Goal: Communication & Community: Answer question/provide support

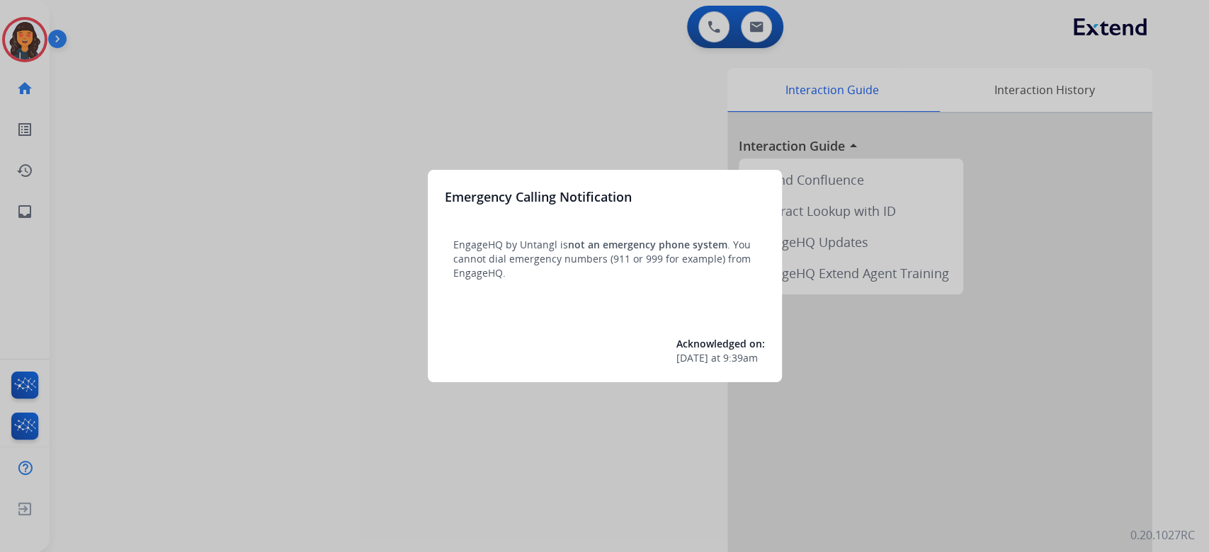
click at [566, 98] on div at bounding box center [604, 276] width 1209 height 552
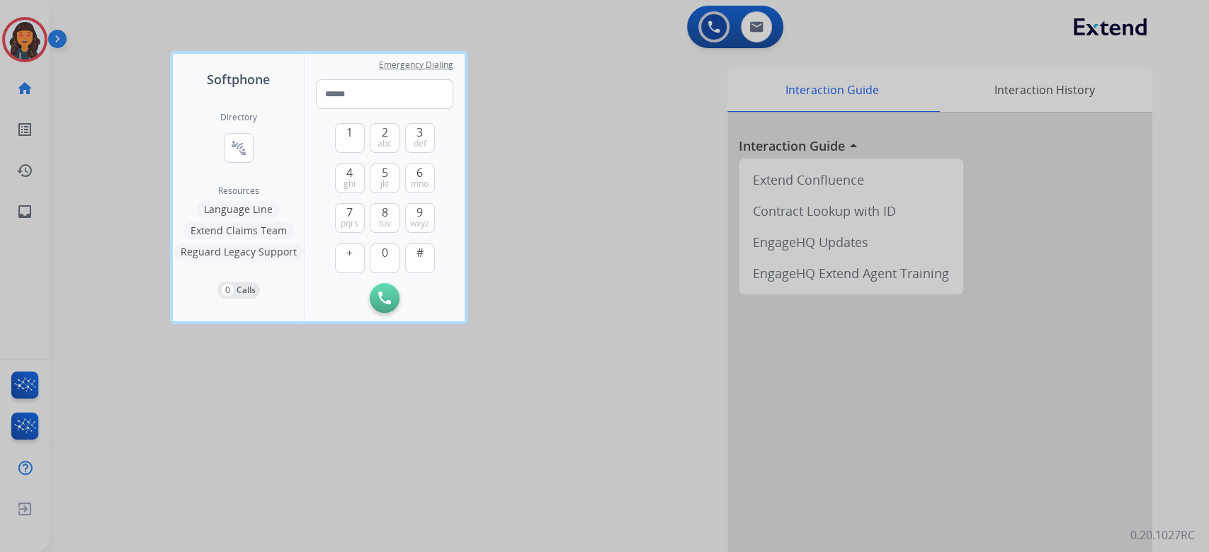
click at [555, 98] on div at bounding box center [604, 276] width 1209 height 552
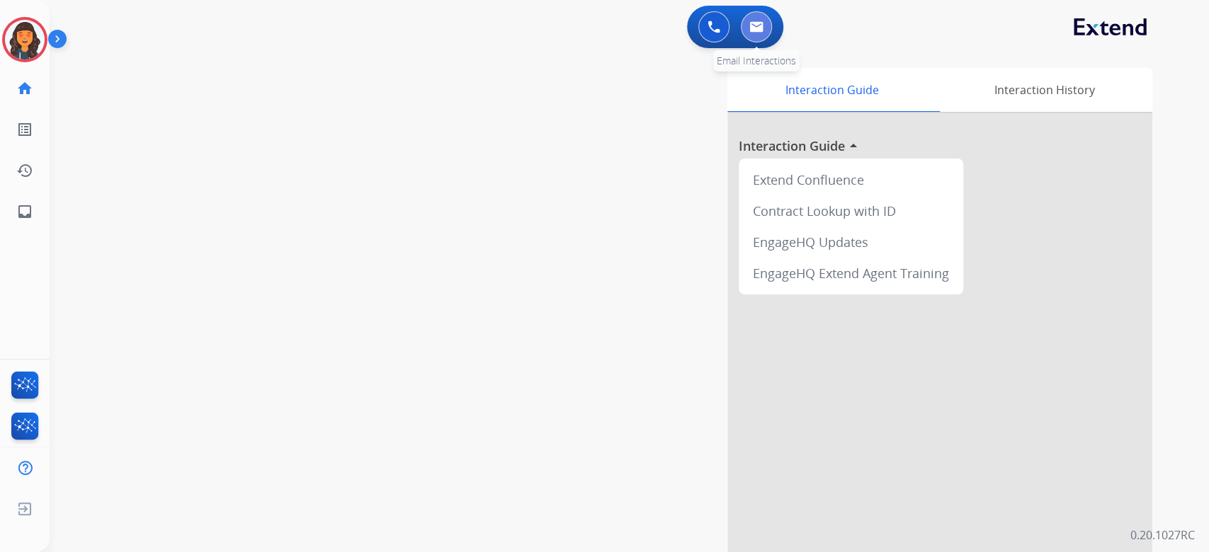
click at [761, 20] on button at bounding box center [756, 26] width 31 height 31
select select "**********"
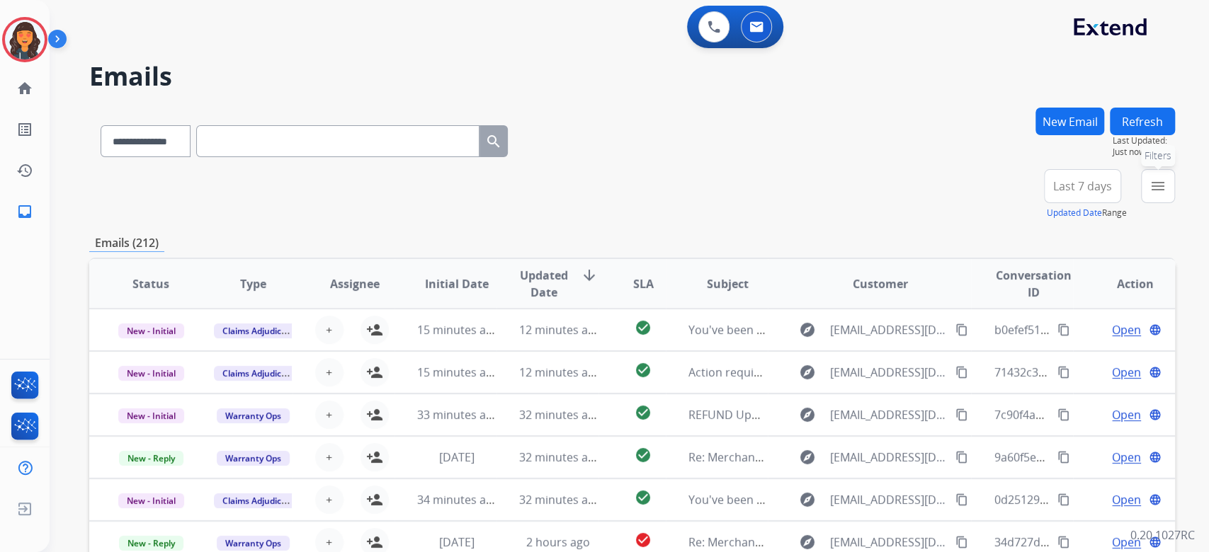
click at [1132, 180] on mat-icon "menu" at bounding box center [1157, 186] width 17 height 17
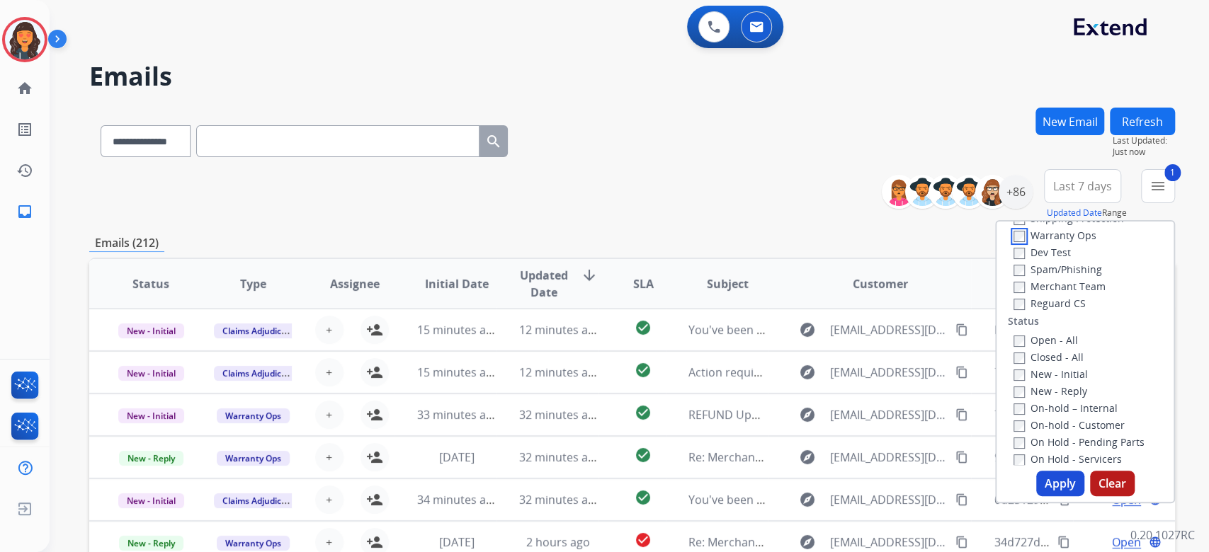
scroll to position [188, 0]
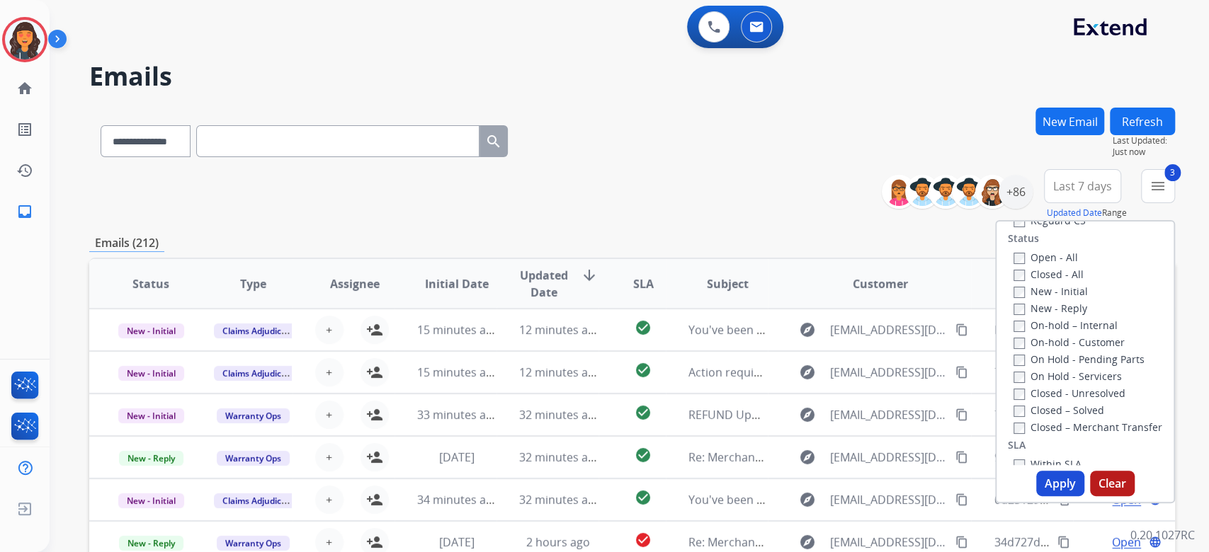
click at [1040, 477] on button "Apply" at bounding box center [1060, 483] width 48 height 25
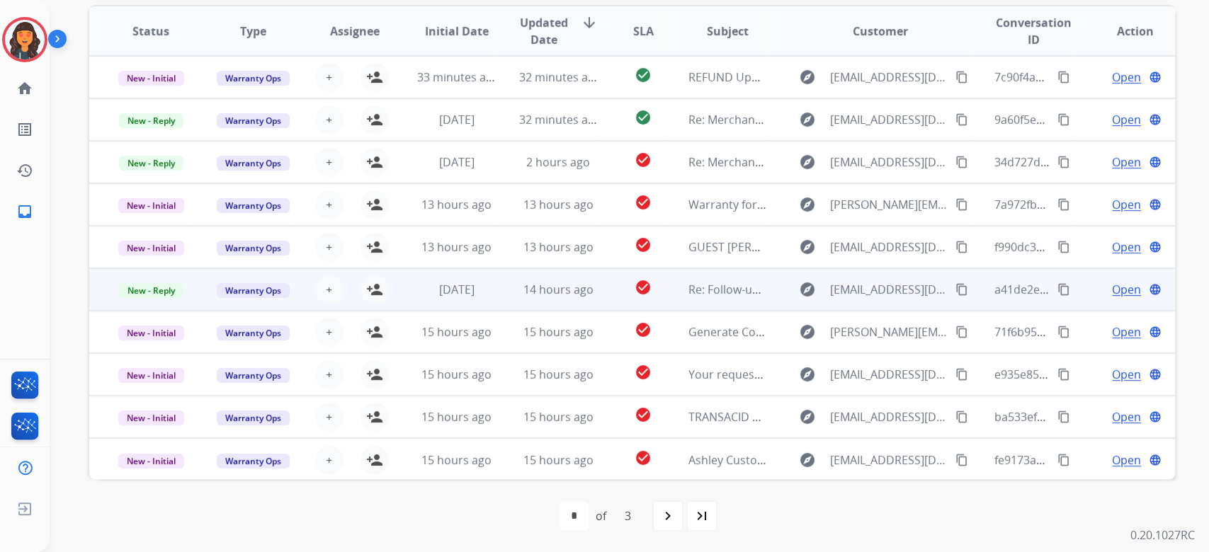
scroll to position [1, 0]
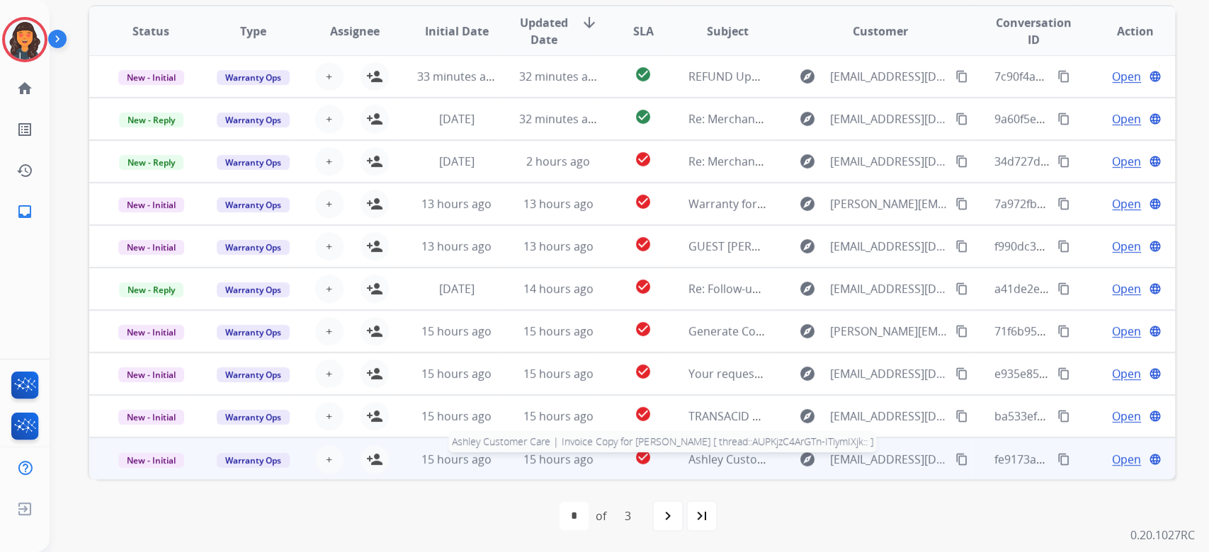
click at [721, 455] on span "Ashley Customer Care | Invoice Copy for [PERSON_NAME] [ thread::AUPKjzC4ArGTn-I…" at bounding box center [940, 460] width 504 height 16
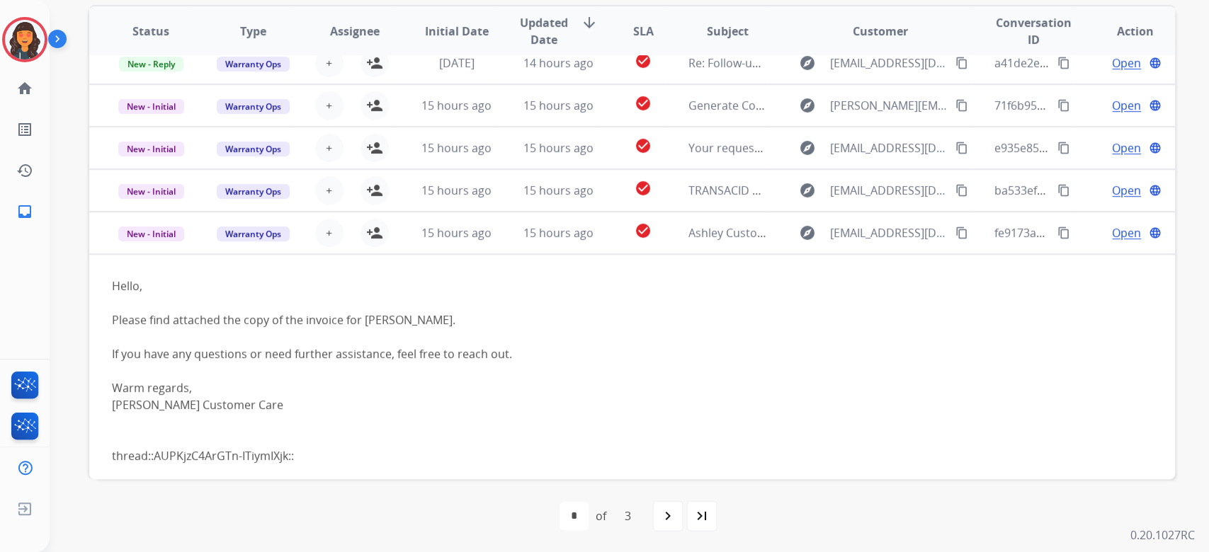
scroll to position [234, 0]
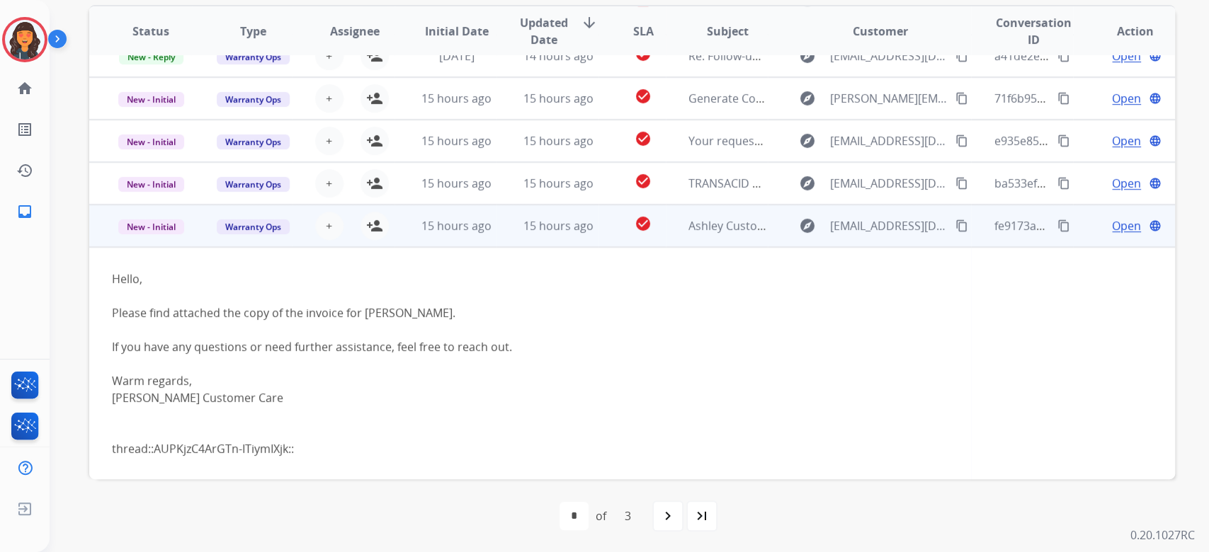
click at [1112, 220] on span "Open" at bounding box center [1126, 225] width 29 height 17
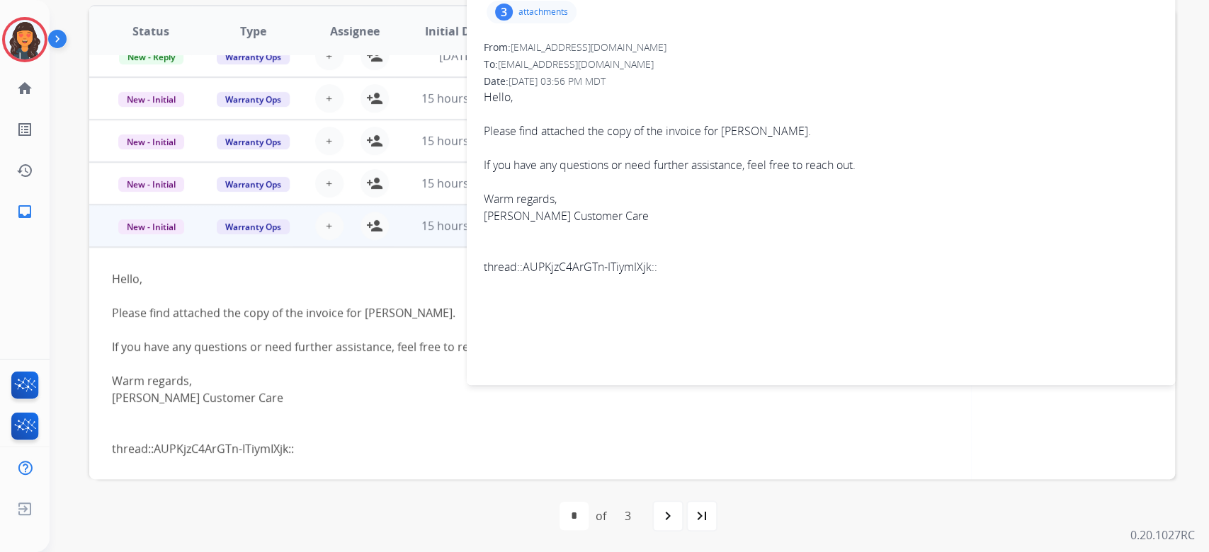
scroll to position [193, 0]
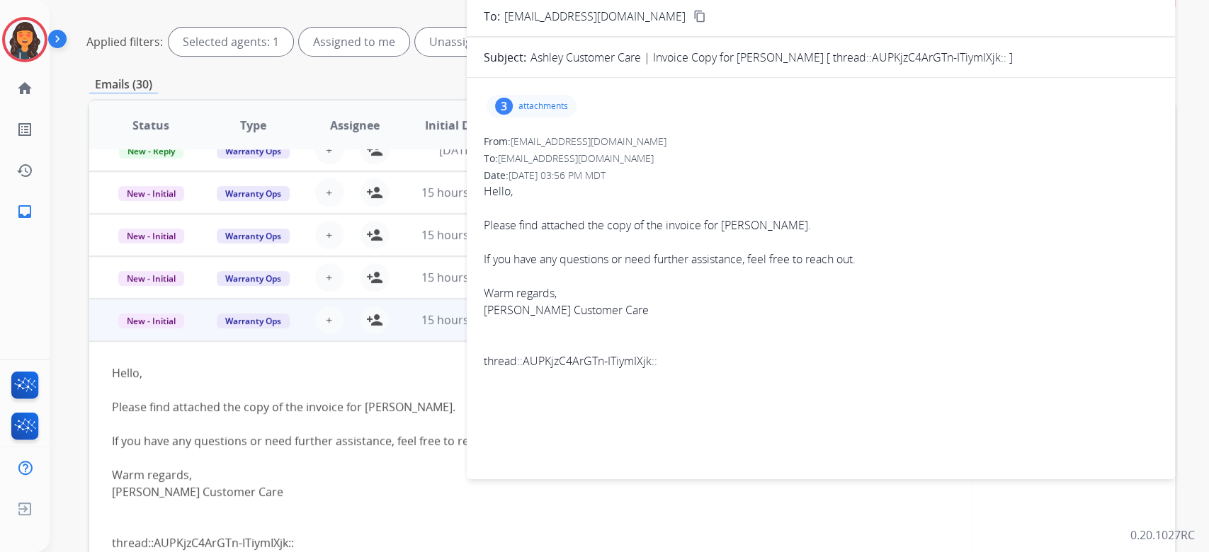
click at [528, 107] on p "attachments" at bounding box center [543, 106] width 50 height 11
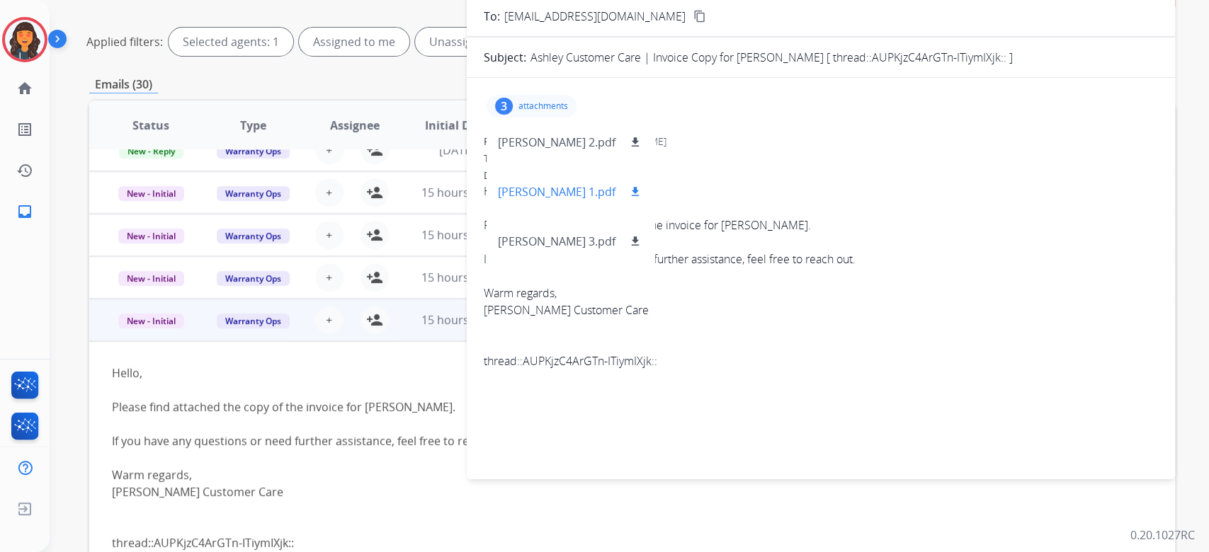
click at [510, 193] on p "[PERSON_NAME] 1.pdf" at bounding box center [557, 191] width 118 height 17
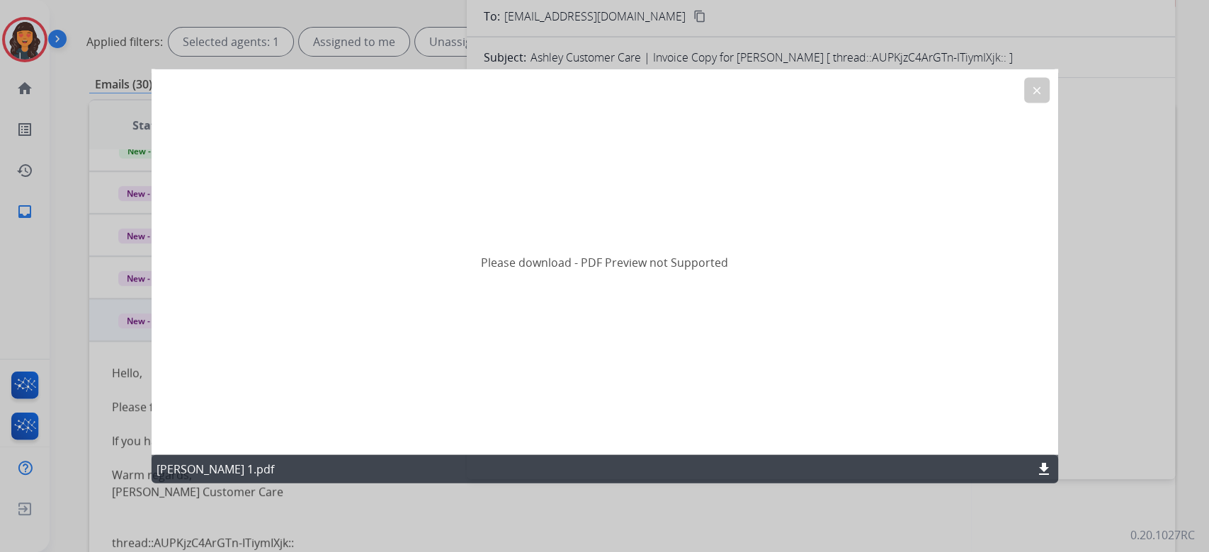
click at [1038, 469] on mat-icon "download" at bounding box center [1043, 469] width 17 height 17
click at [1036, 93] on mat-icon "clear" at bounding box center [1036, 90] width 13 height 13
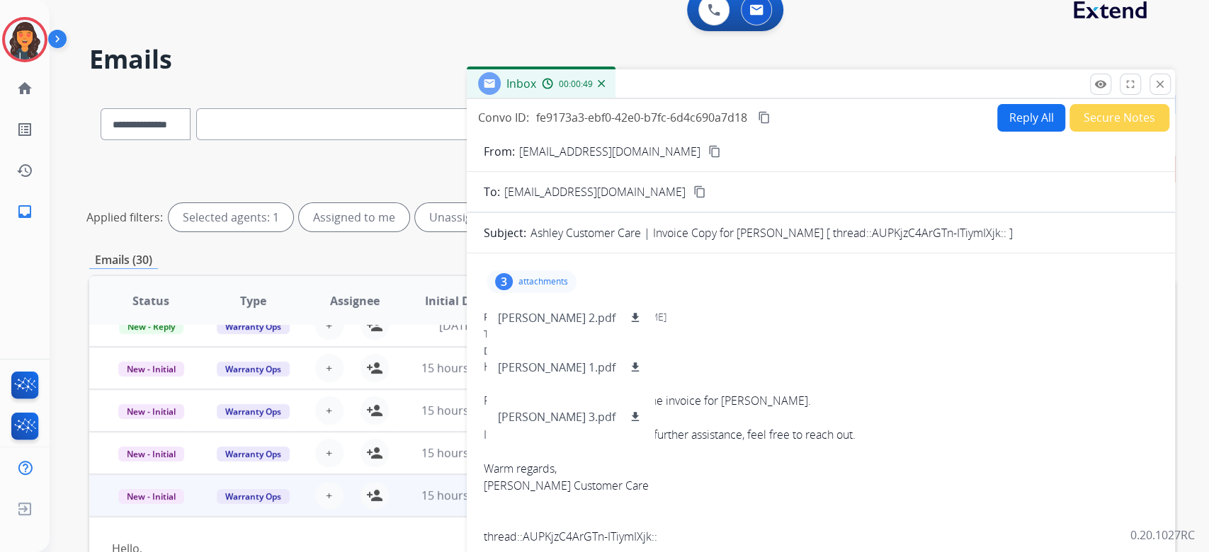
scroll to position [0, 0]
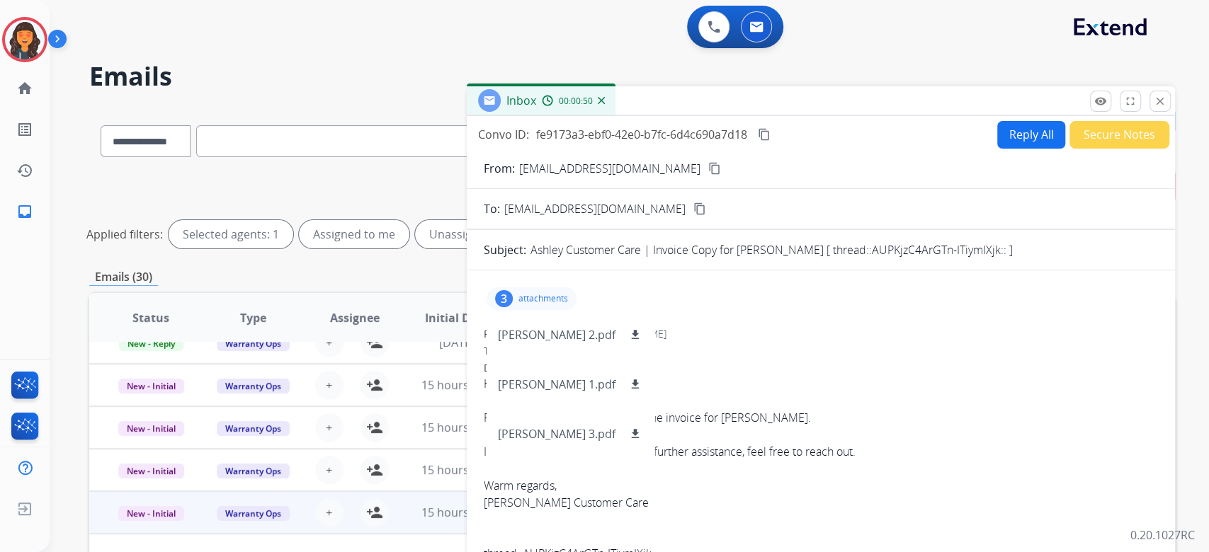
click at [524, 297] on p "attachments" at bounding box center [543, 298] width 50 height 11
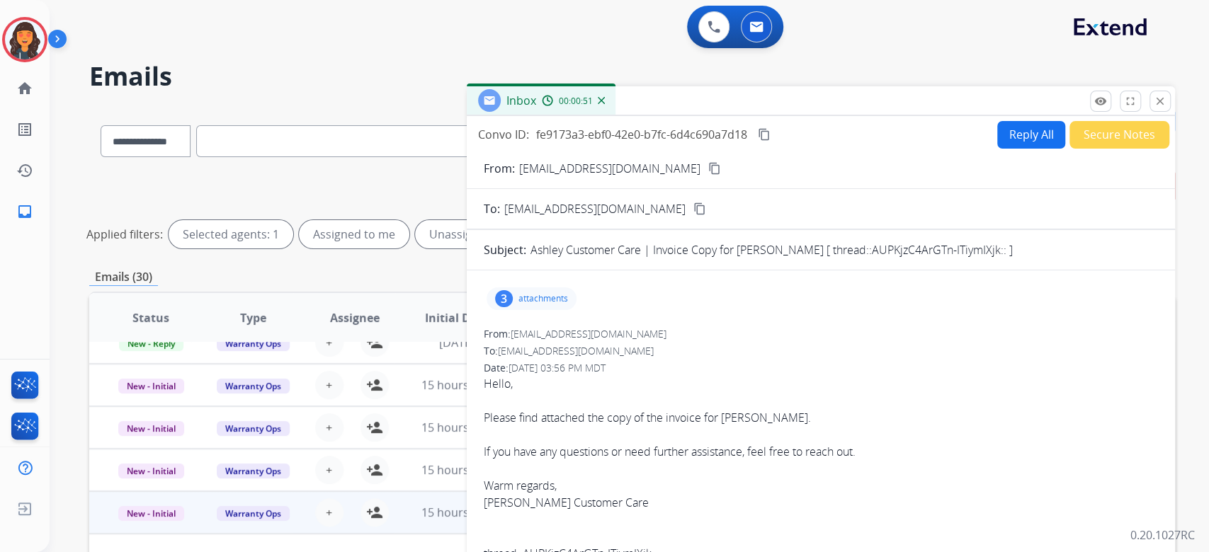
click at [1074, 127] on button "Secure Notes" at bounding box center [1119, 135] width 100 height 28
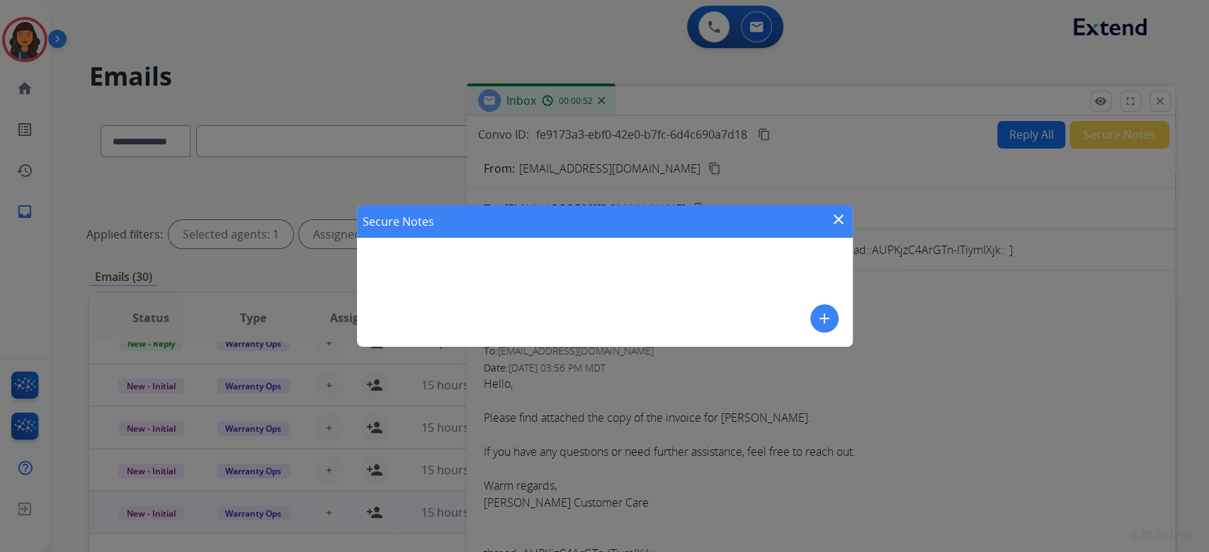
click at [810, 314] on div "add" at bounding box center [824, 318] width 28 height 28
click at [464, 224] on div "Secure Notes close" at bounding box center [605, 221] width 496 height 33
click at [812, 309] on button "add" at bounding box center [824, 318] width 28 height 28
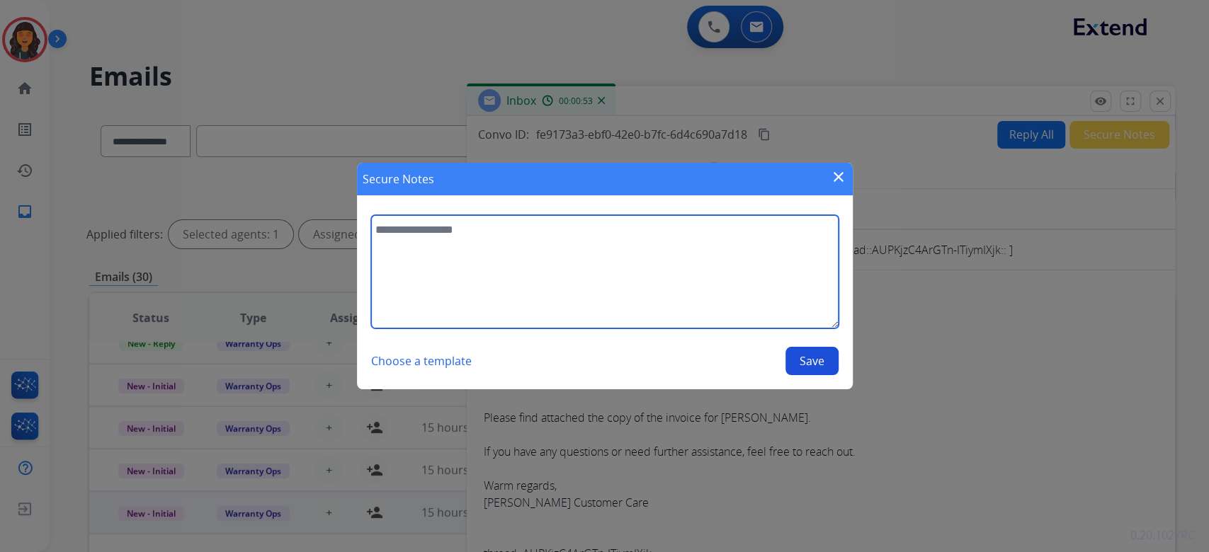
click at [747, 290] on textarea at bounding box center [604, 271] width 467 height 113
type textarea "*"
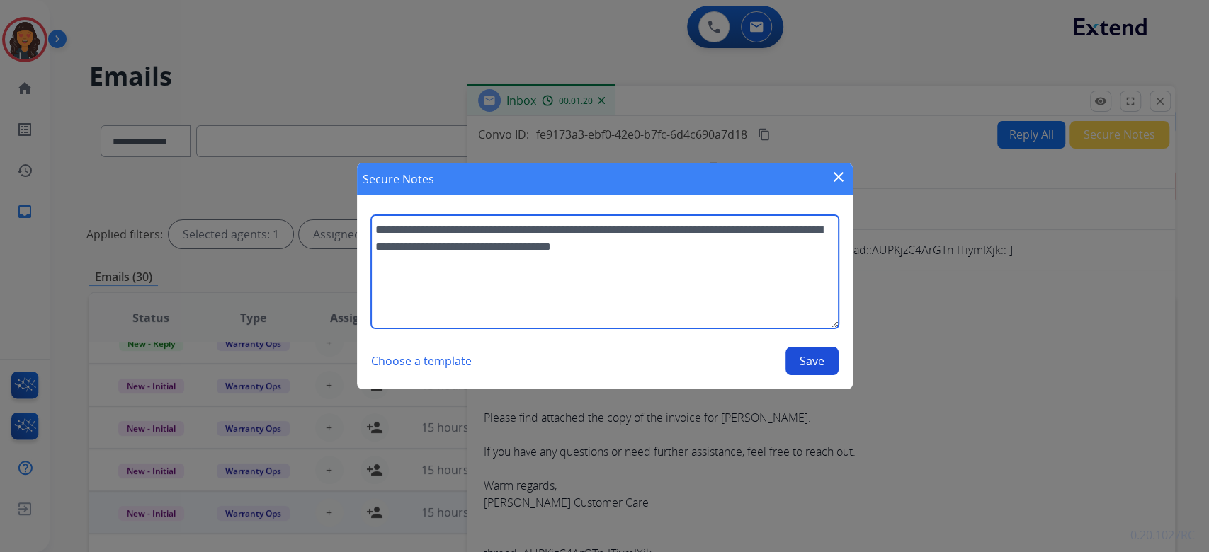
type textarea "**********"
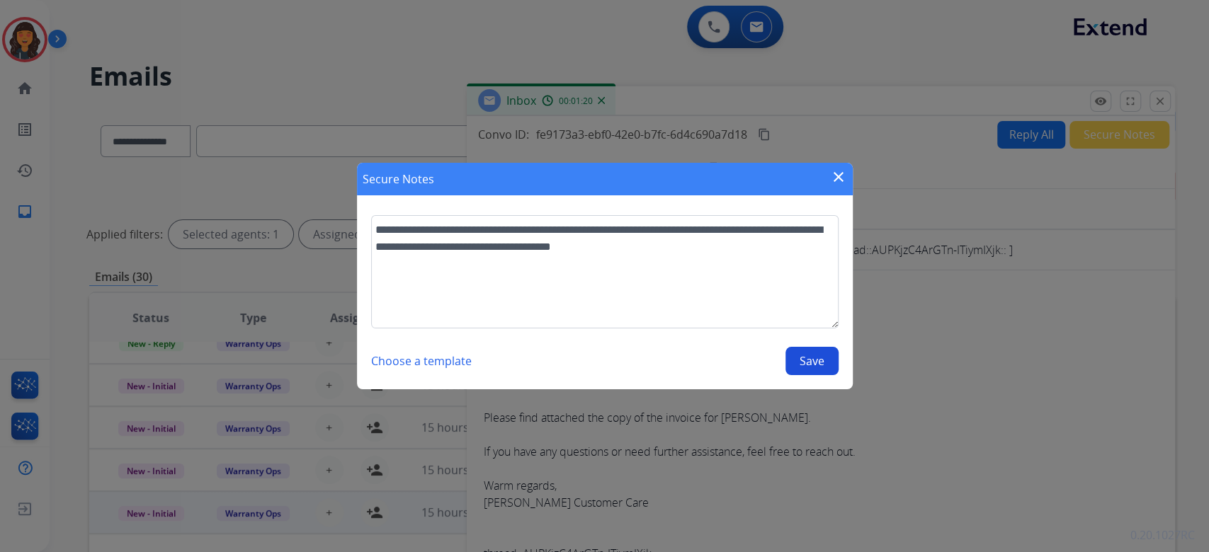
click at [814, 366] on button "Save" at bounding box center [811, 361] width 53 height 28
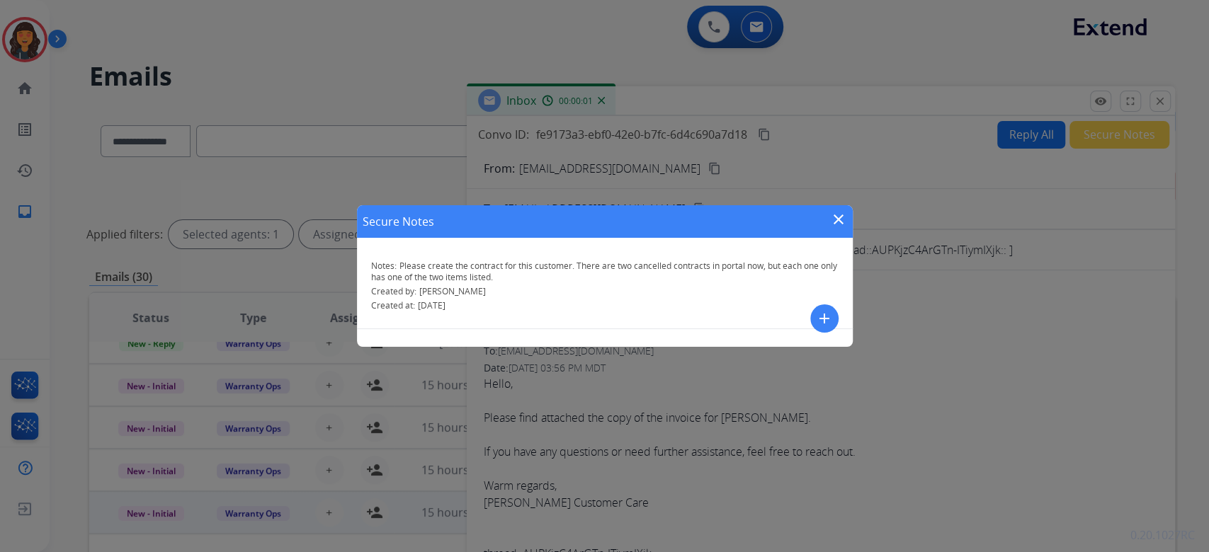
click at [835, 220] on mat-icon "close" at bounding box center [838, 219] width 17 height 17
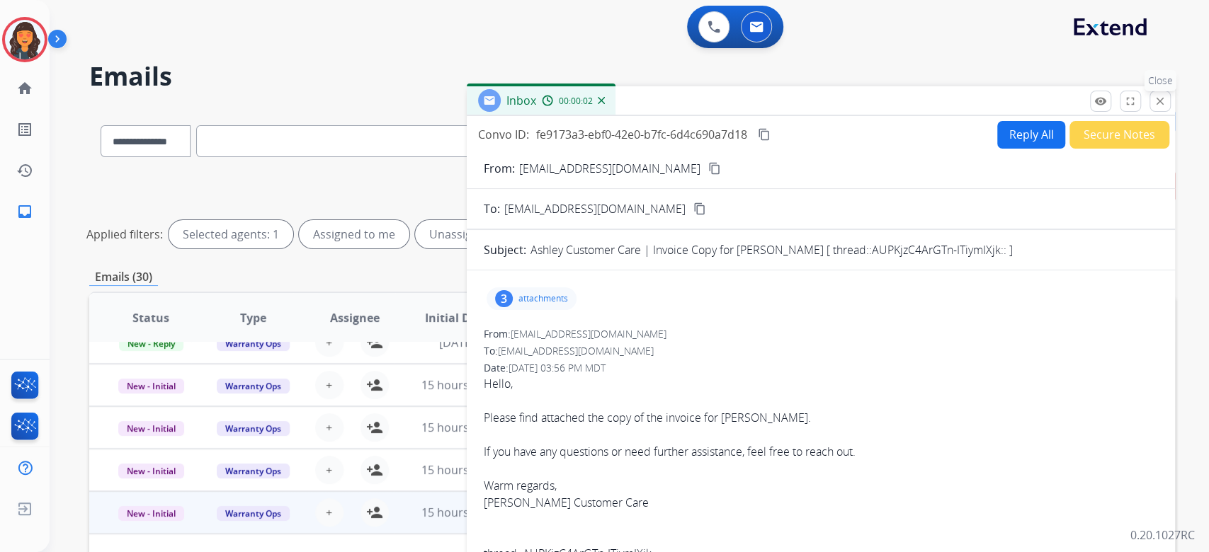
click at [1132, 106] on button "close Close" at bounding box center [1159, 101] width 21 height 21
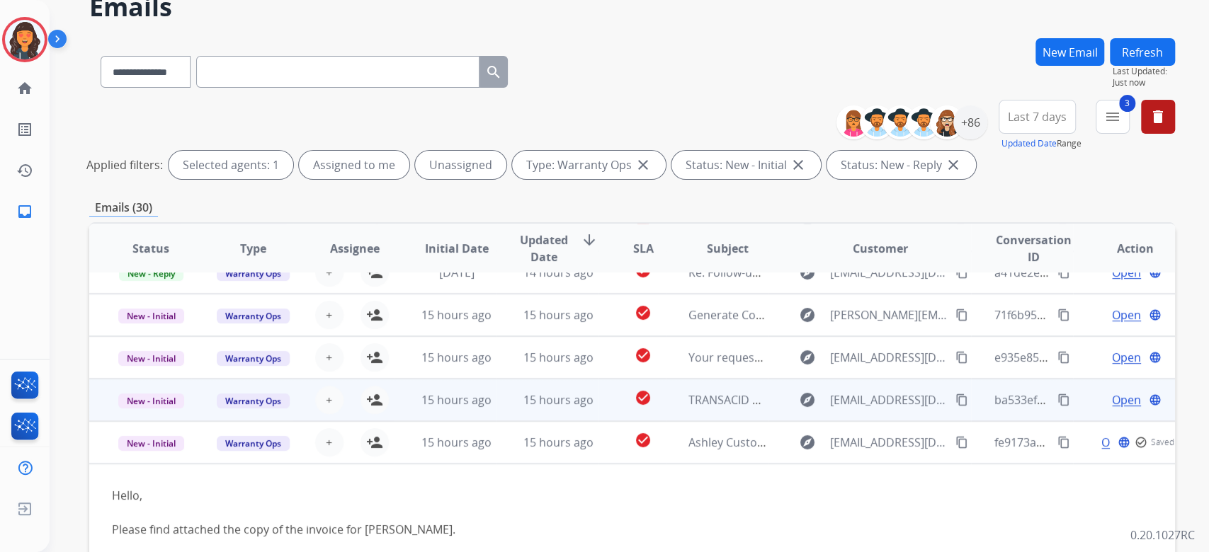
scroll to position [94, 0]
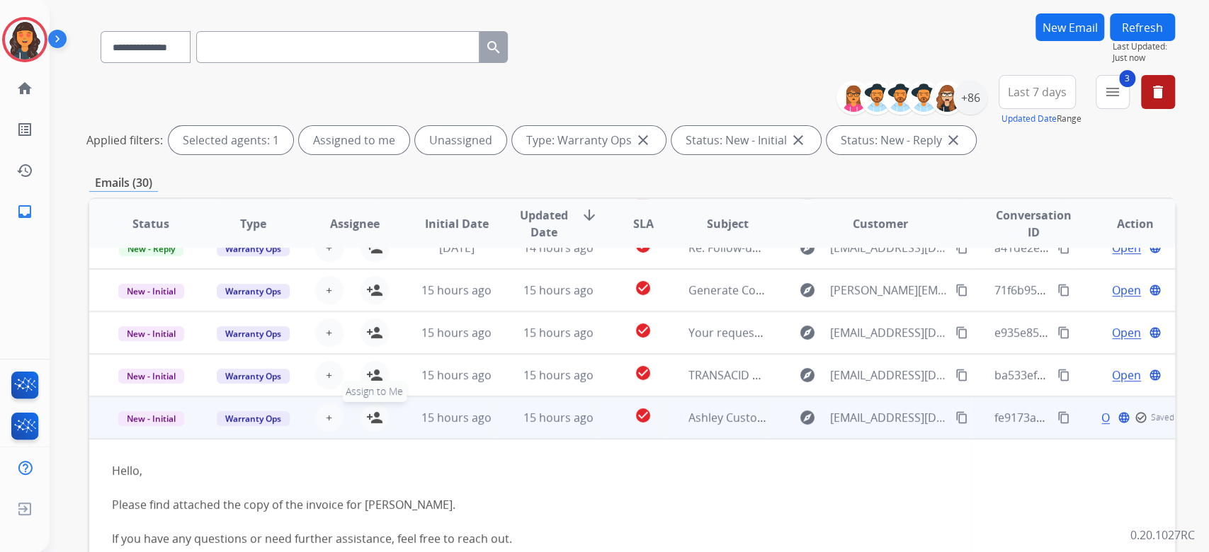
click at [374, 418] on mat-icon "person_add" at bounding box center [374, 417] width 17 height 17
click at [1057, 418] on mat-icon "content_copy" at bounding box center [1063, 417] width 13 height 13
click at [249, 421] on span "Warranty Ops" at bounding box center [253, 418] width 73 height 15
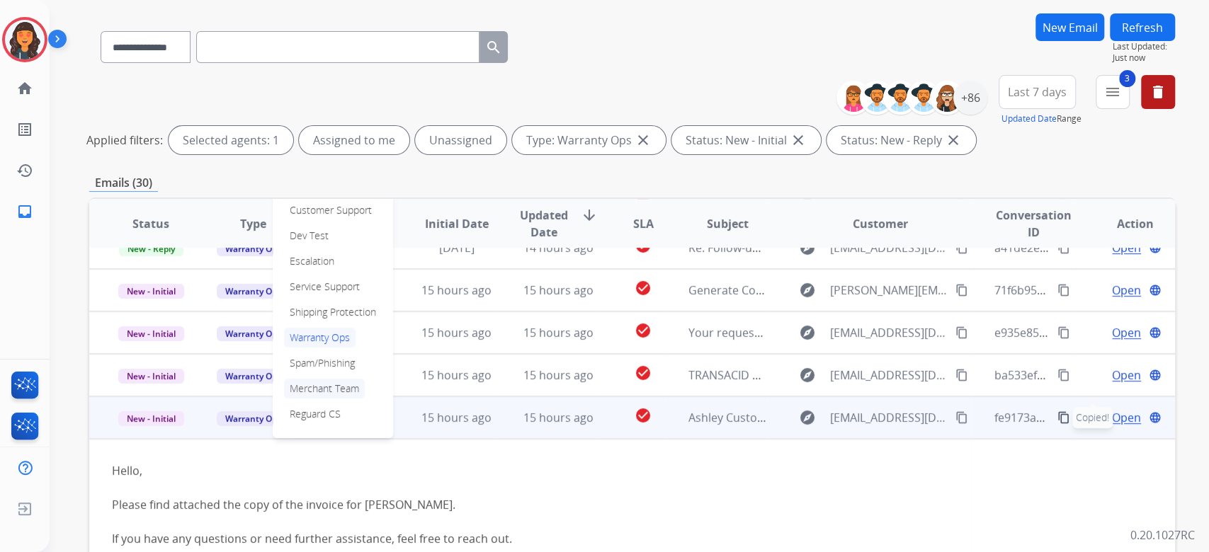
click at [341, 388] on p "Merchant Team" at bounding box center [324, 389] width 81 height 20
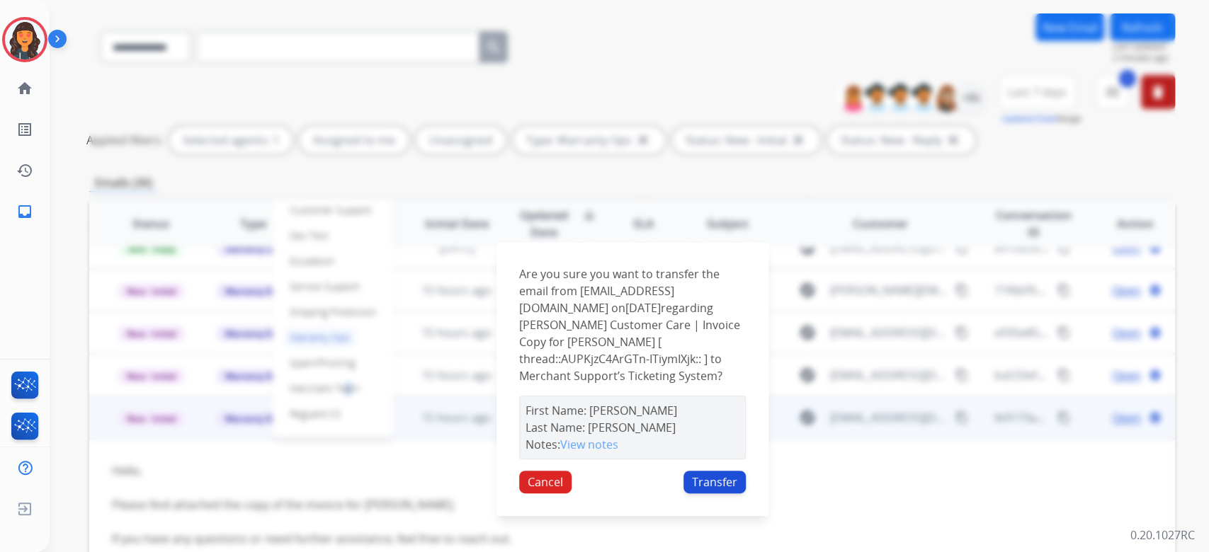
click at [719, 479] on button "Transfer" at bounding box center [714, 482] width 62 height 23
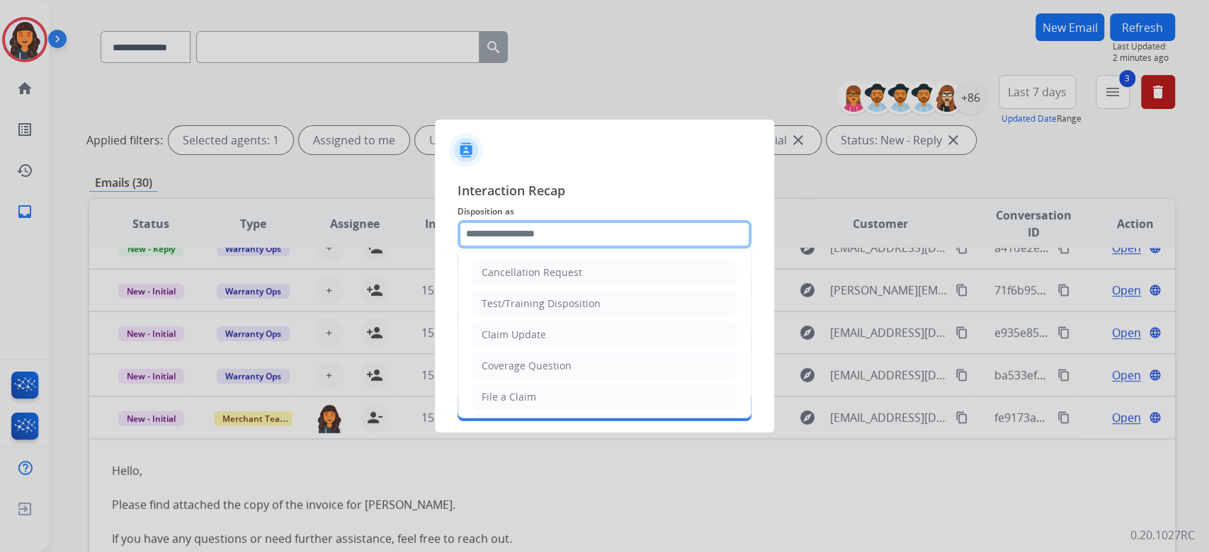
click at [573, 241] on input "text" at bounding box center [604, 234] width 294 height 28
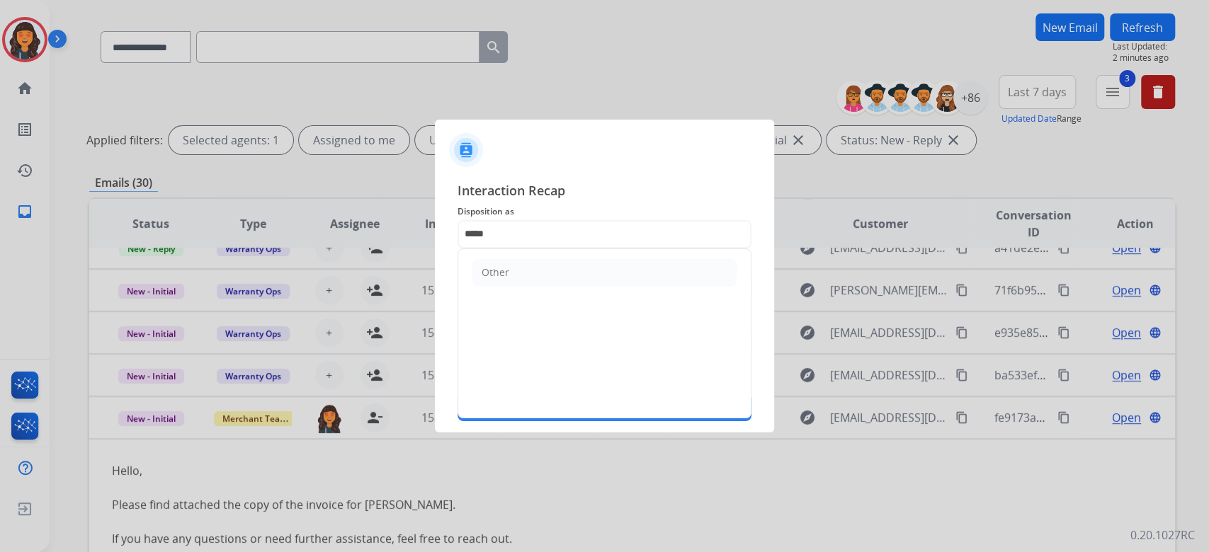
drag, startPoint x: 491, startPoint y: 269, endPoint x: 495, endPoint y: 298, distance: 29.2
click at [491, 270] on div "Other" at bounding box center [495, 273] width 28 height 14
type input "*****"
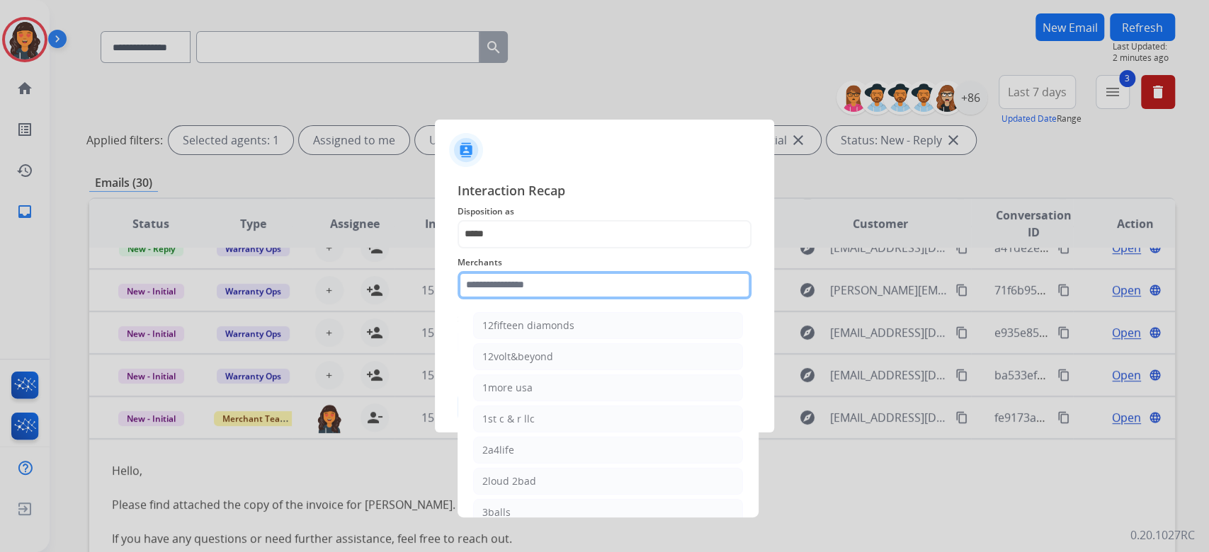
click at [495, 298] on input "text" at bounding box center [604, 285] width 294 height 28
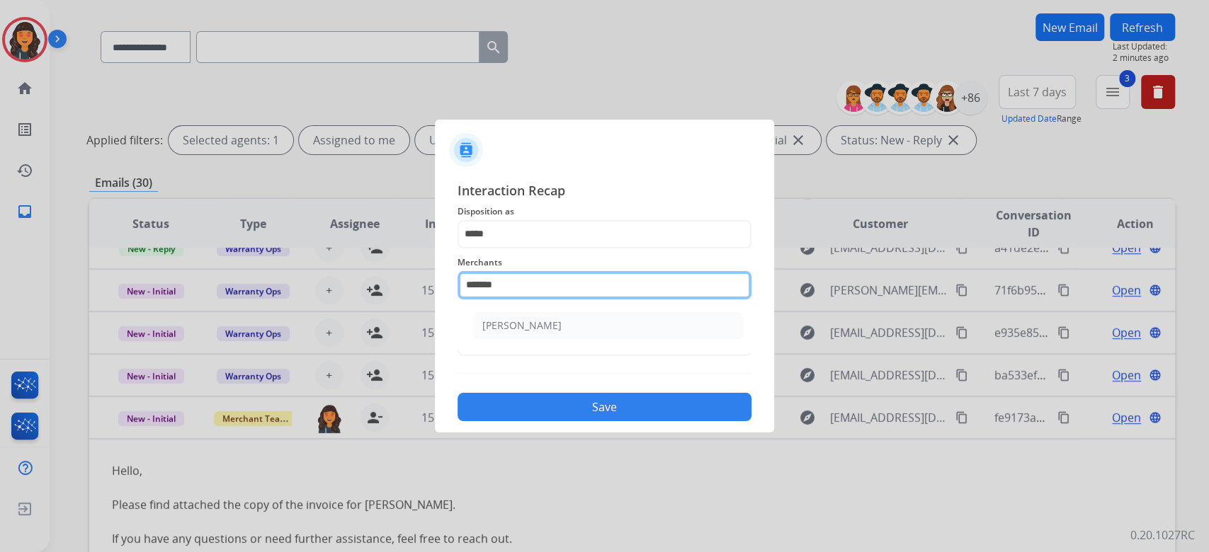
type input "**********"
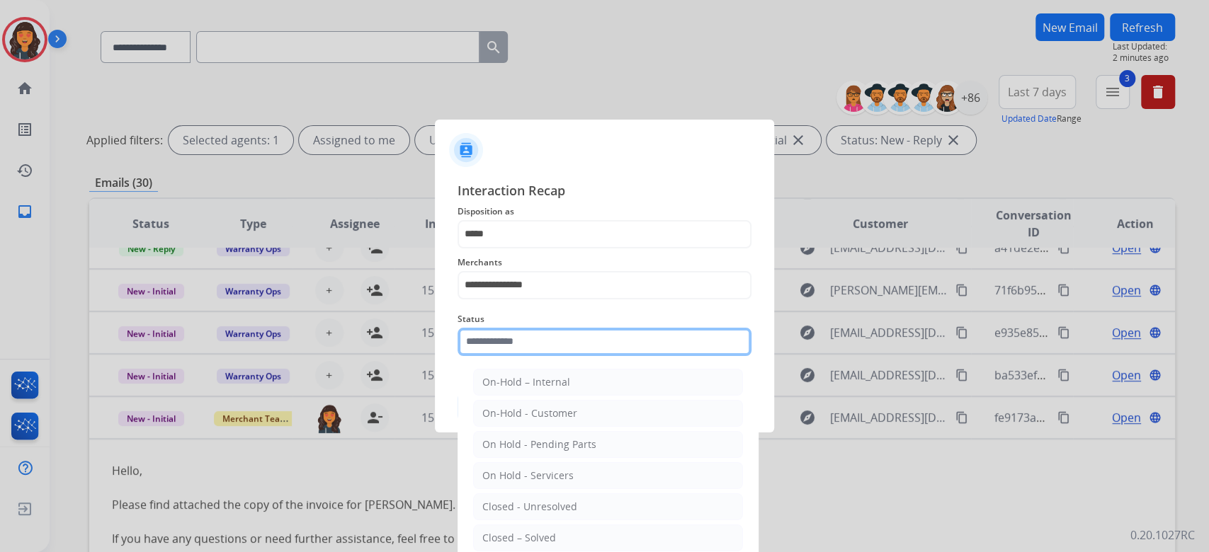
click at [569, 343] on input "text" at bounding box center [604, 342] width 294 height 28
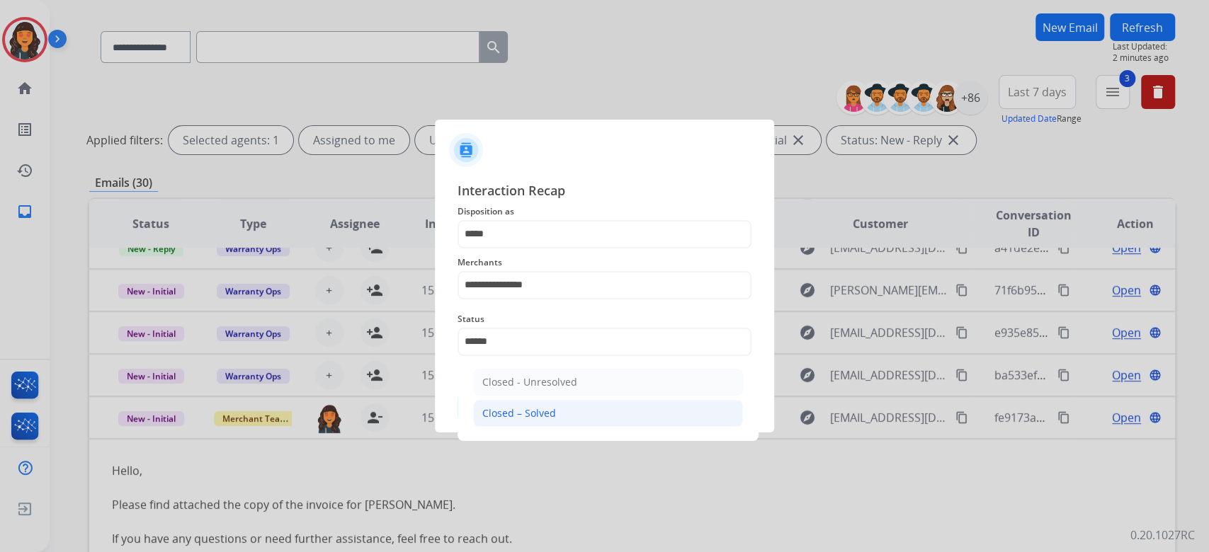
click at [544, 403] on li "Closed – Solved" at bounding box center [608, 413] width 270 height 27
type input "**********"
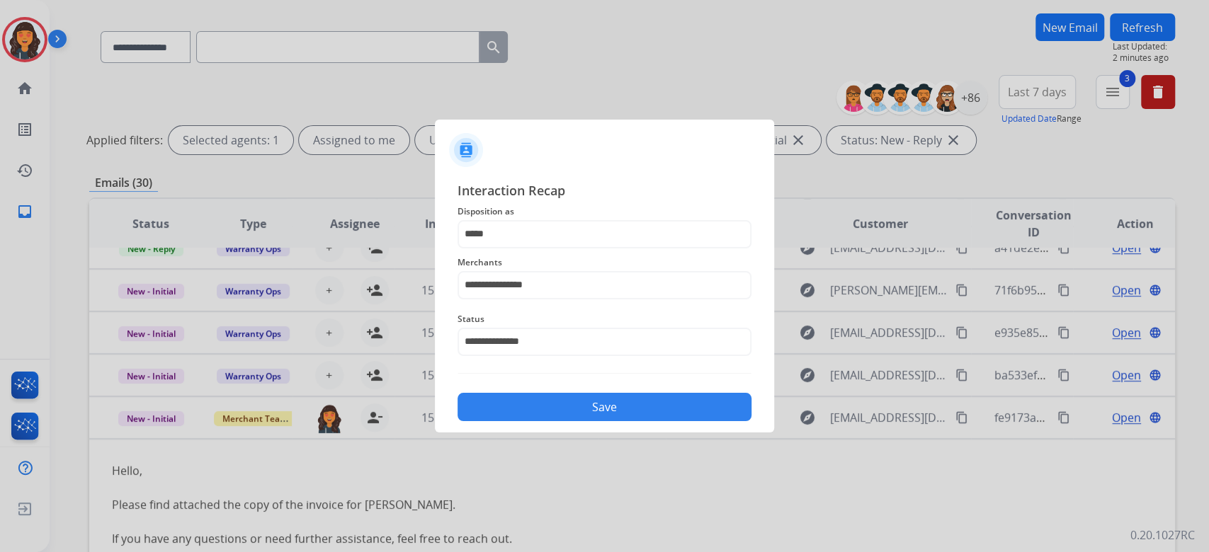
click at [544, 403] on button "Save" at bounding box center [604, 407] width 294 height 28
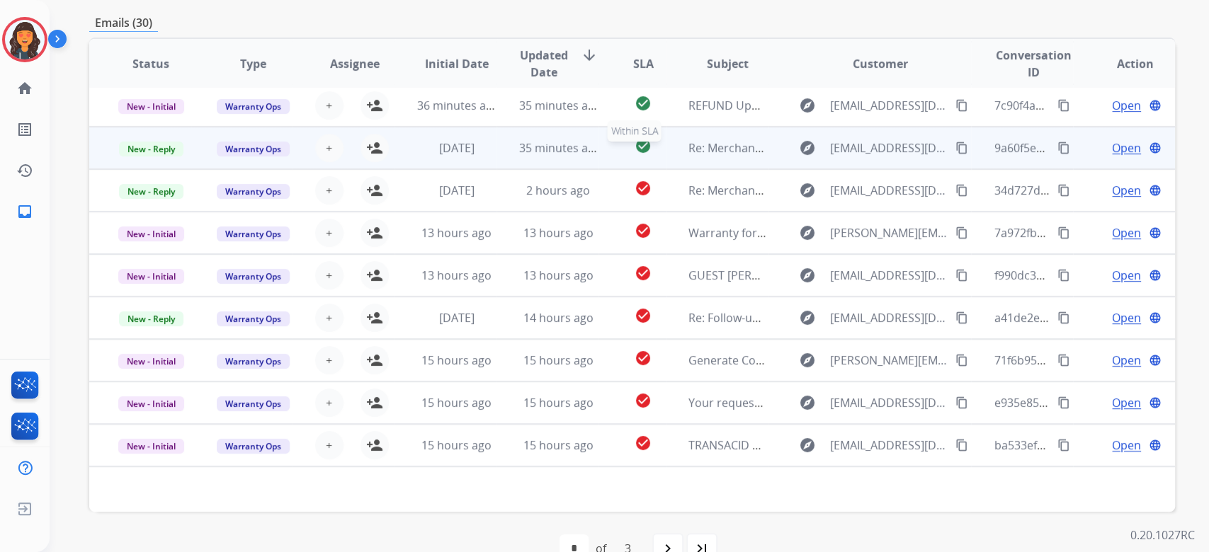
scroll to position [287, 0]
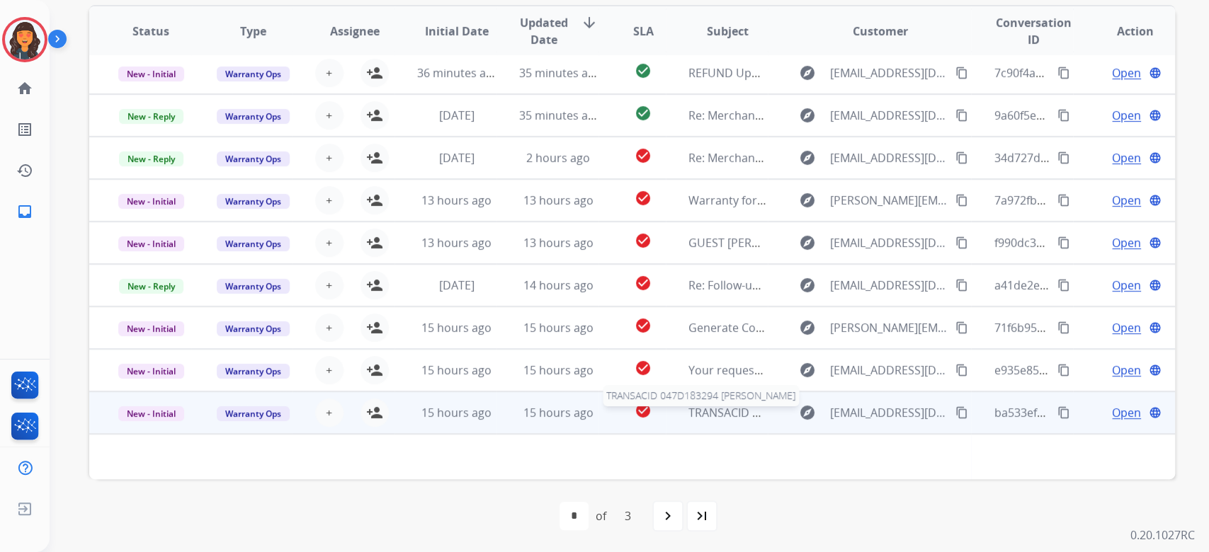
click at [702, 411] on span "TRANSACID 047D183294 [PERSON_NAME]" at bounding box center [798, 413] width 220 height 16
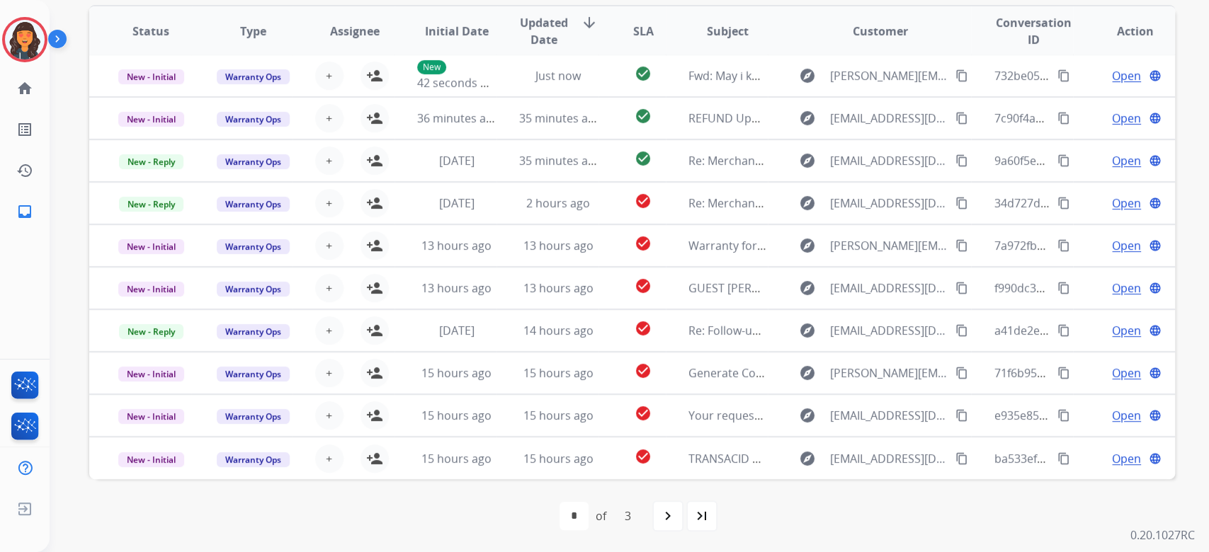
scroll to position [1, 0]
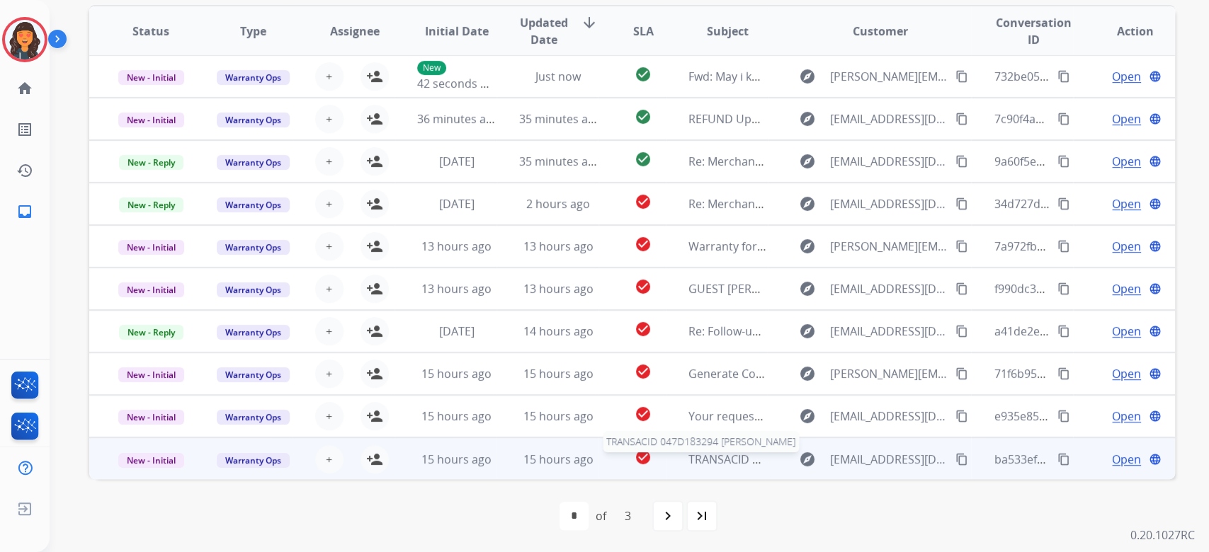
click at [714, 458] on span "TRANSACID 047D183294 [PERSON_NAME]" at bounding box center [798, 460] width 220 height 16
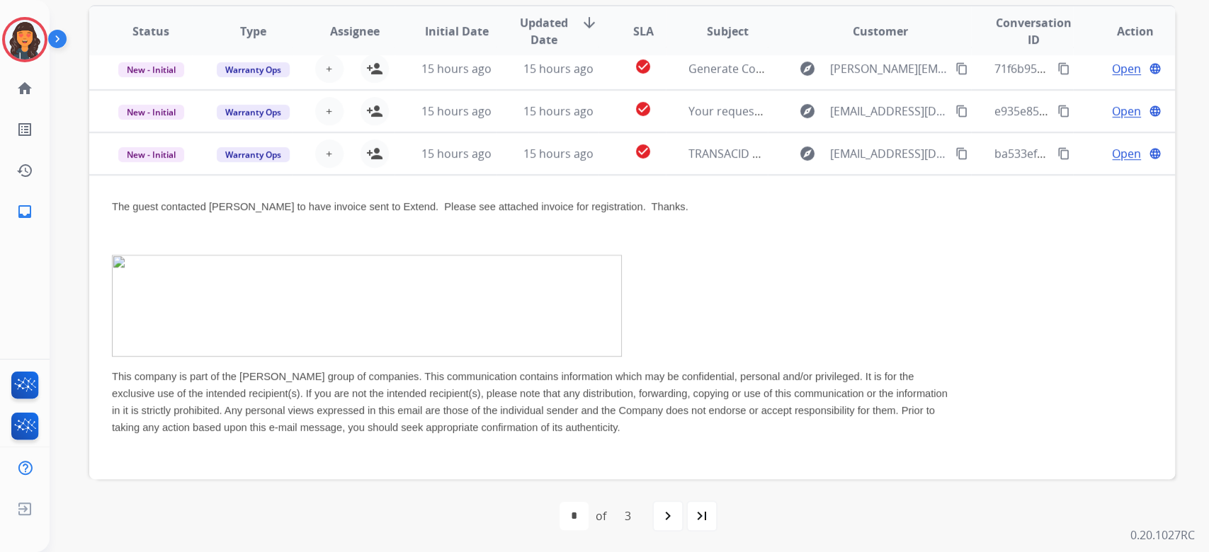
scroll to position [324, 0]
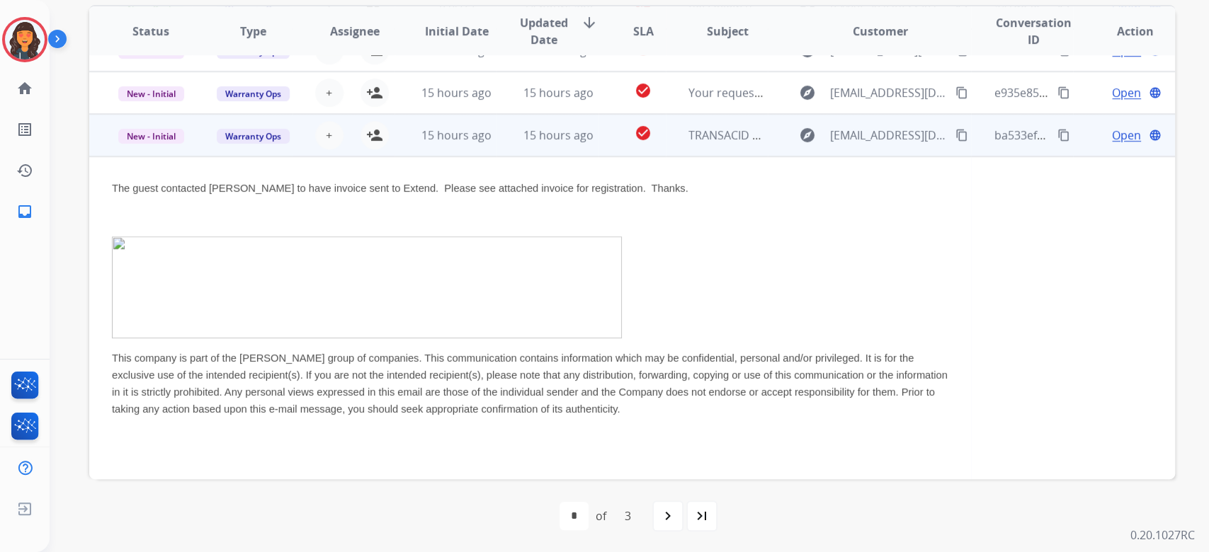
click at [1112, 136] on span "Open" at bounding box center [1126, 135] width 29 height 17
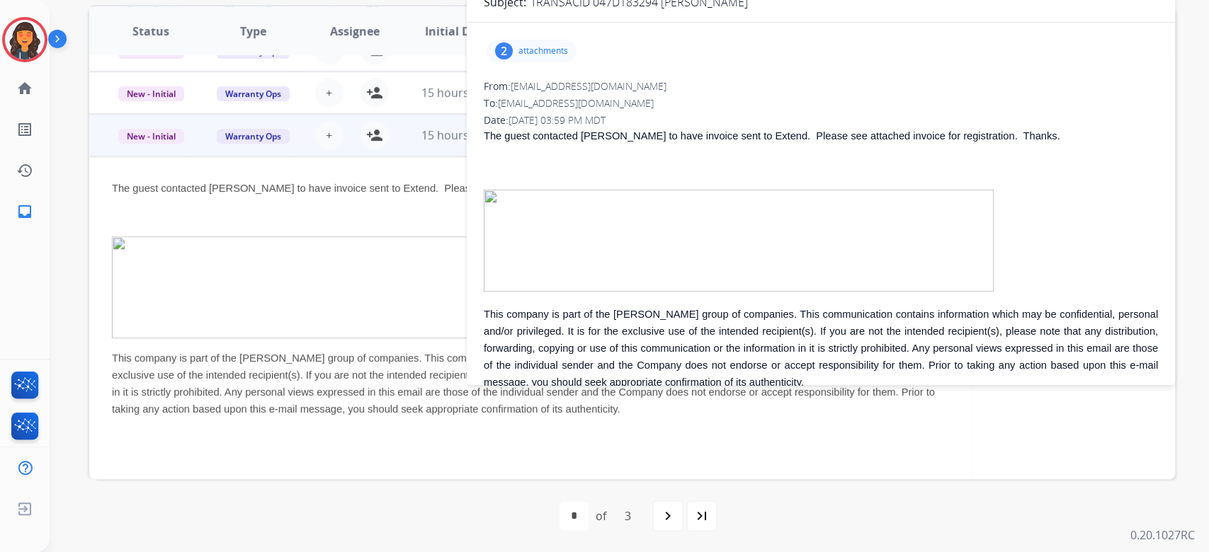
scroll to position [193, 0]
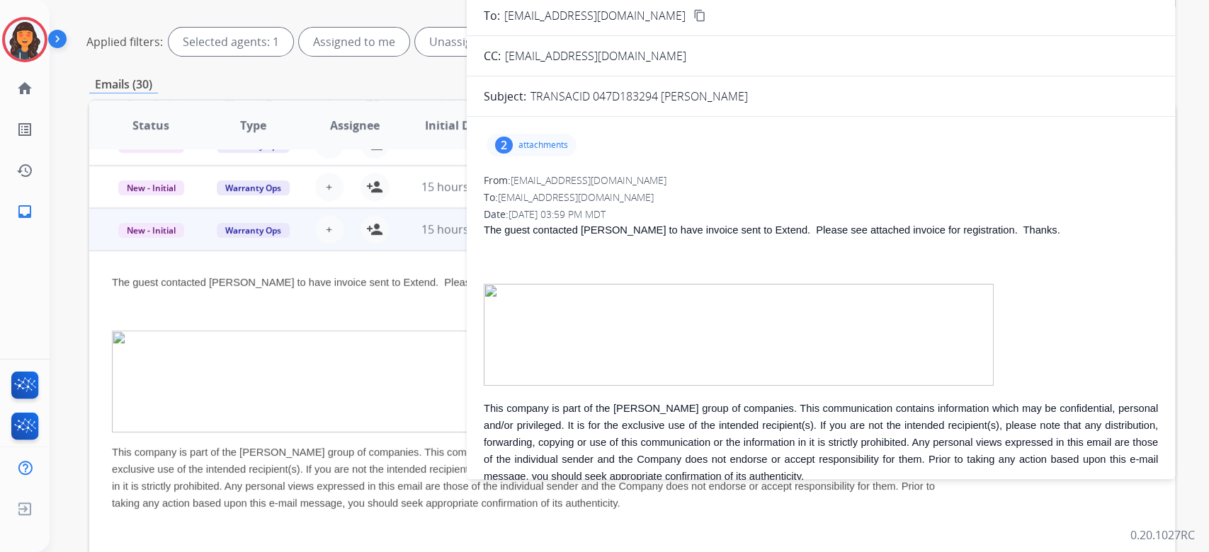
click at [530, 147] on p "attachments" at bounding box center [543, 144] width 50 height 11
click at [529, 222] on p "[PERSON_NAME].pdf" at bounding box center [552, 230] width 108 height 17
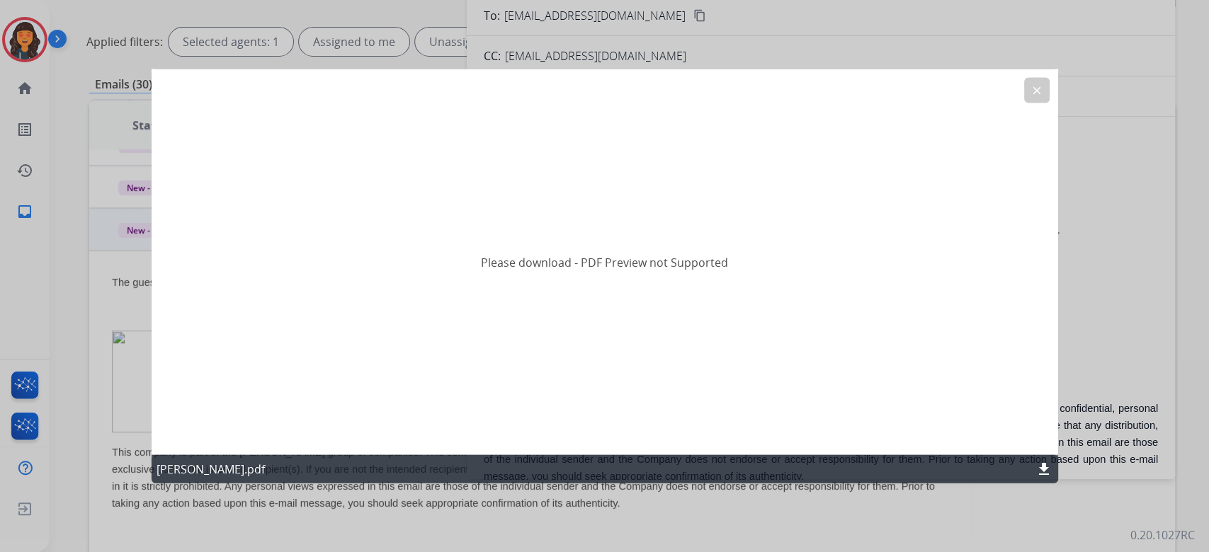
click at [1040, 472] on mat-icon "download" at bounding box center [1043, 469] width 17 height 17
click at [1034, 84] on button "clear" at bounding box center [1036, 90] width 25 height 25
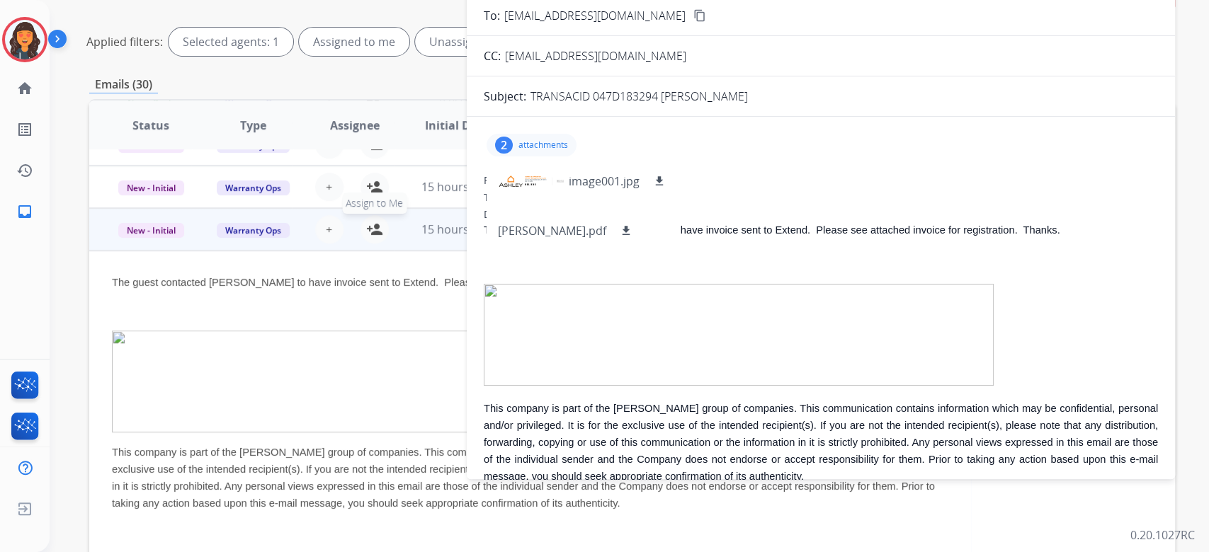
click at [374, 233] on mat-icon "person_add" at bounding box center [374, 229] width 17 height 17
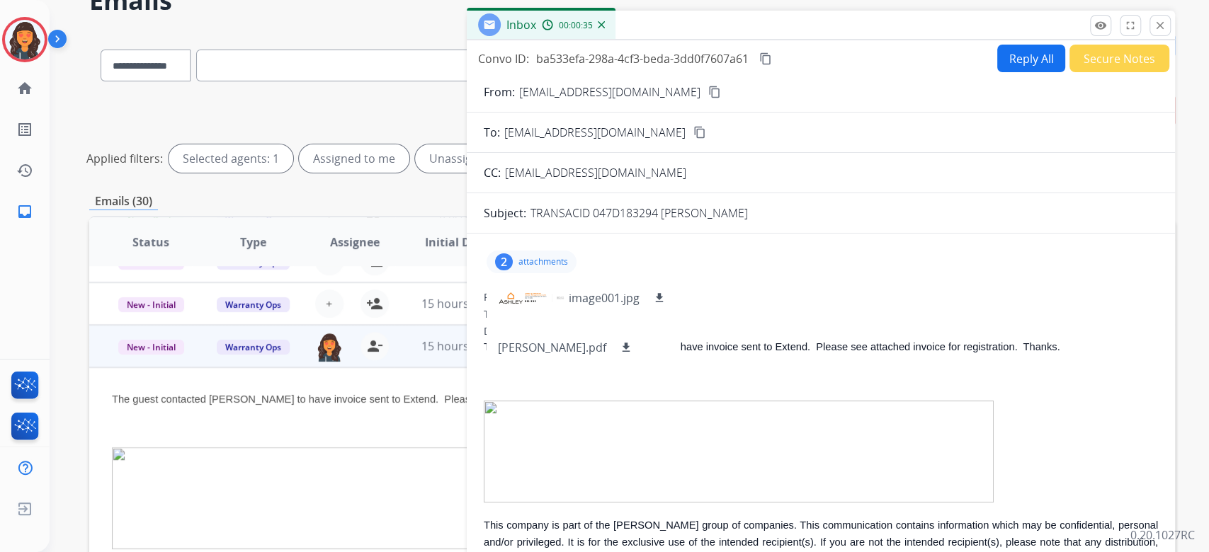
scroll to position [0, 0]
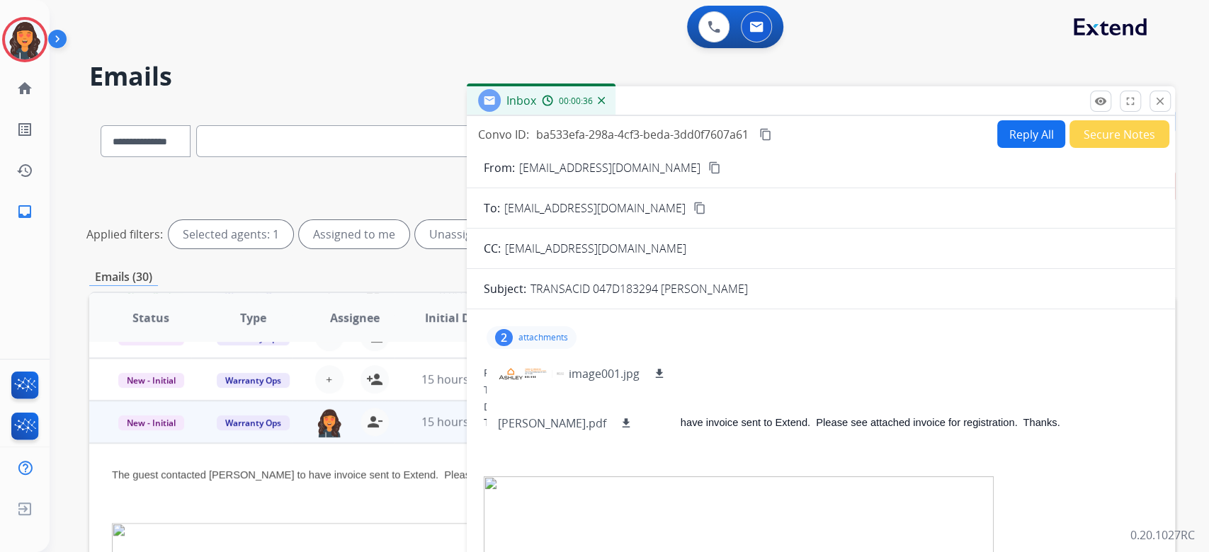
click at [1023, 130] on button "Reply All" at bounding box center [1031, 134] width 68 height 28
select select "**********"
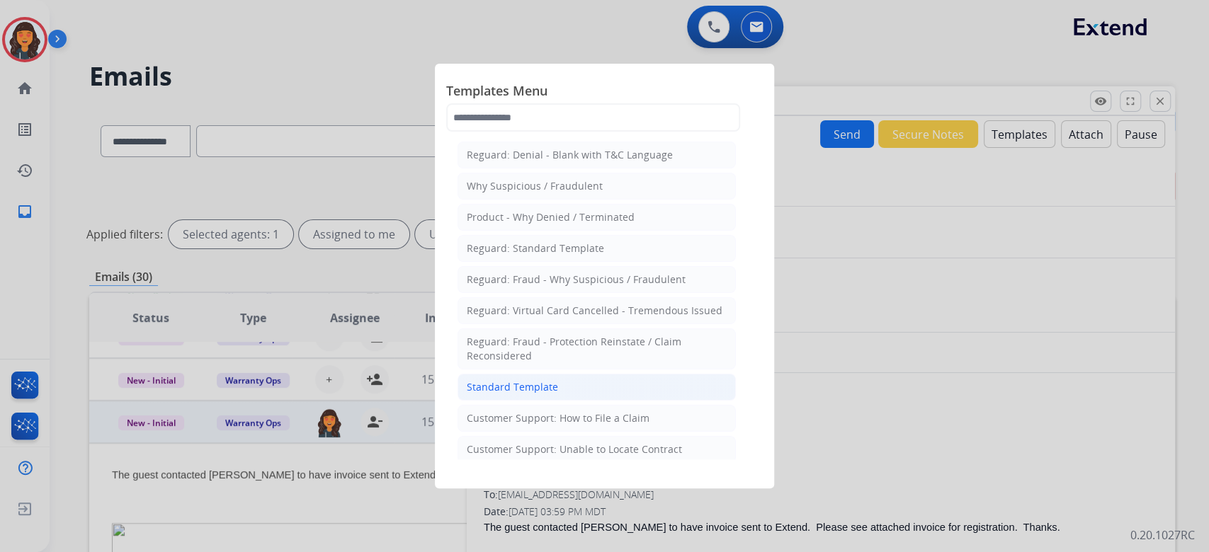
click at [489, 384] on div "Standard Template" at bounding box center [512, 387] width 91 height 14
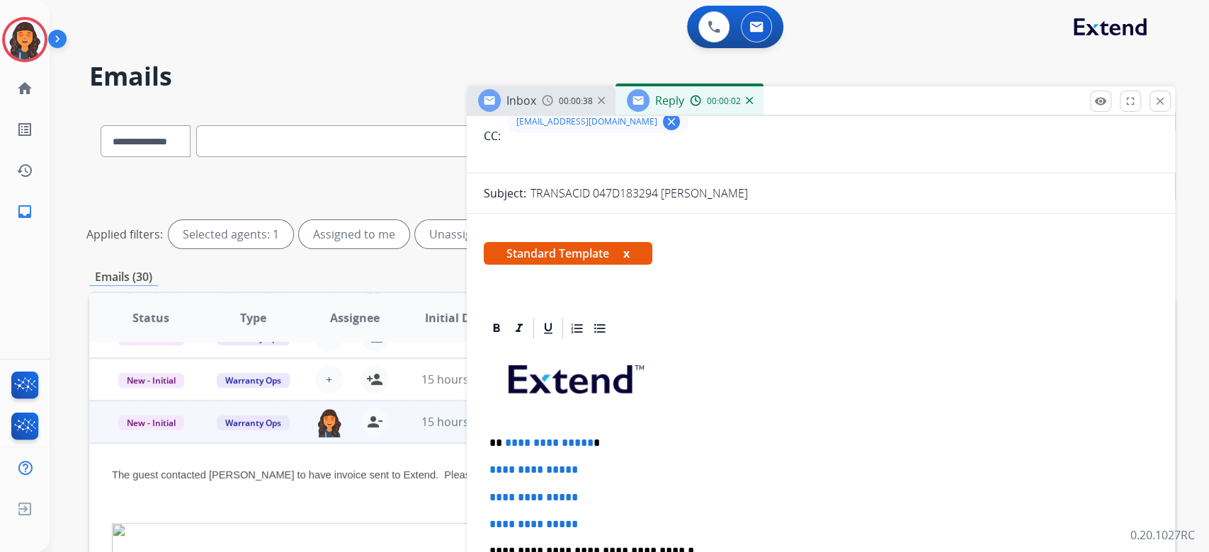
scroll to position [188, 0]
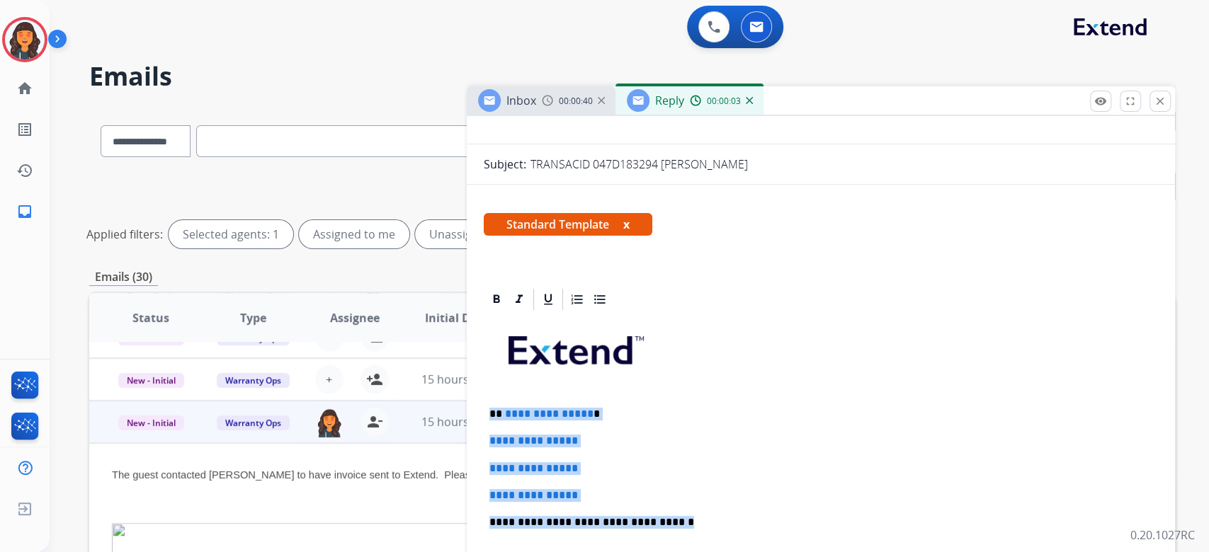
drag, startPoint x: 703, startPoint y: 511, endPoint x: 464, endPoint y: 402, distance: 262.1
click at [464, 402] on div "**********" at bounding box center [631, 474] width 1085 height 732
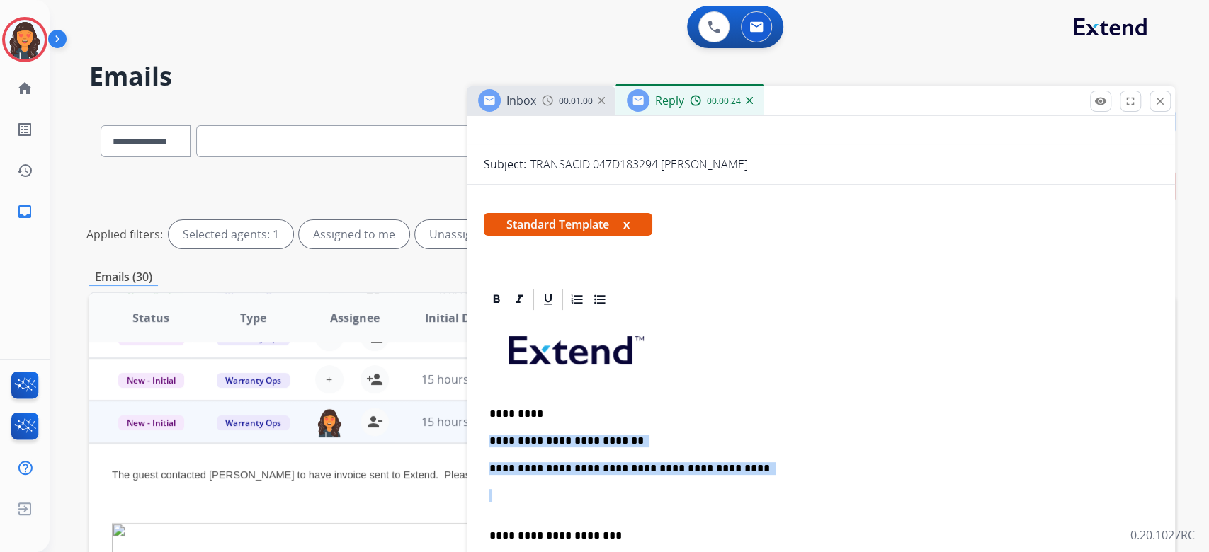
drag, startPoint x: 806, startPoint y: 479, endPoint x: 474, endPoint y: 440, distance: 335.0
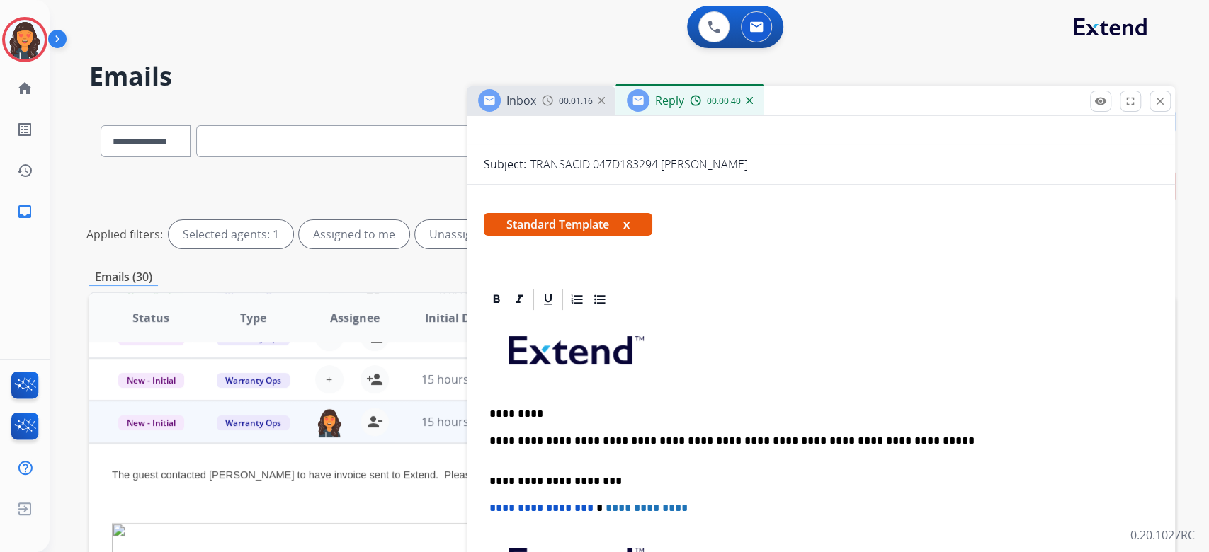
click at [975, 436] on p "**********" at bounding box center [814, 448] width 651 height 26
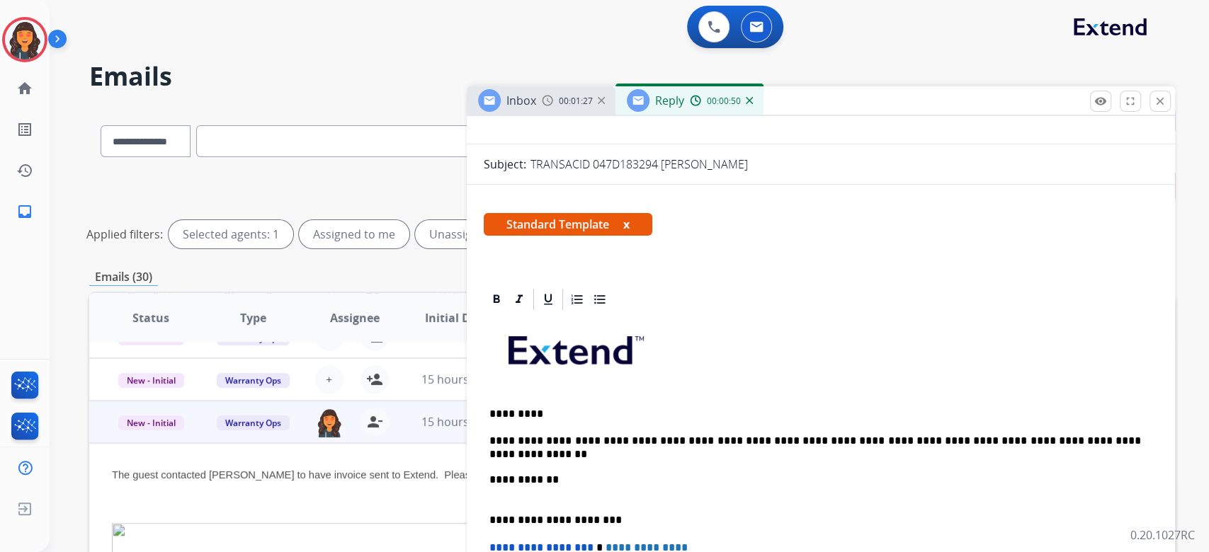
click at [598, 477] on p "**********" at bounding box center [814, 467] width 651 height 65
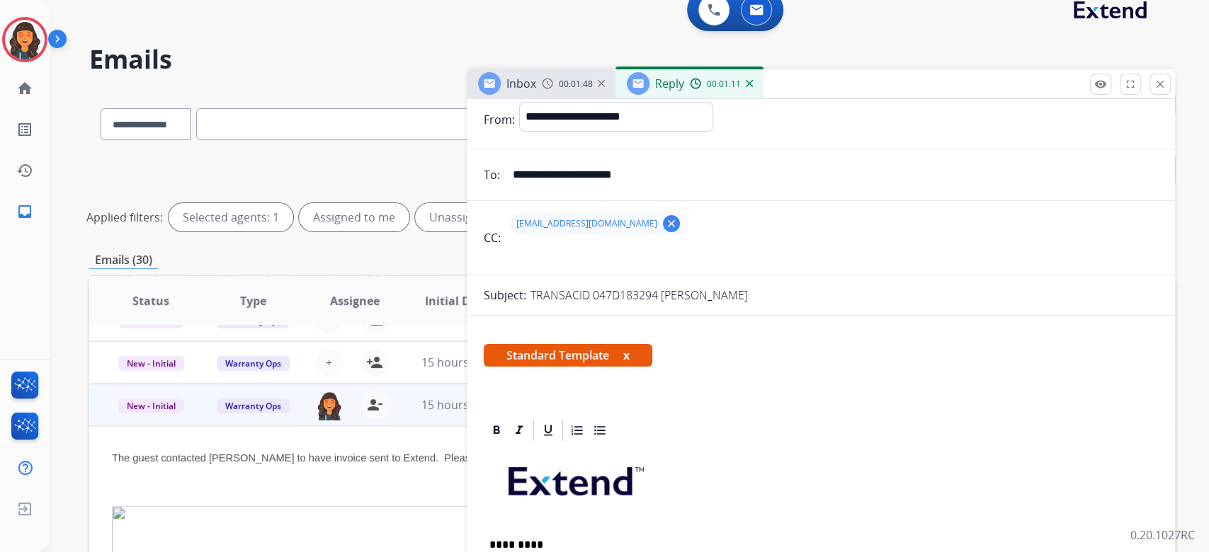
scroll to position [0, 0]
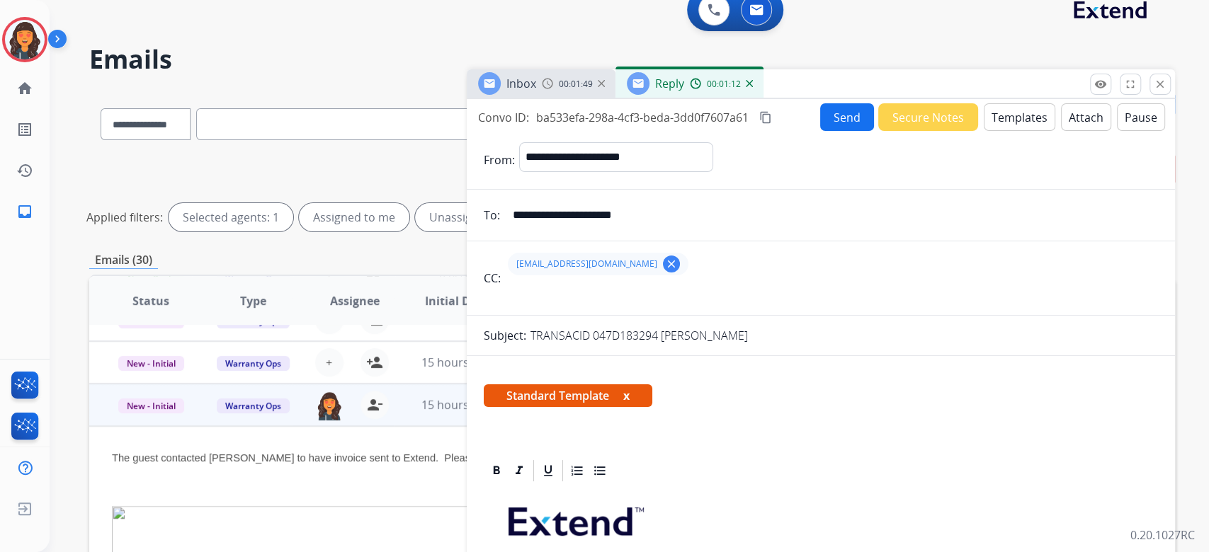
click at [771, 113] on mat-icon "content_copy" at bounding box center [765, 117] width 13 height 13
click at [831, 120] on button "Send" at bounding box center [847, 117] width 54 height 28
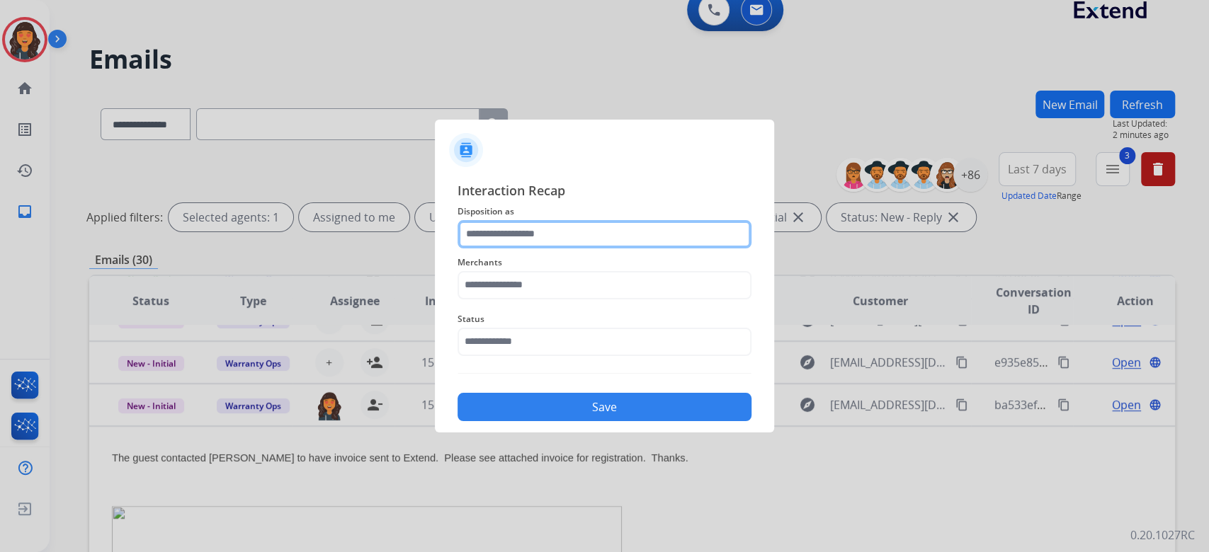
click at [578, 231] on input "text" at bounding box center [604, 234] width 294 height 28
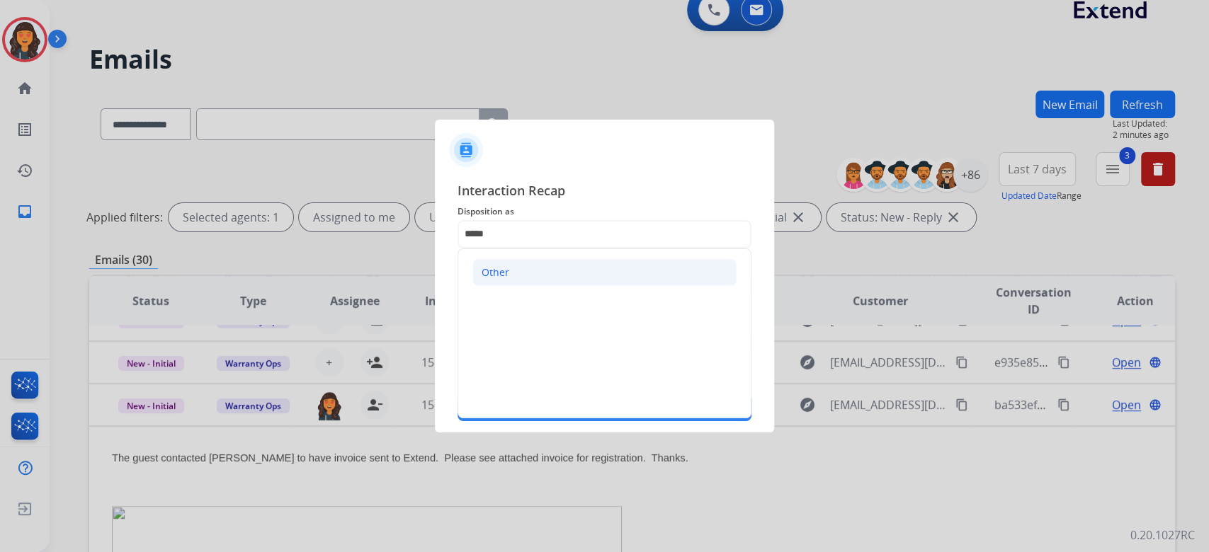
click at [527, 281] on li "Other" at bounding box center [604, 272] width 264 height 27
type input "*****"
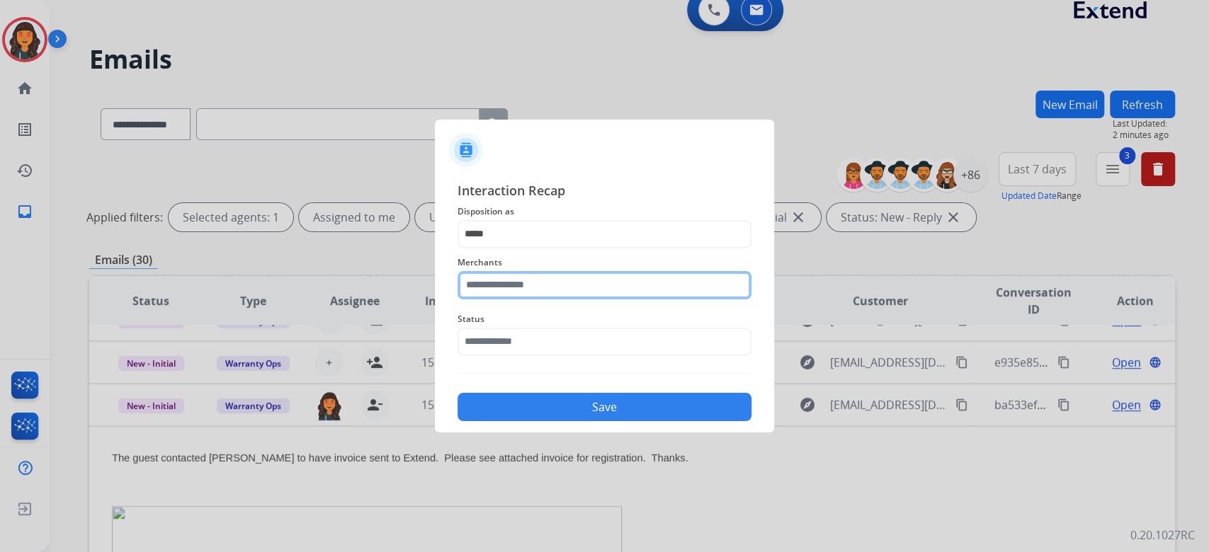
click at [526, 282] on input "text" at bounding box center [604, 285] width 294 height 28
type input "**********"
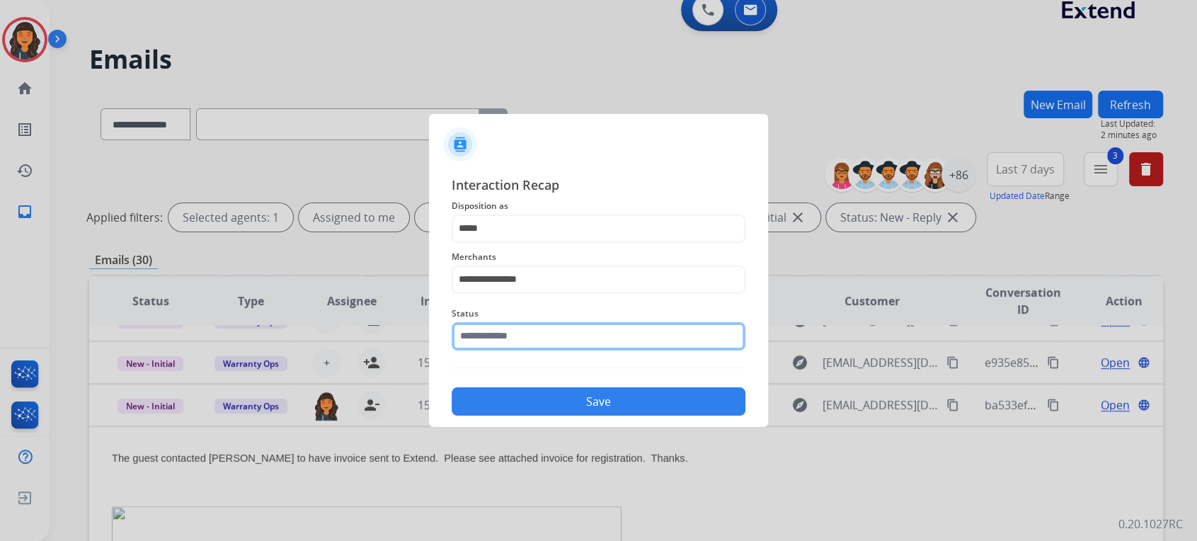
click at [544, 342] on input "text" at bounding box center [599, 336] width 294 height 28
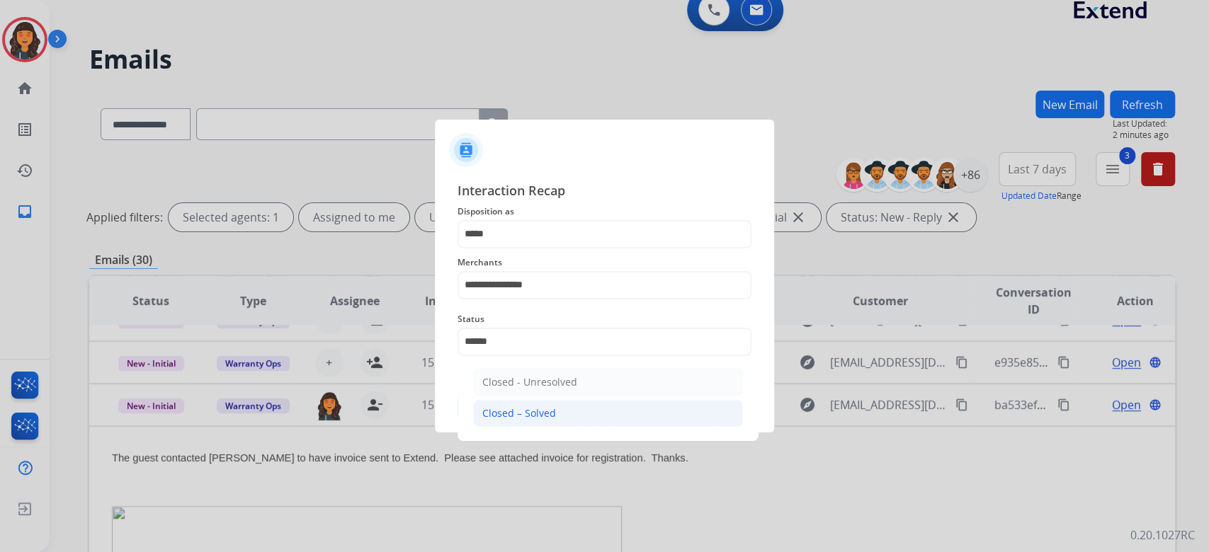
click at [484, 406] on div "Closed – Solved" at bounding box center [519, 413] width 74 height 14
type input "**********"
click at [484, 406] on button "Save" at bounding box center [604, 407] width 294 height 28
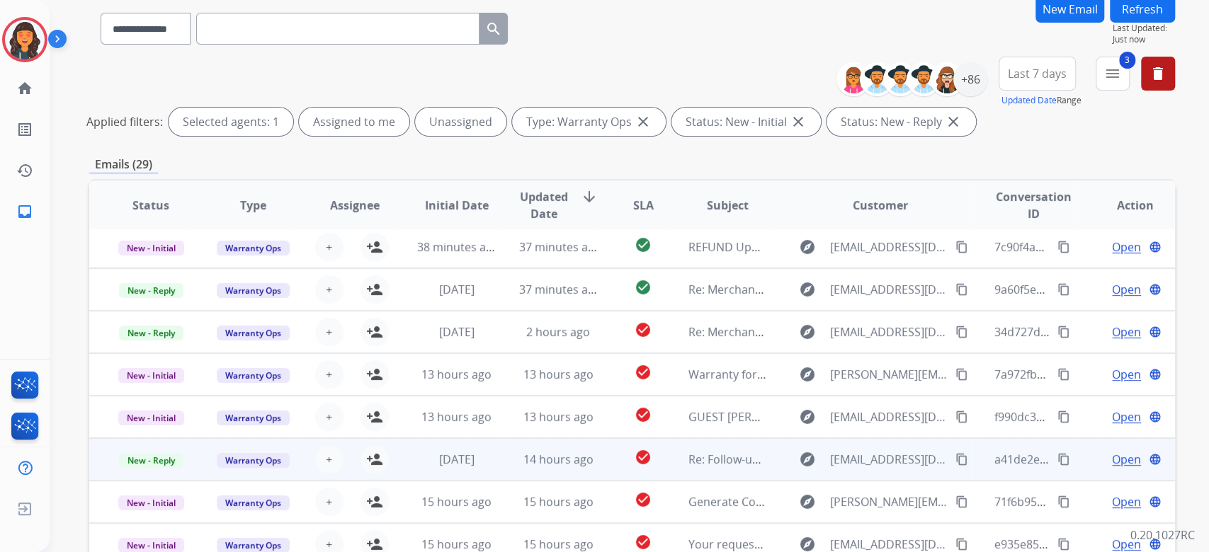
scroll to position [287, 0]
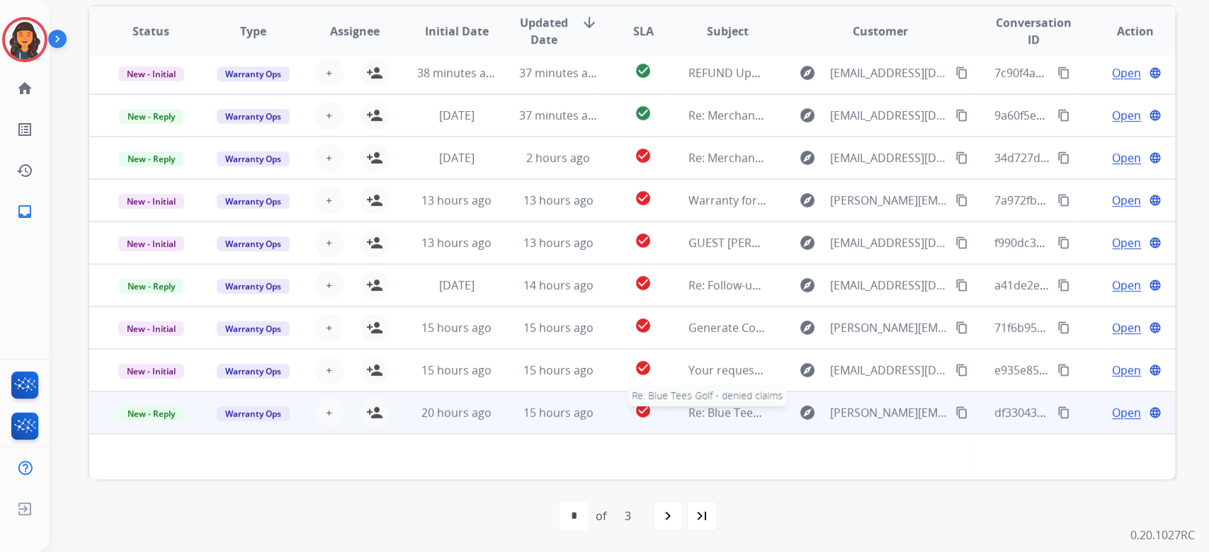
click at [722, 414] on span "Re: Blue Tees Golf - denied claims" at bounding box center [777, 413] width 178 height 16
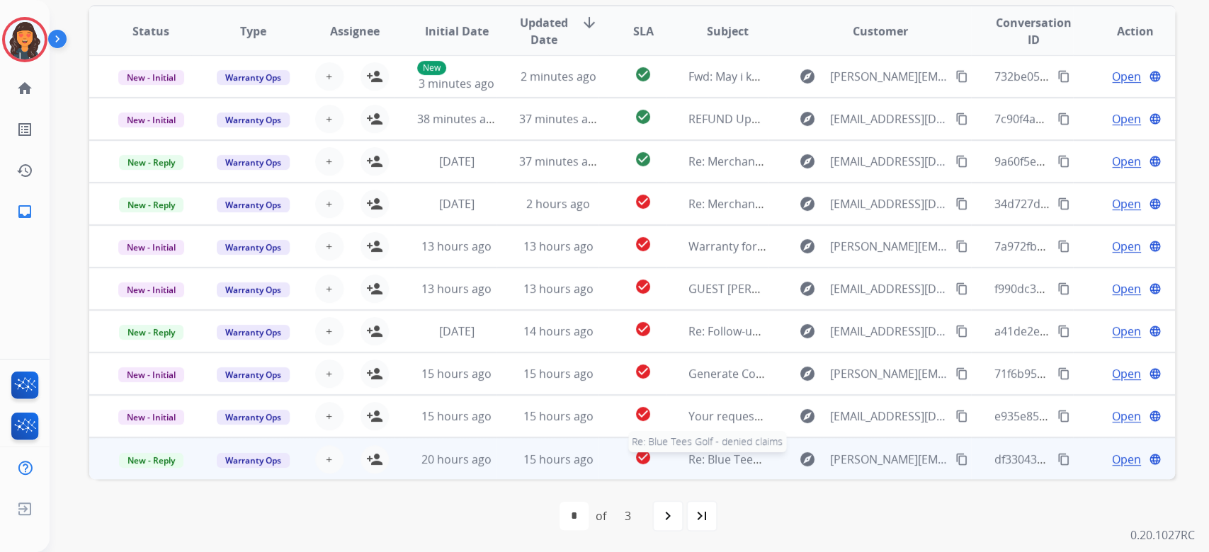
click at [736, 466] on div "Re: Blue Tees Golf - denied claims" at bounding box center [727, 459] width 79 height 17
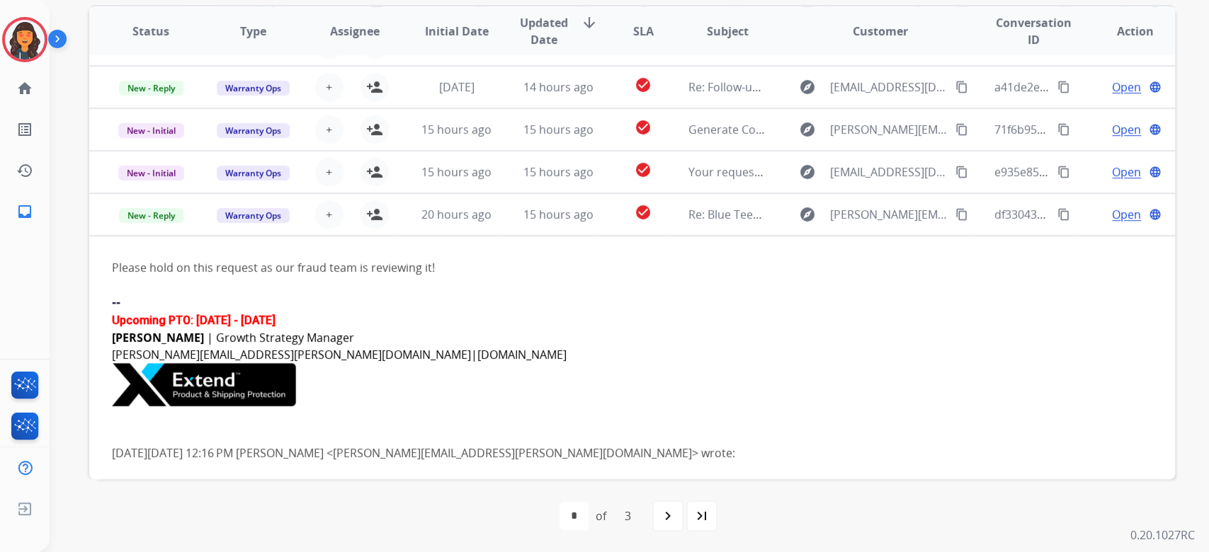
scroll to position [249, 0]
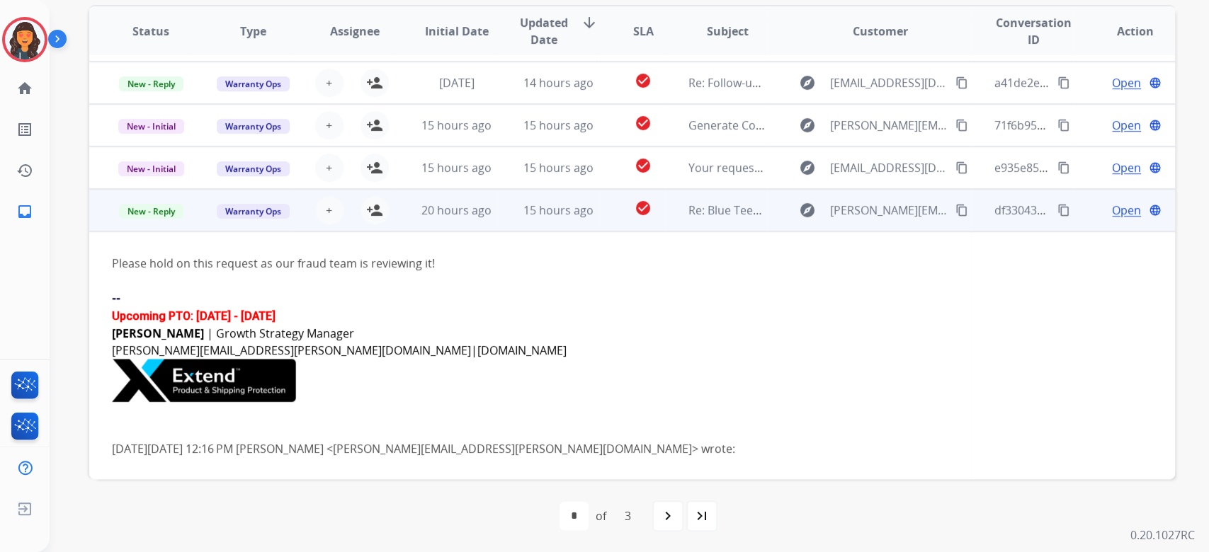
click at [1112, 208] on span "Open" at bounding box center [1126, 210] width 29 height 17
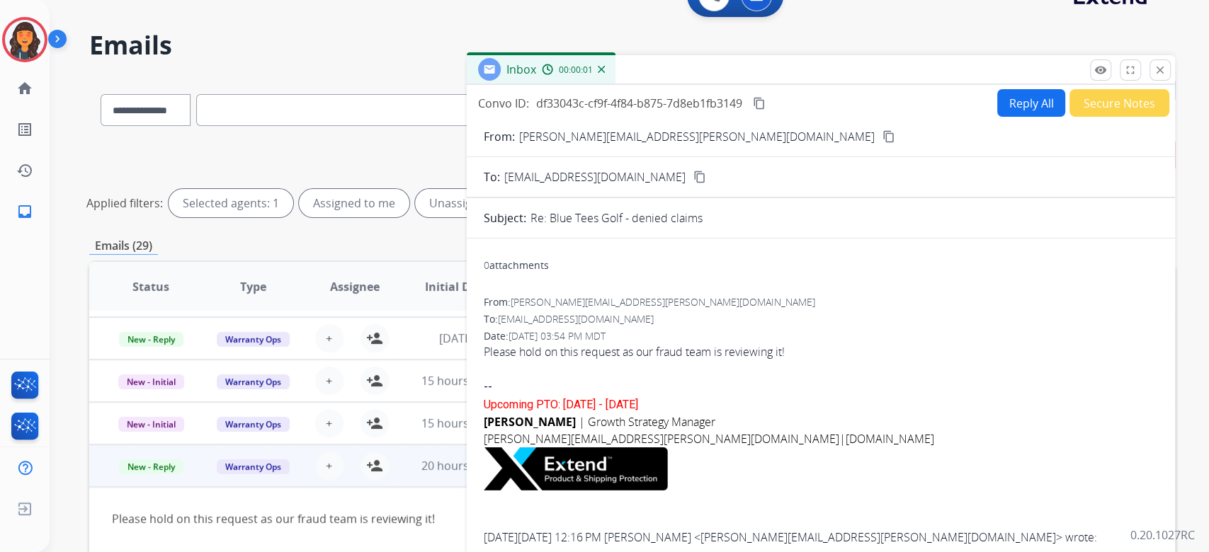
scroll to position [0, 0]
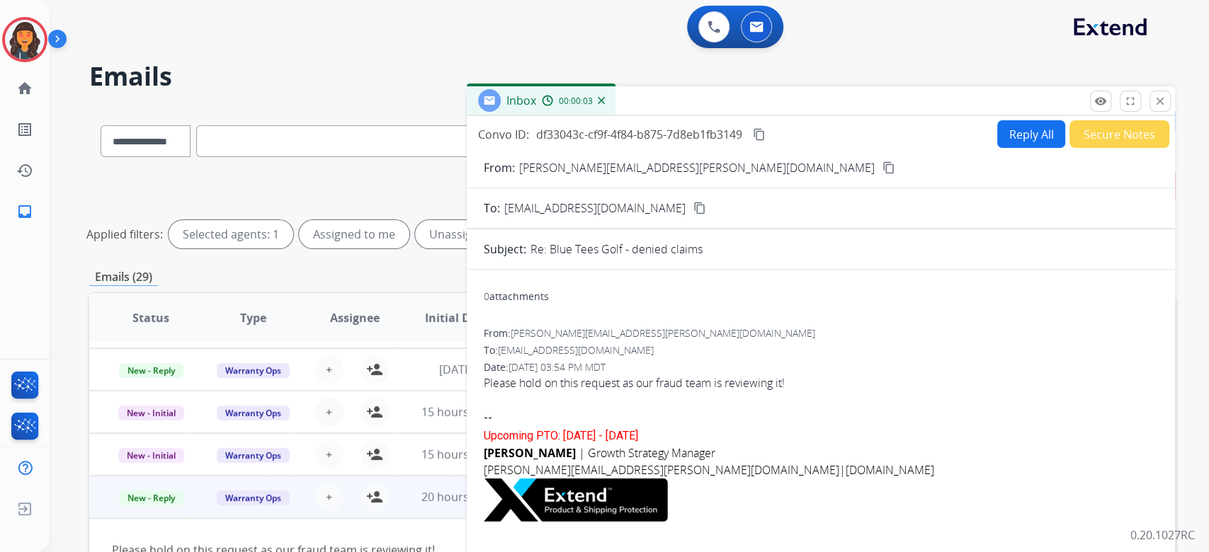
click at [1041, 141] on button "Reply All" at bounding box center [1031, 134] width 68 height 28
select select "**********"
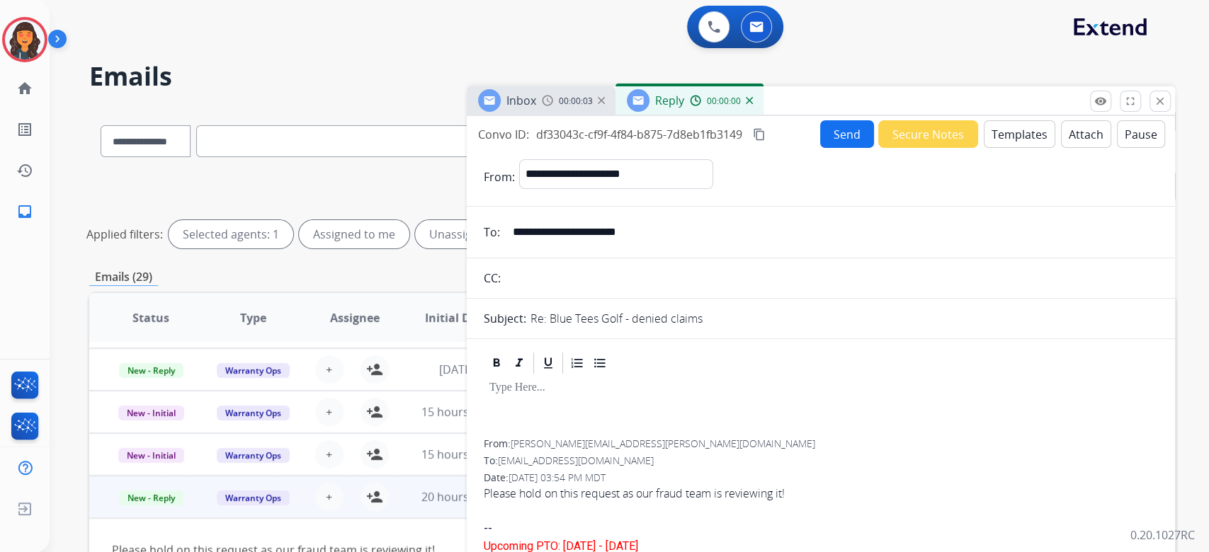
click at [1031, 139] on button "Templates" at bounding box center [1019, 134] width 72 height 28
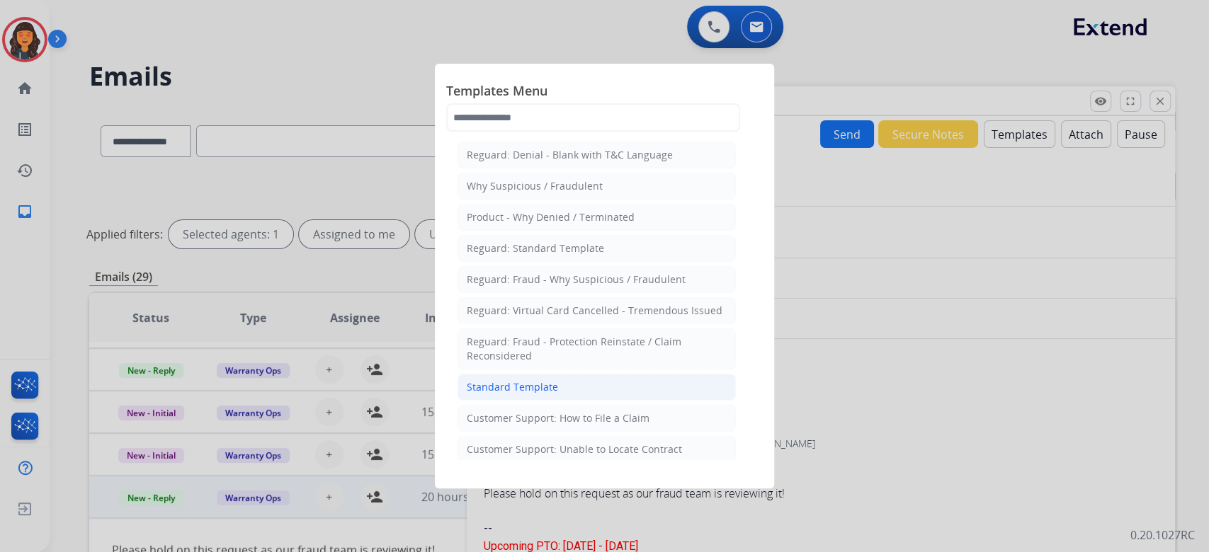
click at [556, 387] on li "Standard Template" at bounding box center [596, 387] width 278 height 27
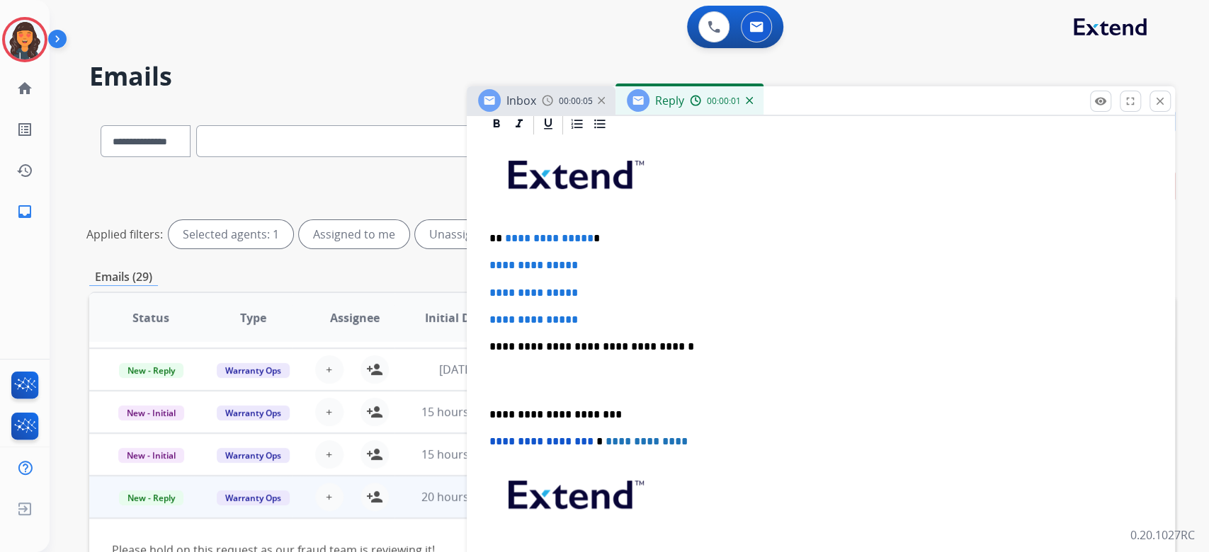
scroll to position [377, 0]
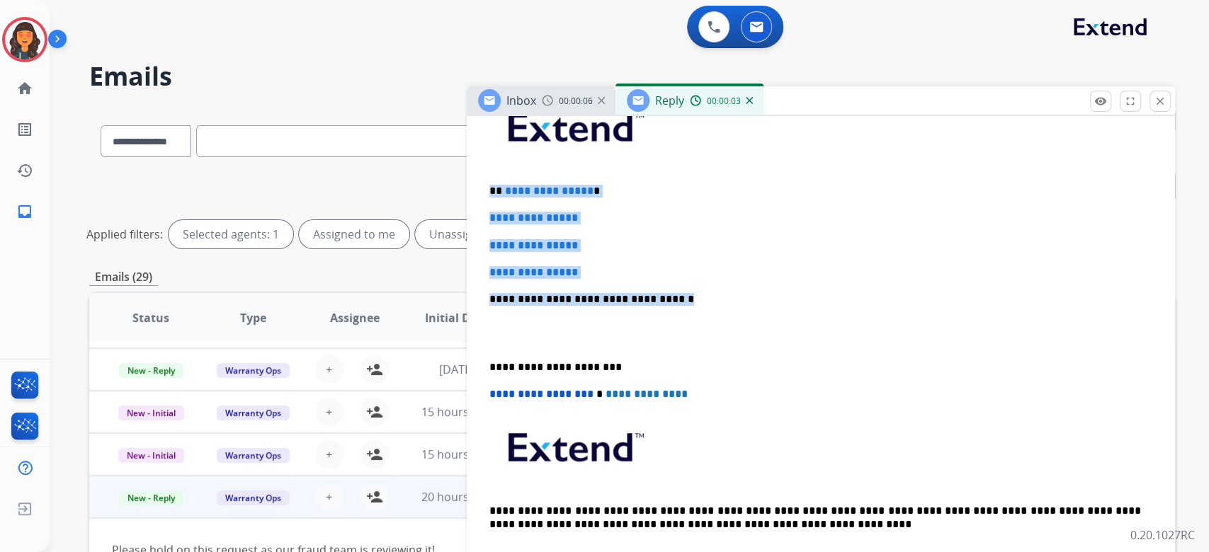
drag, startPoint x: 718, startPoint y: 292, endPoint x: 461, endPoint y: 190, distance: 276.5
click at [461, 190] on div "**********" at bounding box center [631, 474] width 1085 height 732
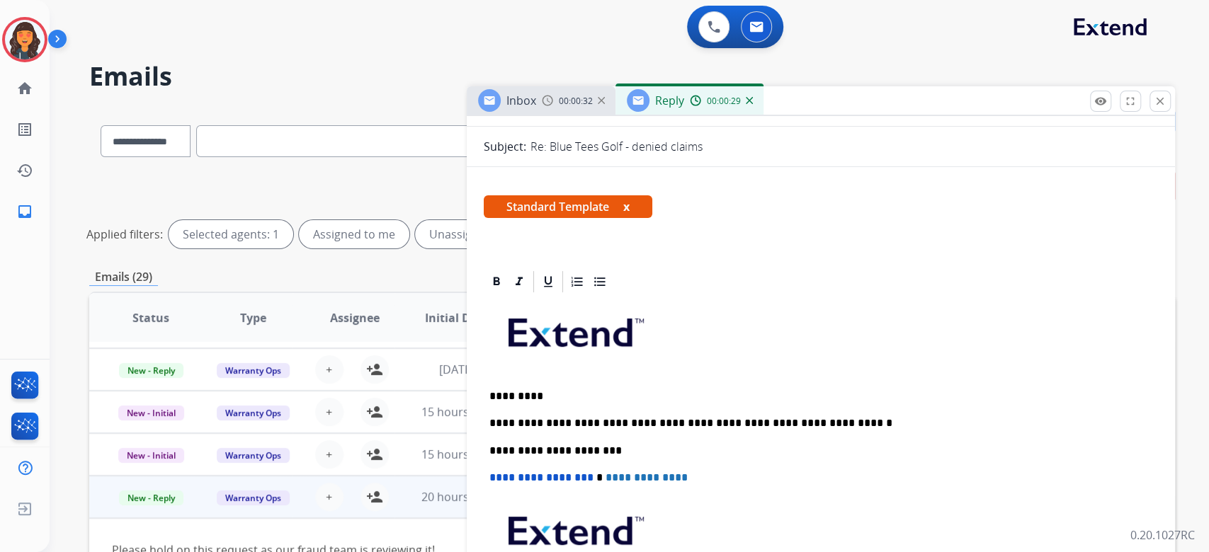
scroll to position [0, 0]
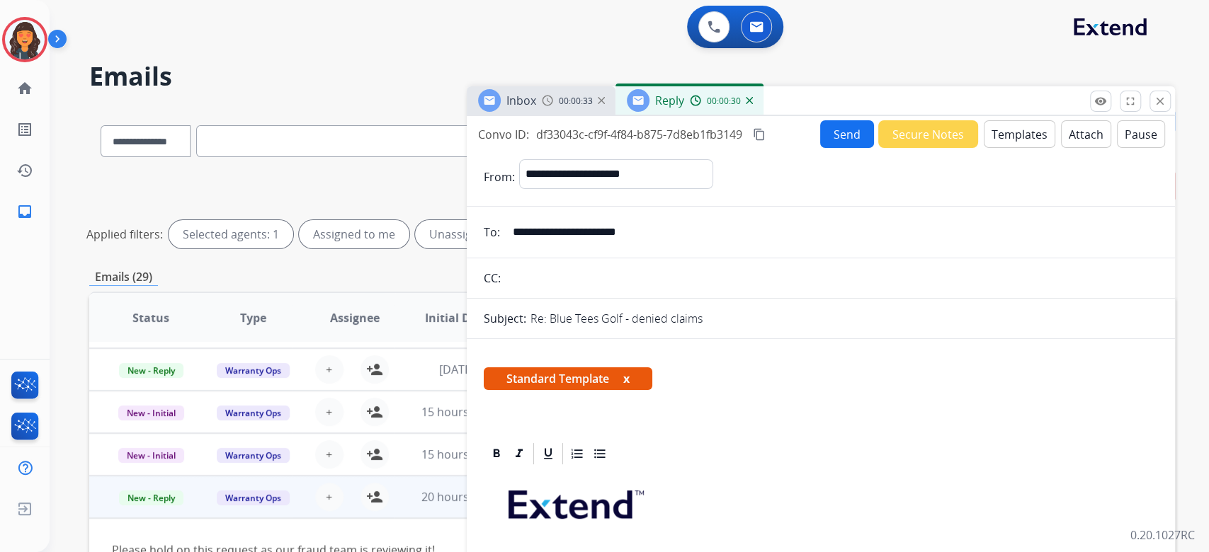
click at [764, 135] on mat-icon "content_copy" at bounding box center [759, 134] width 13 height 13
click at [838, 136] on button "Send" at bounding box center [847, 134] width 54 height 28
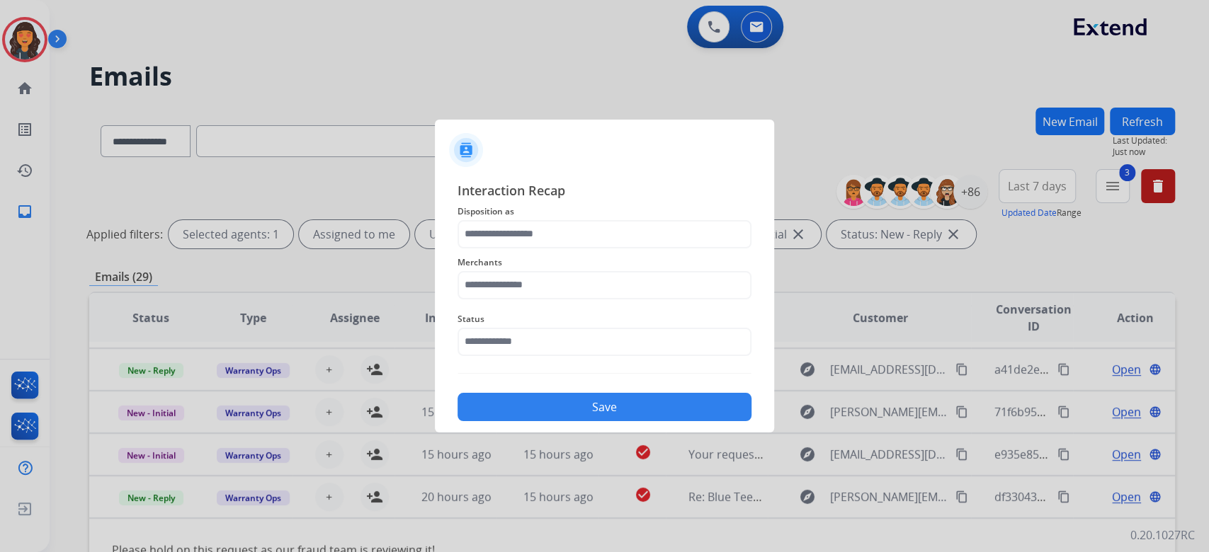
click at [578, 251] on div "Merchants" at bounding box center [604, 277] width 294 height 57
click at [564, 239] on input "text" at bounding box center [604, 234] width 294 height 28
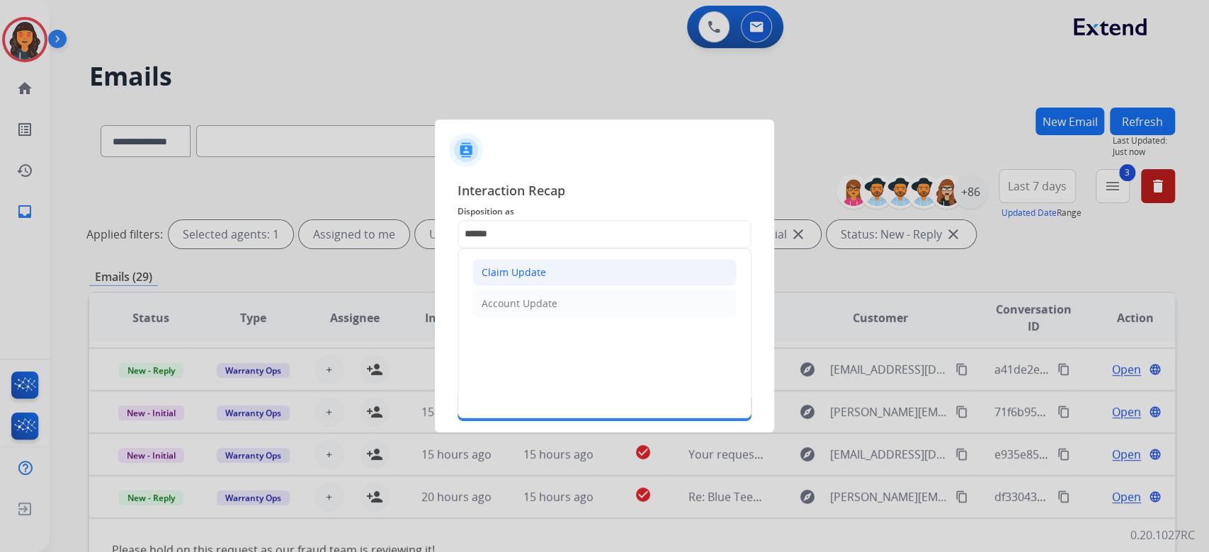
click at [532, 280] on li "Claim Update" at bounding box center [604, 272] width 264 height 27
type input "**********"
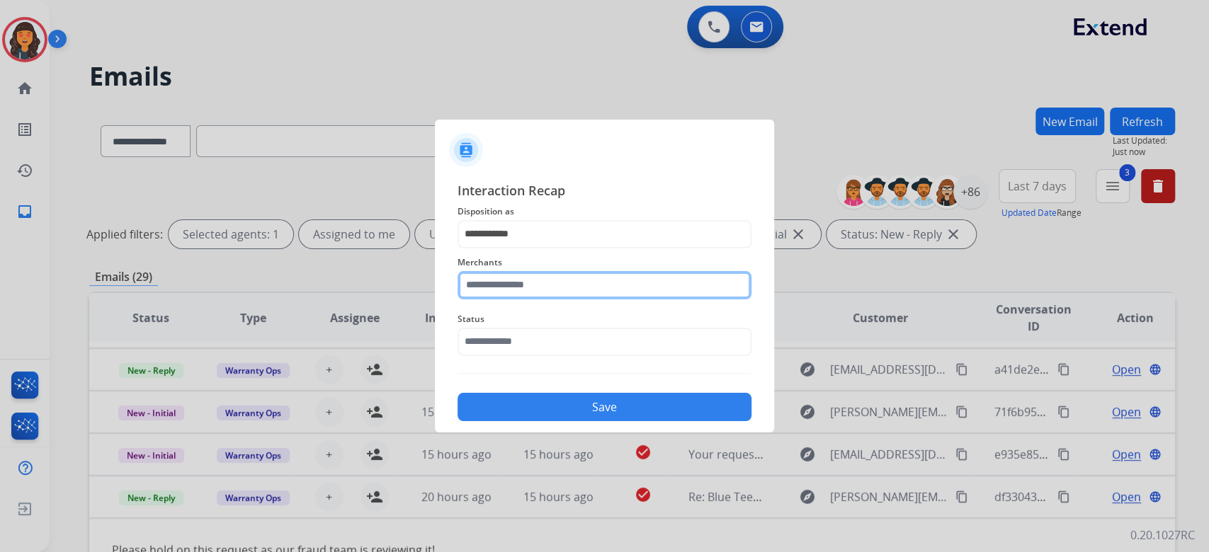
click at [532, 280] on input "text" at bounding box center [604, 285] width 294 height 28
type input "**********"
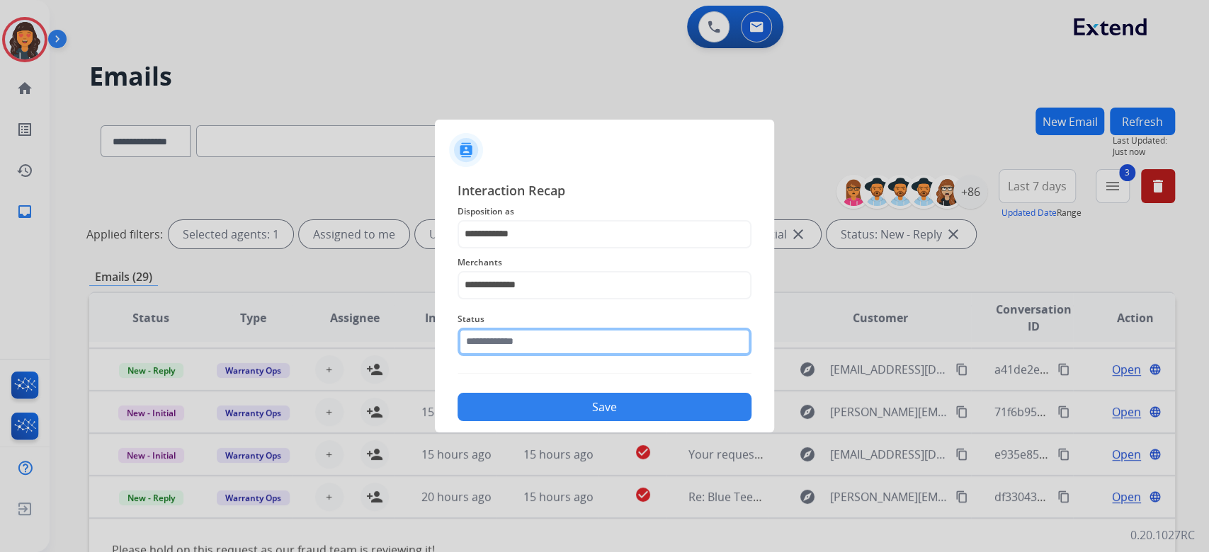
click at [511, 354] on div "Status" at bounding box center [604, 333] width 294 height 57
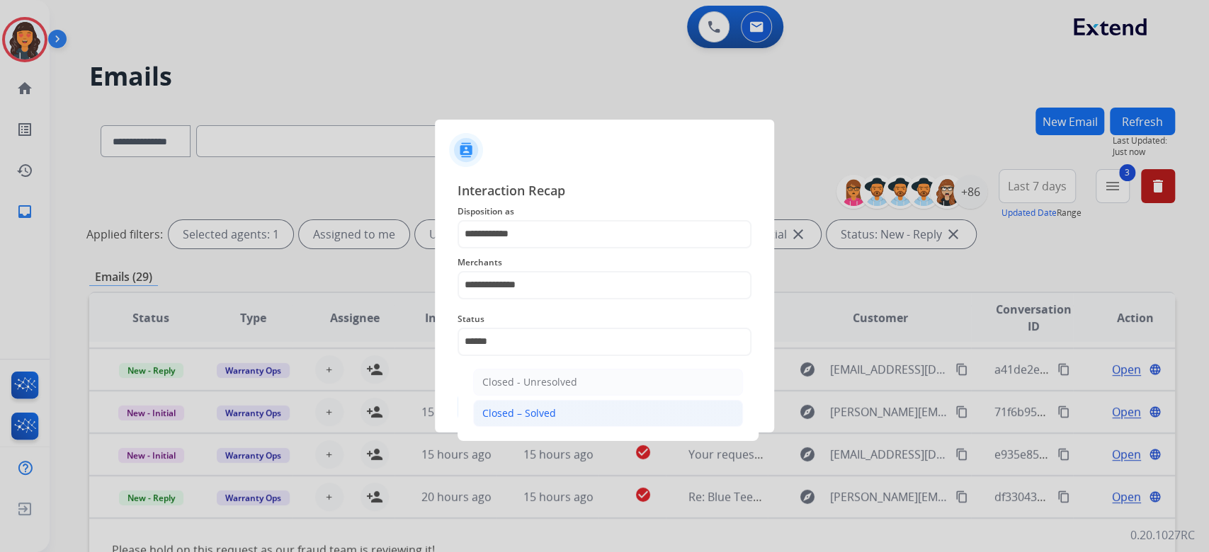
click at [520, 418] on div "Closed – Solved" at bounding box center [519, 413] width 74 height 14
type input "**********"
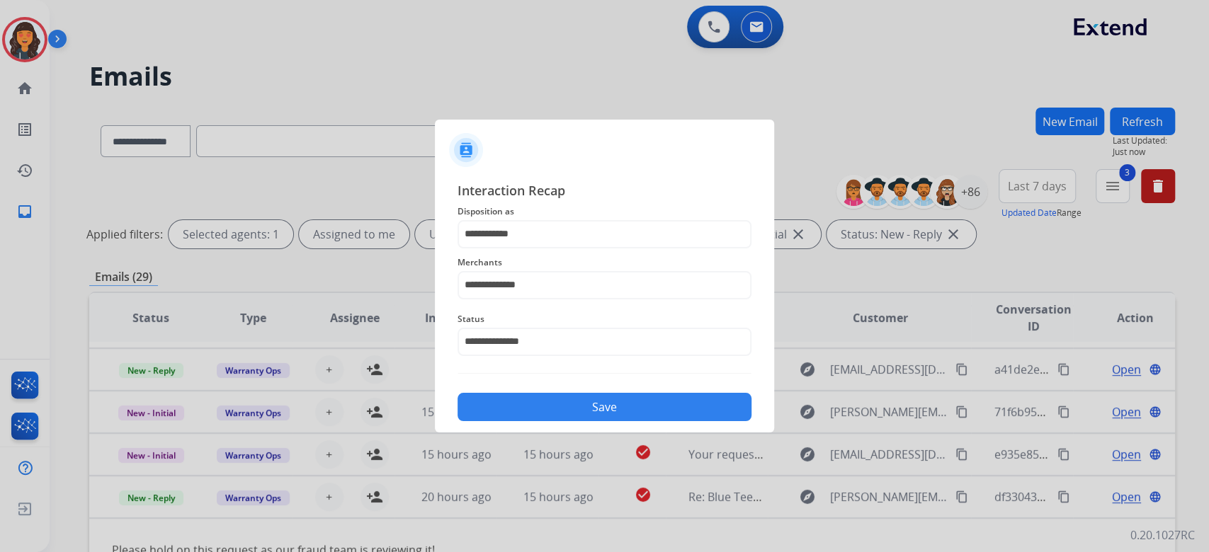
click at [520, 418] on button "Save" at bounding box center [604, 407] width 294 height 28
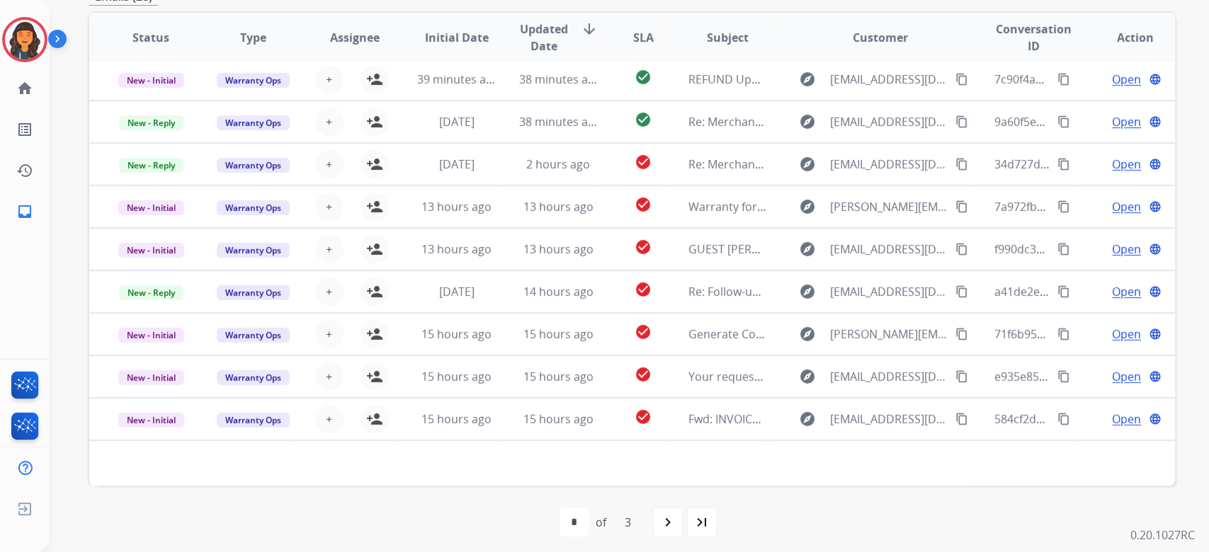
scroll to position [287, 0]
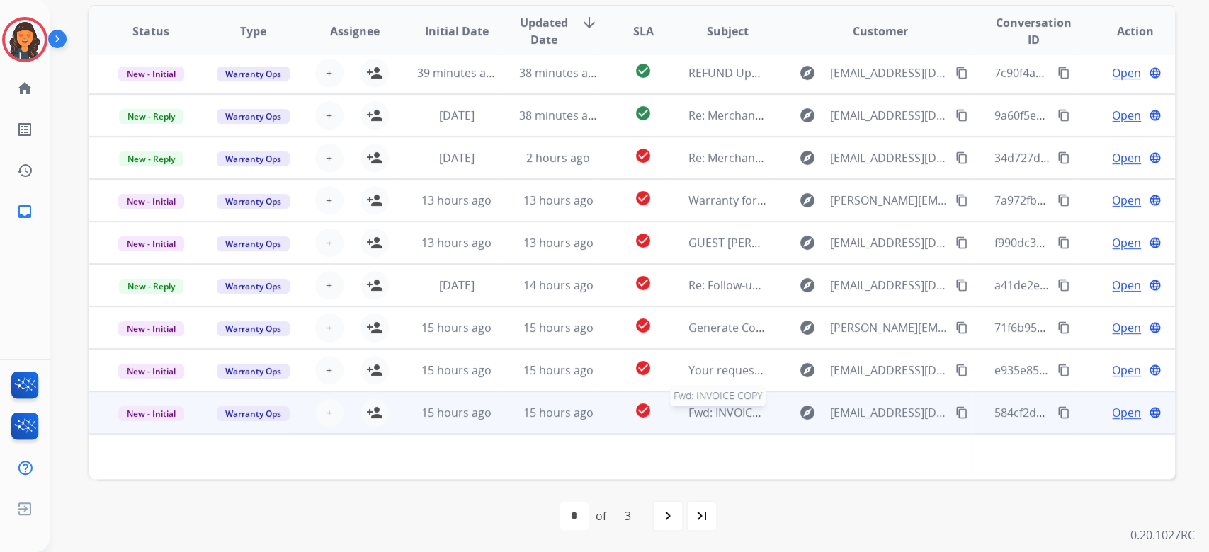
click at [731, 416] on span "Fwd: INVOICE COPY" at bounding box center [739, 413] width 102 height 16
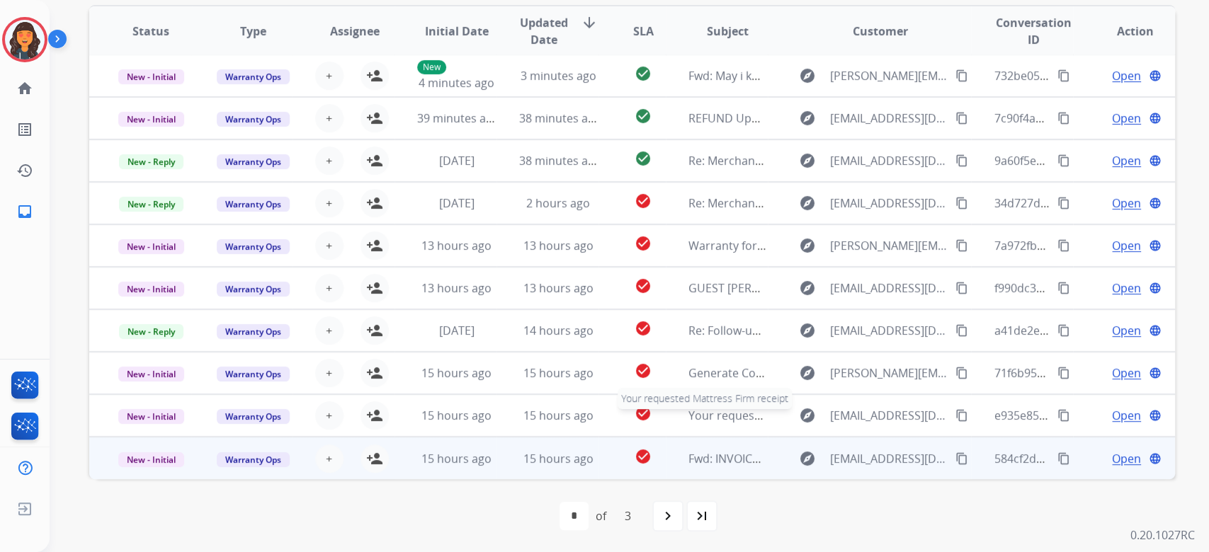
scroll to position [1, 0]
click at [734, 465] on div "Fwd: INVOICE COPY" at bounding box center [727, 459] width 79 height 17
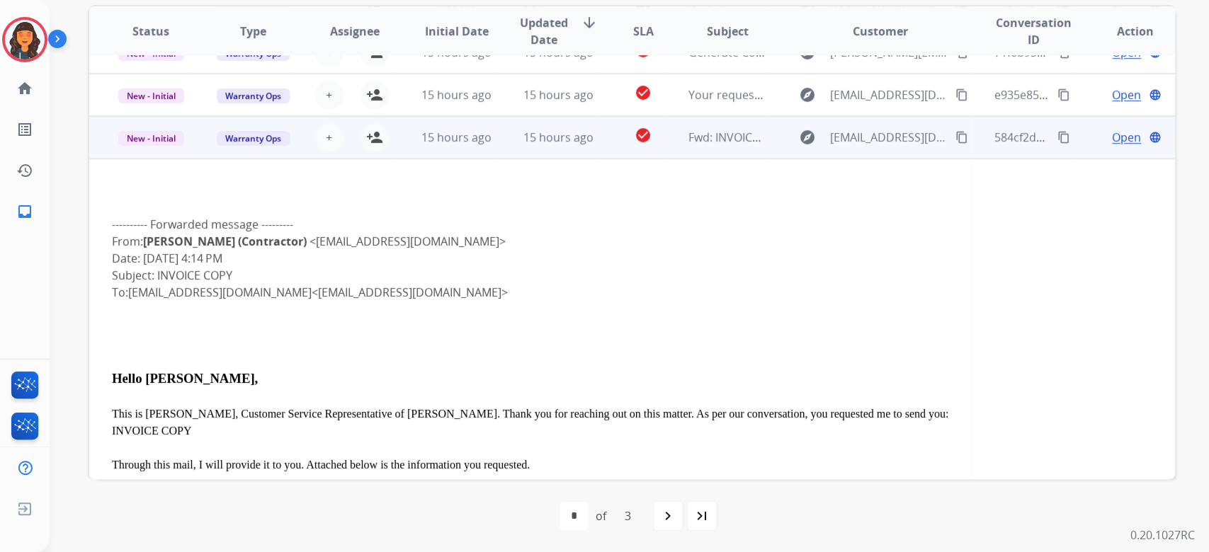
scroll to position [334, 0]
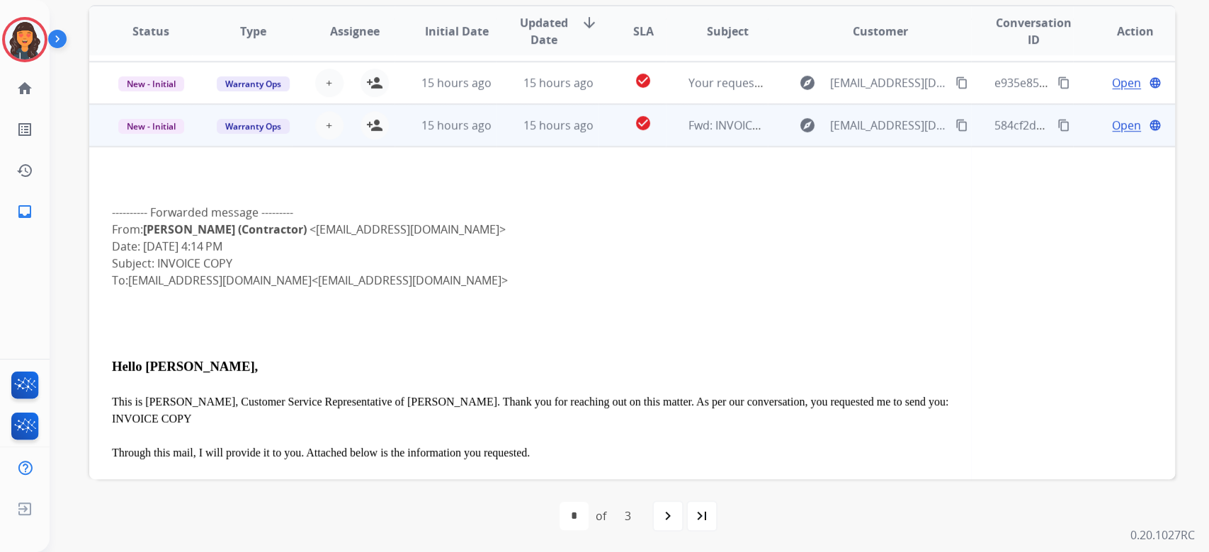
click at [1112, 127] on span "Open" at bounding box center [1126, 125] width 29 height 17
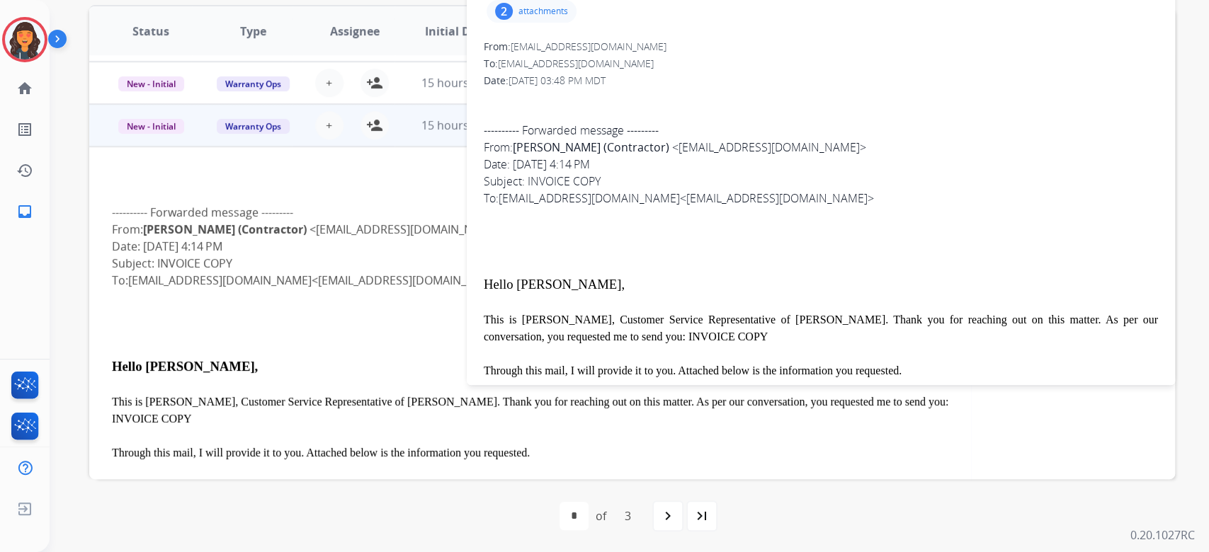
scroll to position [98, 0]
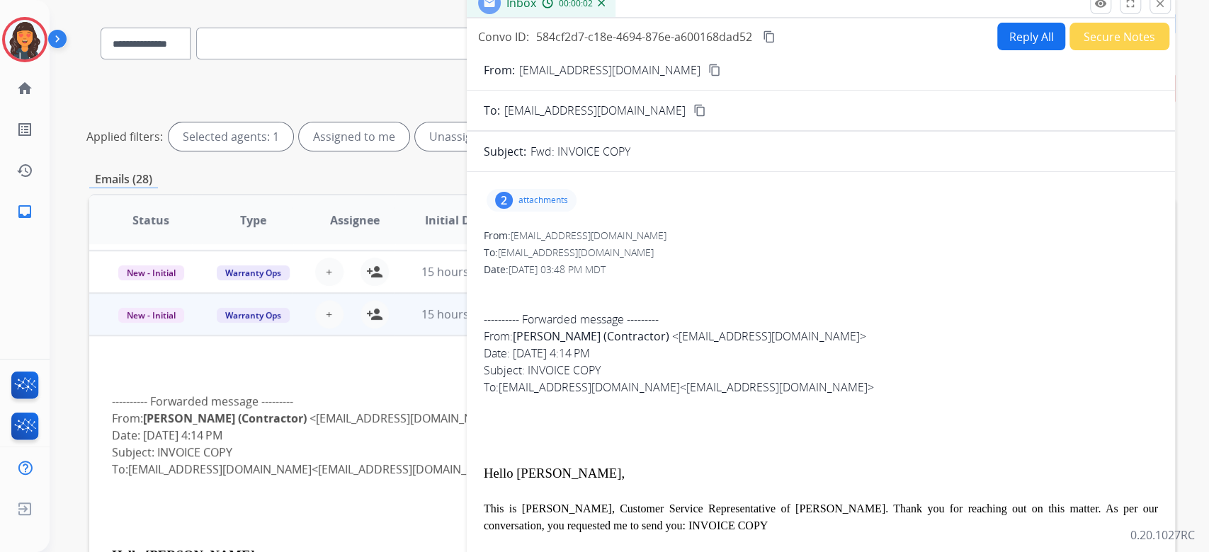
click at [530, 197] on p "attachments" at bounding box center [543, 200] width 50 height 11
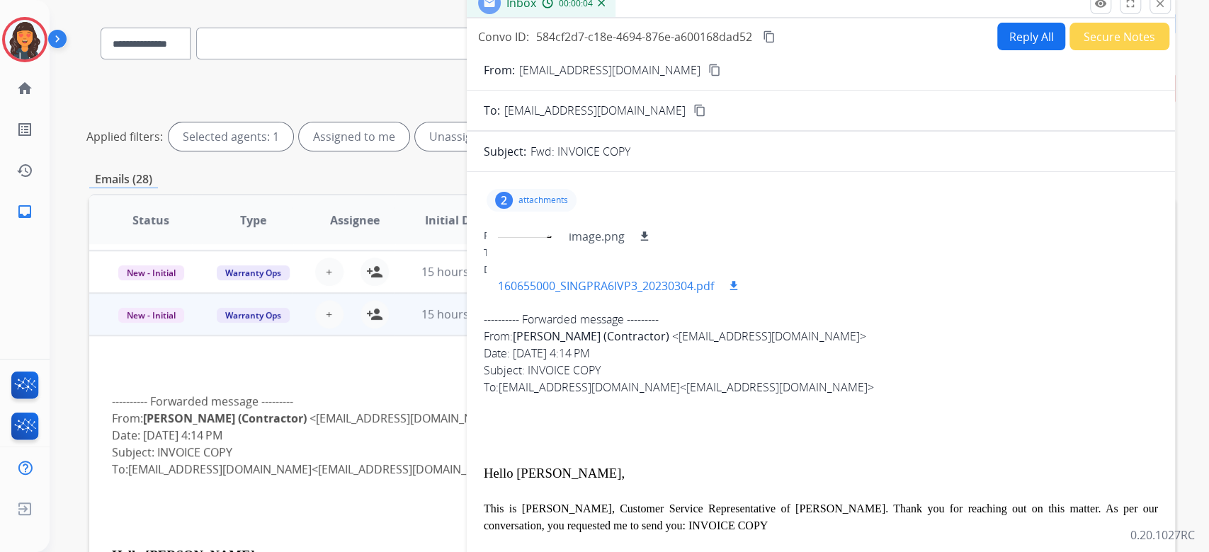
click at [597, 292] on p "160655000_SINGPRA6IVP3_20230304.pdf" at bounding box center [606, 286] width 216 height 17
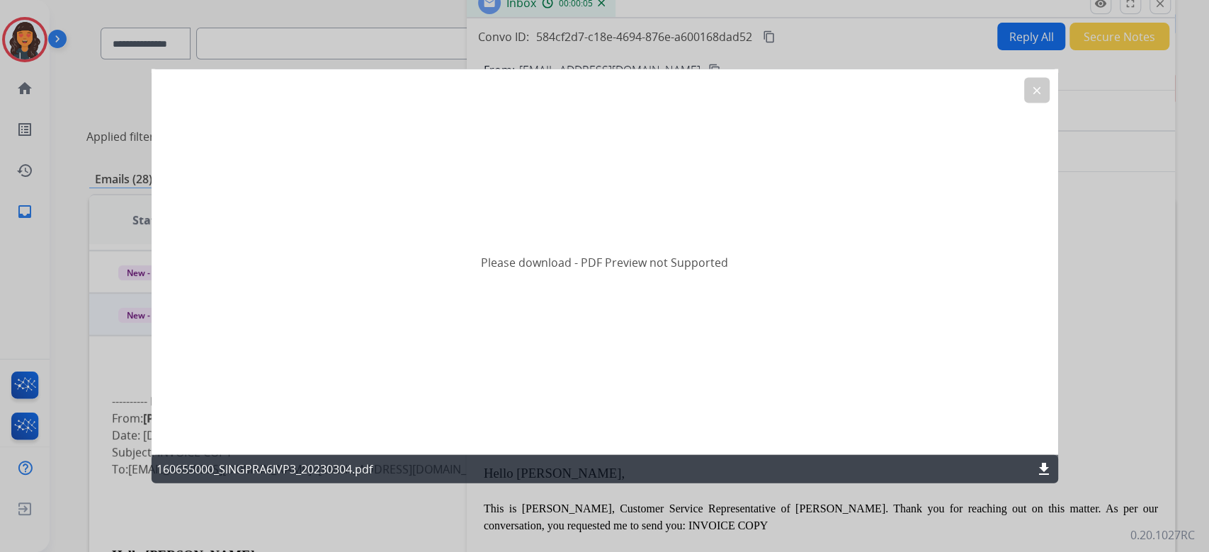
click at [1045, 482] on div "160655000_SINGPRA6IVP3_20230304.pdf download" at bounding box center [604, 469] width 906 height 28
click at [1042, 469] on mat-icon "download" at bounding box center [1043, 469] width 17 height 17
click at [1041, 87] on mat-icon "clear" at bounding box center [1036, 90] width 13 height 13
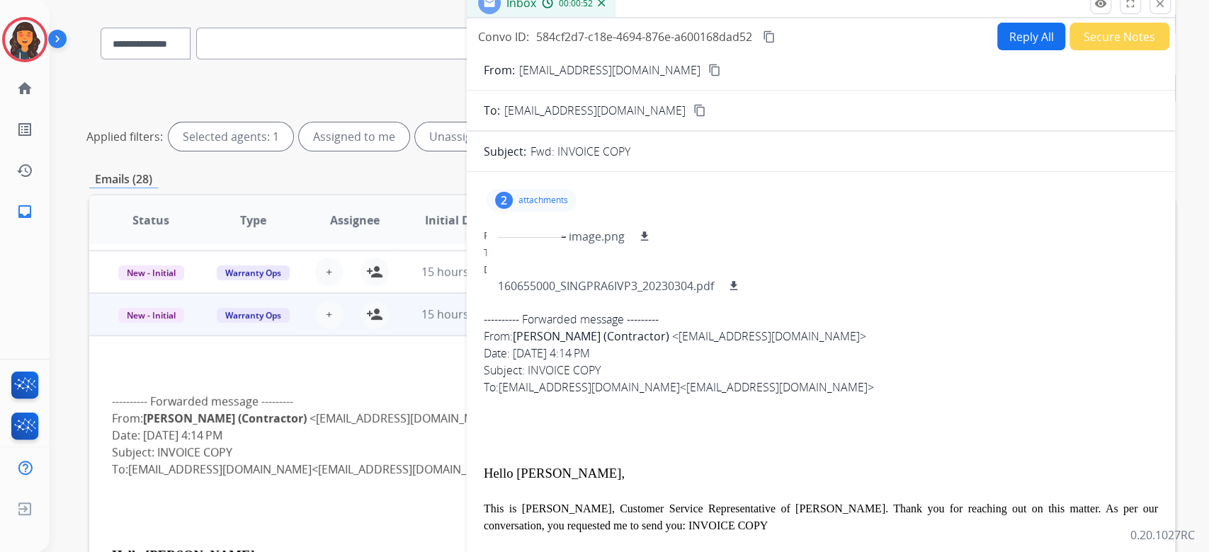
click at [518, 199] on p "attachments" at bounding box center [543, 200] width 50 height 11
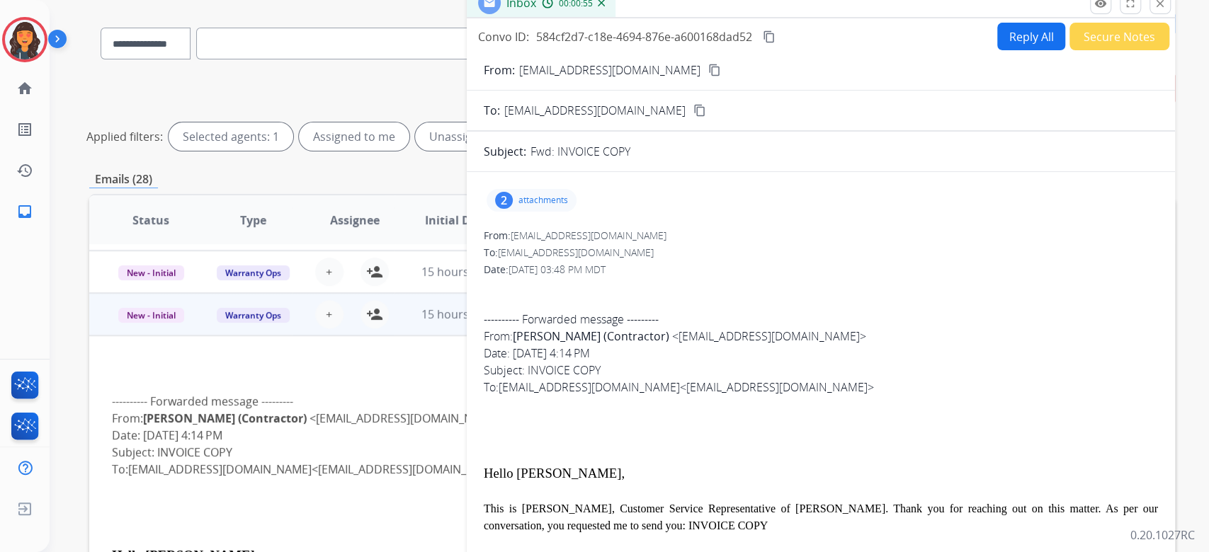
scroll to position [0, 0]
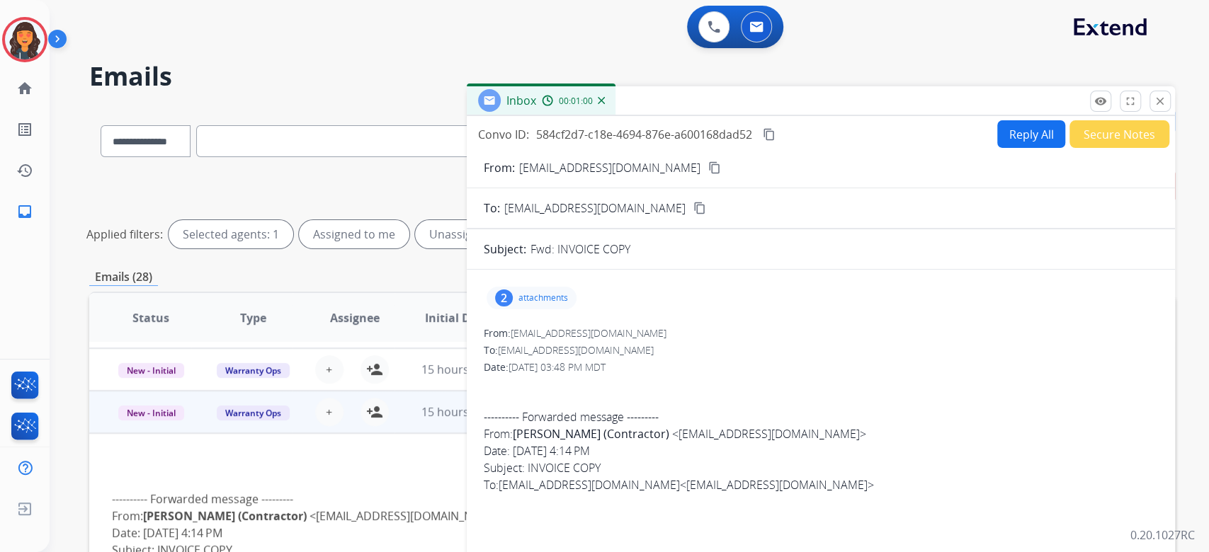
click at [1024, 133] on button "Reply All" at bounding box center [1031, 134] width 68 height 28
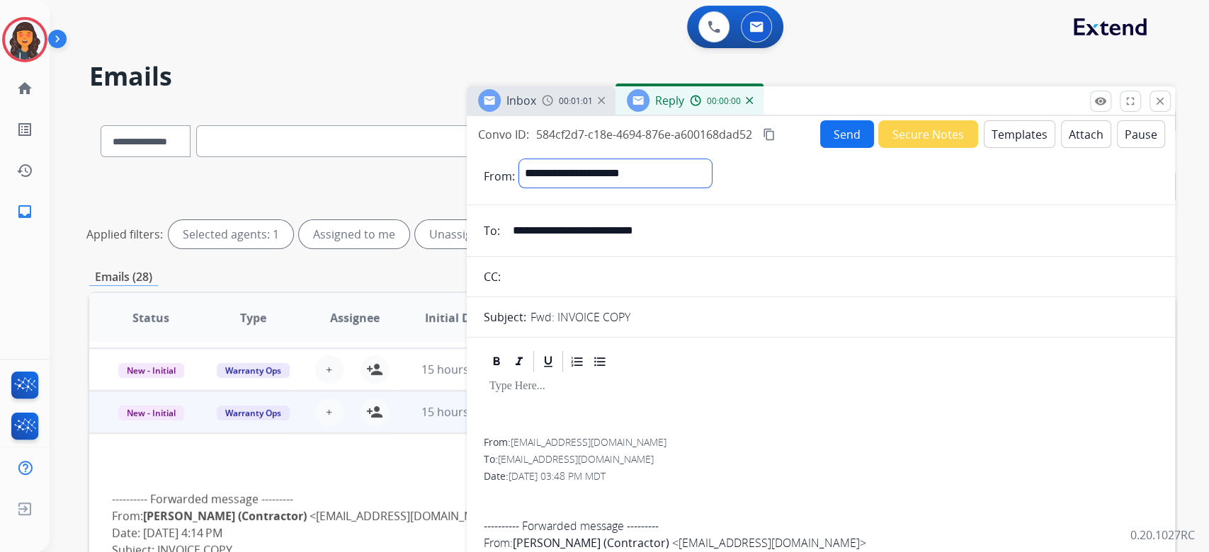
click at [700, 184] on select "**********" at bounding box center [615, 173] width 193 height 28
select select "**********"
click at [519, 159] on select "**********" at bounding box center [615, 173] width 193 height 28
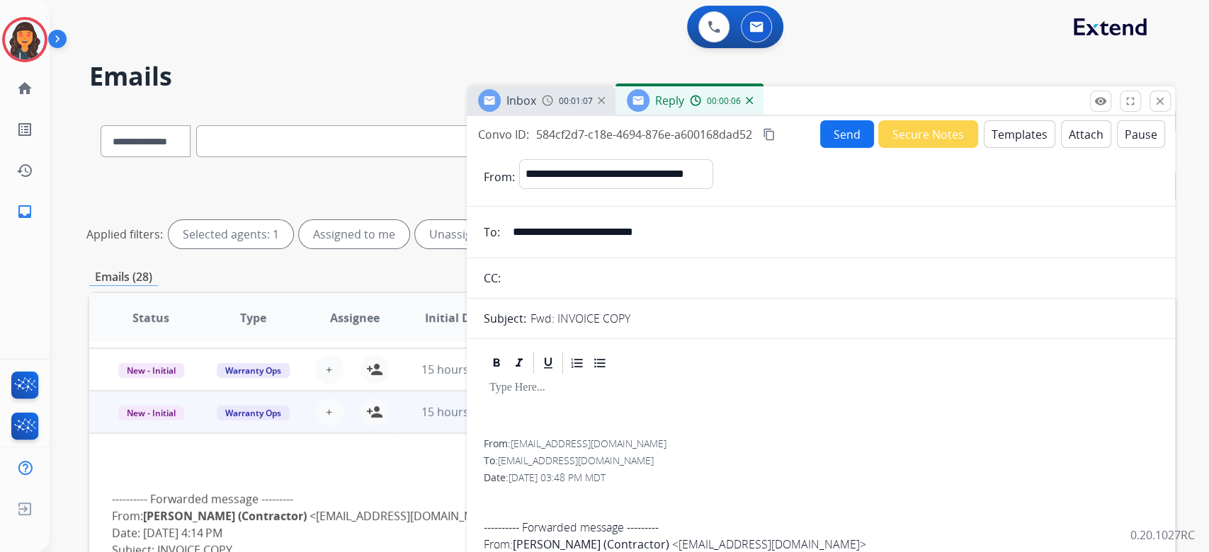
click at [1013, 137] on button "Templates" at bounding box center [1019, 134] width 72 height 28
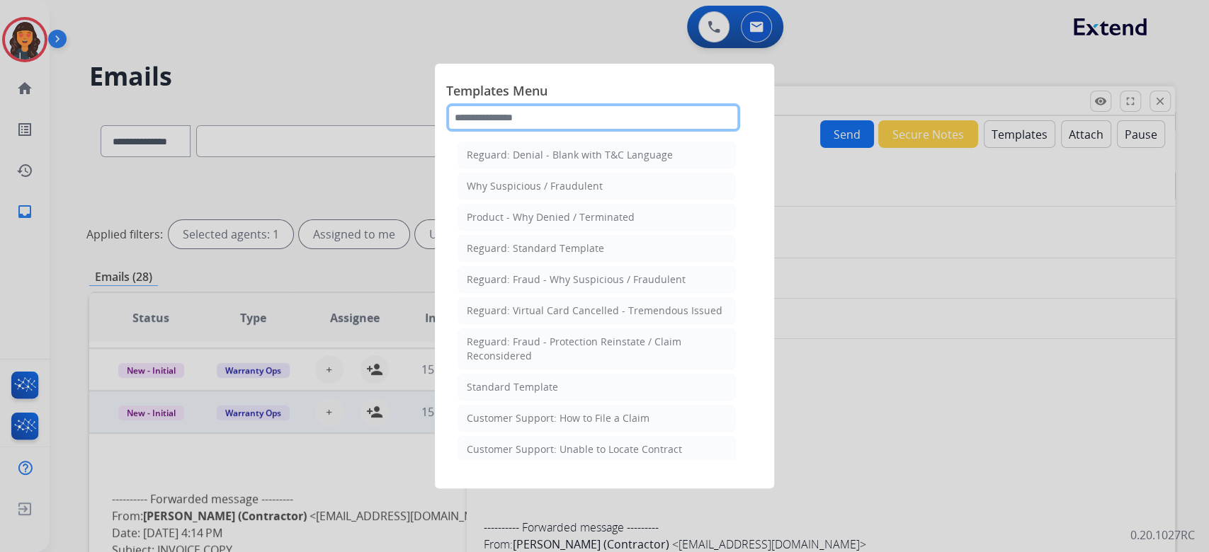
click at [518, 124] on input "text" at bounding box center [593, 117] width 294 height 28
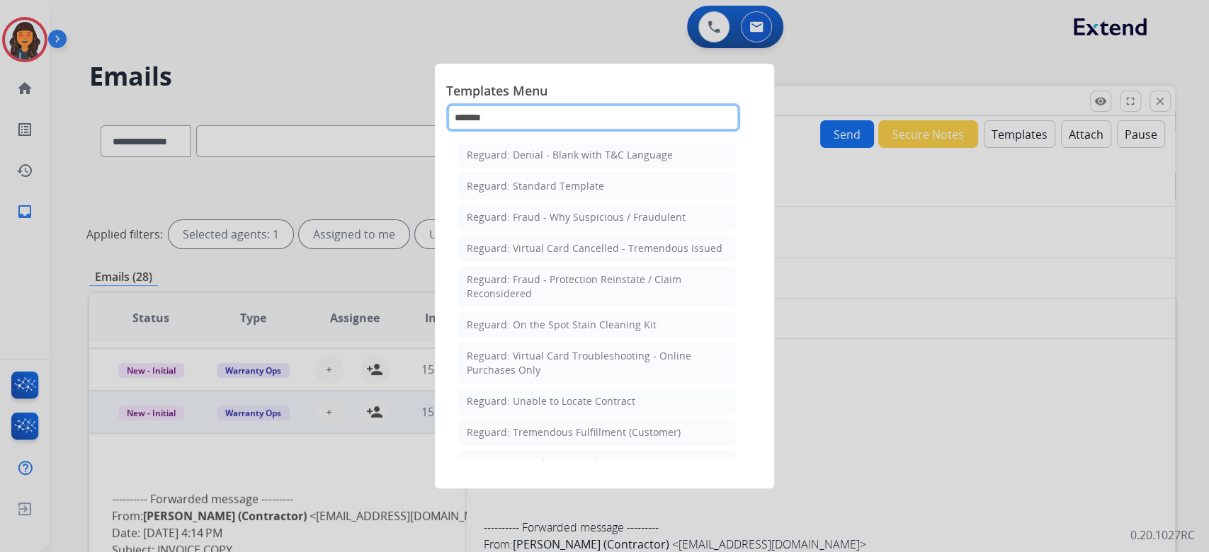
click at [518, 124] on input "*******" at bounding box center [593, 117] width 294 height 28
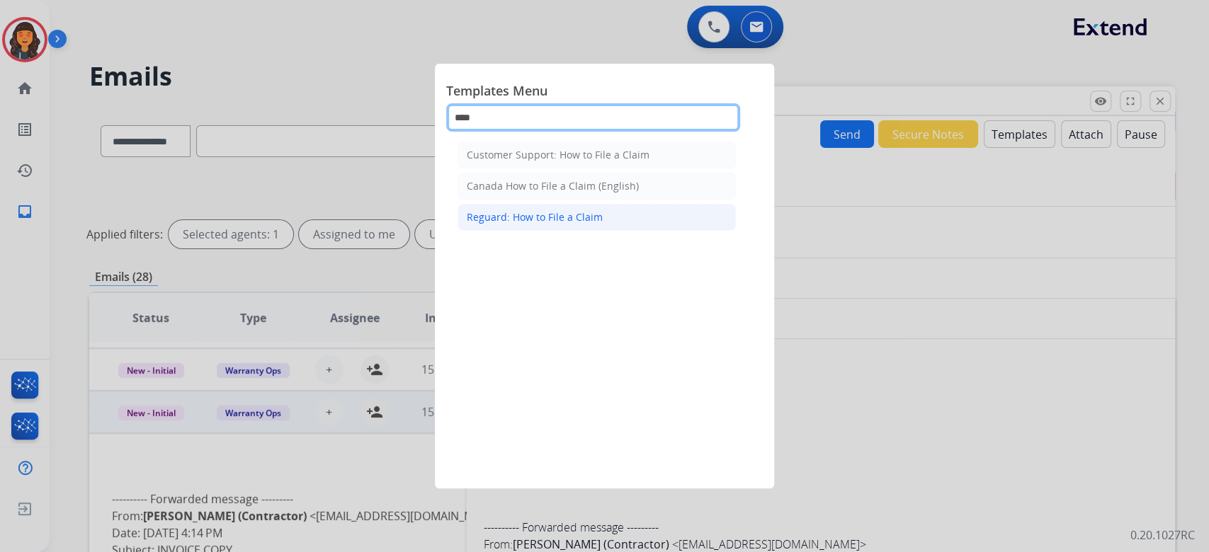
type input "****"
click at [541, 218] on div "Reguard: How to File a Claim" at bounding box center [535, 217] width 136 height 14
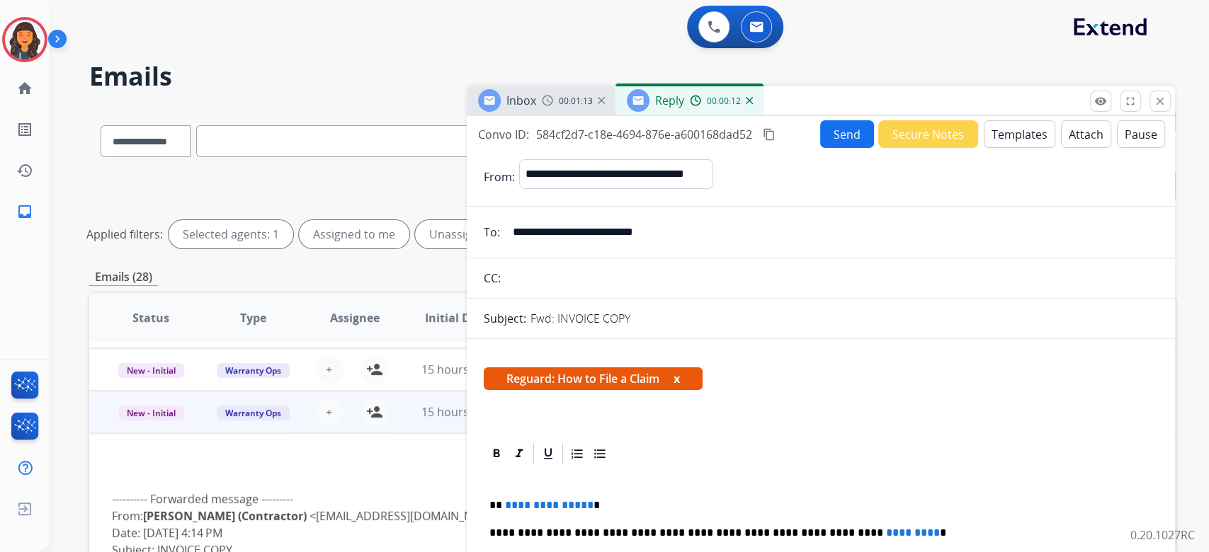
scroll to position [188, 0]
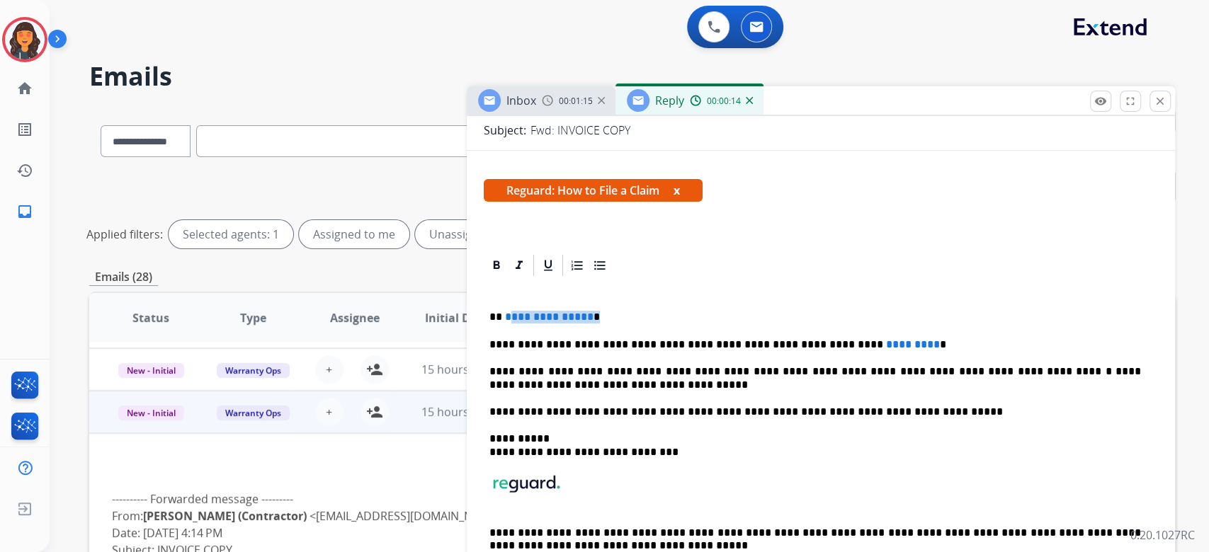
drag, startPoint x: 624, startPoint y: 316, endPoint x: 506, endPoint y: 312, distance: 118.3
click at [506, 312] on p "**********" at bounding box center [814, 317] width 651 height 13
drag, startPoint x: 907, startPoint y: 340, endPoint x: 848, endPoint y: 341, distance: 59.5
click at [848, 341] on p "**********" at bounding box center [814, 344] width 651 height 13
click at [944, 331] on div "**********" at bounding box center [821, 438] width 674 height 320
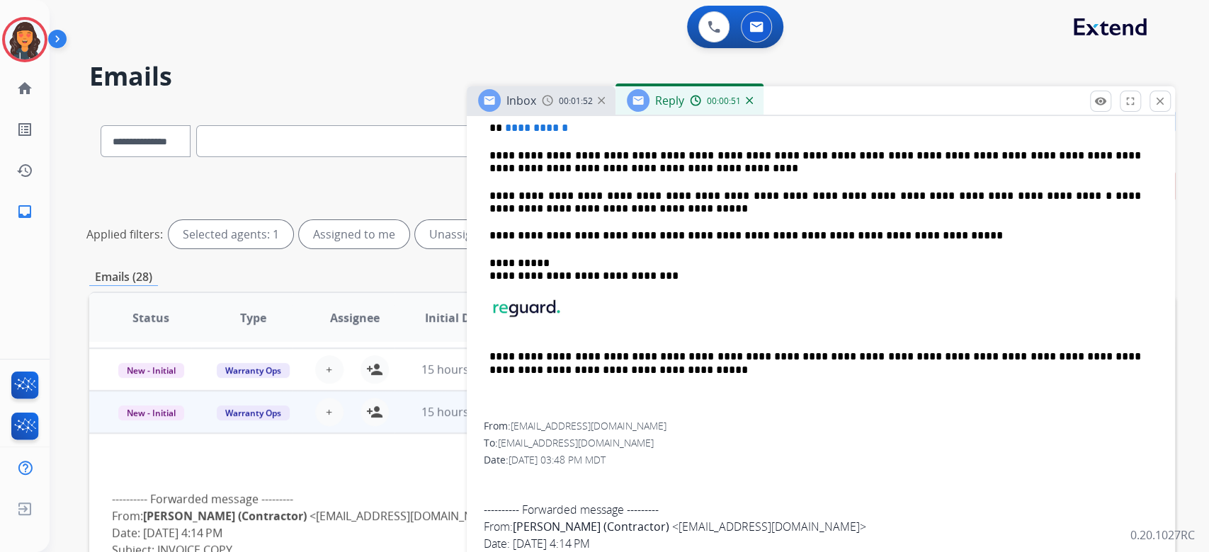
scroll to position [0, 0]
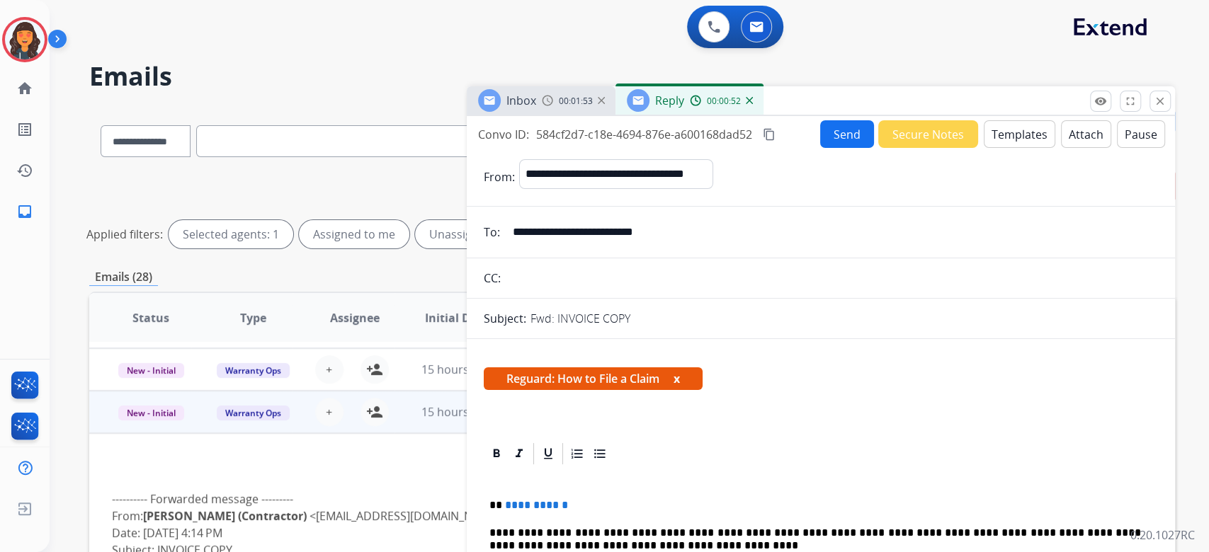
click at [771, 133] on mat-icon "content_copy" at bounding box center [769, 134] width 13 height 13
click at [838, 132] on button "Send" at bounding box center [847, 134] width 54 height 28
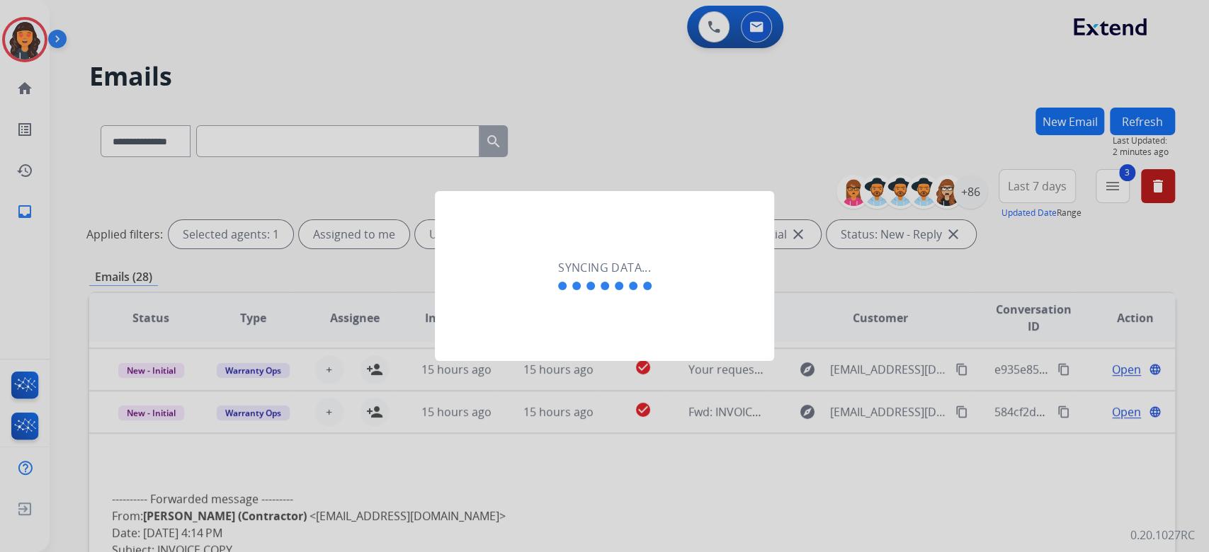
click at [639, 88] on div at bounding box center [604, 276] width 1209 height 552
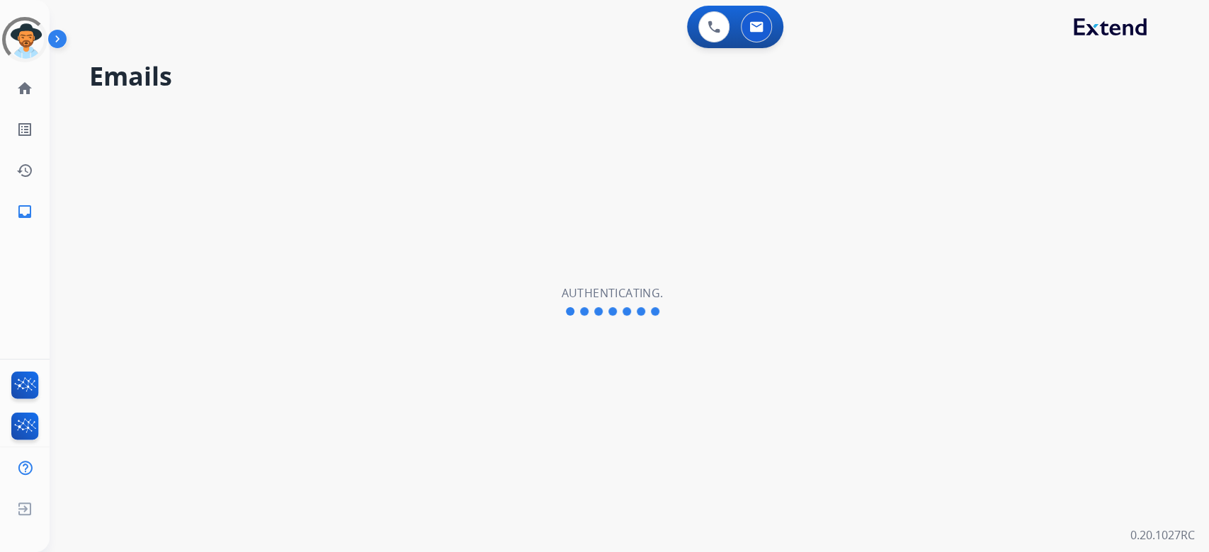
select select "**********"
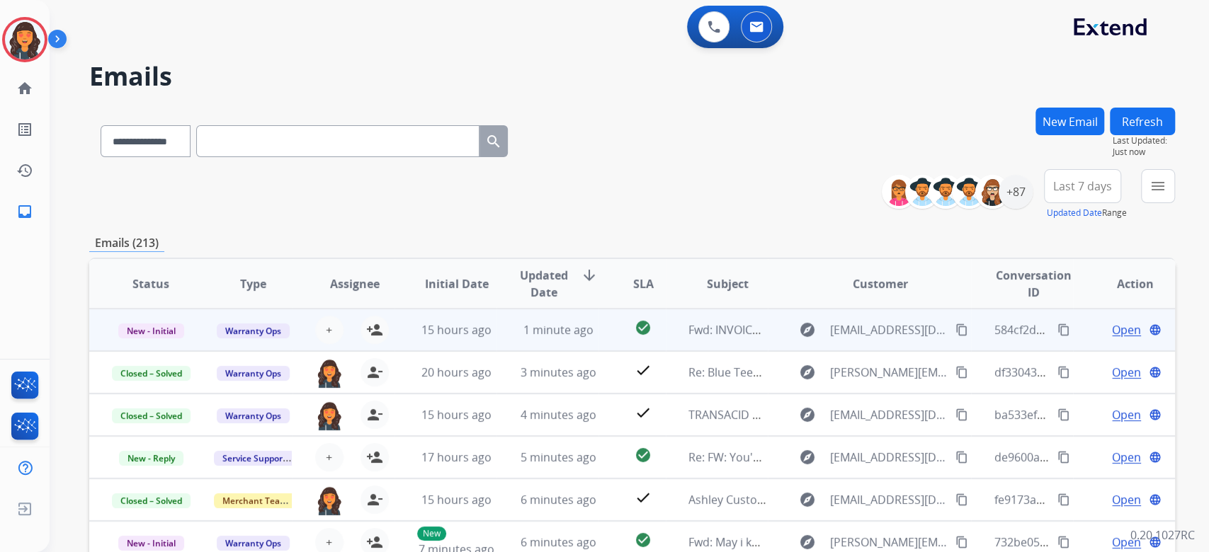
click at [240, 339] on td "Warranty Ops" at bounding box center [242, 330] width 102 height 42
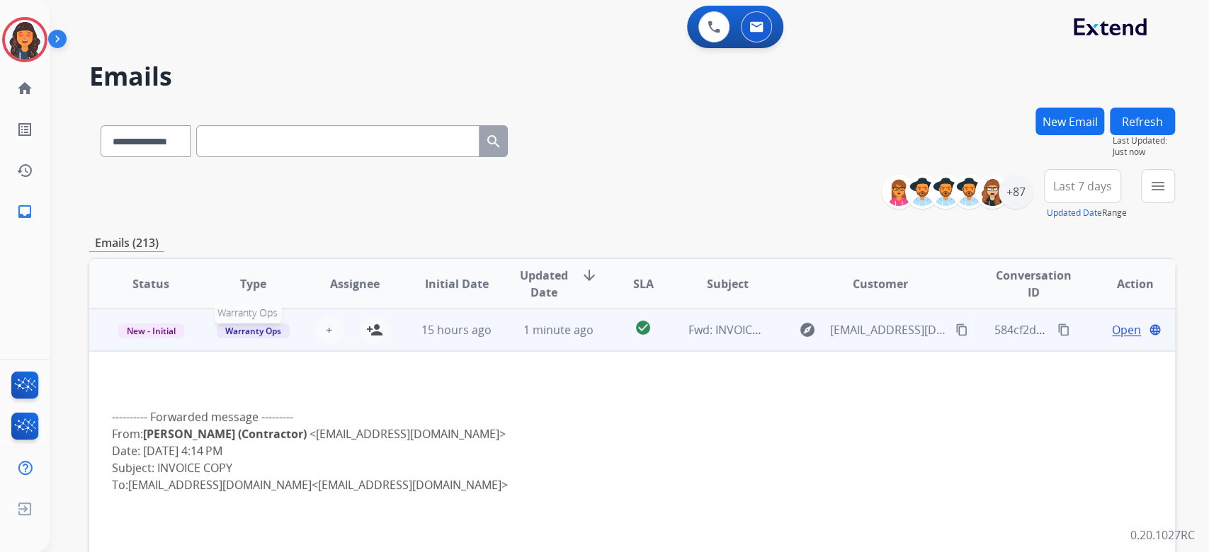
click at [244, 331] on span "Warranty Ops" at bounding box center [253, 331] width 73 height 15
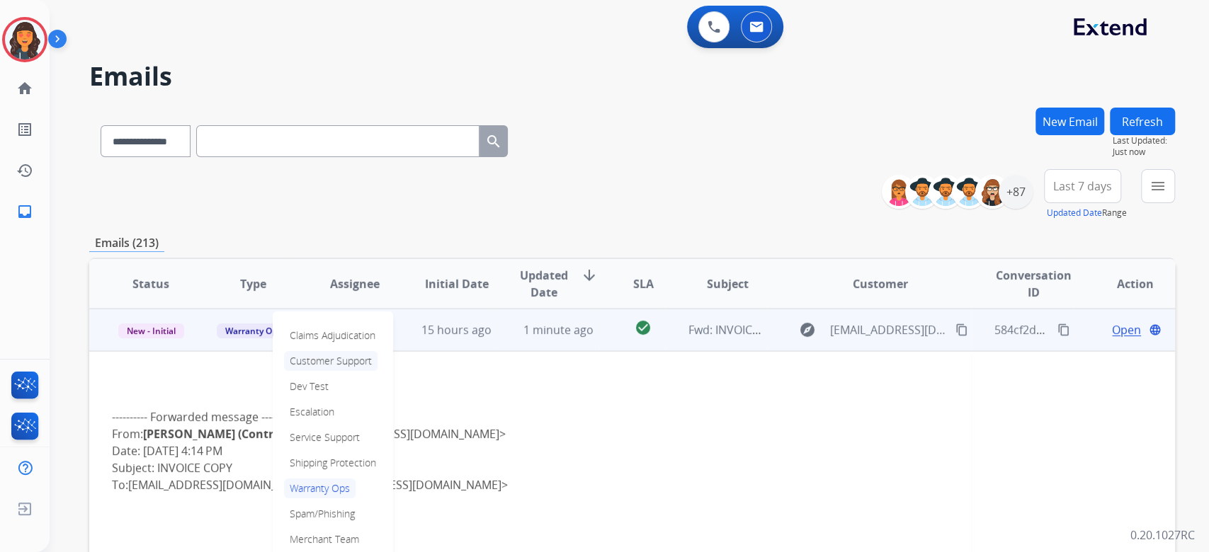
click at [348, 367] on p "Customer Support" at bounding box center [330, 361] width 93 height 20
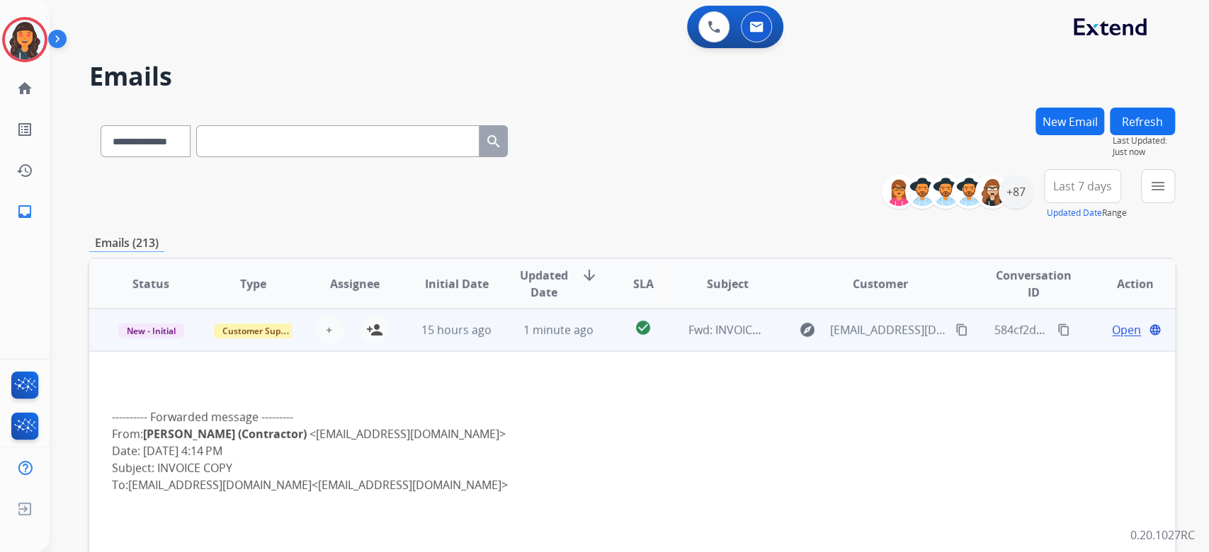
click at [1116, 327] on span "Open" at bounding box center [1126, 329] width 29 height 17
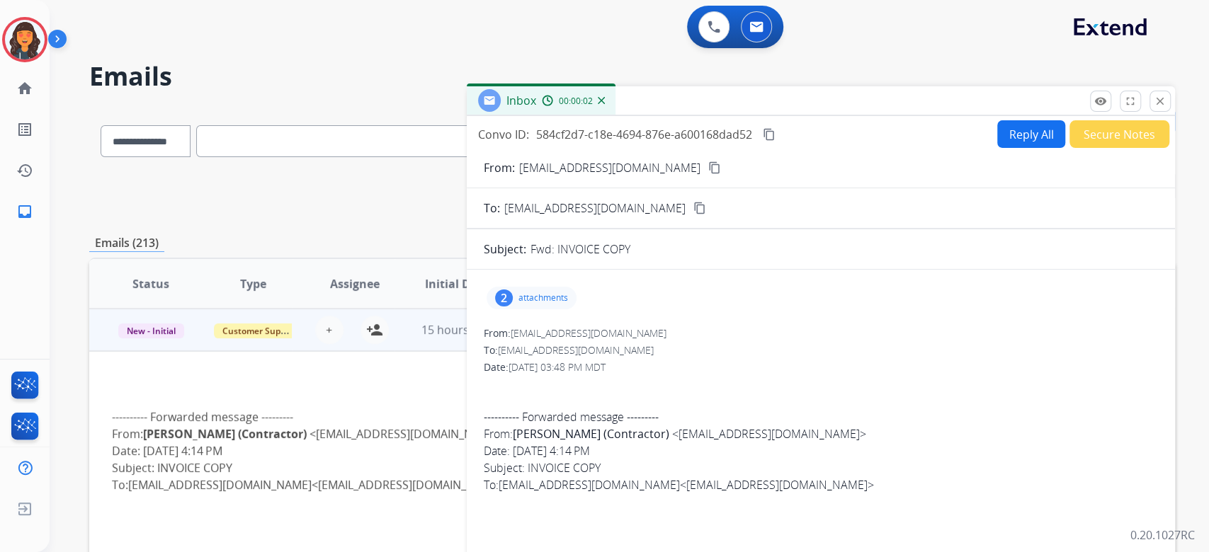
click at [1003, 149] on form "From: prabsimransingh123@gmail.com content_copy To: warrantyops@extend.com cont…" at bounding box center [821, 519] width 708 height 743
click at [1003, 147] on button "Reply All" at bounding box center [1031, 134] width 68 height 28
select select "**********"
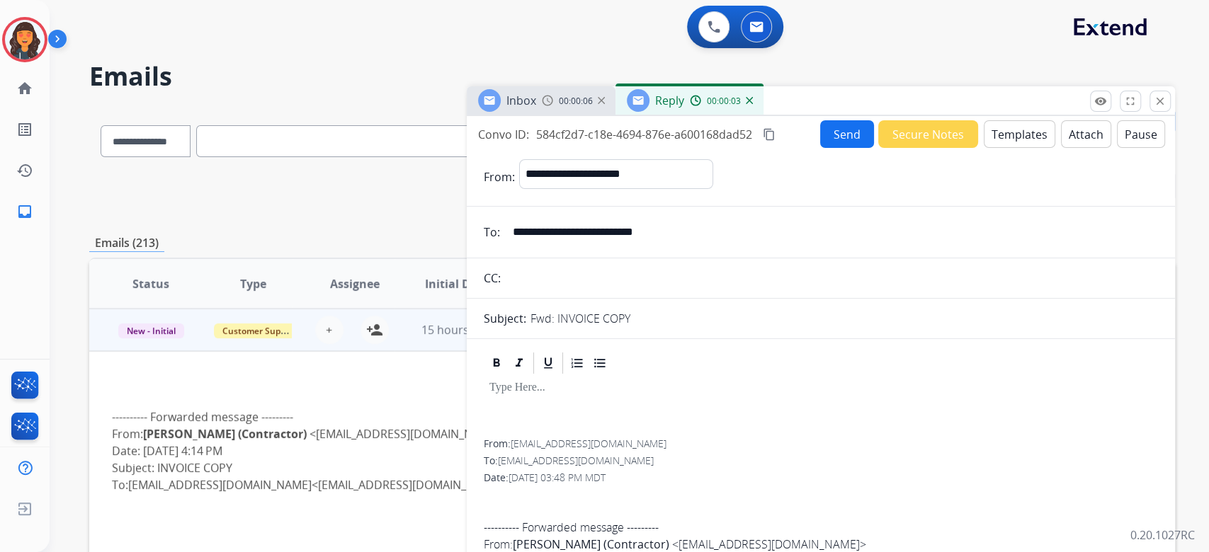
click at [1005, 141] on button "Templates" at bounding box center [1019, 134] width 72 height 28
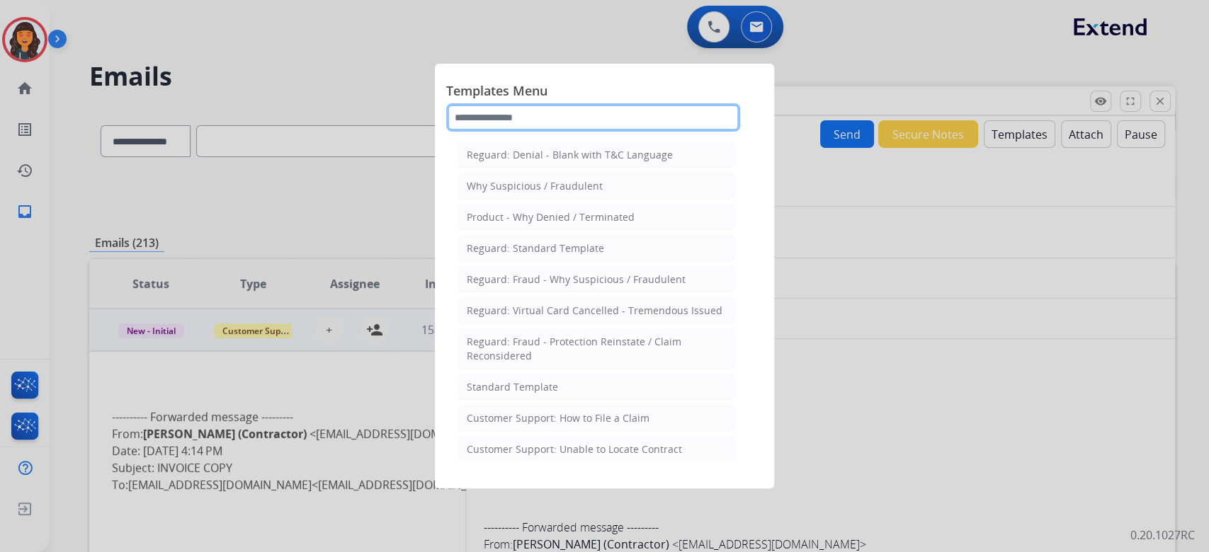
click at [551, 127] on input "text" at bounding box center [593, 117] width 294 height 28
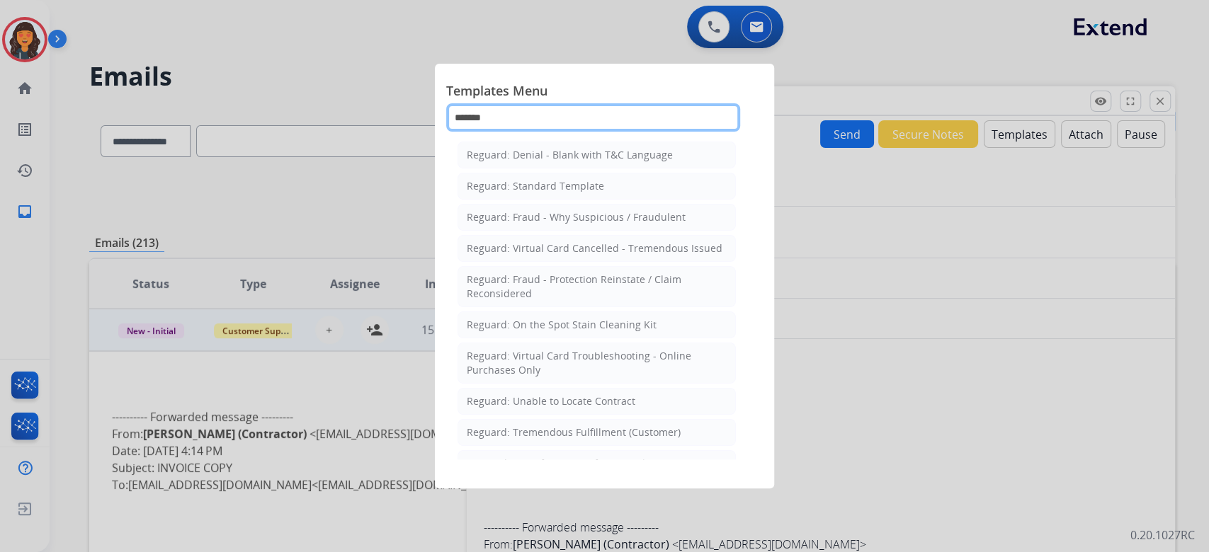
click at [553, 113] on input "*******" at bounding box center [593, 117] width 294 height 28
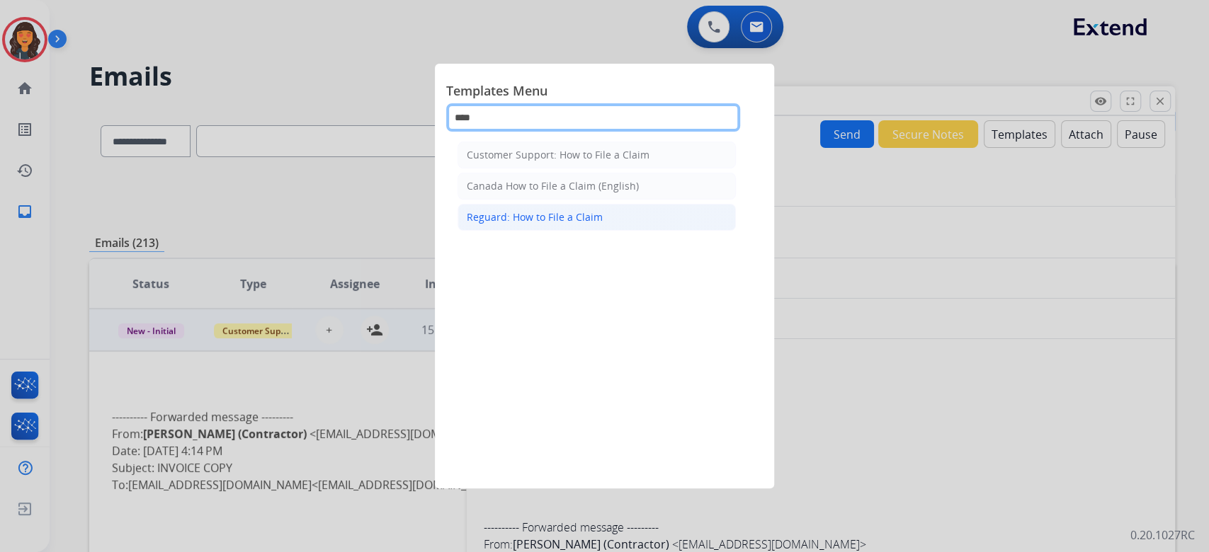
type input "****"
click at [532, 207] on li "Reguard: How to File a Claim" at bounding box center [596, 217] width 278 height 27
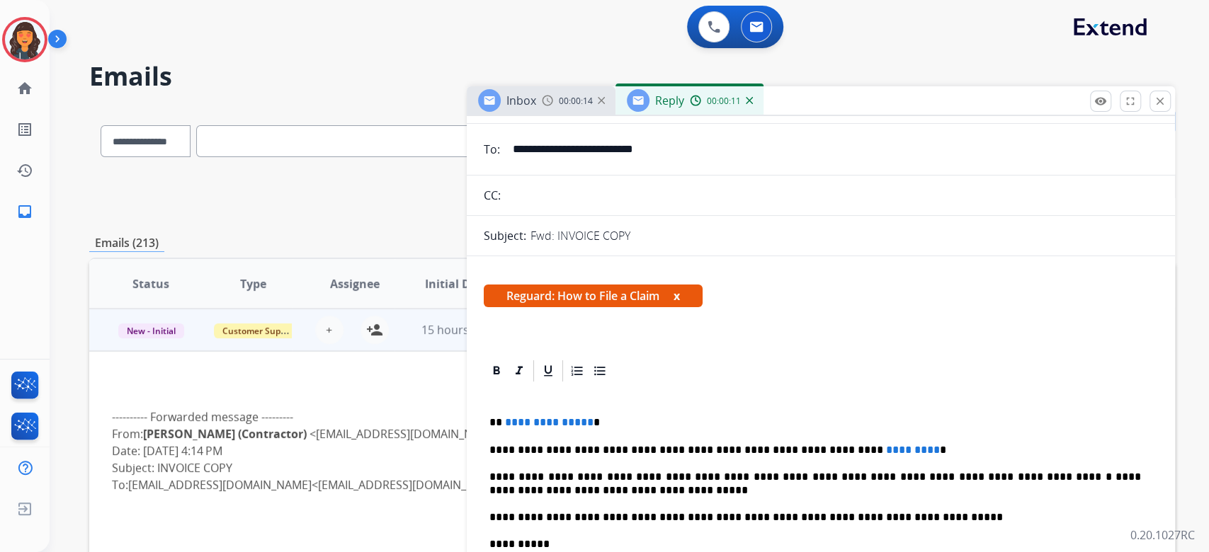
scroll to position [188, 0]
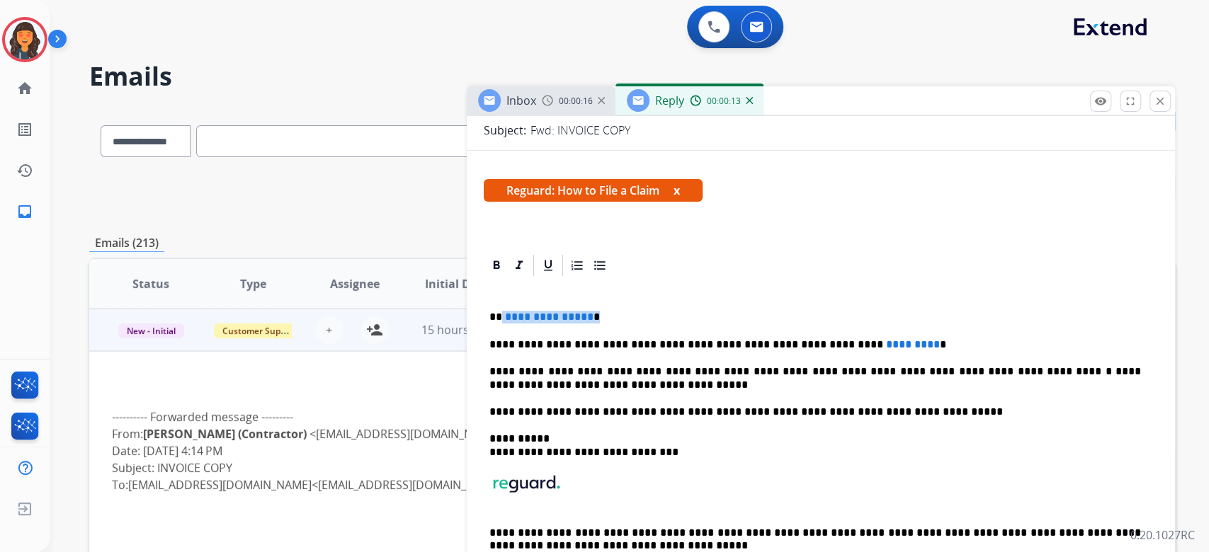
drag, startPoint x: 630, startPoint y: 311, endPoint x: 498, endPoint y: 309, distance: 131.7
click at [498, 311] on p "**********" at bounding box center [814, 317] width 651 height 13
drag, startPoint x: 933, startPoint y: 346, endPoint x: 806, endPoint y: 348, distance: 126.1
click at [806, 348] on p "**********" at bounding box center [814, 344] width 651 height 13
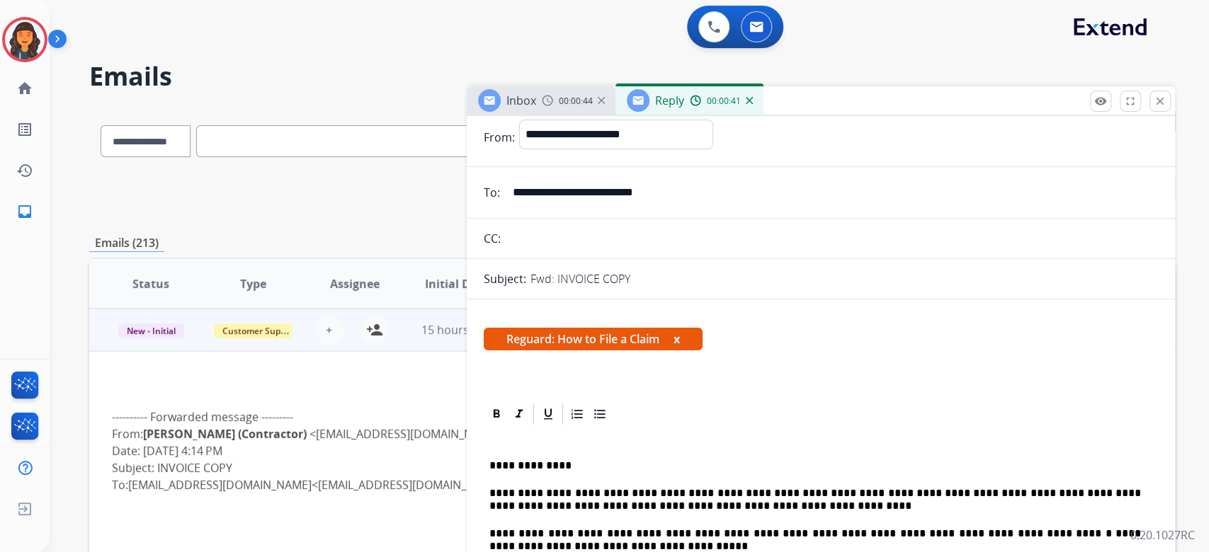
scroll to position [0, 0]
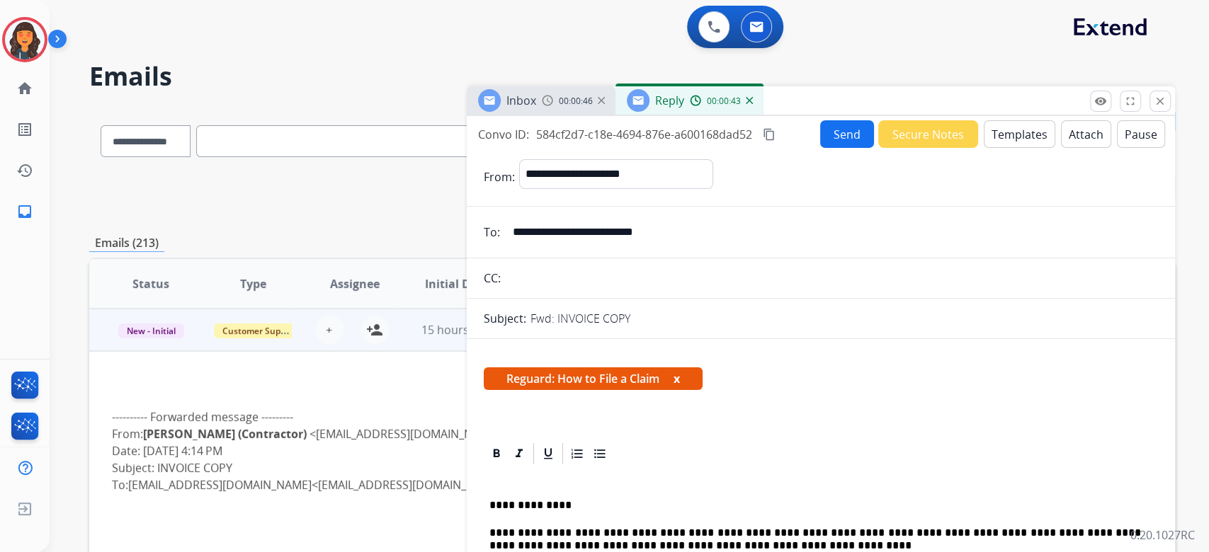
click at [838, 133] on button "Send" at bounding box center [847, 134] width 54 height 28
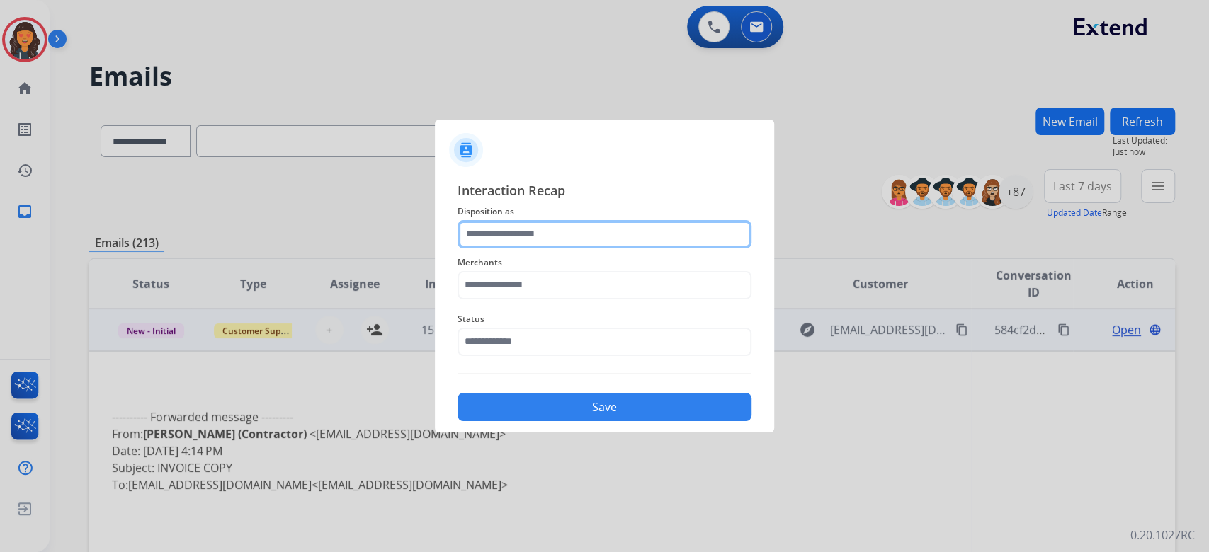
click at [555, 241] on input "text" at bounding box center [604, 234] width 294 height 28
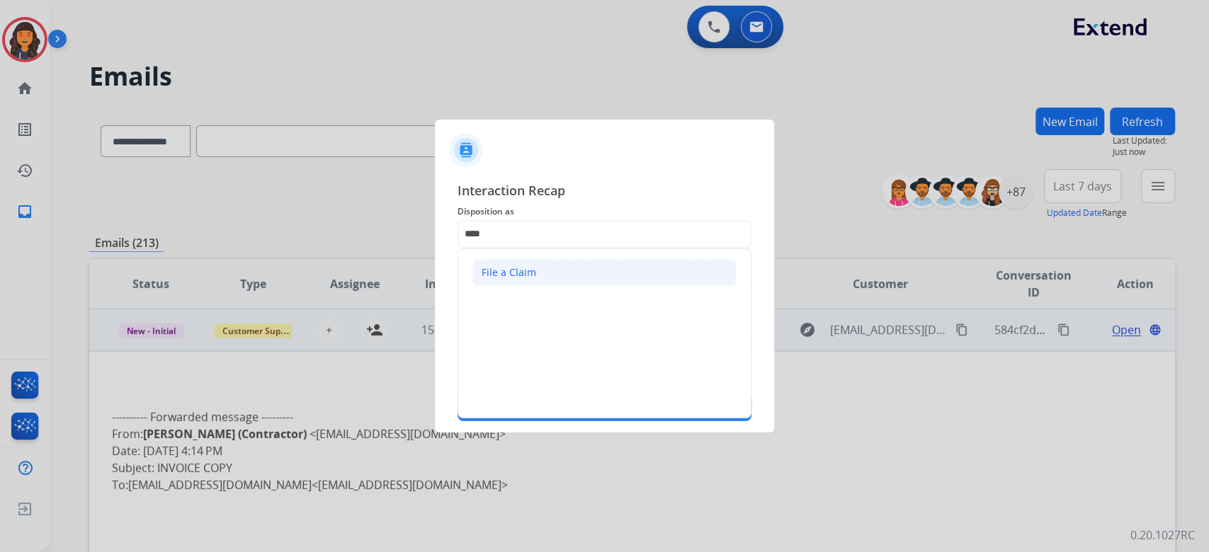
click at [542, 270] on li "File a Claim" at bounding box center [604, 272] width 264 height 27
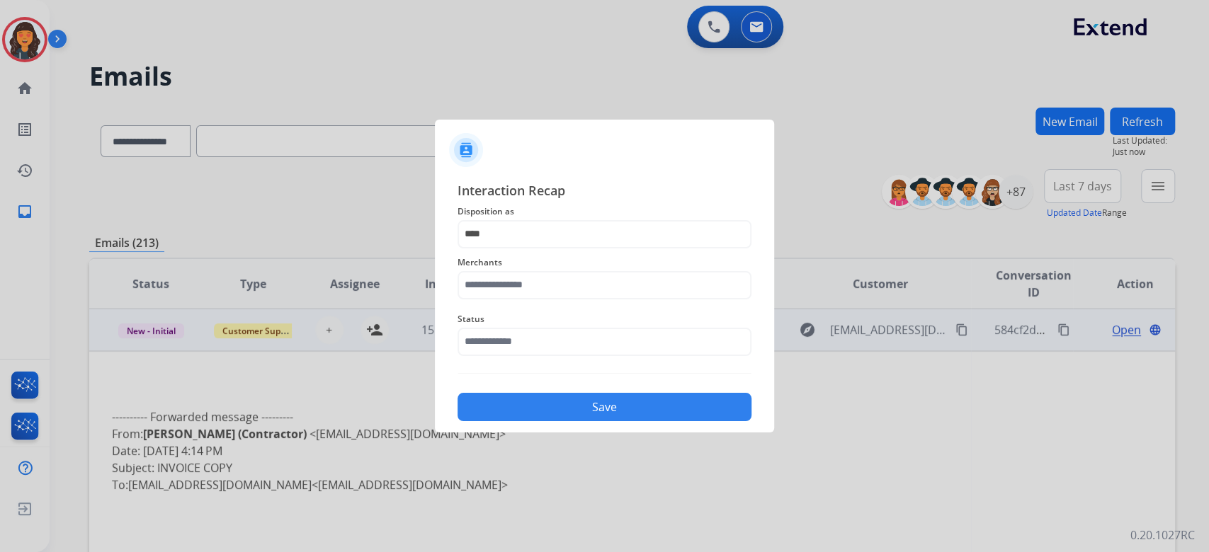
type input "**********"
click at [533, 278] on input "text" at bounding box center [604, 285] width 294 height 28
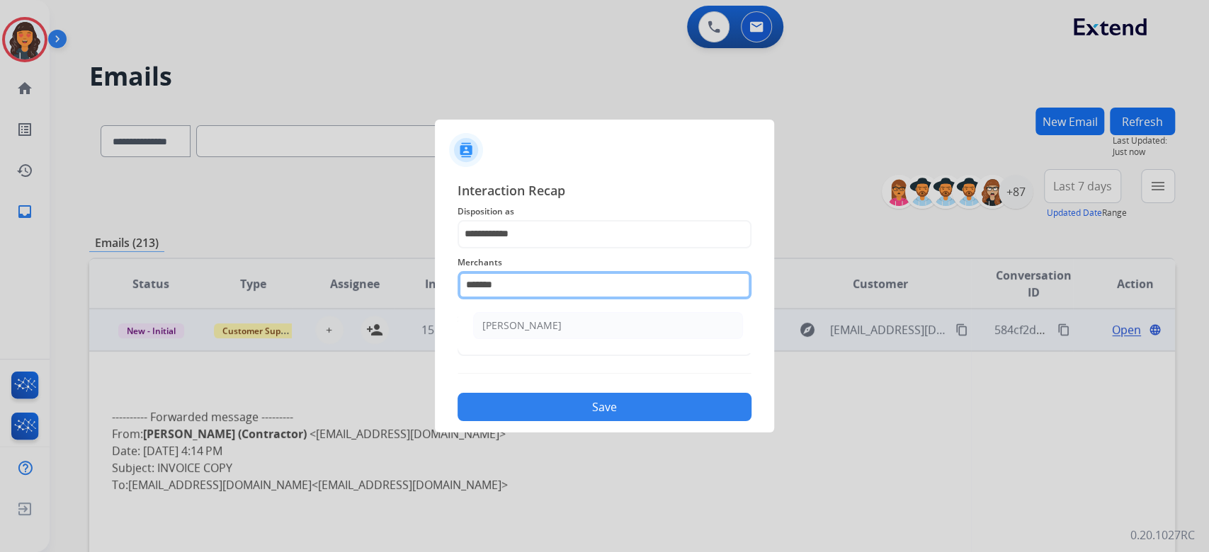
type input "**********"
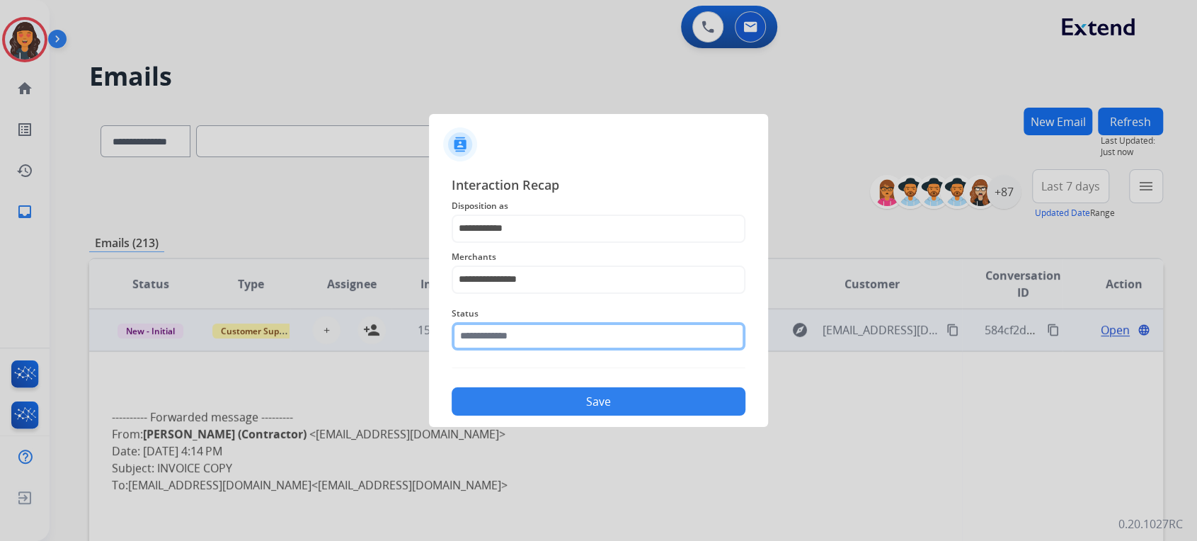
click at [503, 336] on input "text" at bounding box center [599, 336] width 294 height 28
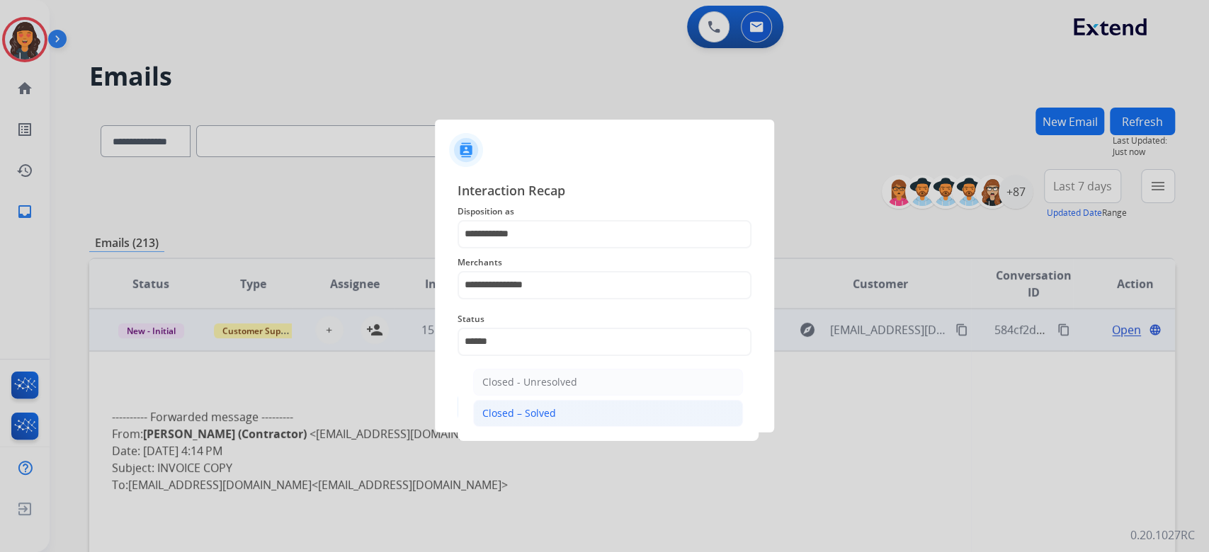
click at [516, 408] on div "Closed – Solved" at bounding box center [519, 413] width 74 height 14
type input "**********"
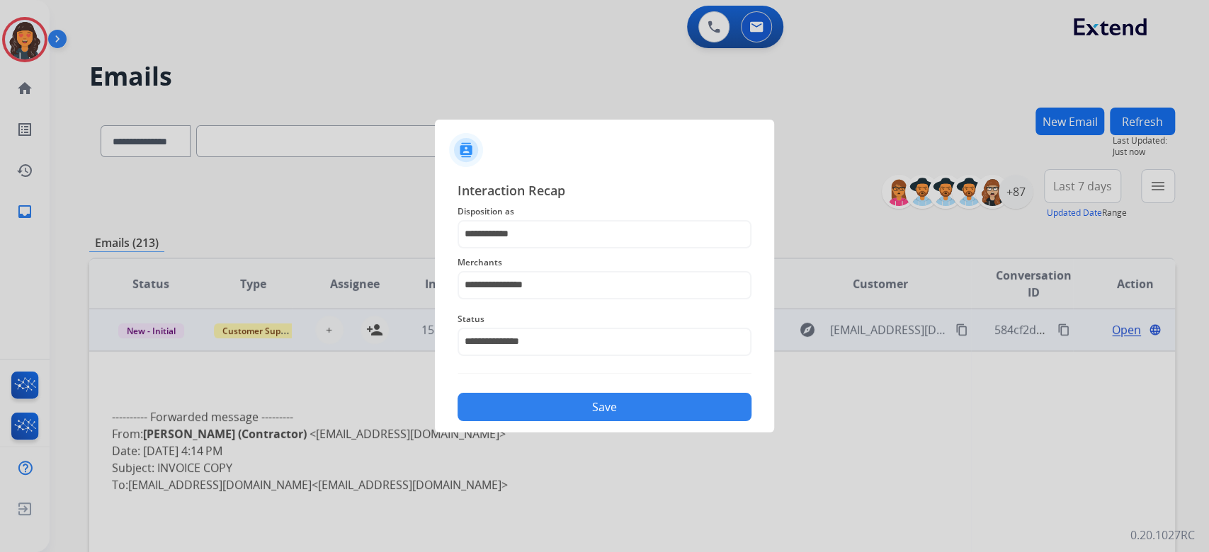
click at [516, 408] on button "Save" at bounding box center [604, 407] width 294 height 28
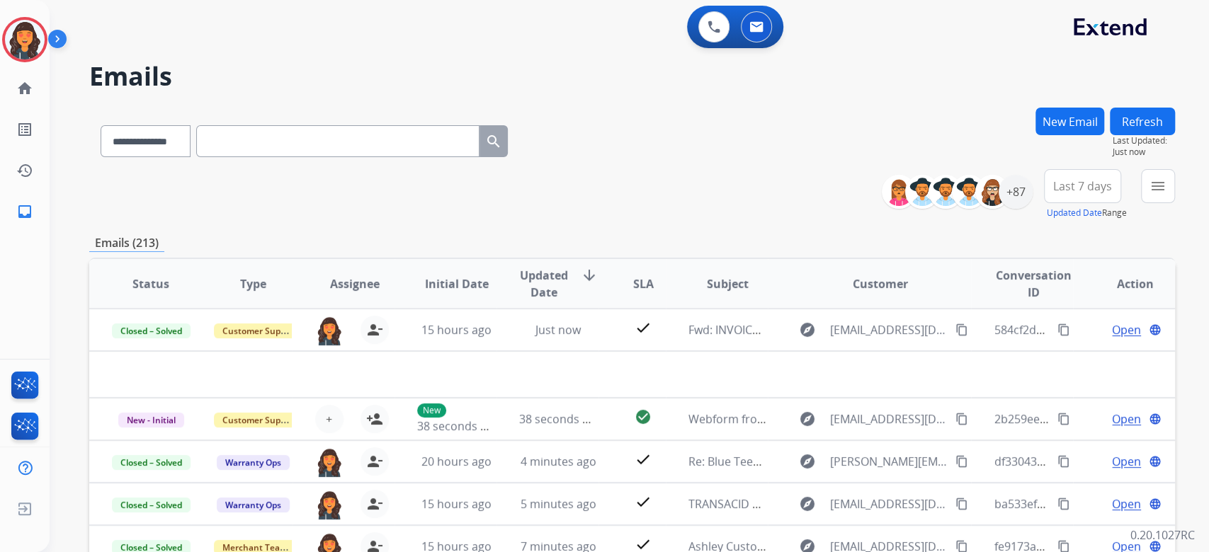
click at [606, 222] on div "**********" at bounding box center [631, 457] width 1085 height 698
click at [1163, 181] on mat-icon "menu" at bounding box center [1157, 186] width 17 height 17
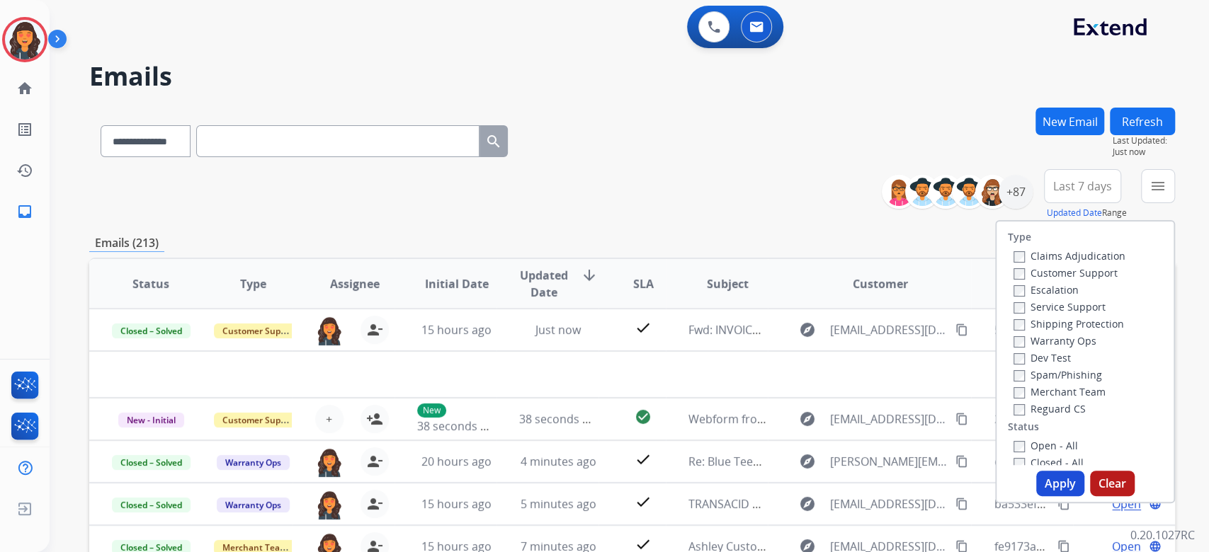
click at [1015, 337] on label "Warranty Ops" at bounding box center [1054, 340] width 83 height 13
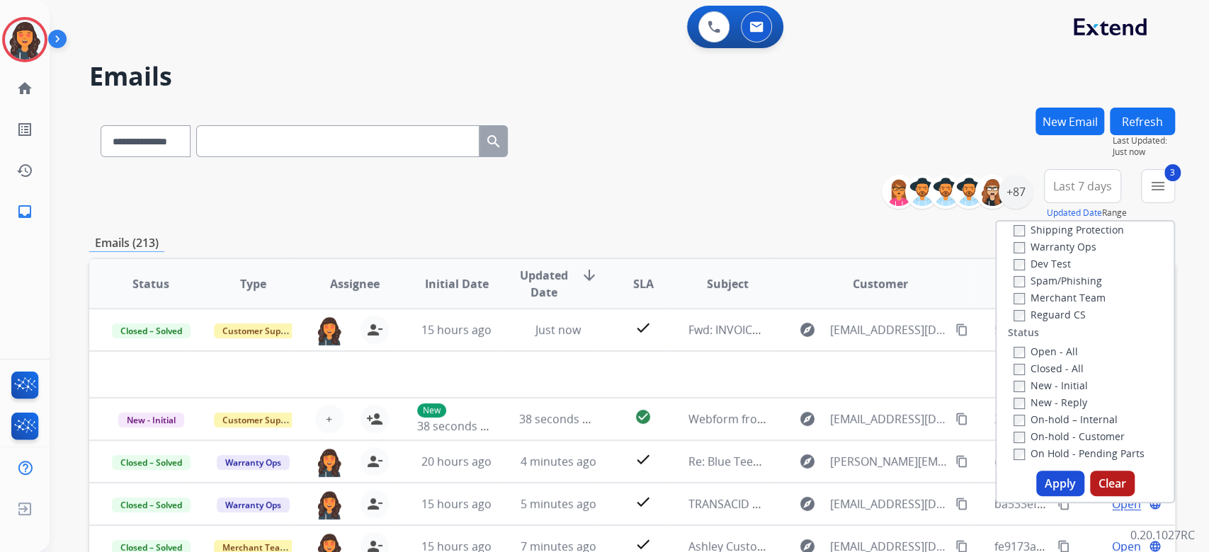
click at [1066, 494] on button "Apply" at bounding box center [1060, 483] width 48 height 25
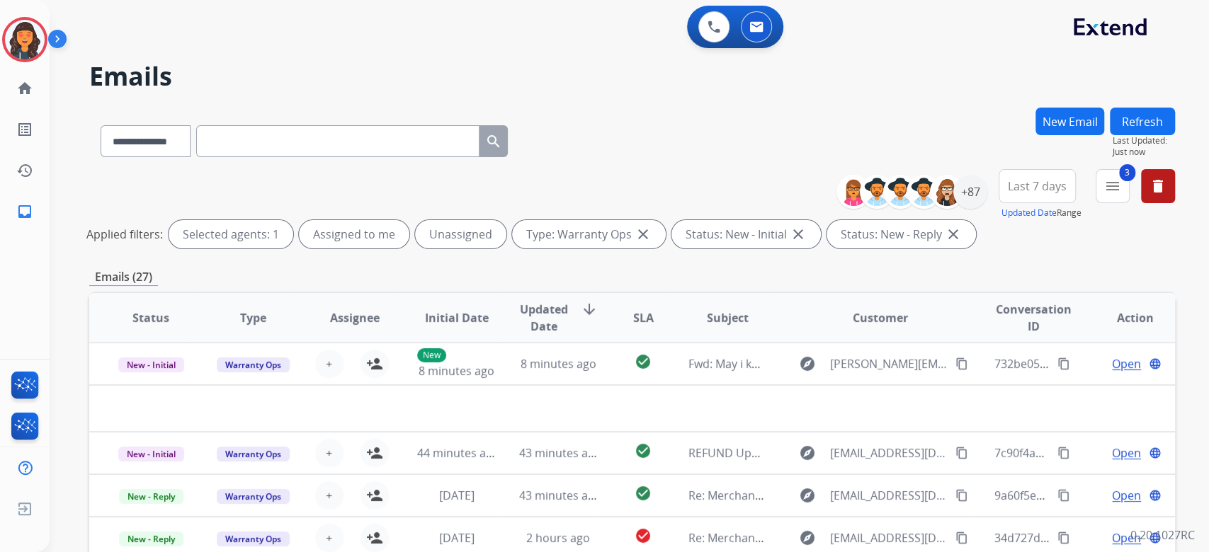
click at [741, 105] on div "**********" at bounding box center [612, 327] width 1125 height 552
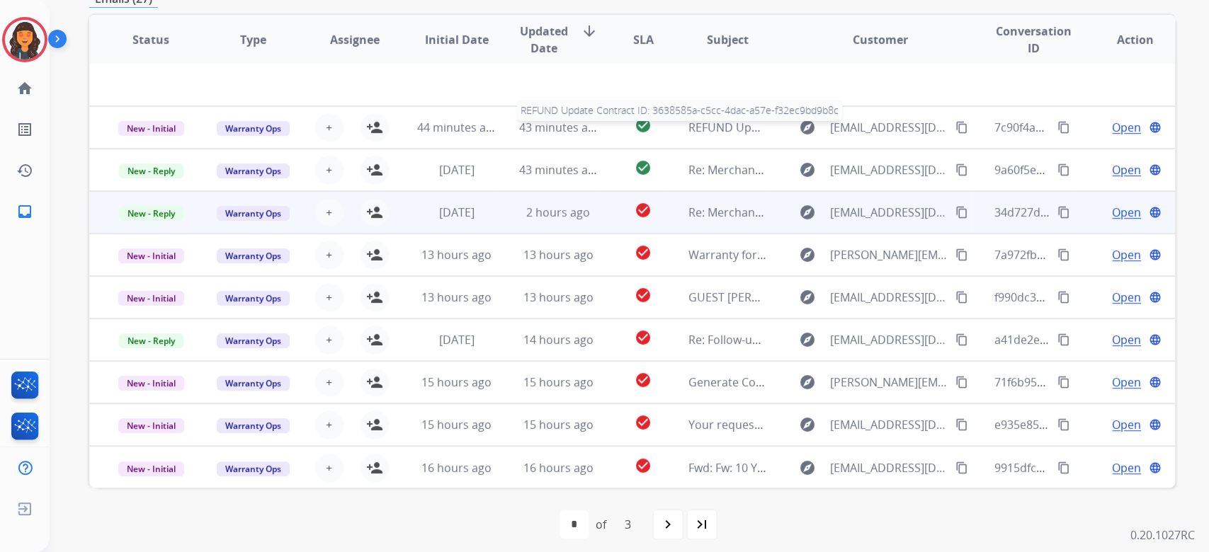
scroll to position [287, 0]
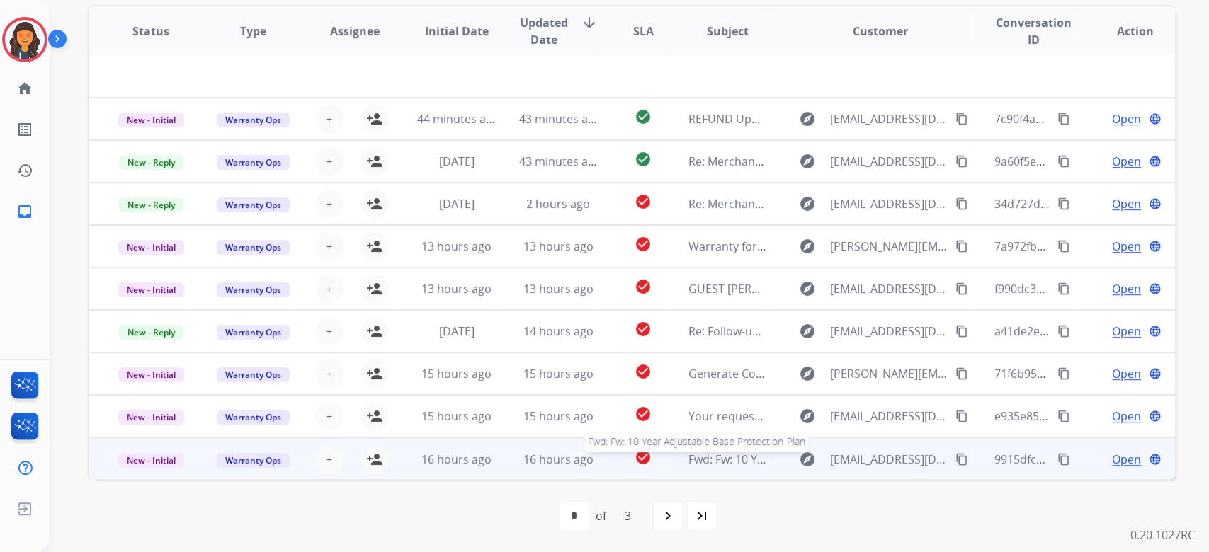
click at [726, 463] on span "Fwd: Fw: 10 Year Adjustable Base Protection Plan" at bounding box center [818, 460] width 260 height 16
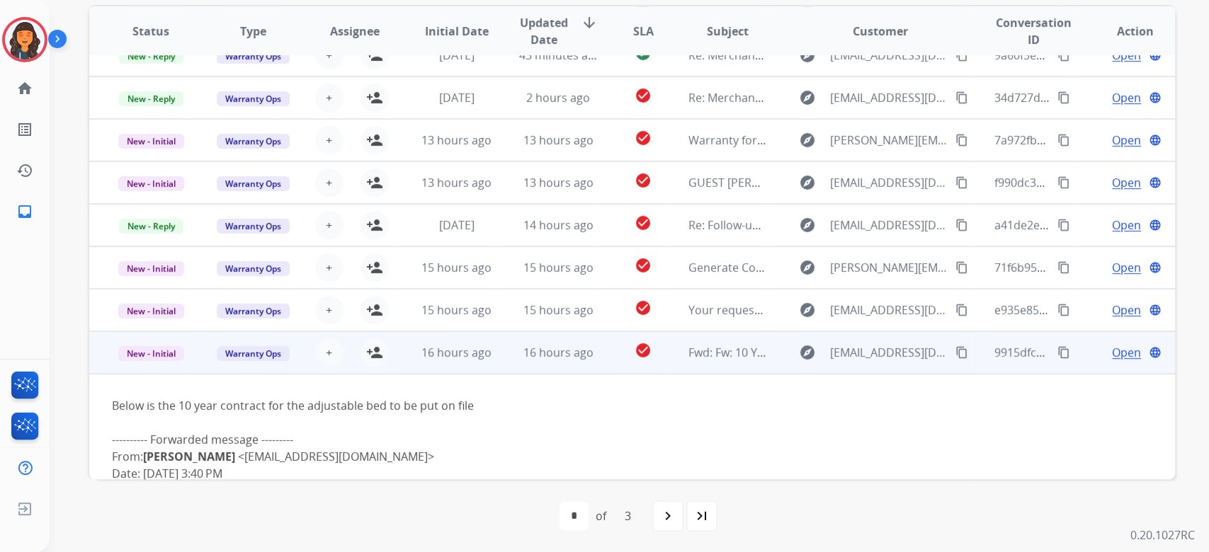
scroll to position [99, 0]
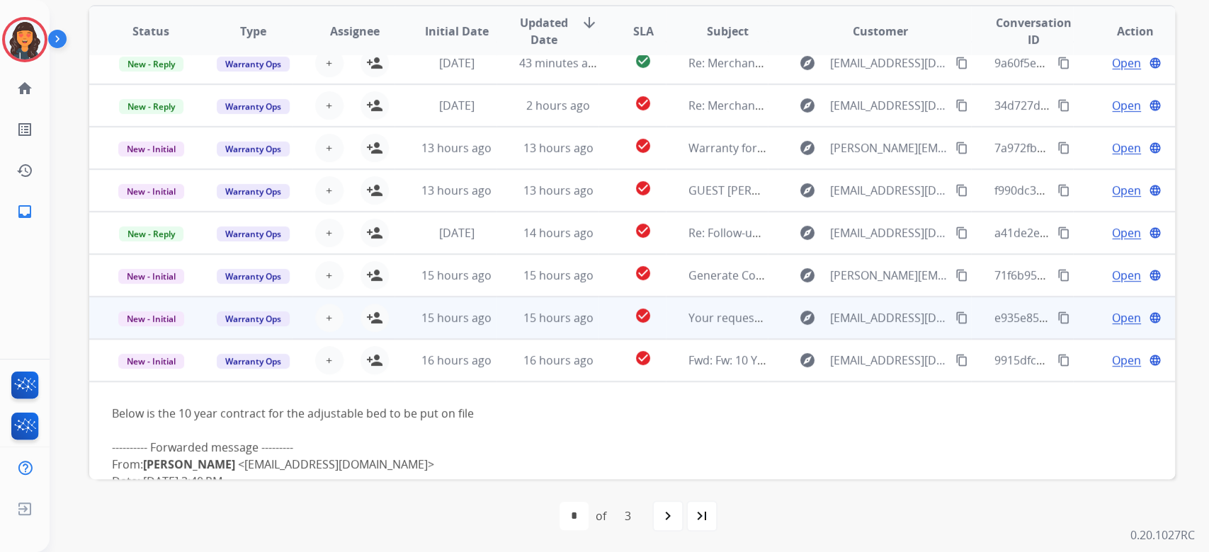
click at [713, 326] on td "Your requested Mattress Firm receipt" at bounding box center [717, 318] width 102 height 42
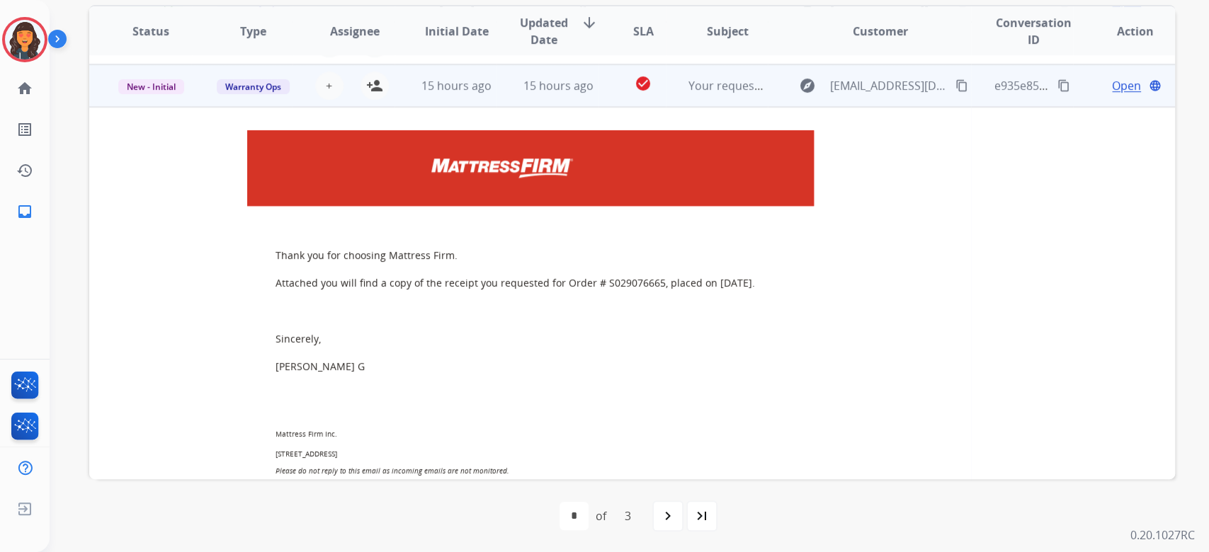
scroll to position [340, 0]
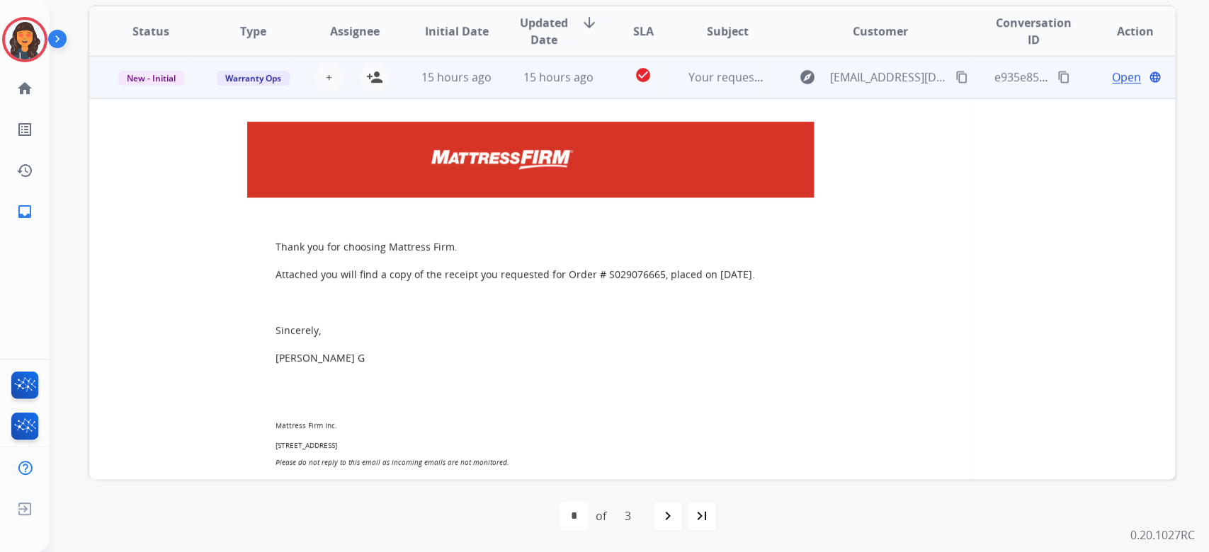
click at [1122, 80] on span "Open" at bounding box center [1126, 77] width 29 height 17
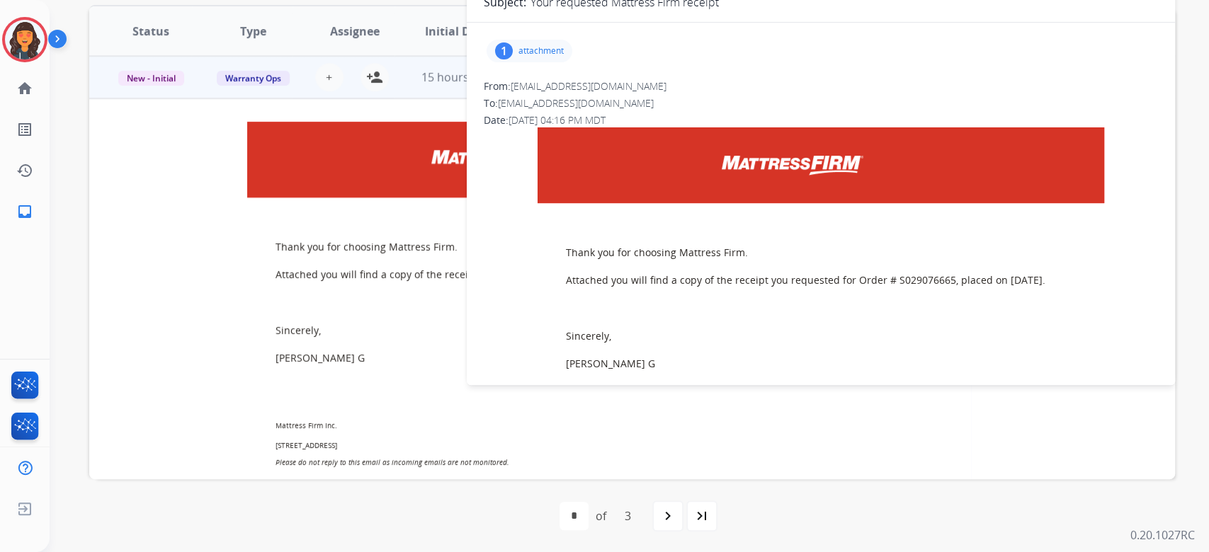
scroll to position [0, 0]
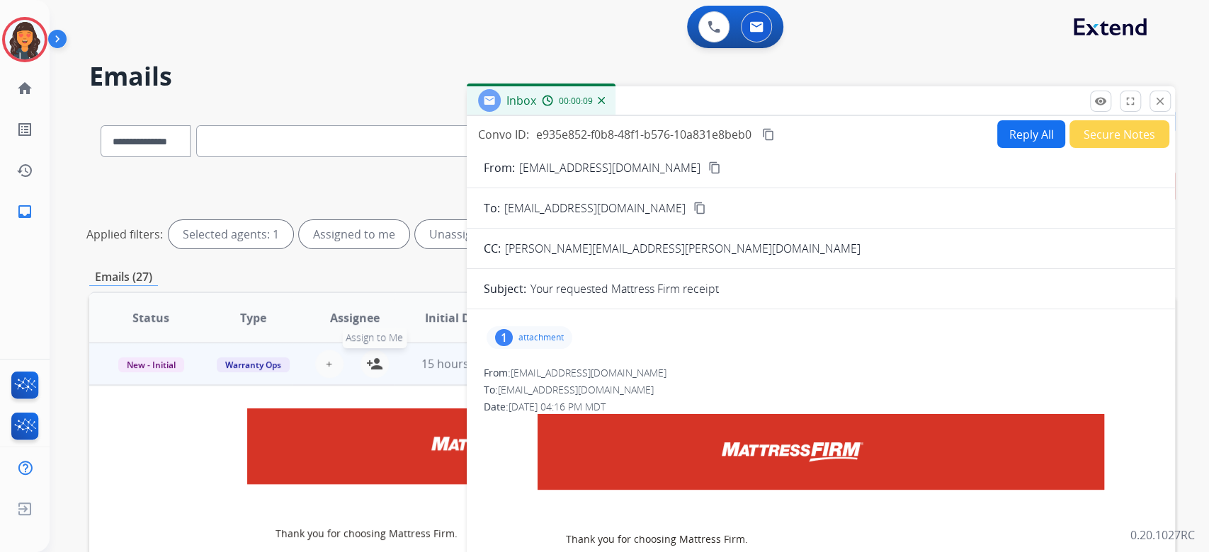
click at [370, 358] on mat-icon "person_add" at bounding box center [374, 363] width 17 height 17
click at [1014, 127] on button "Reply All" at bounding box center [1031, 134] width 68 height 28
select select "**********"
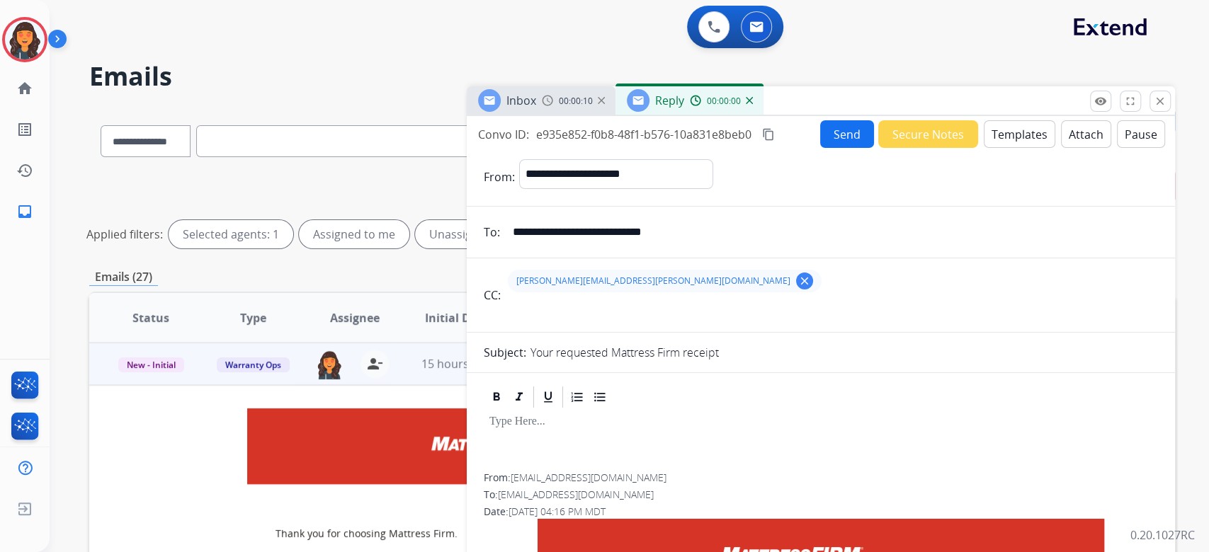
click at [1015, 139] on button "Templates" at bounding box center [1019, 134] width 72 height 28
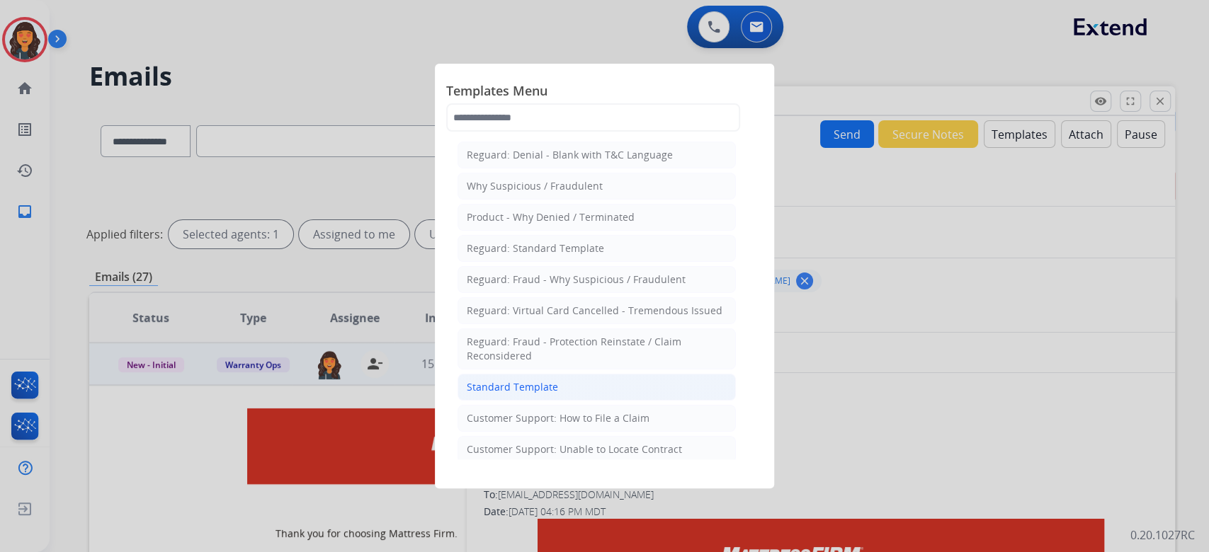
click at [475, 387] on div "Standard Template" at bounding box center [512, 387] width 91 height 14
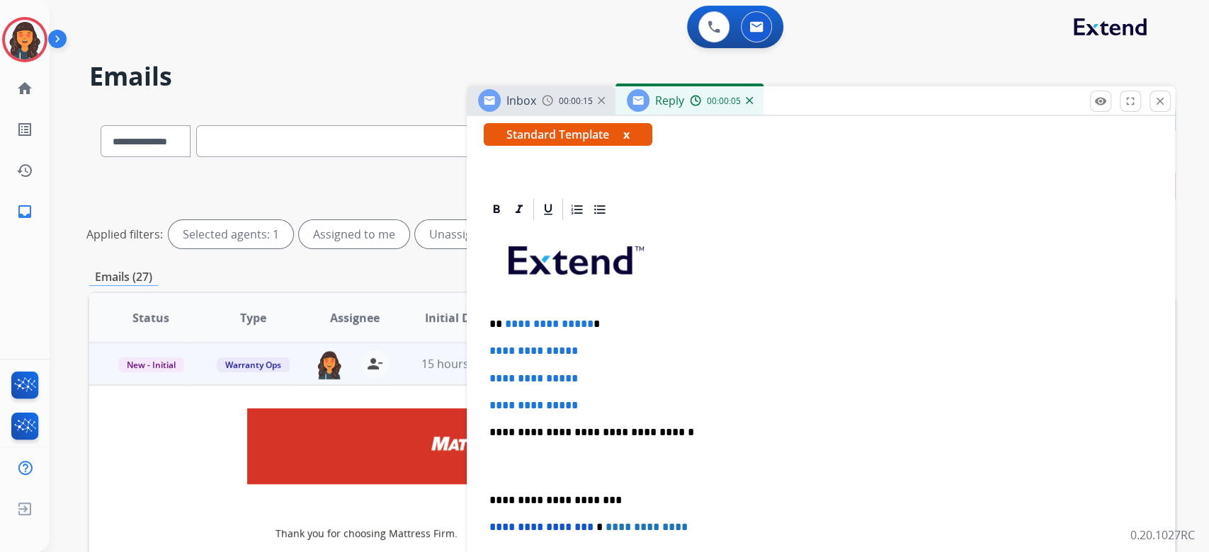
scroll to position [283, 0]
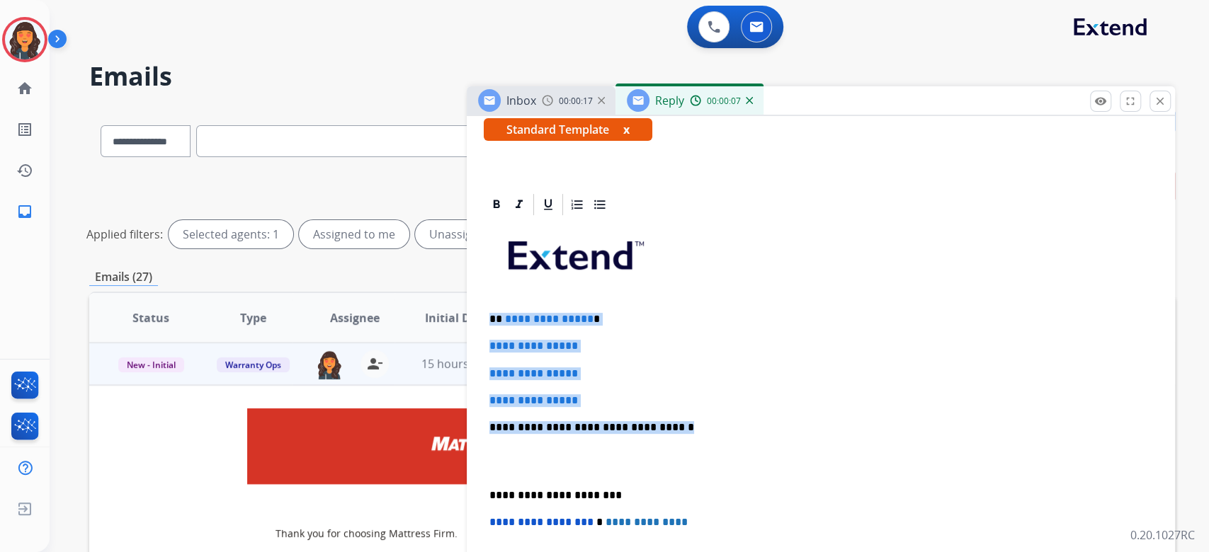
drag, startPoint x: 686, startPoint y: 428, endPoint x: 404, endPoint y: 297, distance: 310.8
click at [404, 297] on div "**********" at bounding box center [631, 474] width 1085 height 732
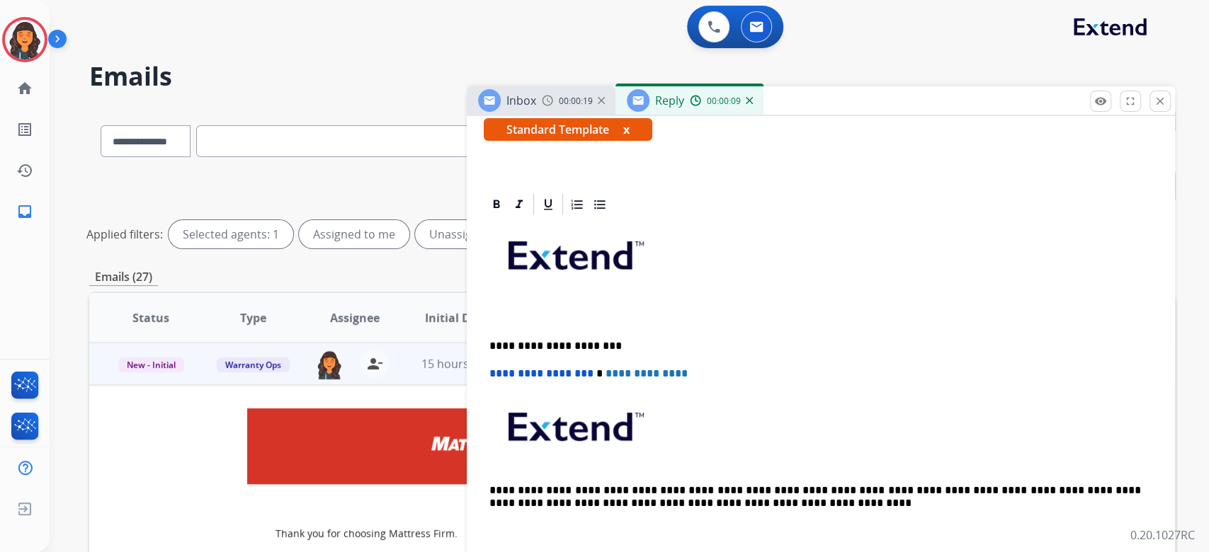
paste div
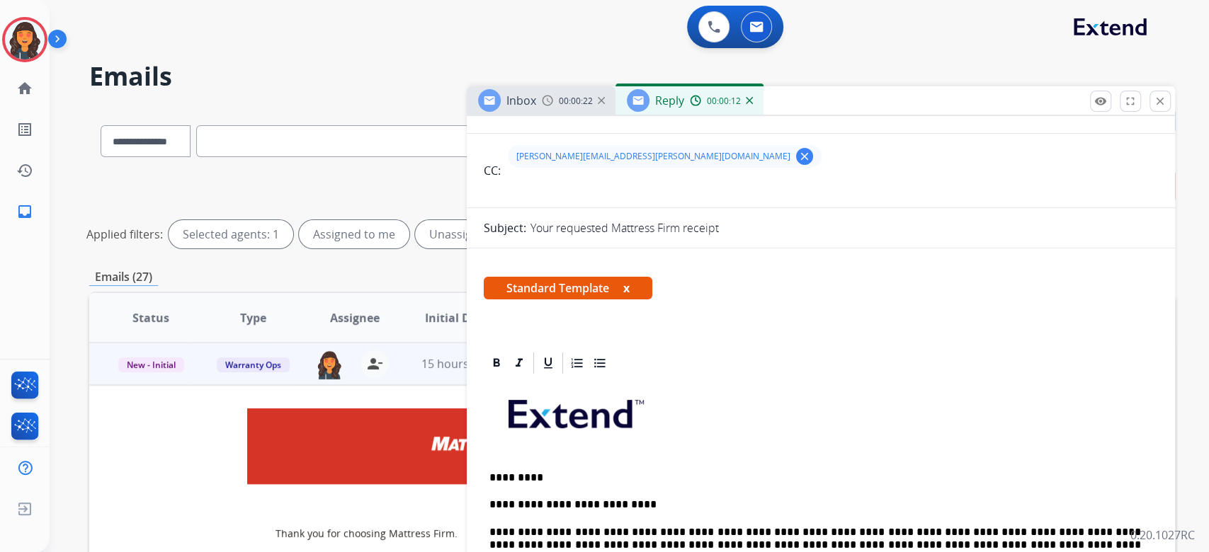
scroll to position [0, 0]
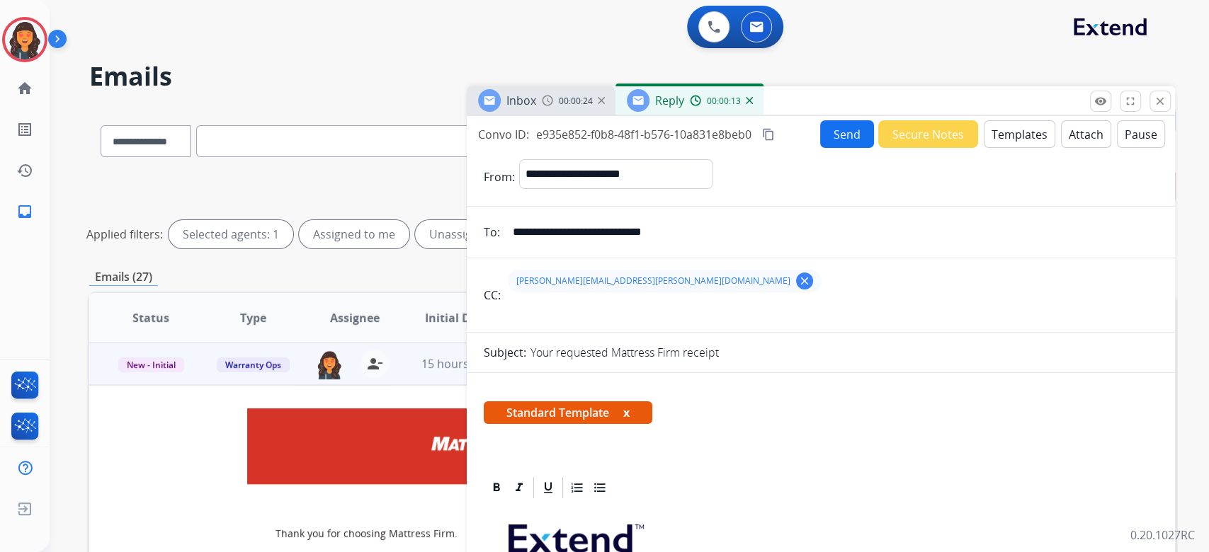
click at [700, 232] on input "**********" at bounding box center [831, 232] width 654 height 28
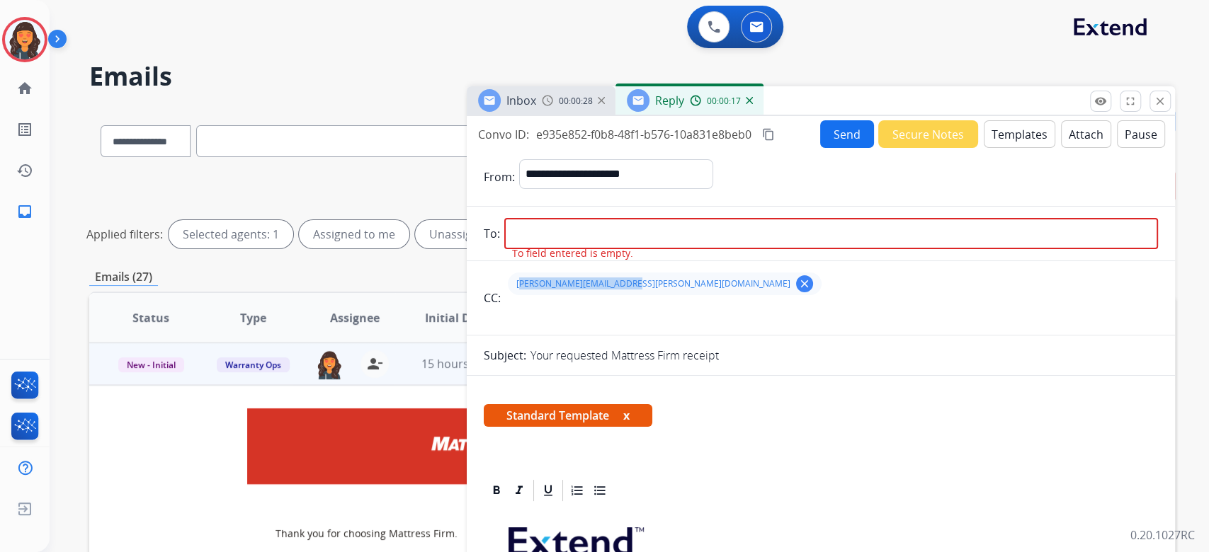
drag, startPoint x: 514, startPoint y: 280, endPoint x: 627, endPoint y: 280, distance: 113.3
click at [627, 280] on div "steffany.gandia@mfrm.com clear" at bounding box center [665, 284] width 314 height 23
copy span "steffany.gandia@mfrm.com"
click at [532, 232] on input "email" at bounding box center [831, 233] width 654 height 31
paste input "**********"
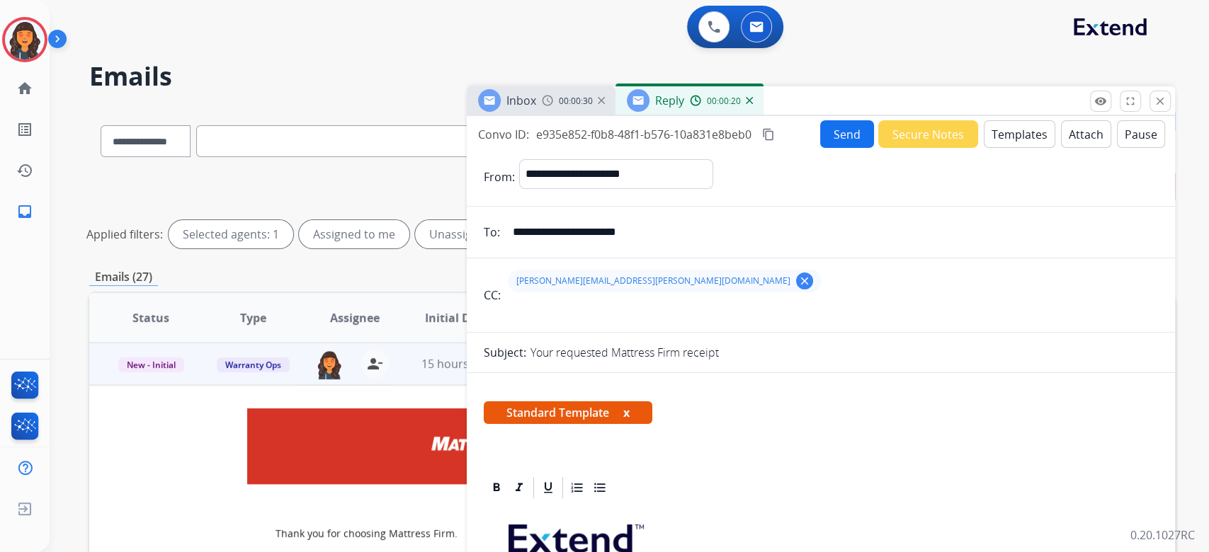
type input "**********"
click at [798, 283] on mat-icon "clear" at bounding box center [804, 281] width 13 height 13
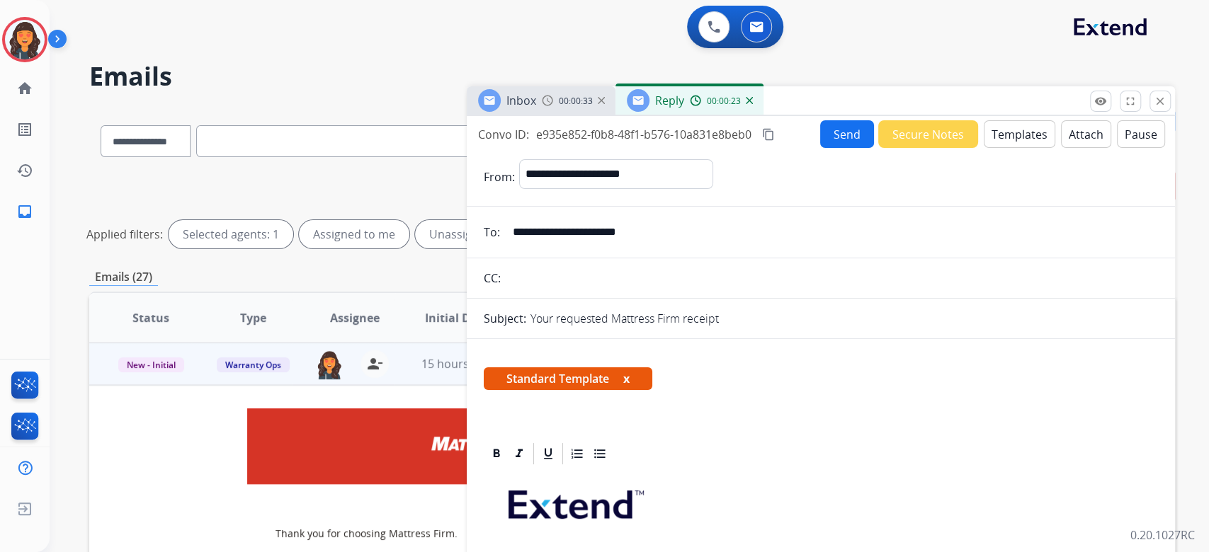
click at [768, 134] on mat-icon "content_copy" at bounding box center [768, 134] width 13 height 13
click at [828, 127] on button "Send" at bounding box center [847, 134] width 54 height 28
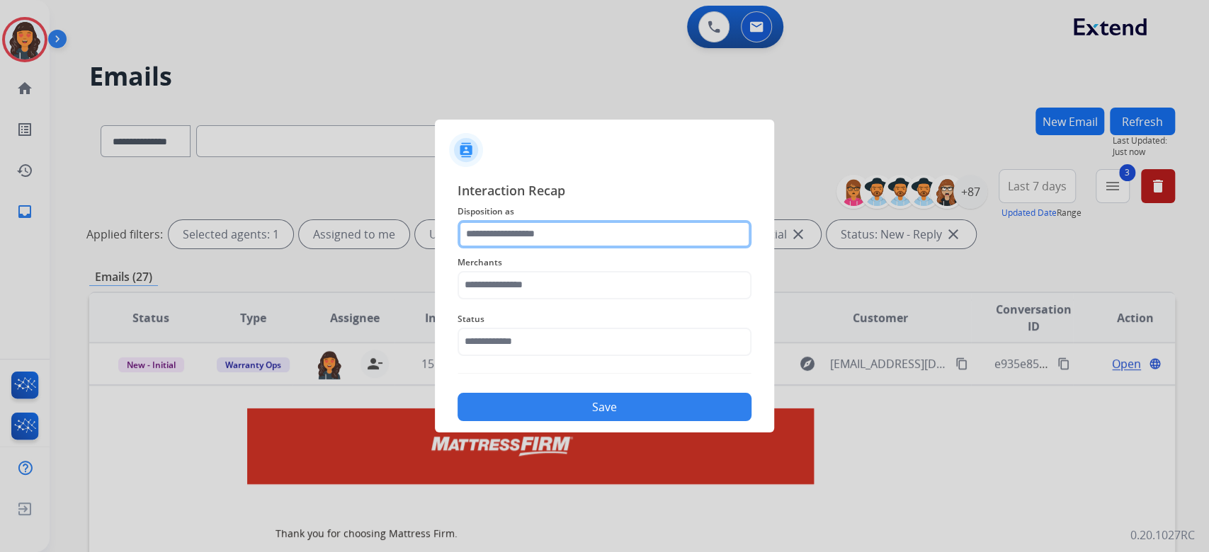
click at [546, 241] on input "text" at bounding box center [604, 234] width 294 height 28
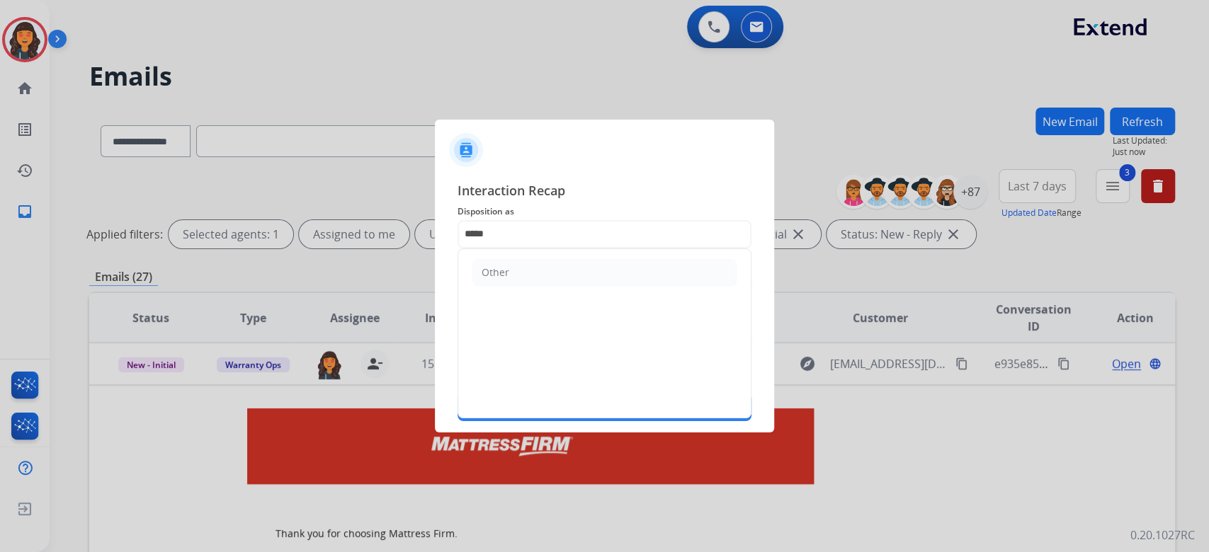
drag, startPoint x: 529, startPoint y: 261, endPoint x: 524, endPoint y: 270, distance: 10.5
click at [524, 270] on li "Other" at bounding box center [604, 272] width 264 height 27
type input "*****"
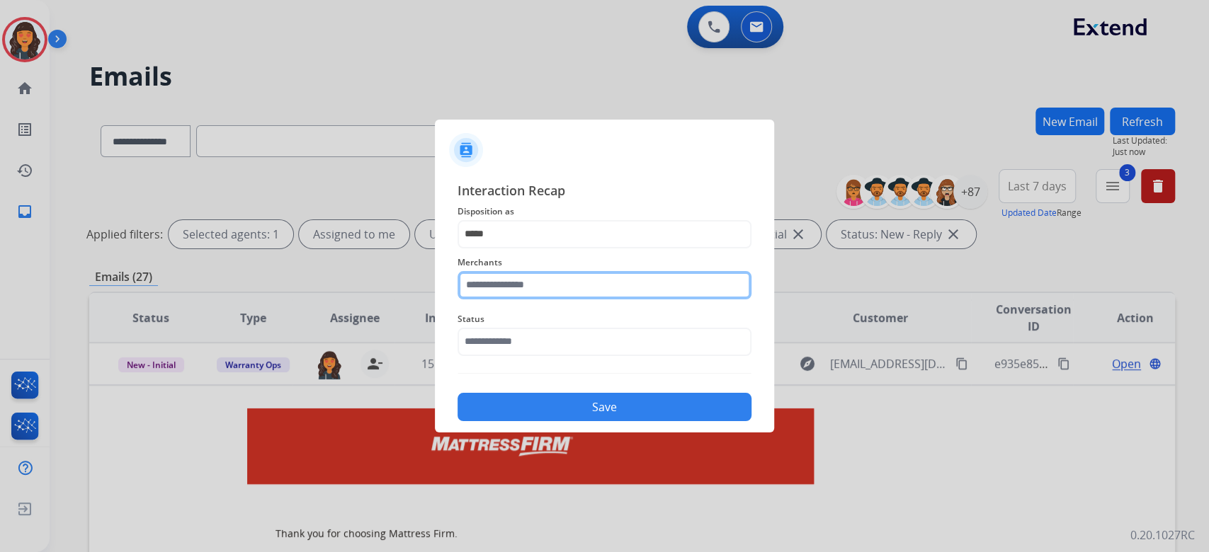
click at [520, 282] on input "text" at bounding box center [604, 285] width 294 height 28
type input "**********"
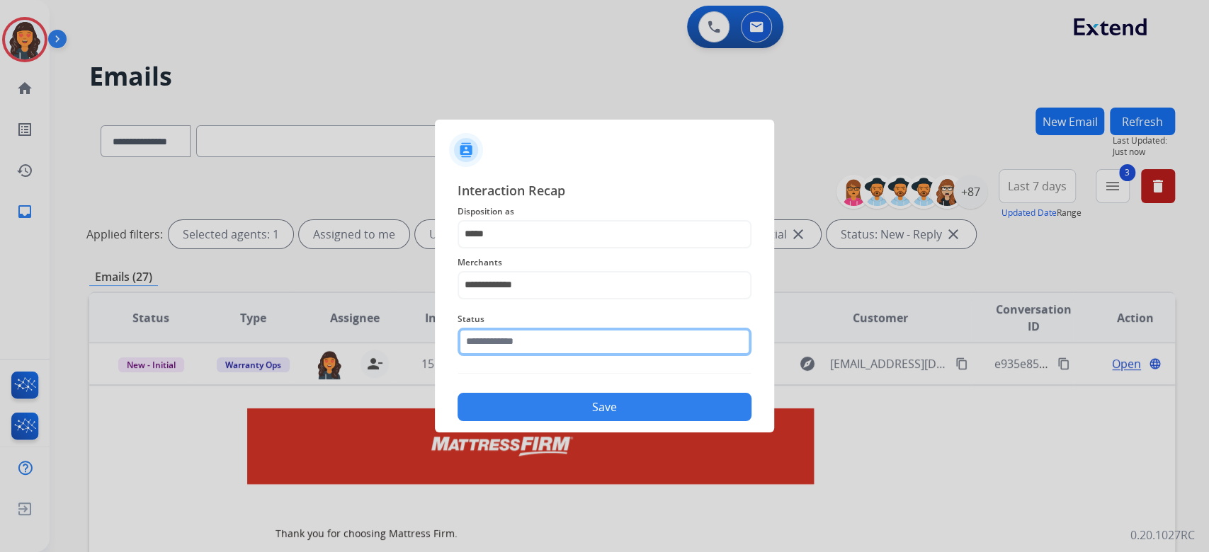
click at [491, 349] on input "text" at bounding box center [604, 342] width 294 height 28
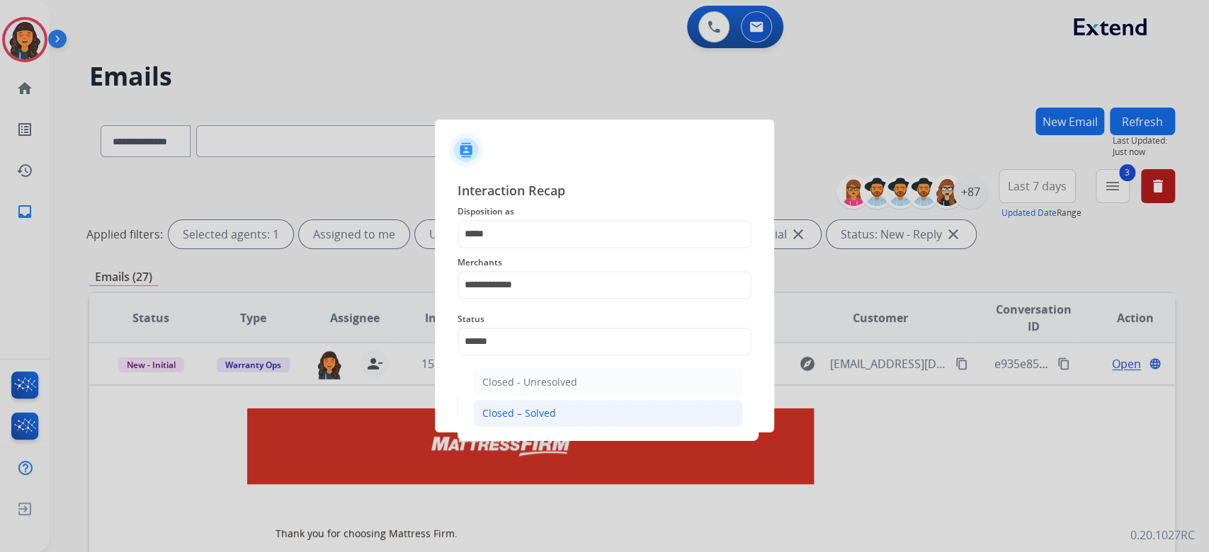
click at [491, 419] on div "Closed – Solved" at bounding box center [519, 413] width 74 height 14
type input "**********"
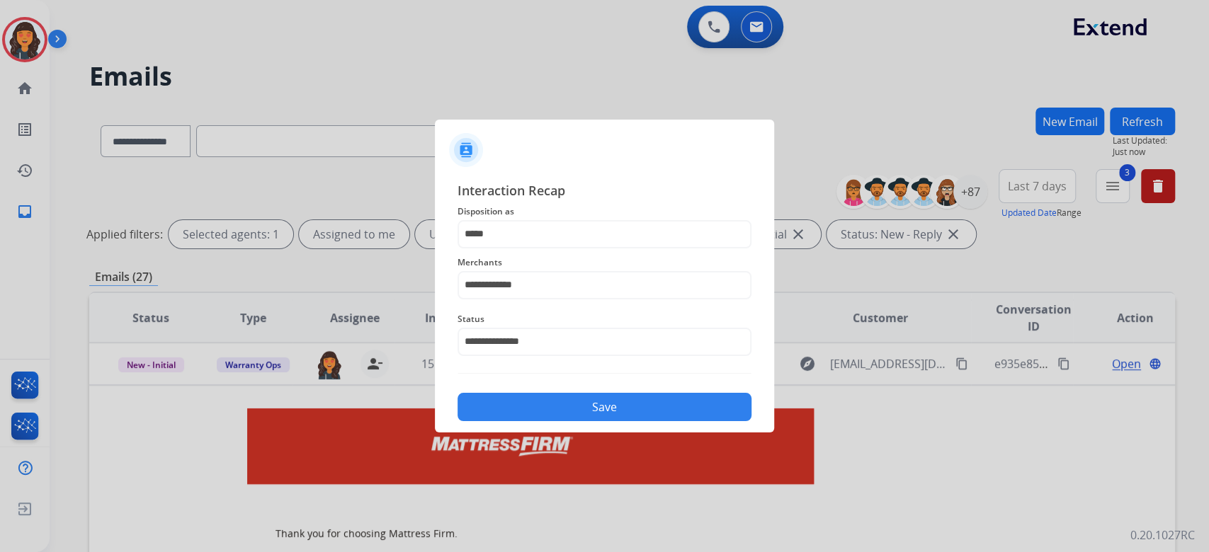
click at [493, 406] on button "Save" at bounding box center [604, 407] width 294 height 28
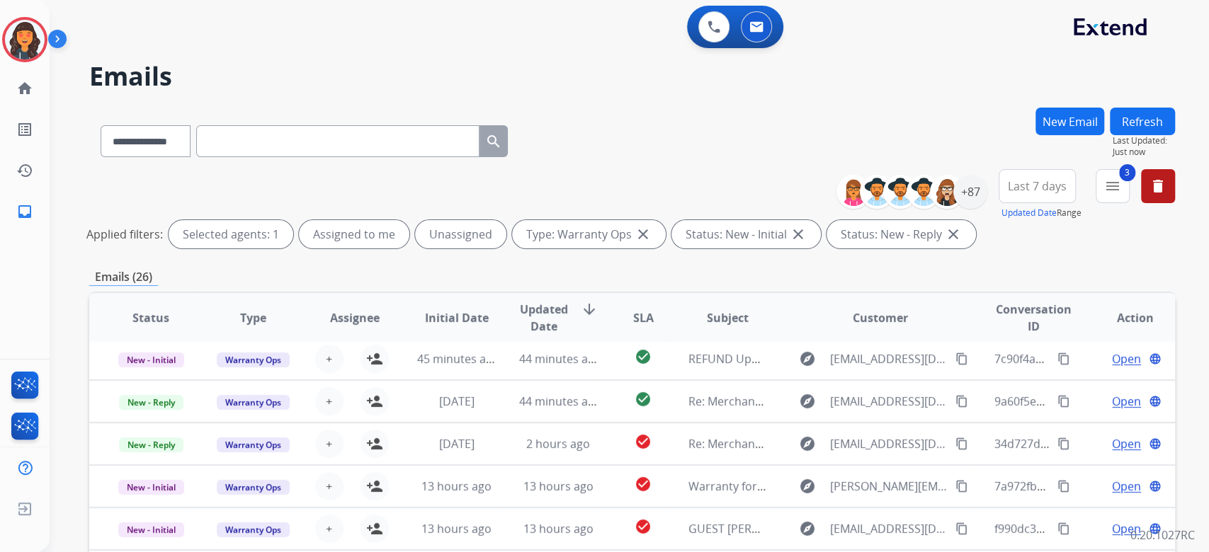
scroll to position [287, 0]
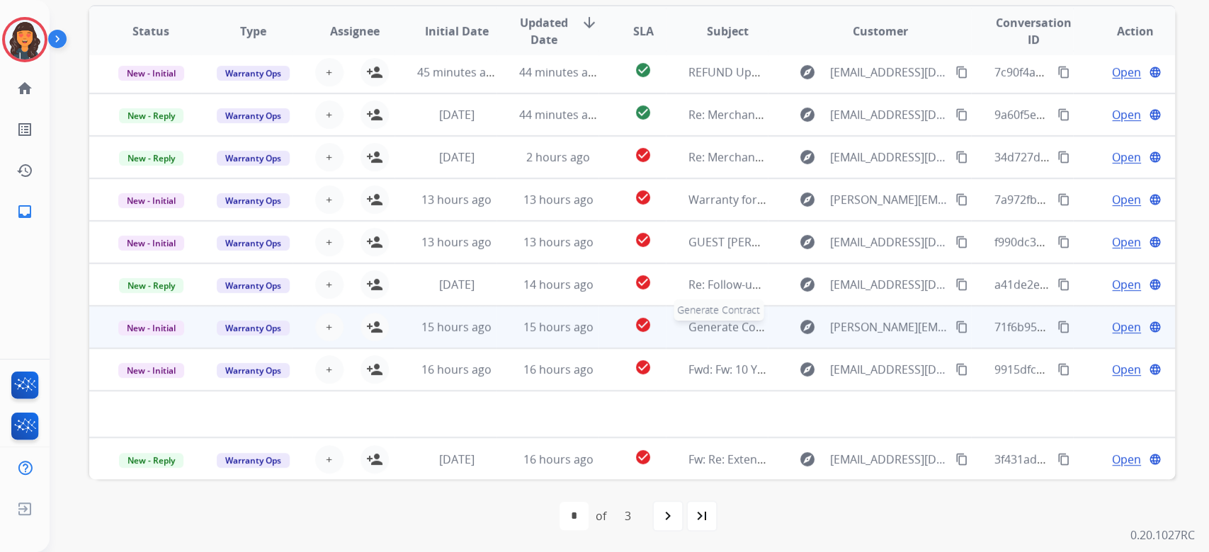
click at [692, 328] on span "Generate Contract" at bounding box center [738, 327] width 100 height 16
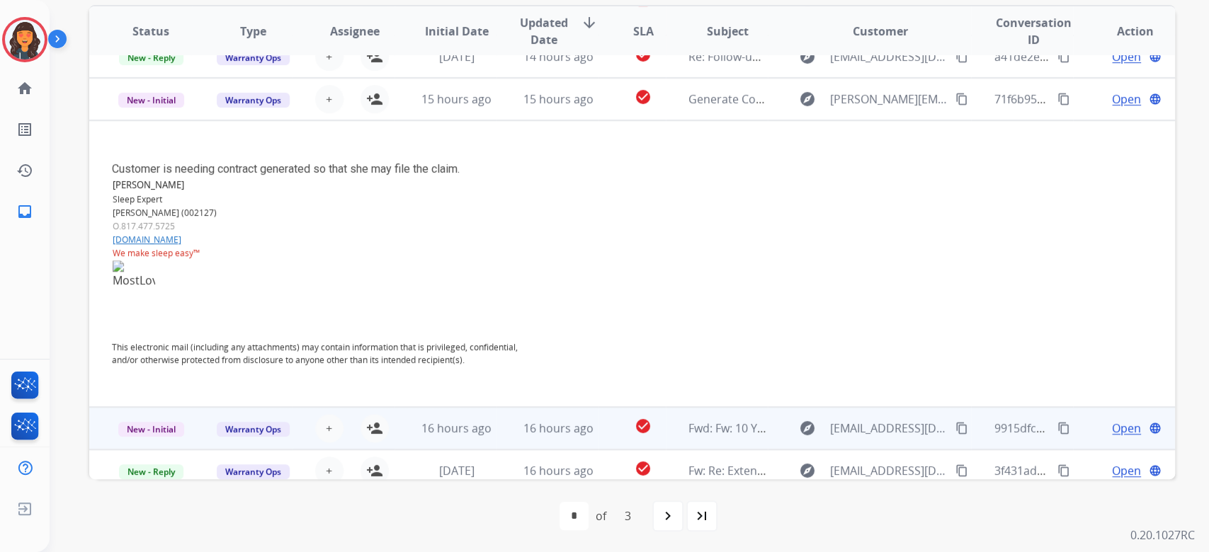
scroll to position [287, 0]
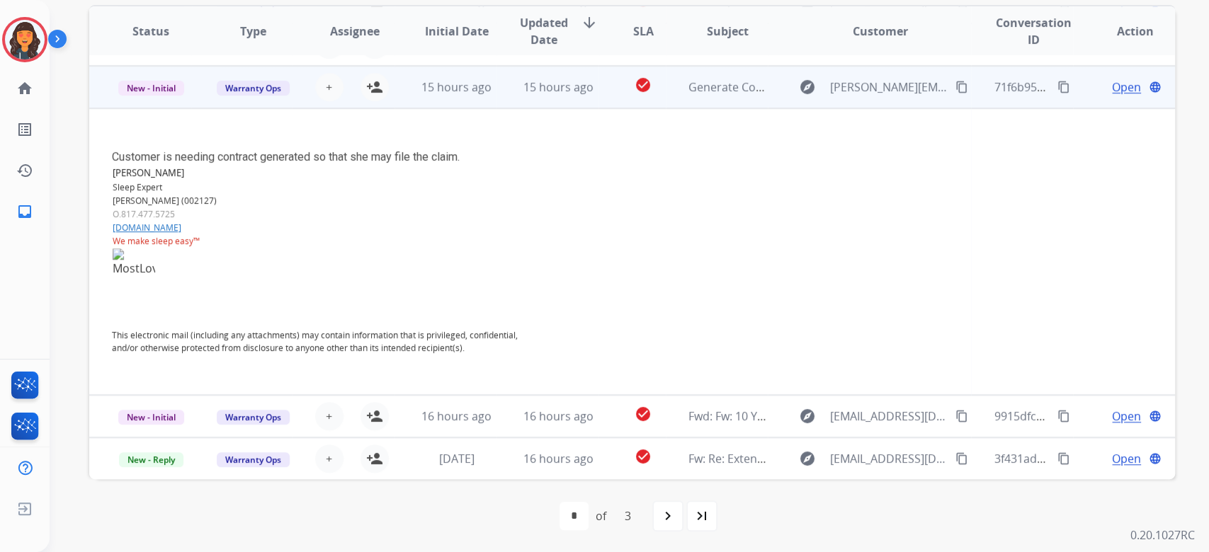
click at [1115, 86] on span "Open" at bounding box center [1126, 87] width 29 height 17
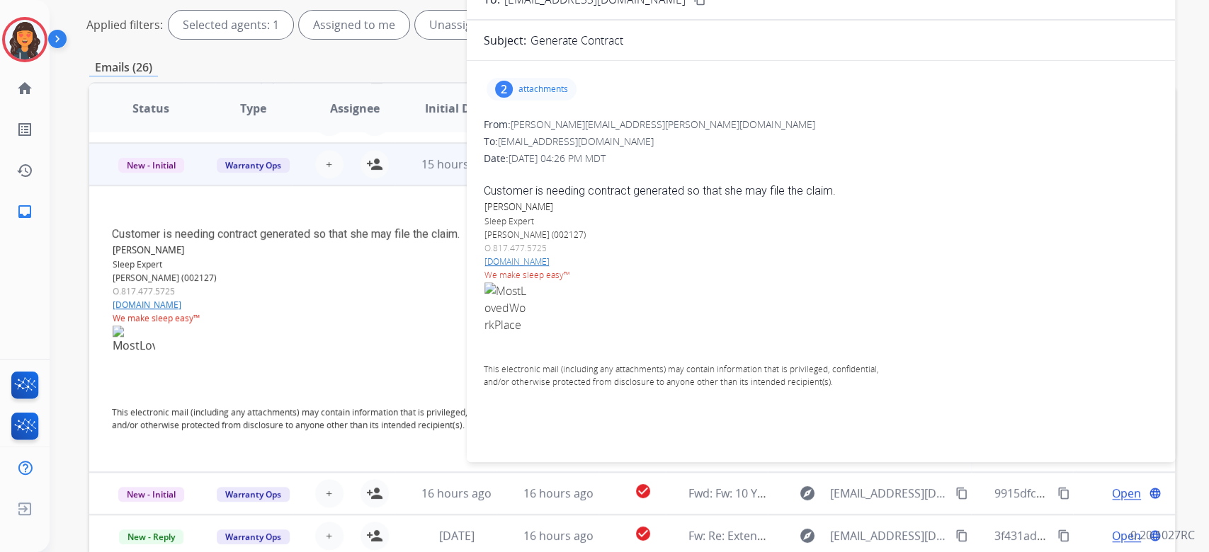
scroll to position [98, 0]
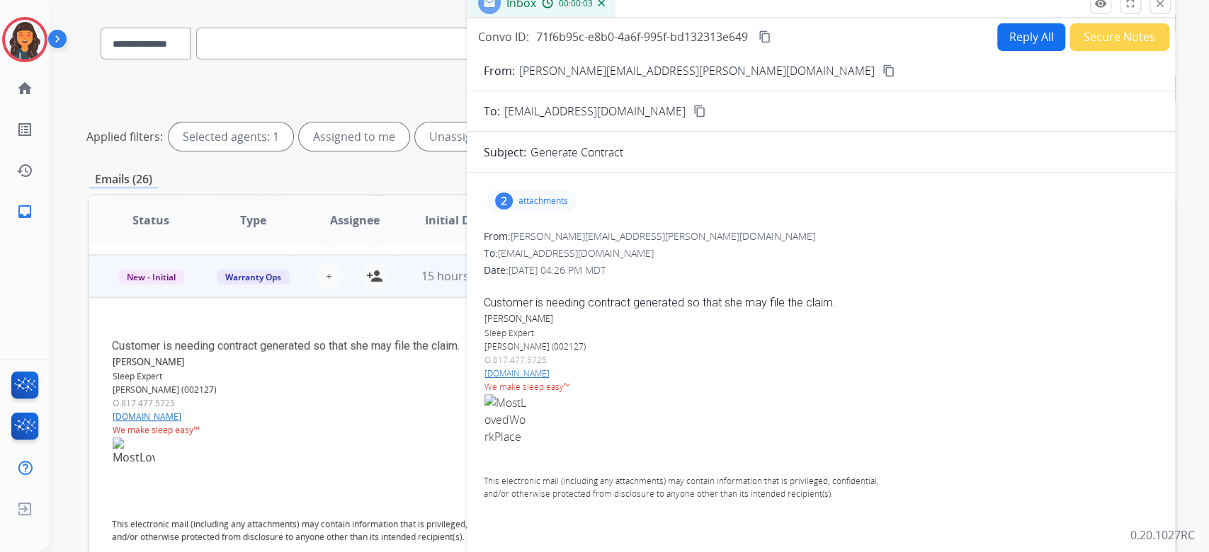
click at [542, 200] on p "attachments" at bounding box center [543, 200] width 50 height 11
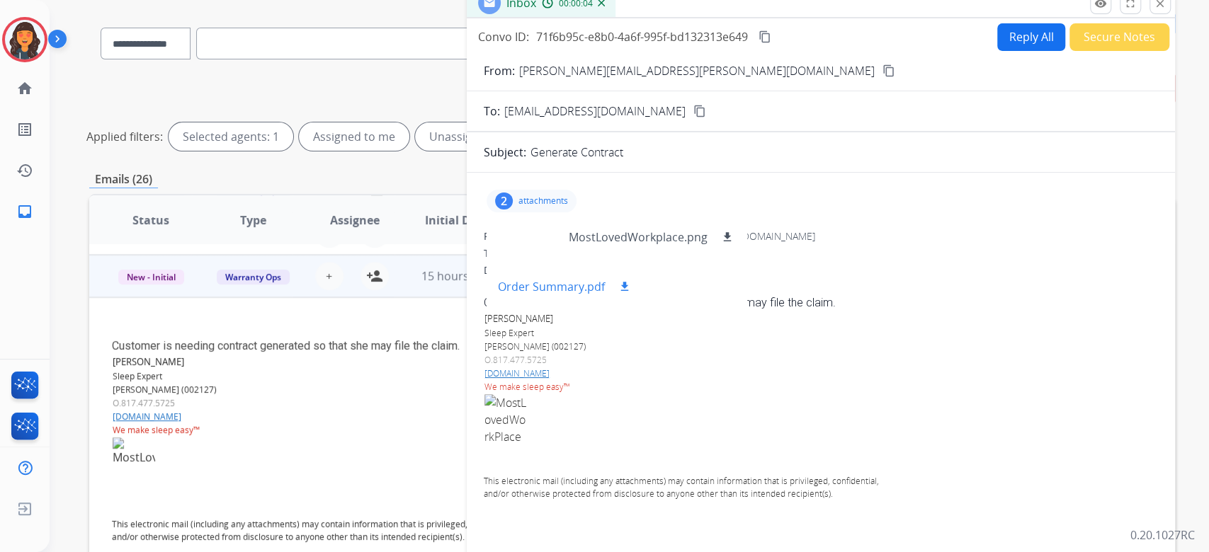
click at [577, 290] on p "Order Summary.pdf" at bounding box center [551, 286] width 107 height 17
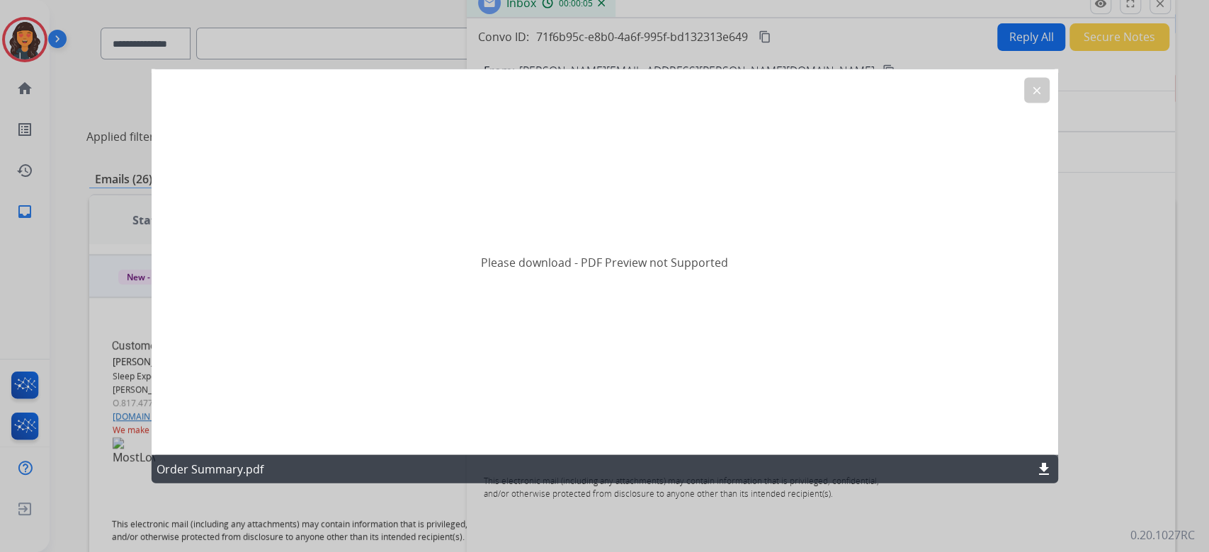
click at [1042, 467] on mat-icon "download" at bounding box center [1043, 469] width 17 height 17
click at [1021, 84] on div "Please download - PDF Preview not Supported" at bounding box center [604, 262] width 906 height 386
drag, startPoint x: 1034, startPoint y: 89, endPoint x: 928, endPoint y: 76, distance: 106.9
click at [1034, 89] on mat-icon "clear" at bounding box center [1036, 90] width 13 height 13
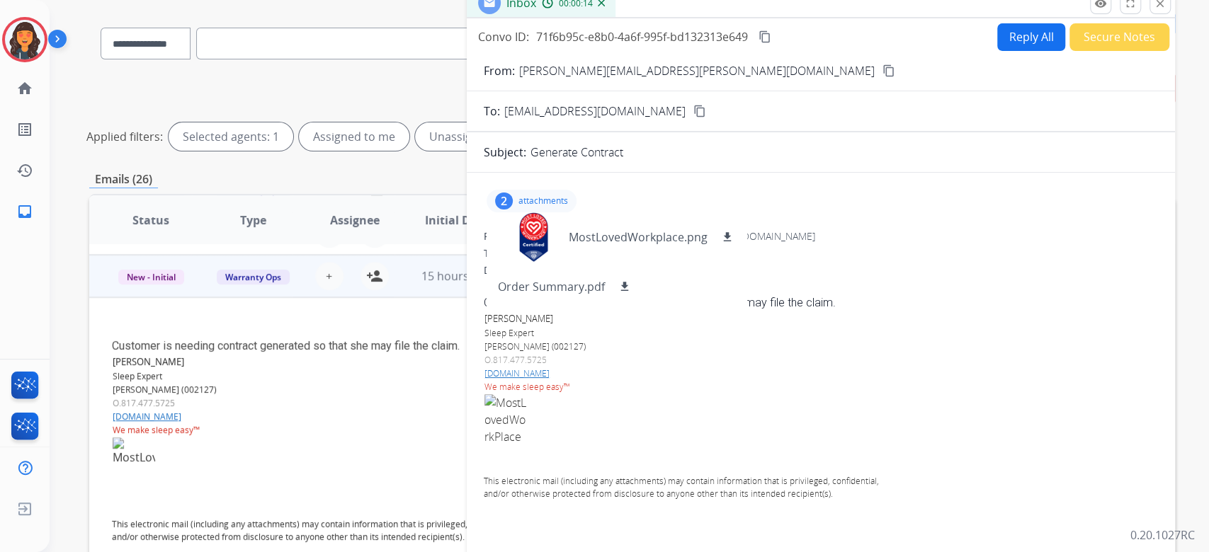
click at [770, 40] on mat-icon "content_copy" at bounding box center [764, 36] width 13 height 13
click at [534, 190] on div "2 attachments MostLovedWorkplace.png download Order Summary.pdf download" at bounding box center [531, 201] width 90 height 23
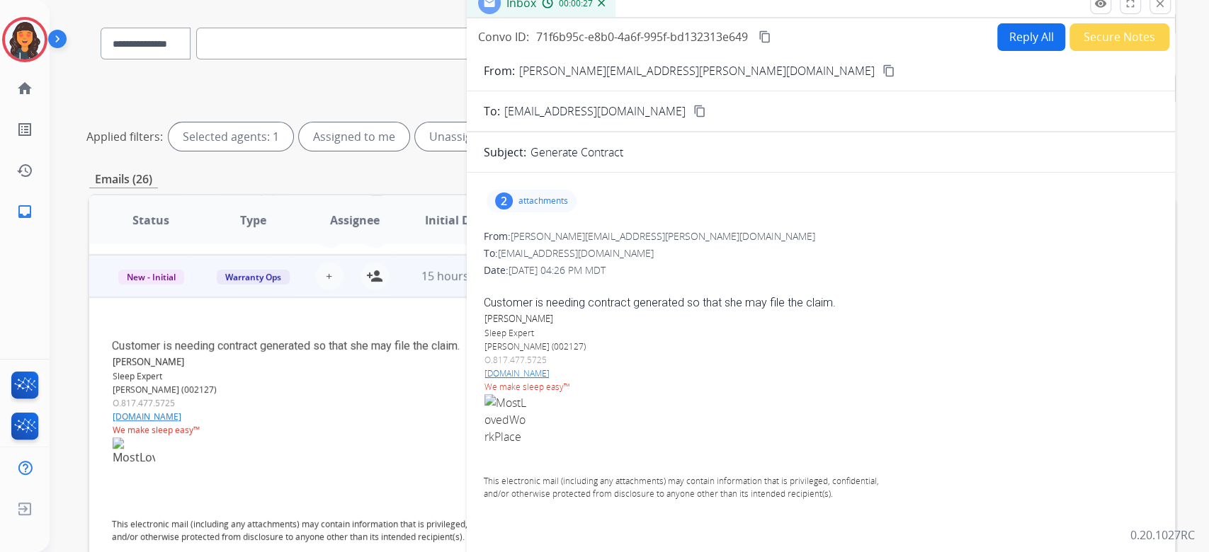
click at [1021, 45] on button "Reply All" at bounding box center [1031, 37] width 68 height 28
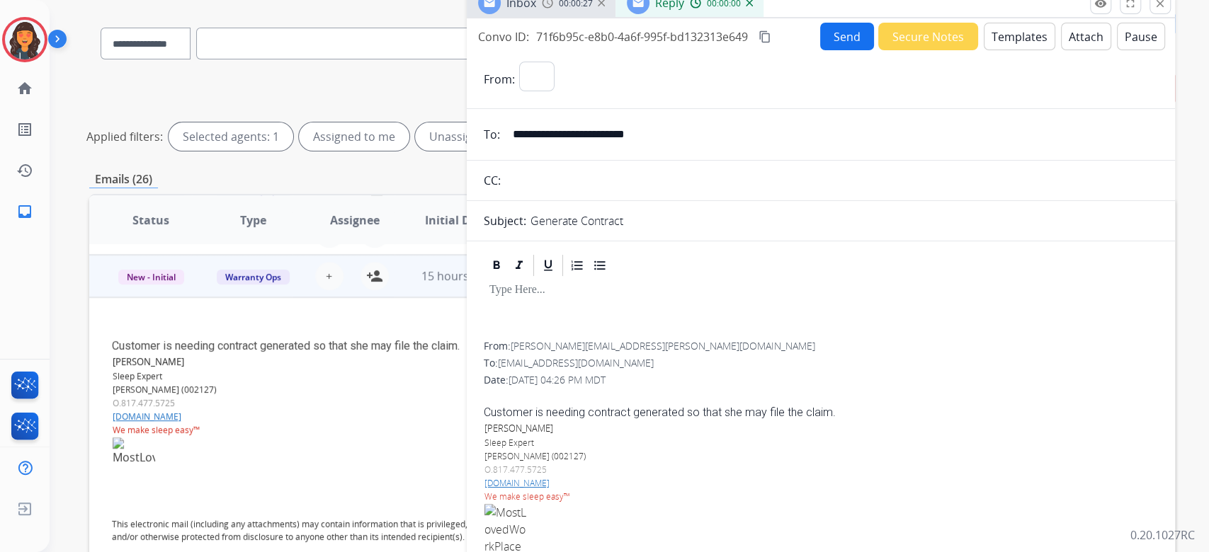
select select "**********"
click at [1011, 47] on button "Templates" at bounding box center [1019, 37] width 72 height 28
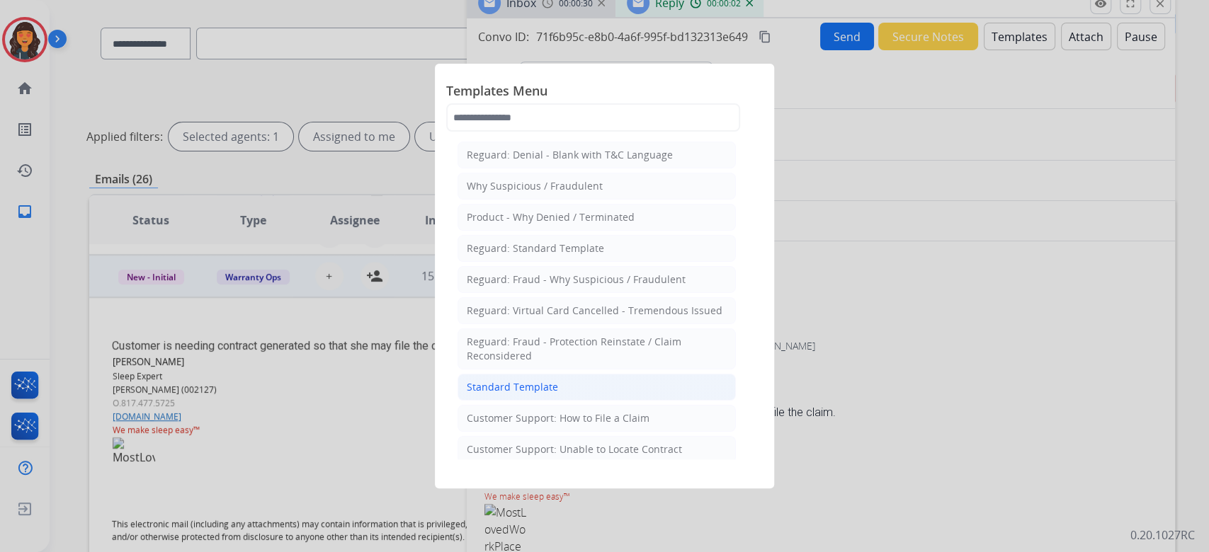
click at [517, 384] on div "Standard Template" at bounding box center [512, 387] width 91 height 14
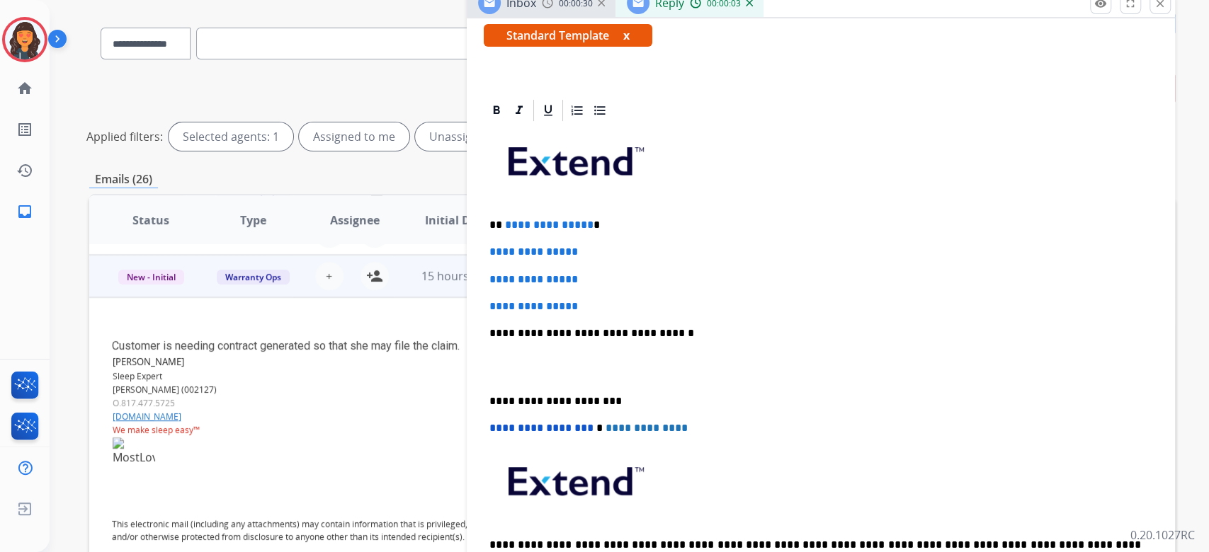
scroll to position [283, 0]
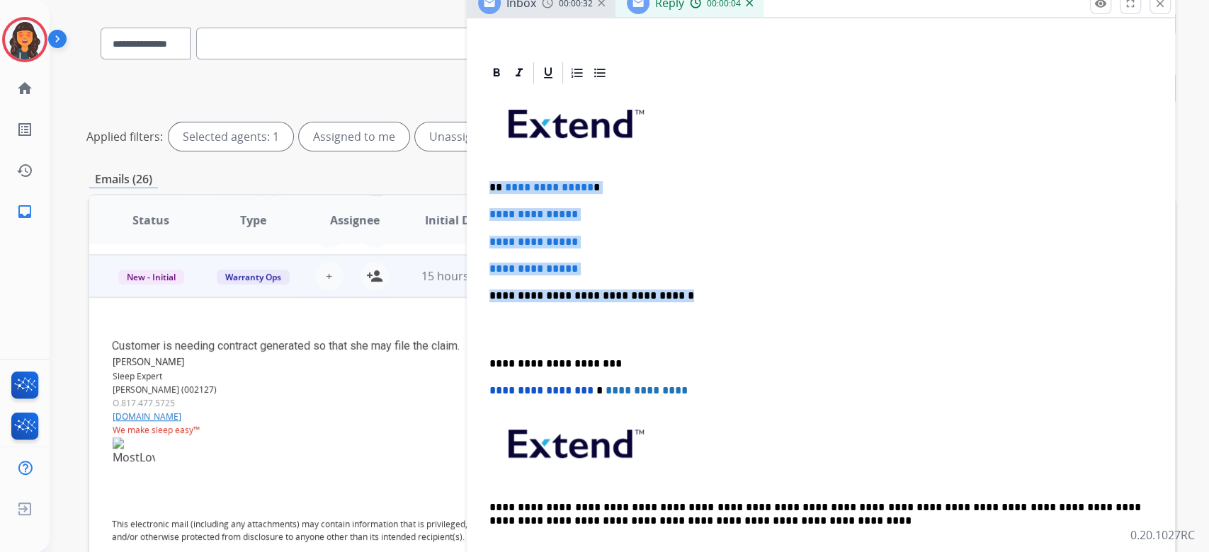
drag, startPoint x: 696, startPoint y: 290, endPoint x: 477, endPoint y: 186, distance: 242.3
click at [477, 186] on div "**********" at bounding box center [821, 464] width 708 height 809
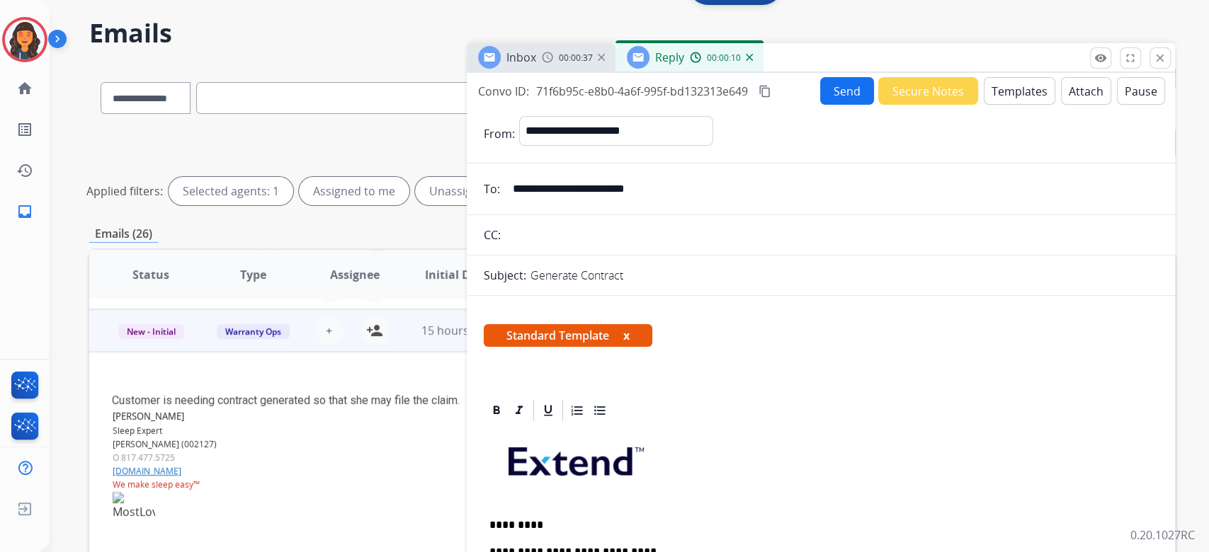
scroll to position [0, 0]
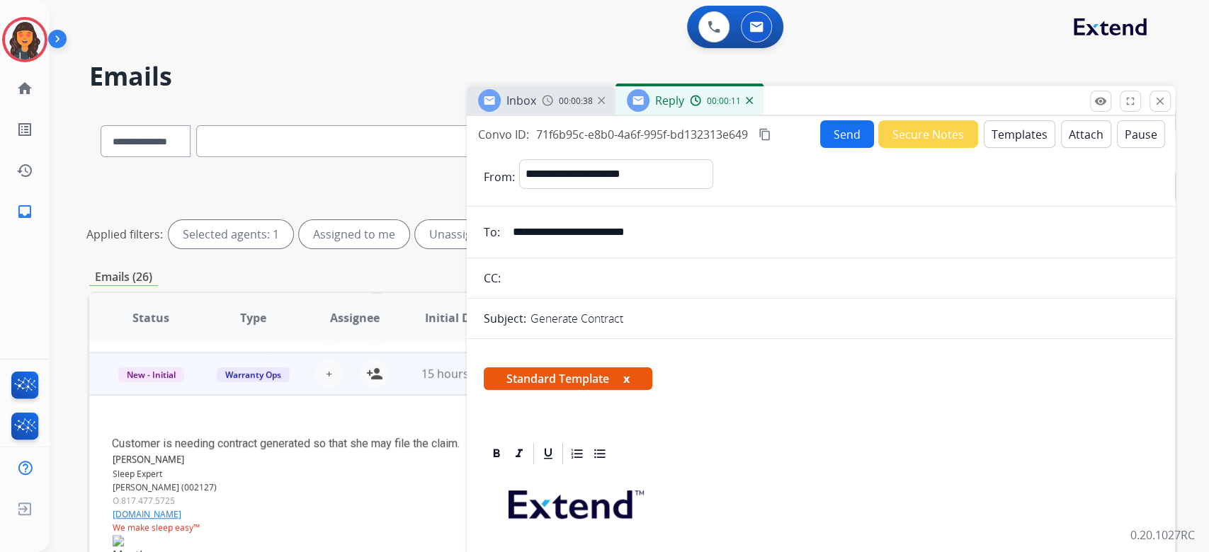
click at [838, 138] on button "Send" at bounding box center [847, 134] width 54 height 28
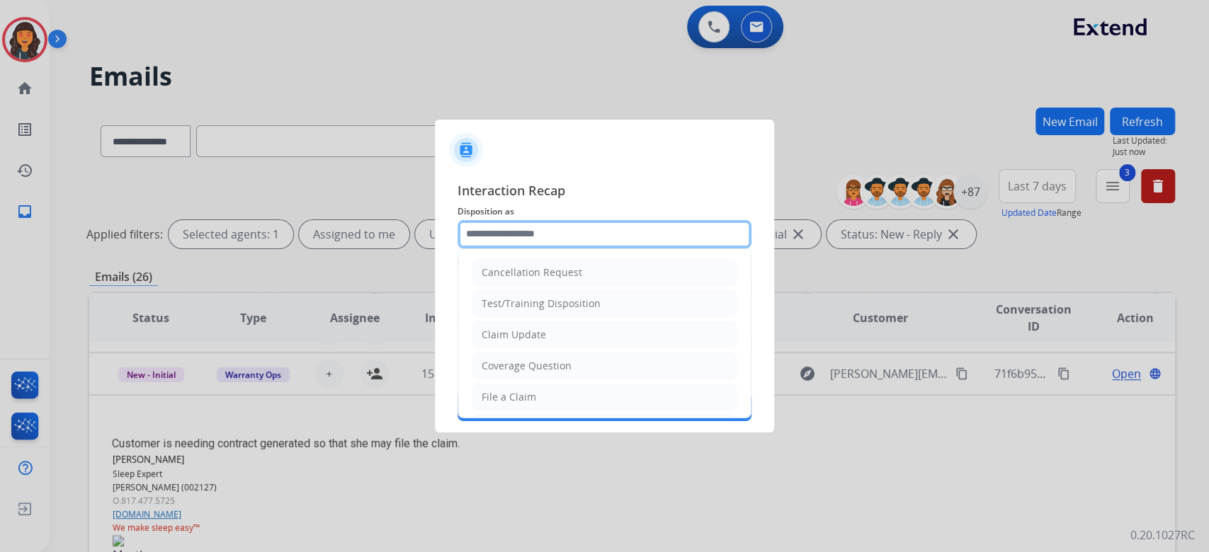
click at [569, 235] on input "text" at bounding box center [604, 234] width 294 height 28
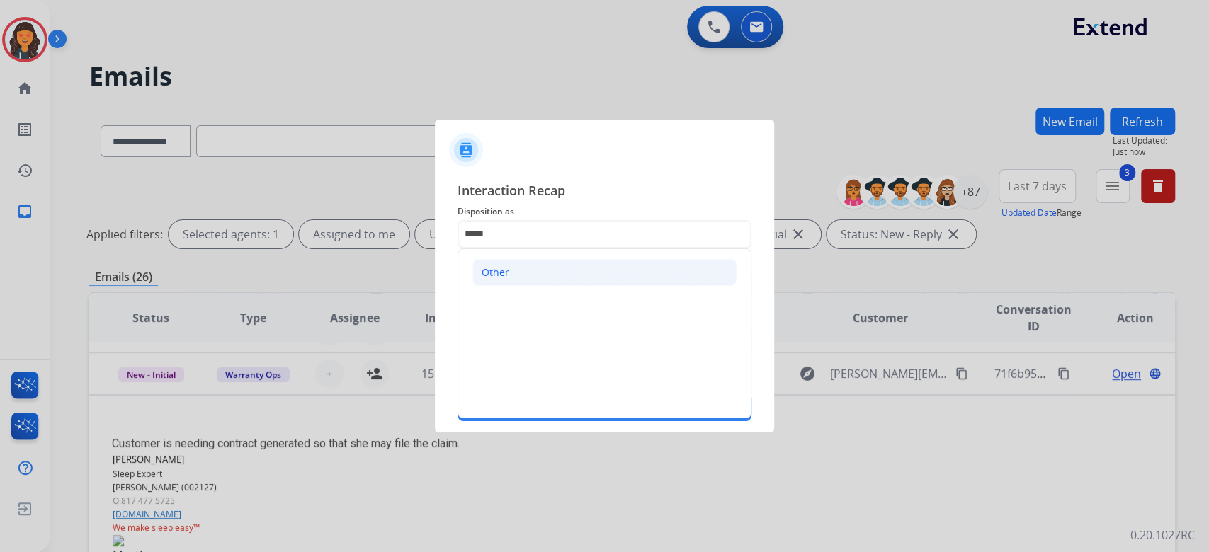
click at [496, 276] on div "Other" at bounding box center [495, 273] width 28 height 14
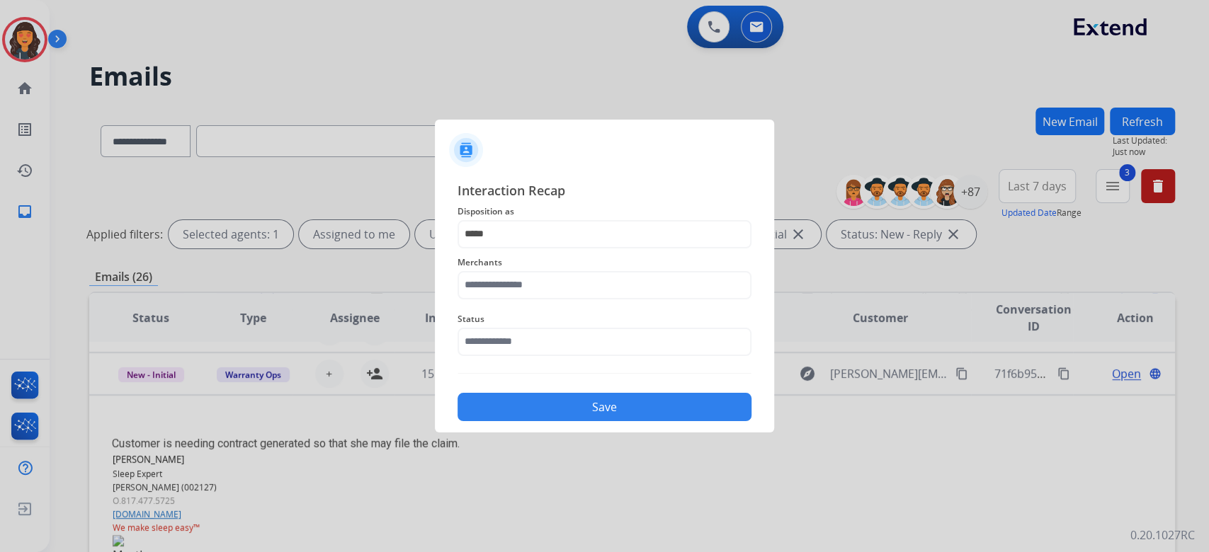
type input "*****"
click at [496, 276] on input "text" at bounding box center [604, 285] width 294 height 28
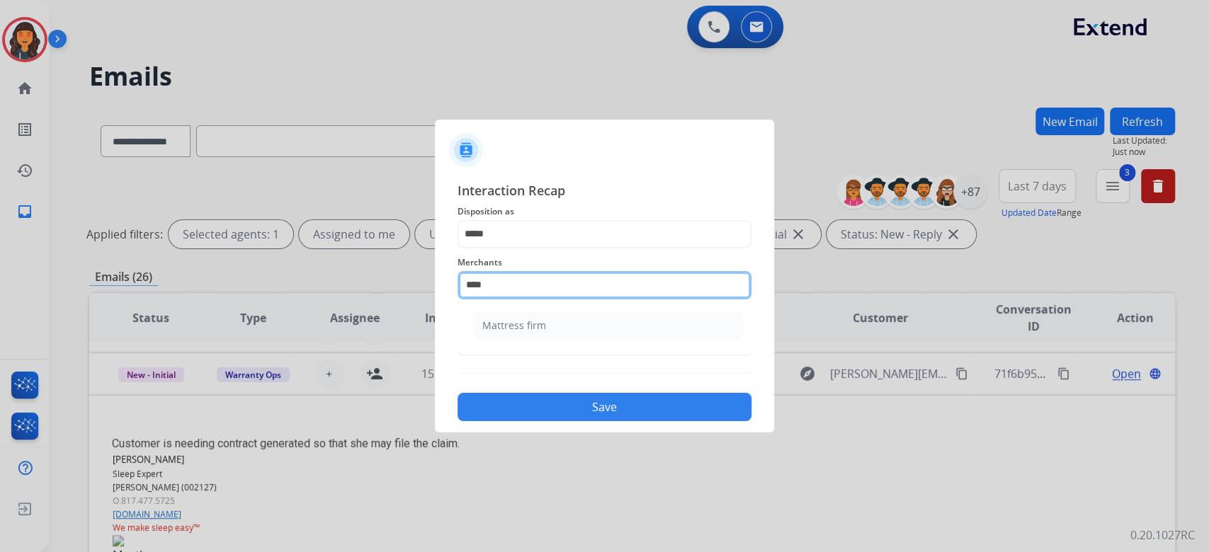
type input "**********"
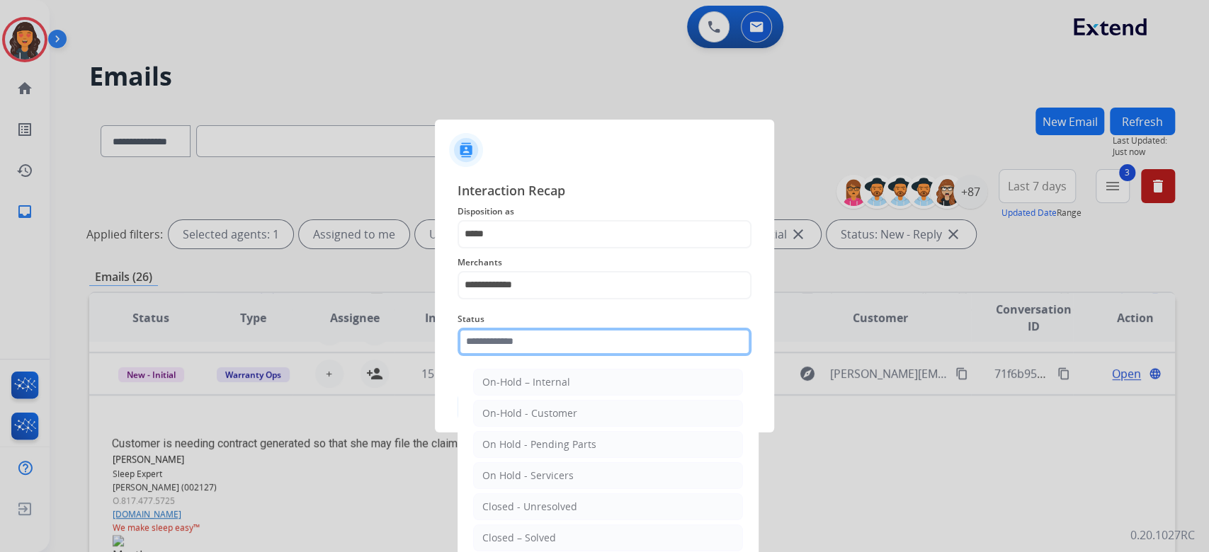
click at [515, 352] on div "Status On-Hold – Internal On-Hold - Customer On Hold - Pending Parts On Hold - …" at bounding box center [604, 333] width 294 height 57
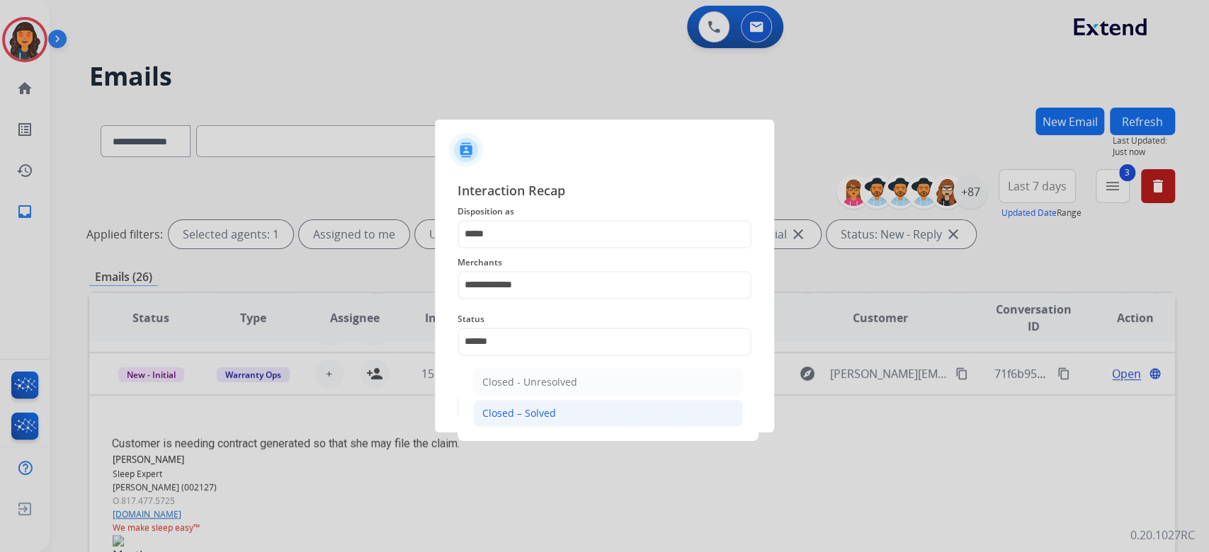
click at [548, 416] on div "Closed – Solved" at bounding box center [519, 413] width 74 height 14
type input "**********"
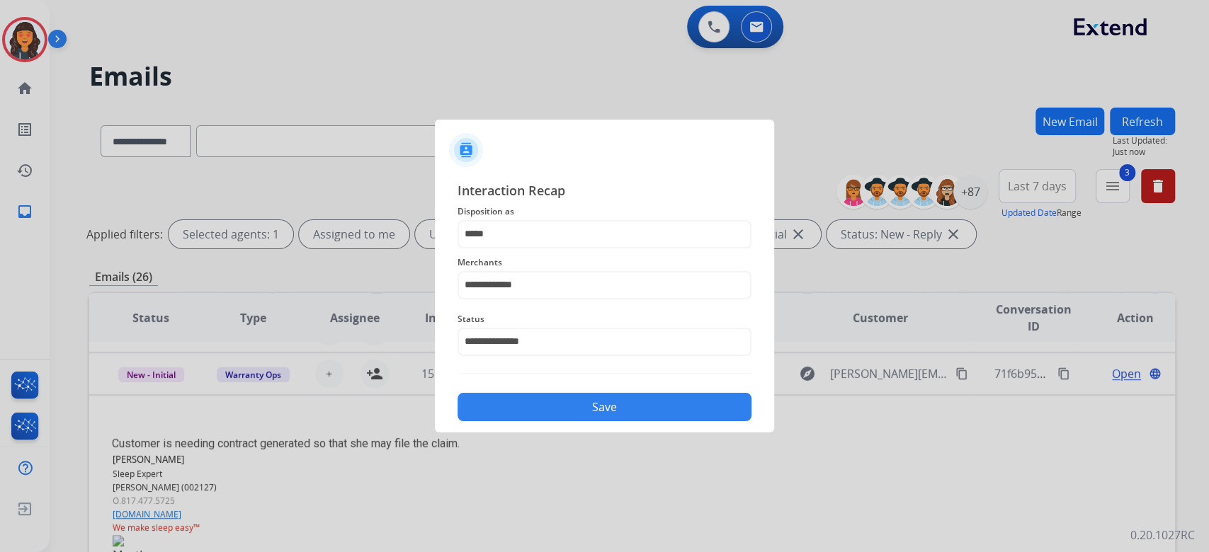
click at [549, 396] on button "Save" at bounding box center [604, 407] width 294 height 28
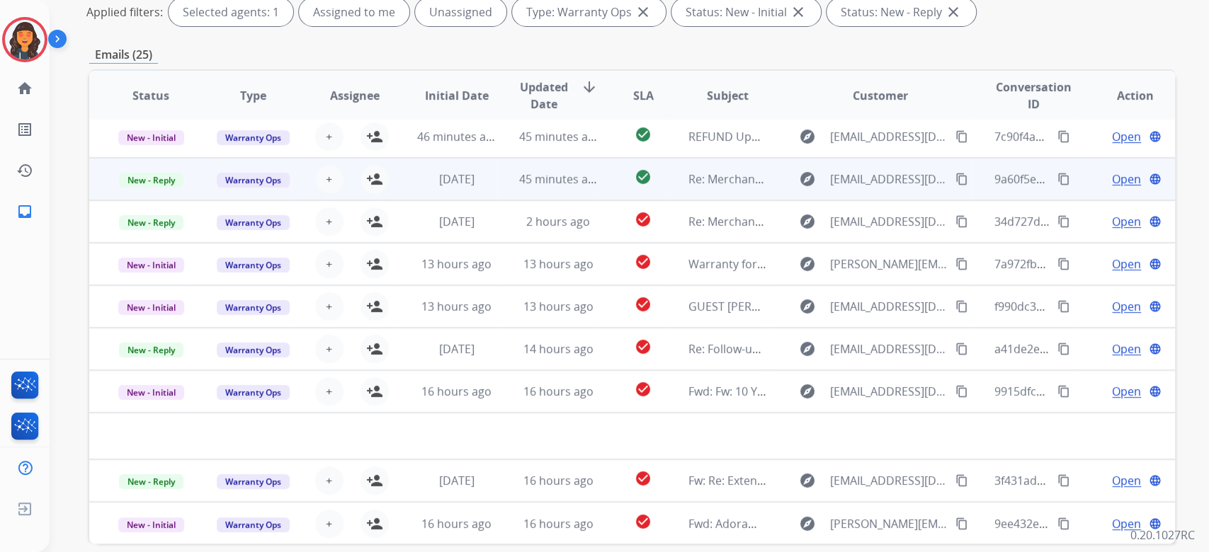
scroll to position [287, 0]
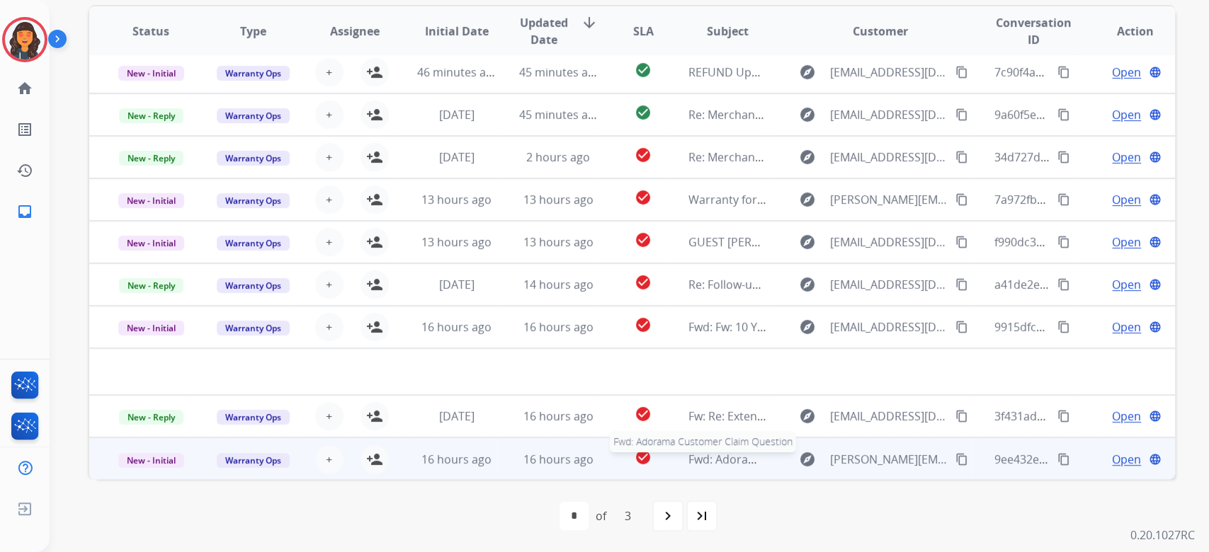
click at [705, 460] on span "Fwd: Adorama Customer Claim Question" at bounding box center [796, 460] width 217 height 16
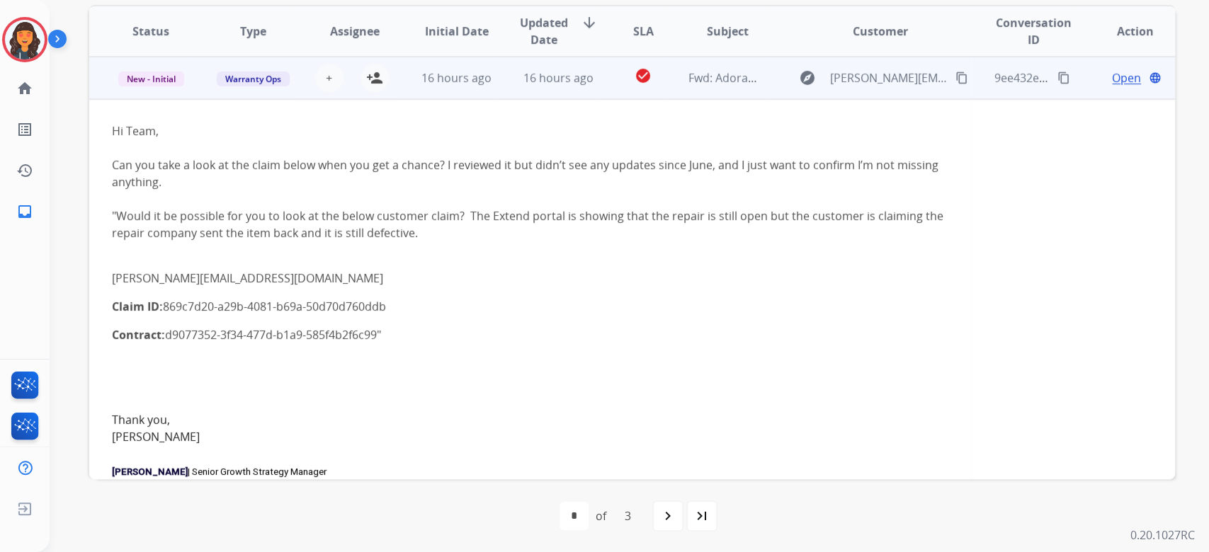
scroll to position [382, 0]
drag, startPoint x: 278, startPoint y: 275, endPoint x: 103, endPoint y: 281, distance: 175.0
copy link "michael.gottstein1@gmail.com"
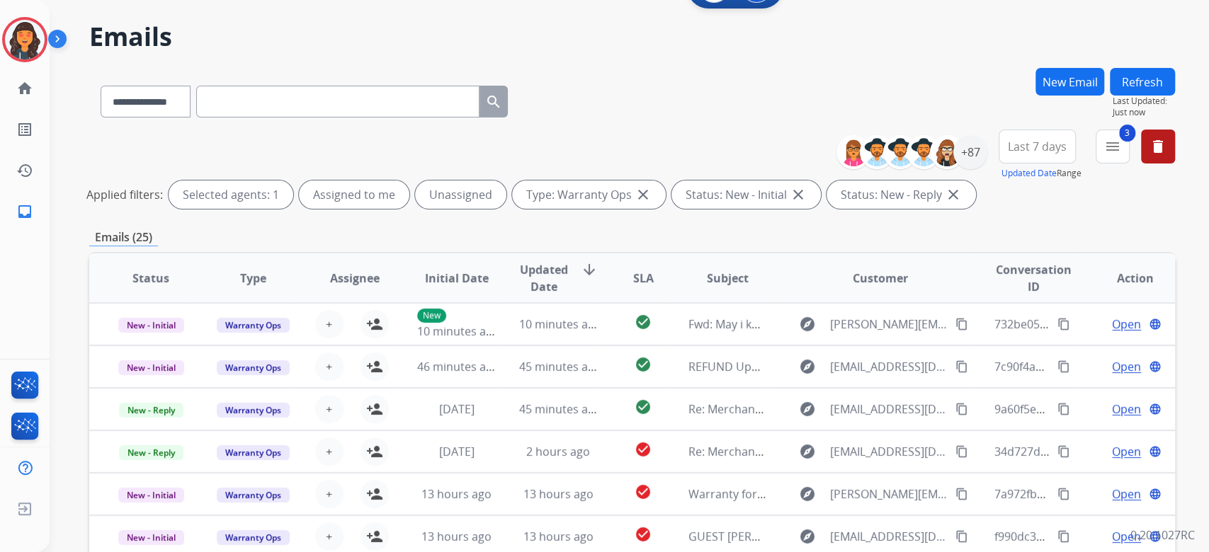
scroll to position [0, 0]
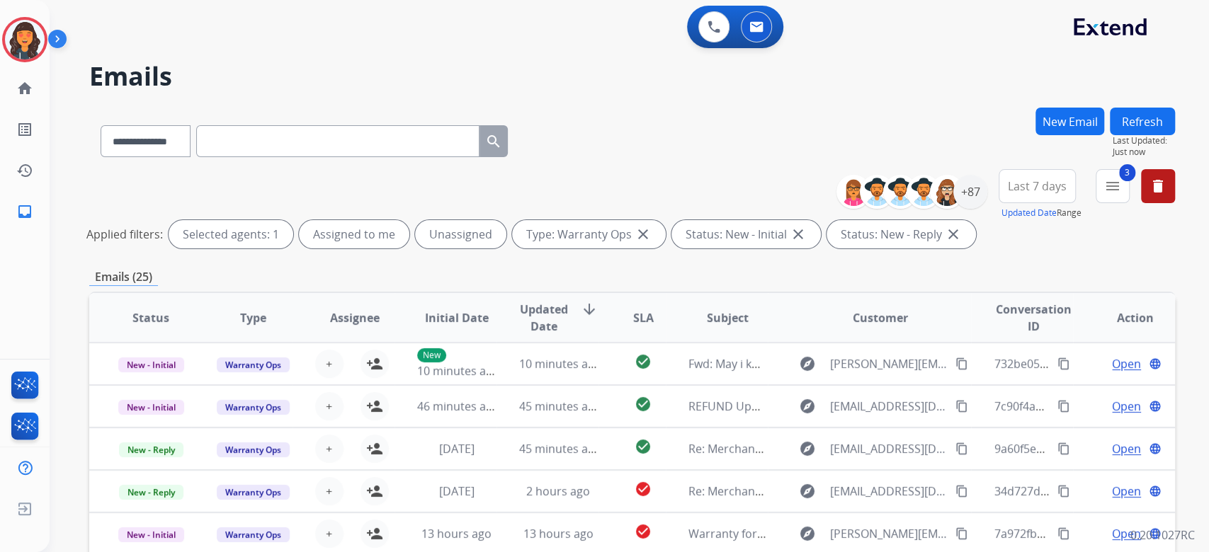
click at [230, 139] on input "text" at bounding box center [337, 141] width 283 height 32
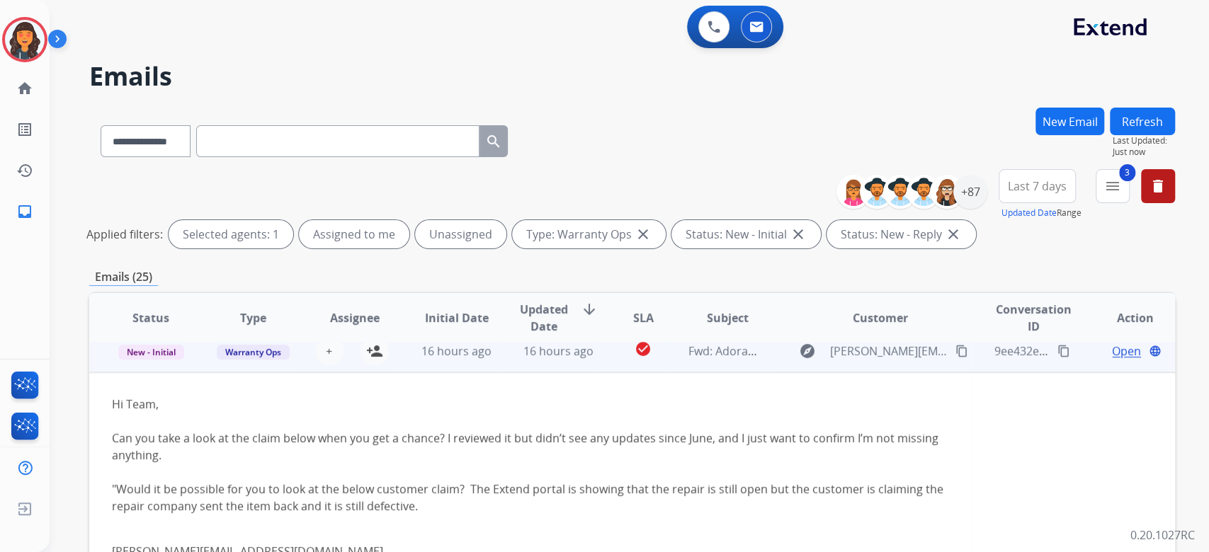
scroll to position [377, 0]
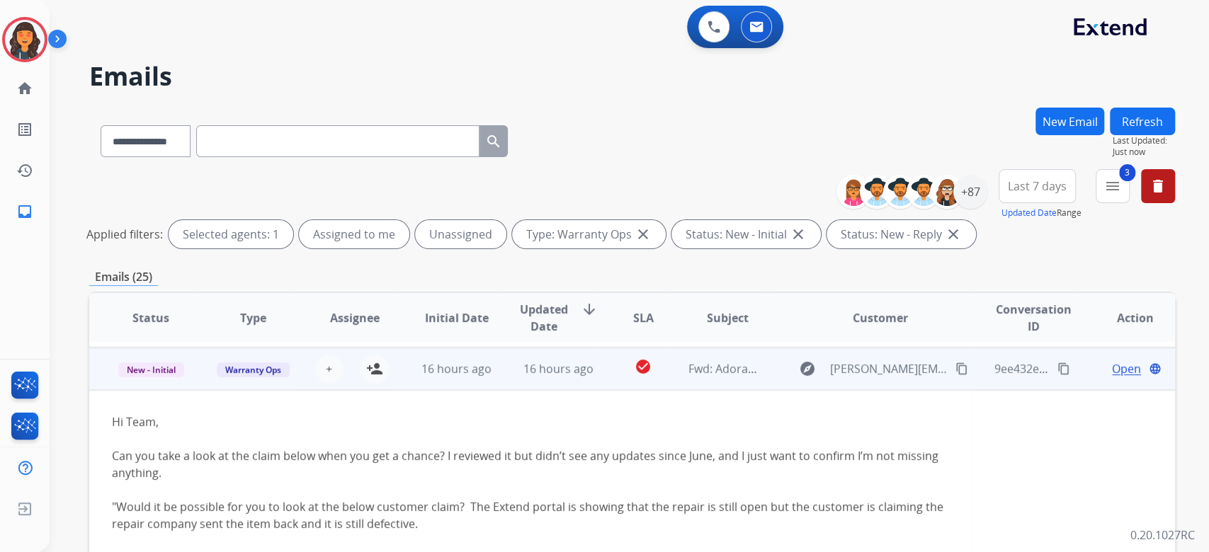
click at [1057, 372] on mat-icon "content_copy" at bounding box center [1063, 369] width 13 height 13
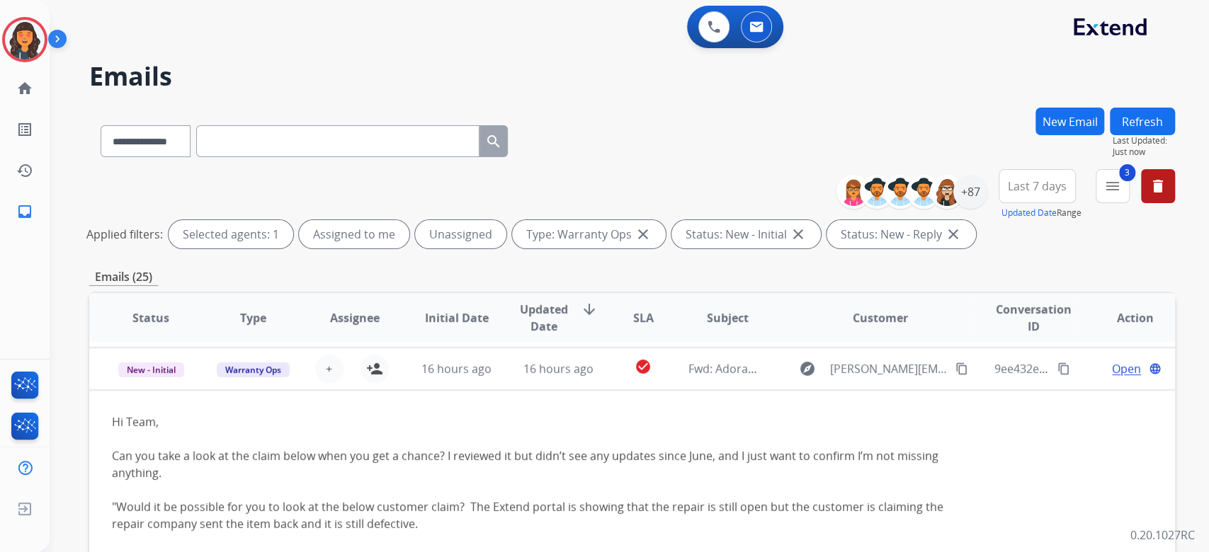
click at [268, 139] on input "text" at bounding box center [337, 141] width 283 height 32
paste input "**********"
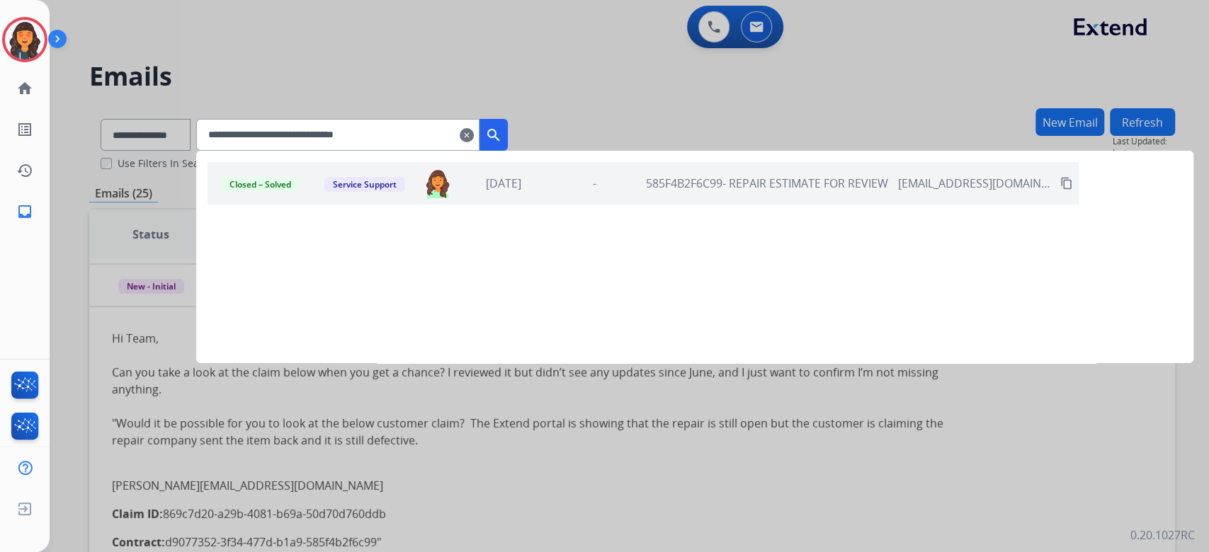
type input "**********"
click at [627, 184] on div "-" at bounding box center [594, 183] width 84 height 17
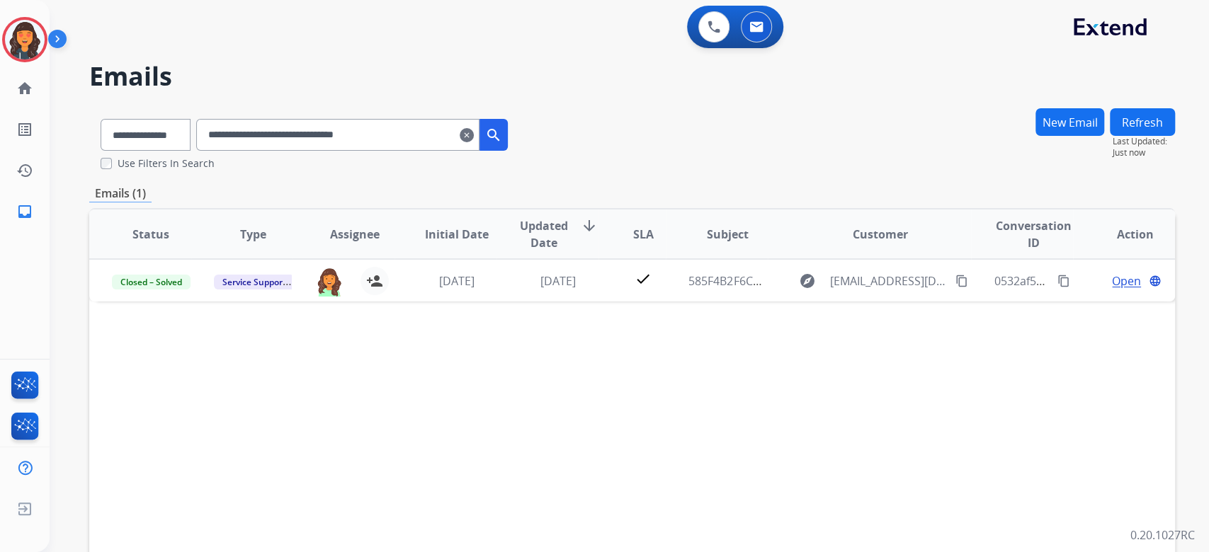
scroll to position [0, 0]
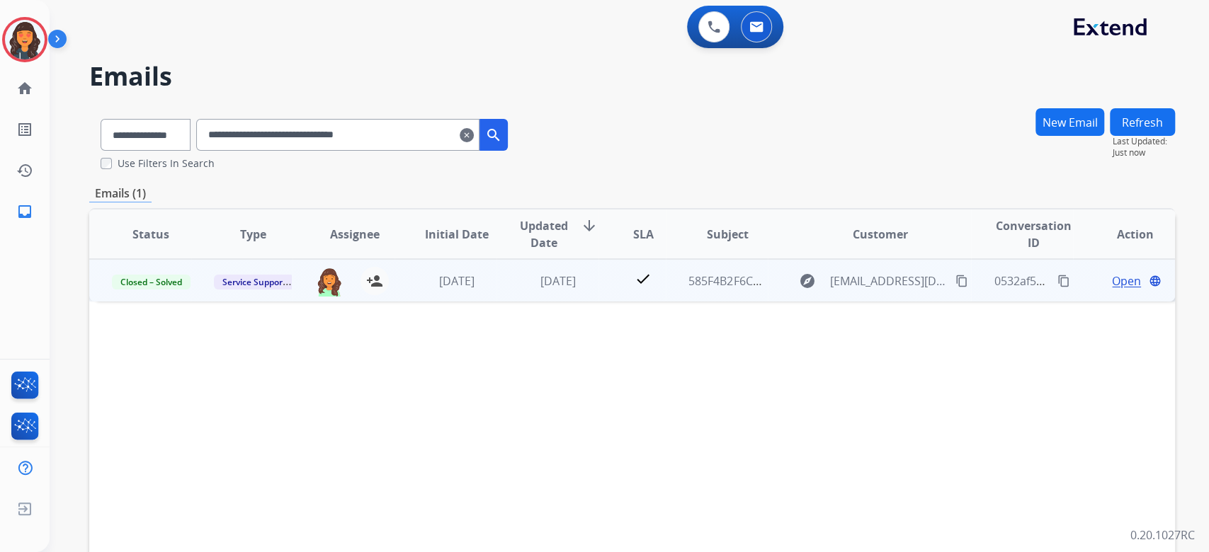
click at [1117, 275] on span "Open" at bounding box center [1126, 281] width 29 height 17
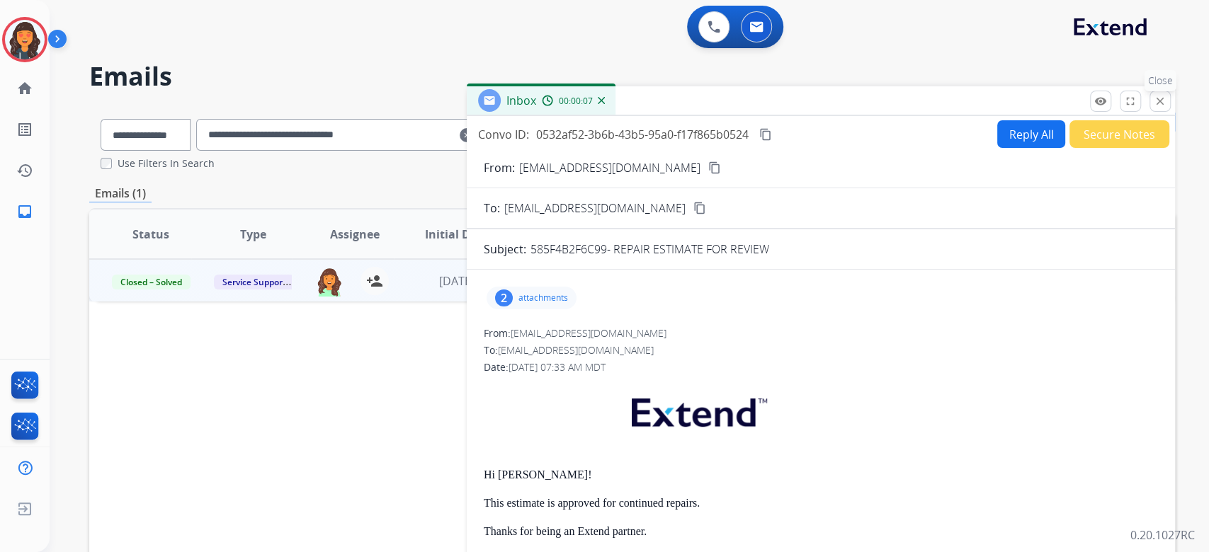
click at [1165, 103] on mat-icon "close" at bounding box center [1159, 101] width 13 height 13
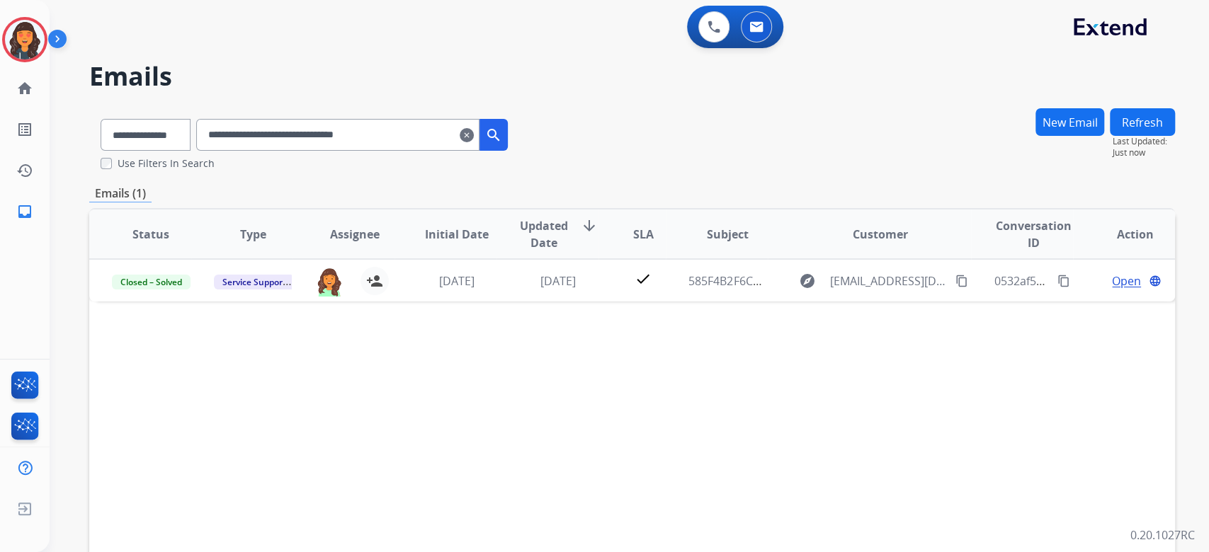
click at [474, 136] on mat-icon "clear" at bounding box center [467, 135] width 14 height 17
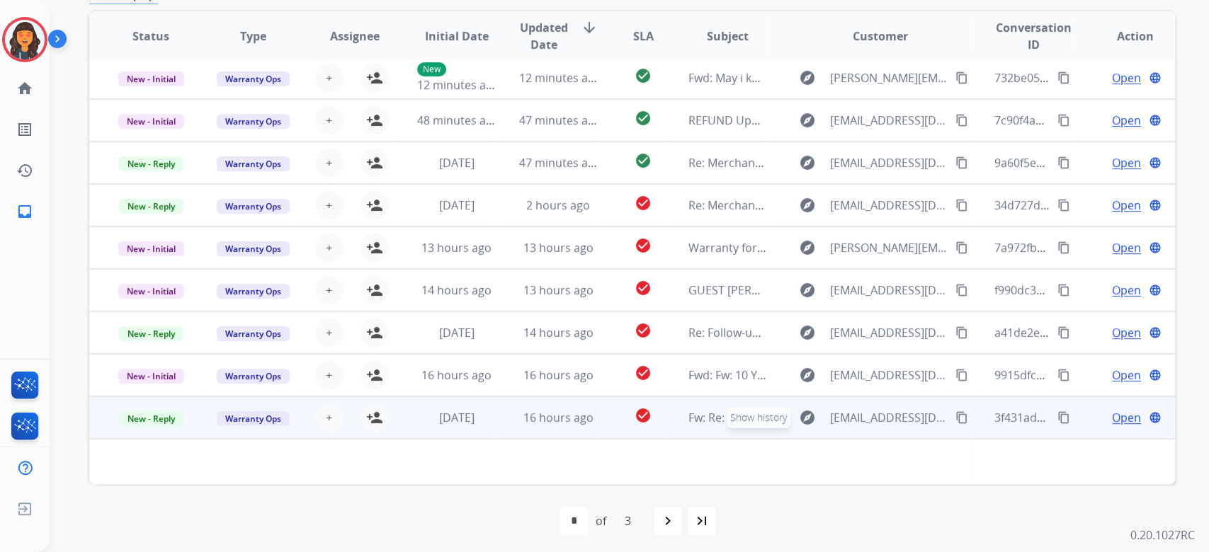
scroll to position [287, 0]
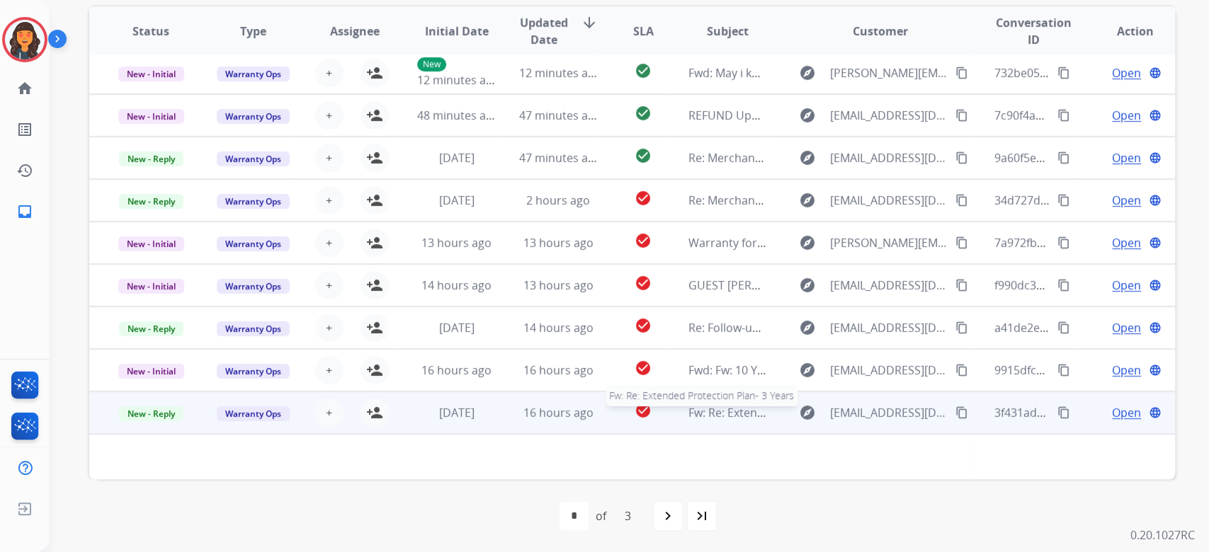
click at [719, 418] on span "Fw: Re: Extended Protection Plan- 3 Years" at bounding box center [798, 413] width 220 height 16
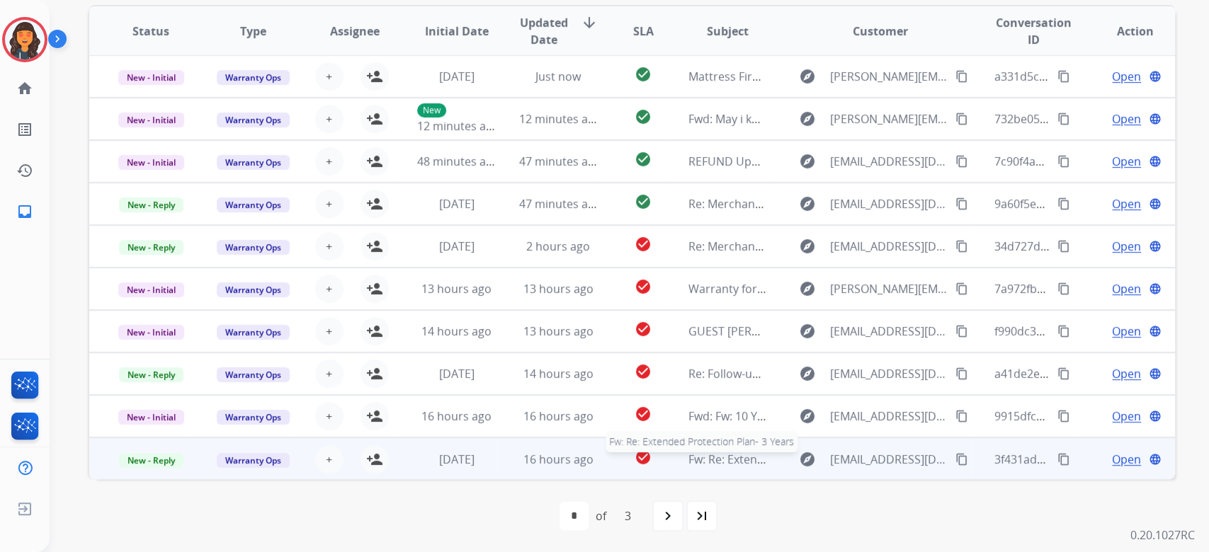
click at [743, 465] on div "Fw: Re: Extended Protection Plan- 3 Years" at bounding box center [727, 459] width 79 height 17
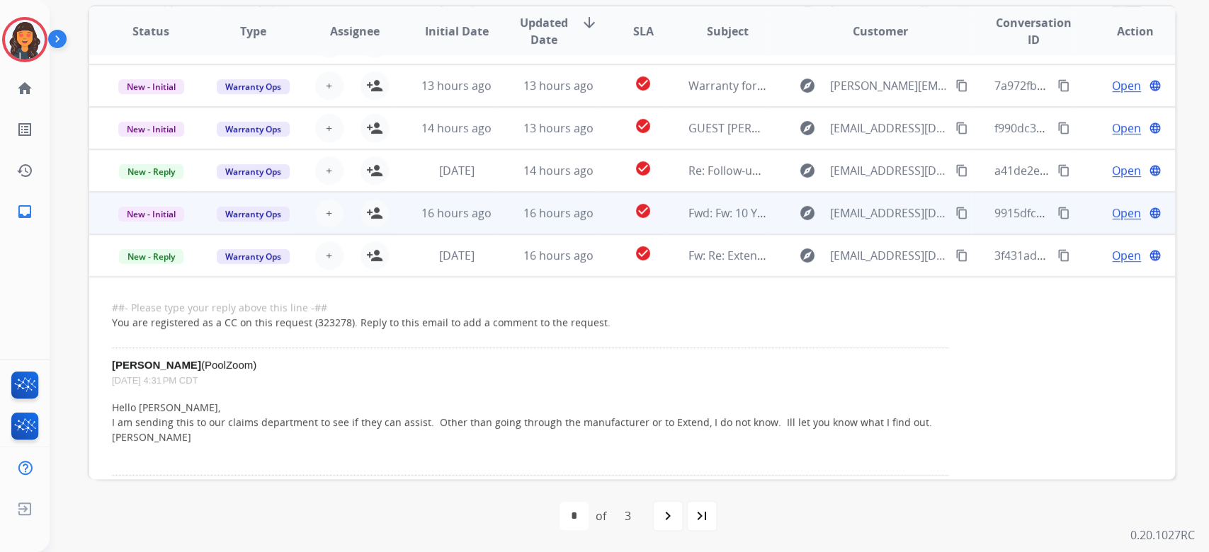
scroll to position [109, 0]
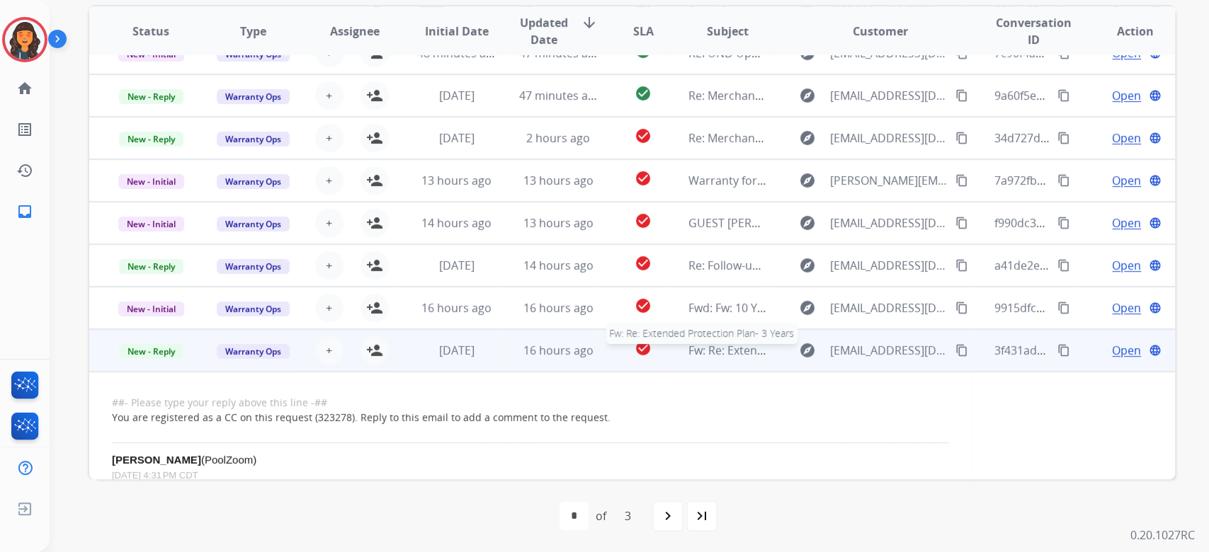
click at [736, 354] on span "Fw: Re: Extended Protection Plan- 3 Years" at bounding box center [798, 351] width 220 height 16
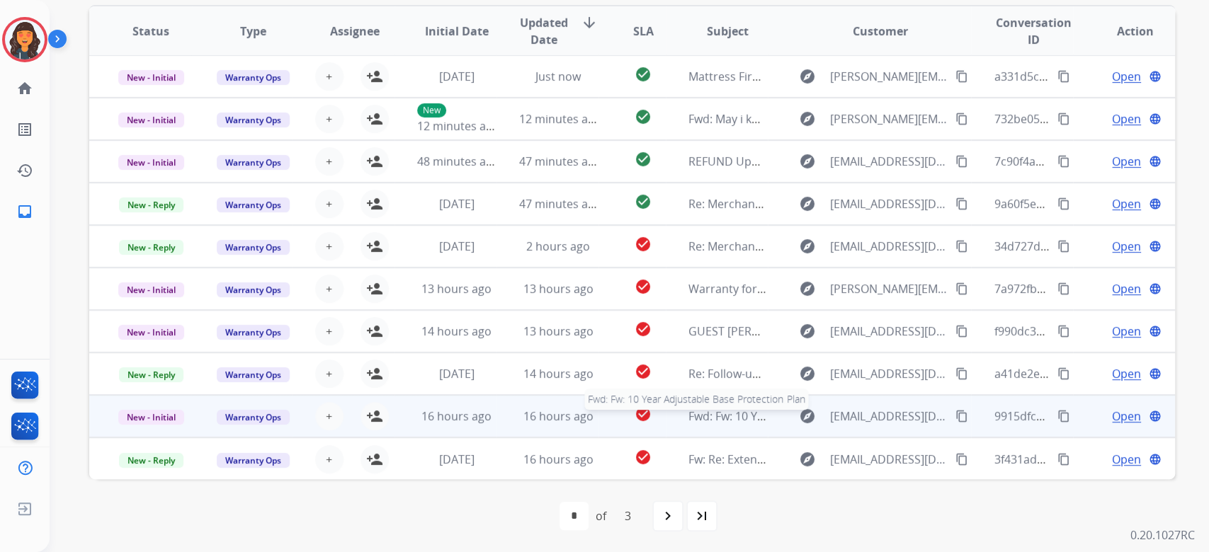
click at [724, 411] on span "Fwd: Fw: 10 Year Adjustable Base Protection Plan" at bounding box center [818, 417] width 260 height 16
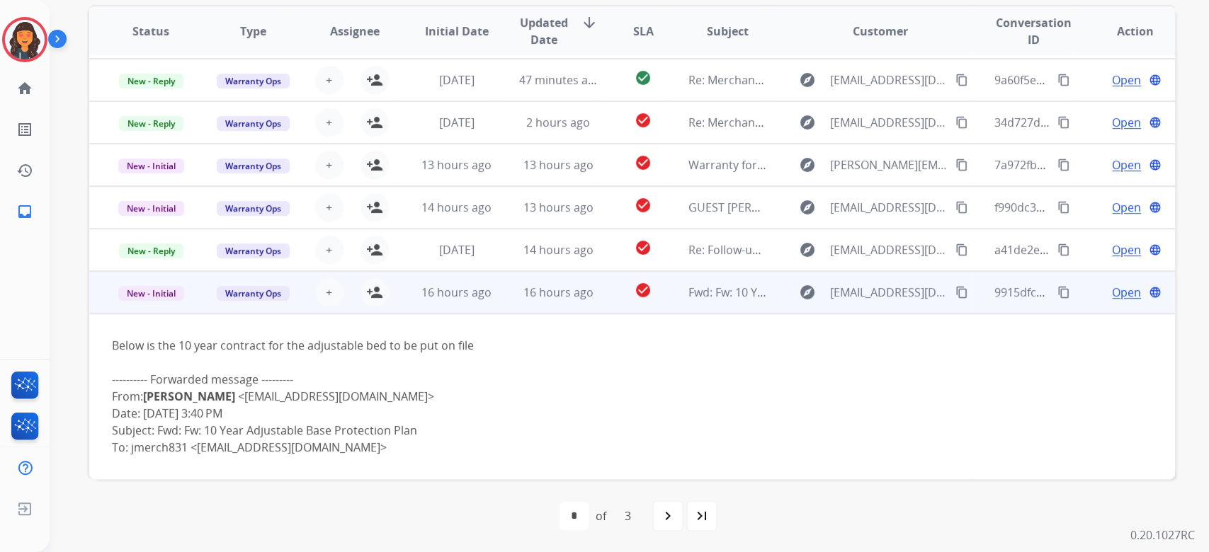
scroll to position [110, 0]
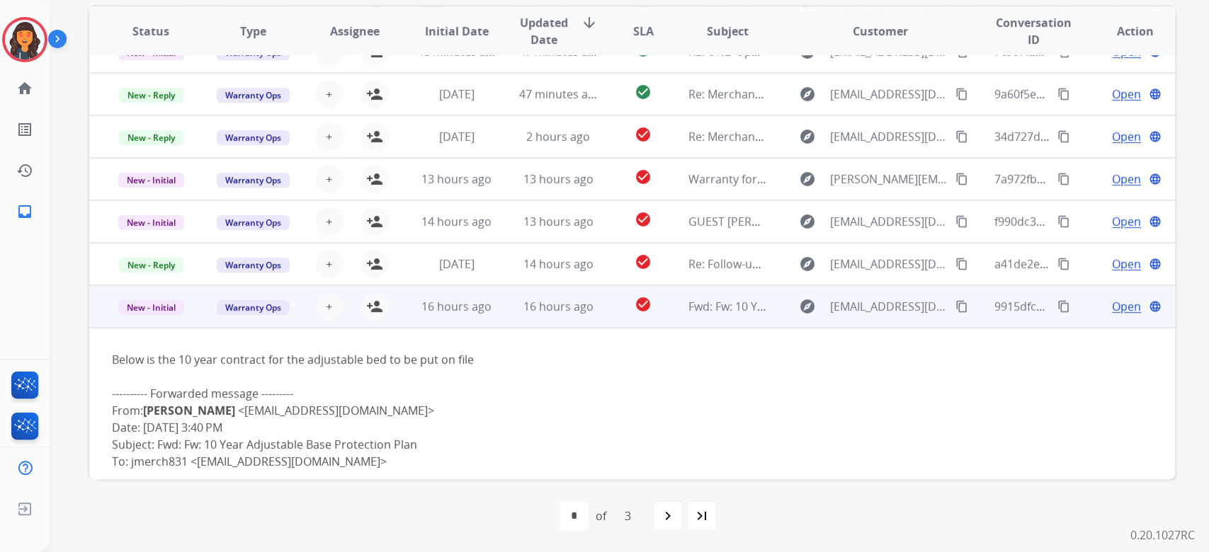
click at [1127, 303] on span "Open" at bounding box center [1126, 306] width 29 height 17
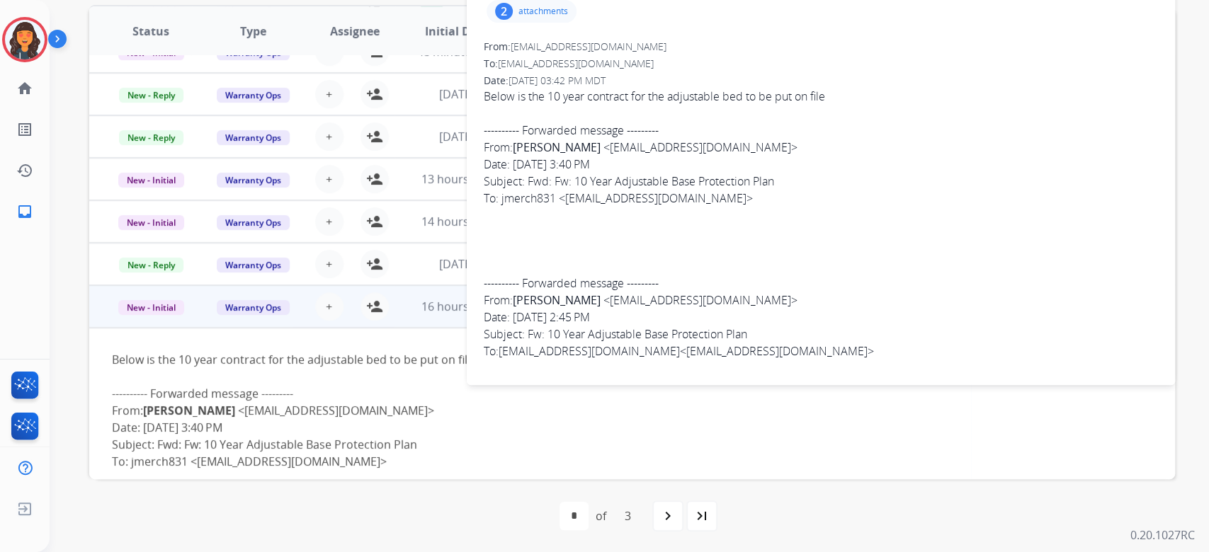
scroll to position [98, 0]
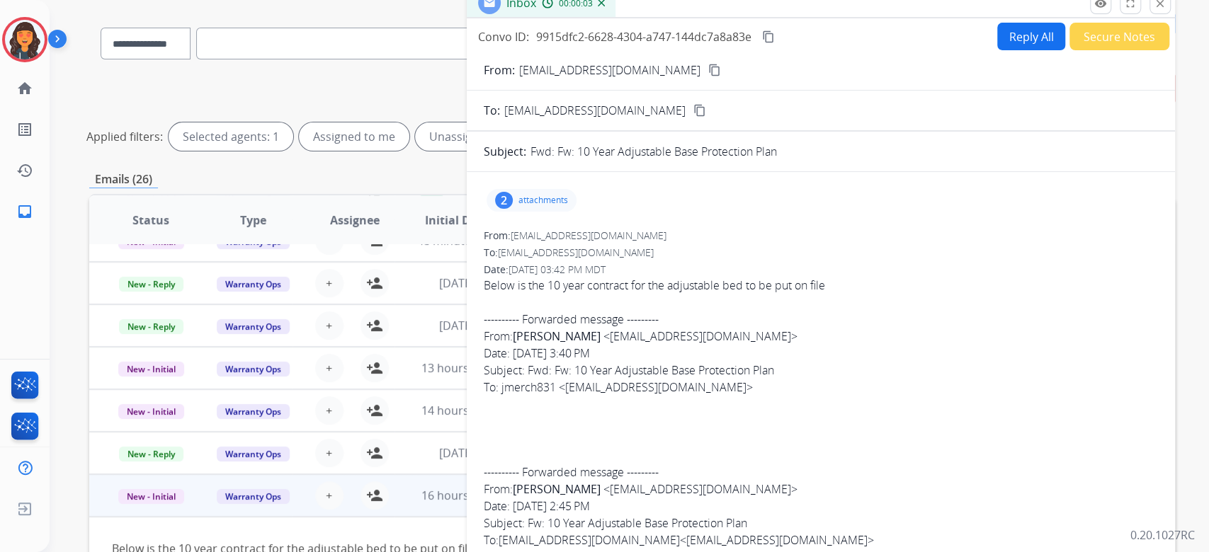
click at [515, 198] on div "2 attachments" at bounding box center [531, 200] width 90 height 23
click at [539, 290] on p "B.KHANA AB.pdf" at bounding box center [541, 286] width 86 height 17
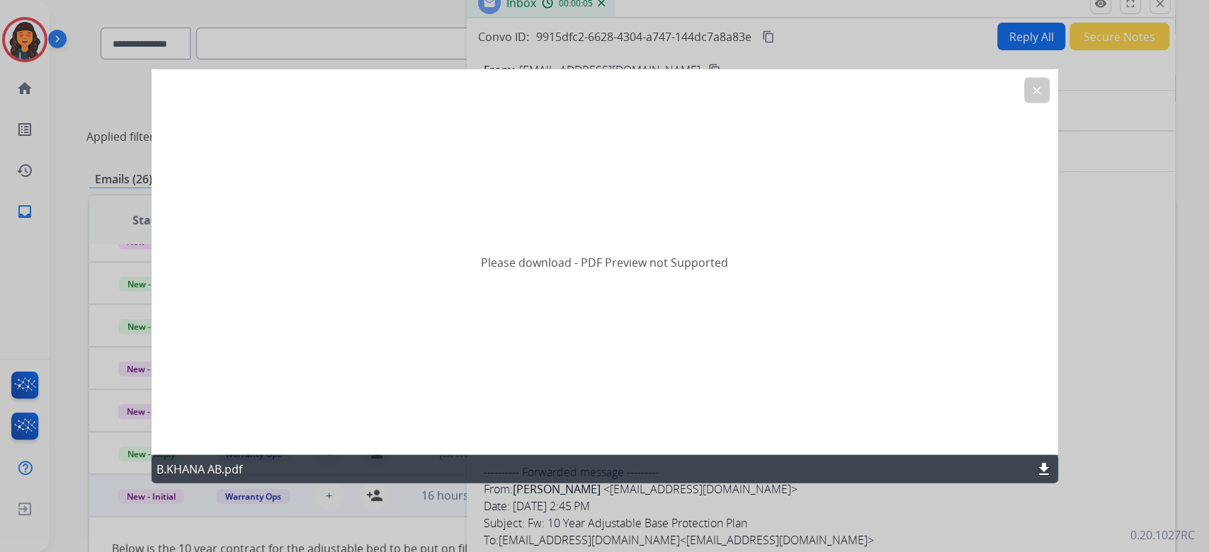
click at [1032, 469] on div "B.KHANA AB.pdf download" at bounding box center [604, 469] width 906 height 28
click at [1039, 469] on mat-icon "download" at bounding box center [1043, 469] width 17 height 17
click at [1034, 88] on mat-icon "clear" at bounding box center [1036, 90] width 13 height 13
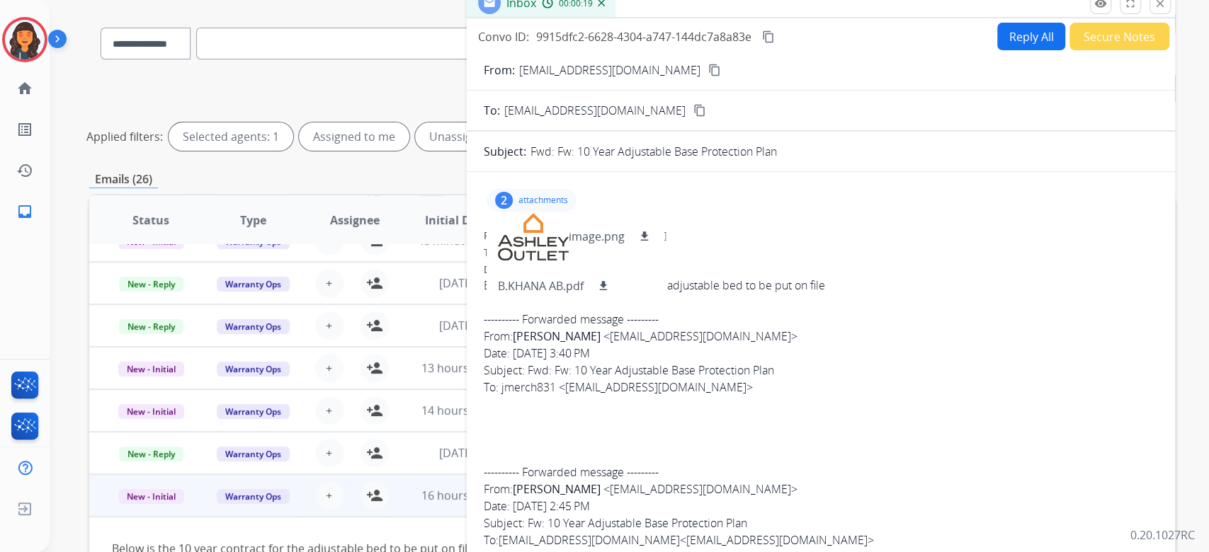
click at [524, 201] on p "attachments" at bounding box center [543, 200] width 50 height 11
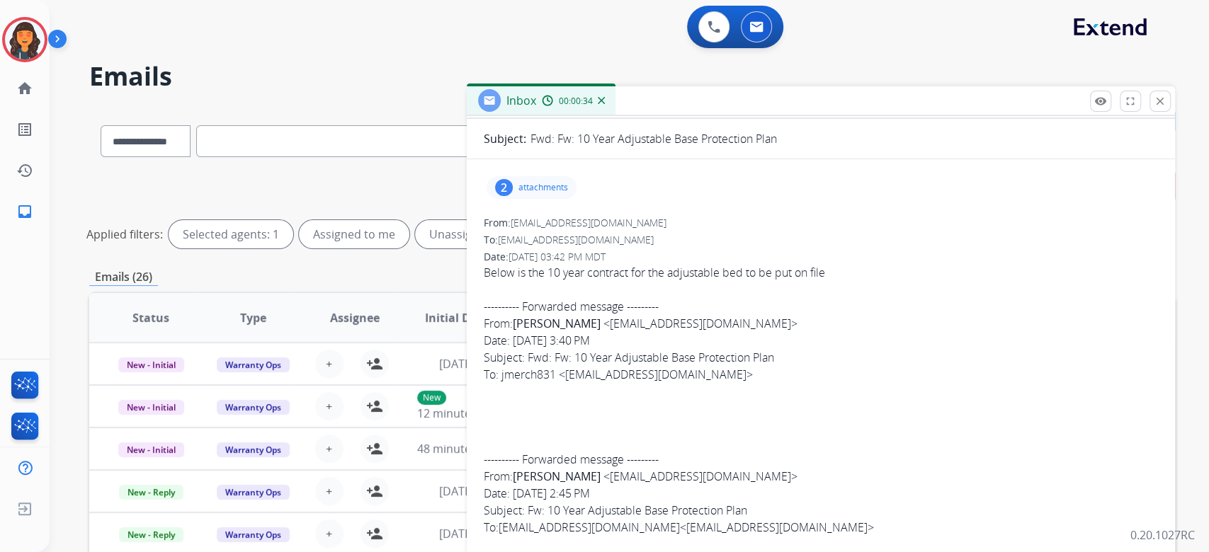
scroll to position [0, 0]
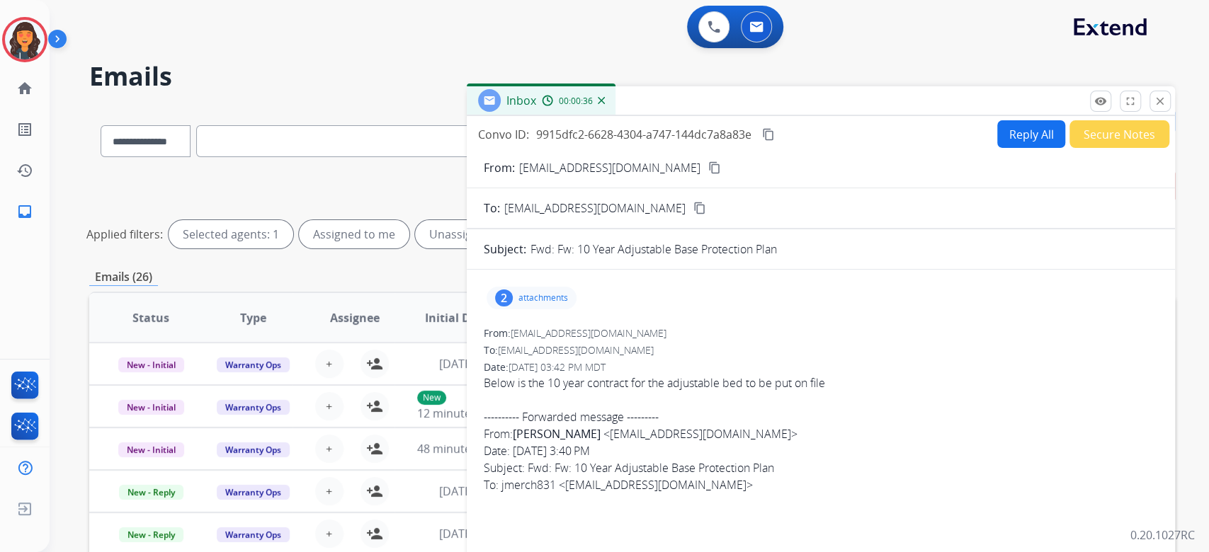
click at [1027, 142] on button "Reply All" at bounding box center [1031, 134] width 68 height 28
select select "**********"
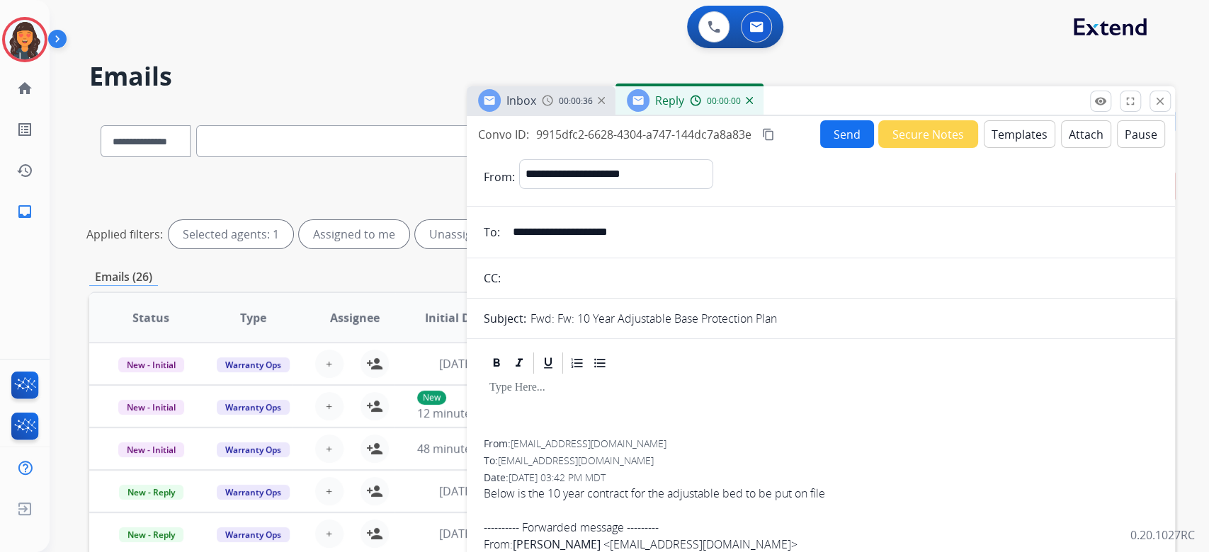
click at [1027, 142] on button "Templates" at bounding box center [1019, 134] width 72 height 28
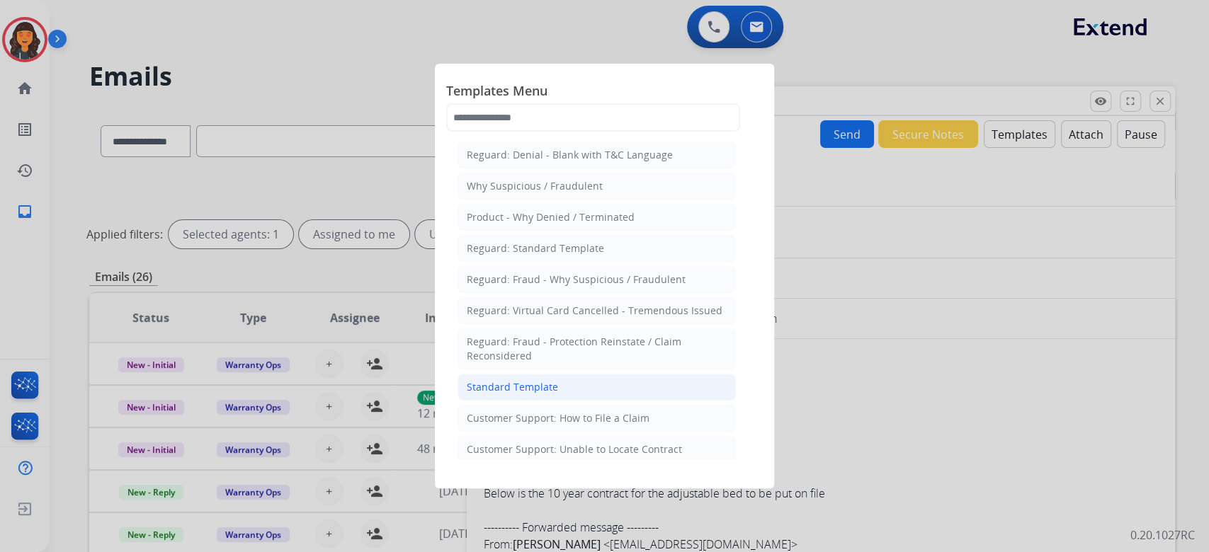
click at [551, 393] on div "Standard Template" at bounding box center [512, 387] width 91 height 14
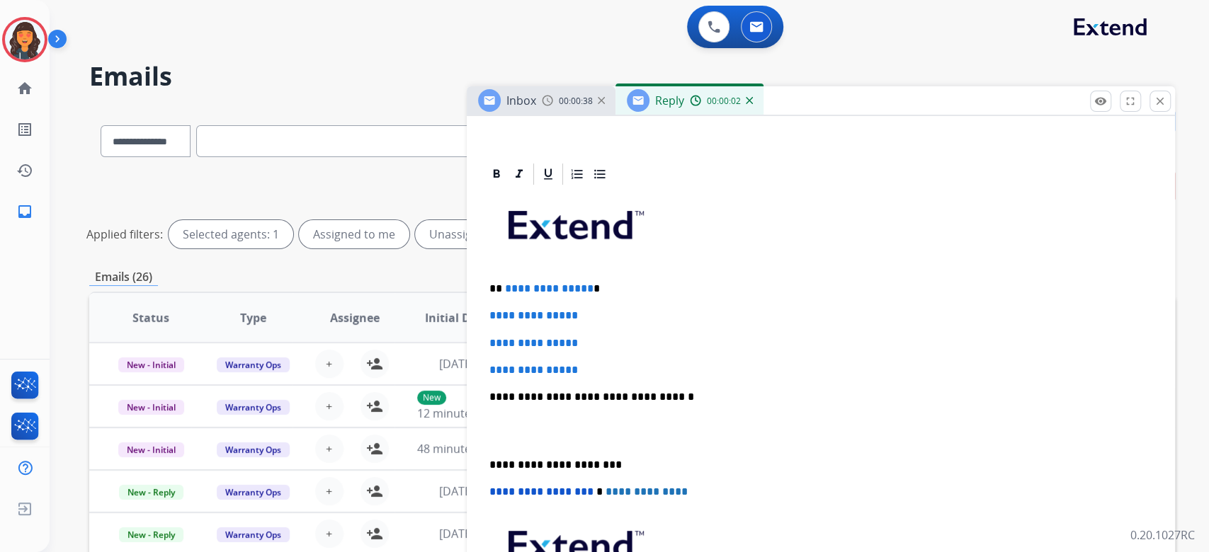
scroll to position [283, 0]
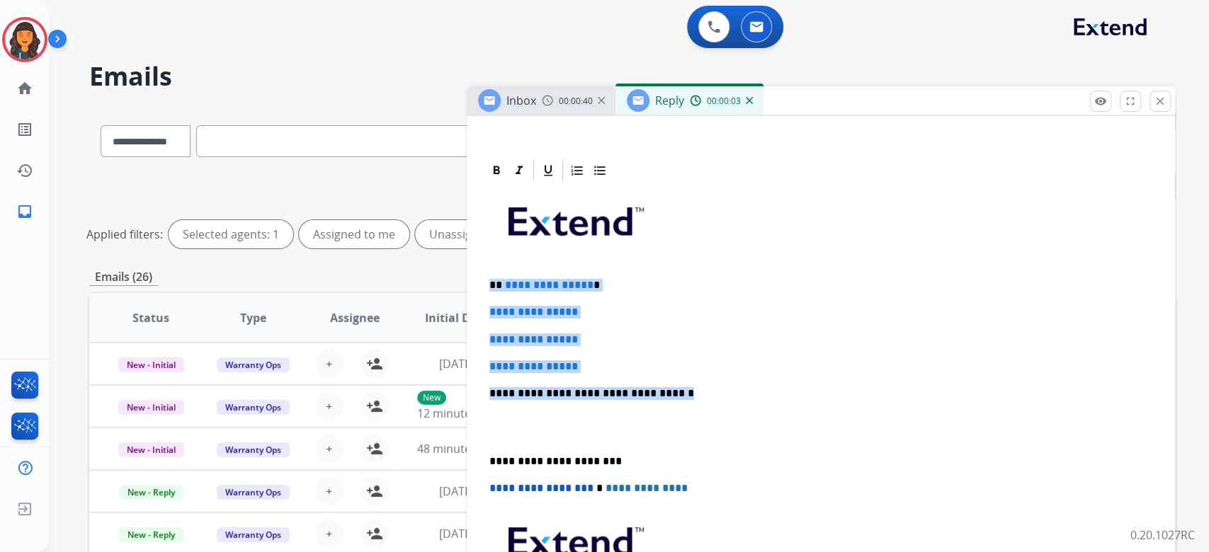
drag, startPoint x: 712, startPoint y: 389, endPoint x: 464, endPoint y: 276, distance: 272.2
click at [464, 276] on div "**********" at bounding box center [631, 474] width 1085 height 732
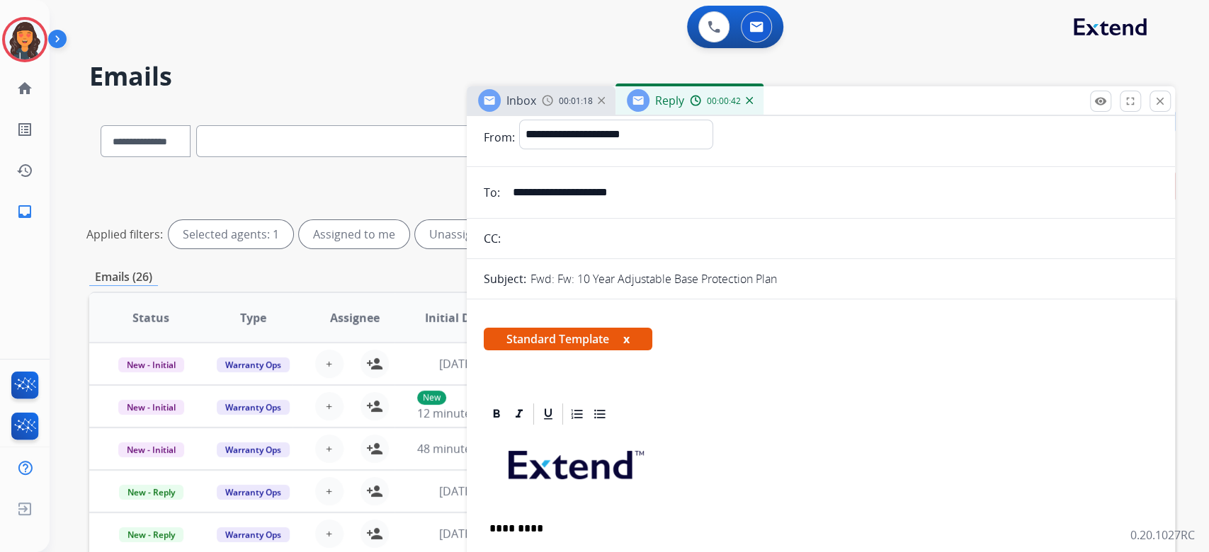
scroll to position [0, 0]
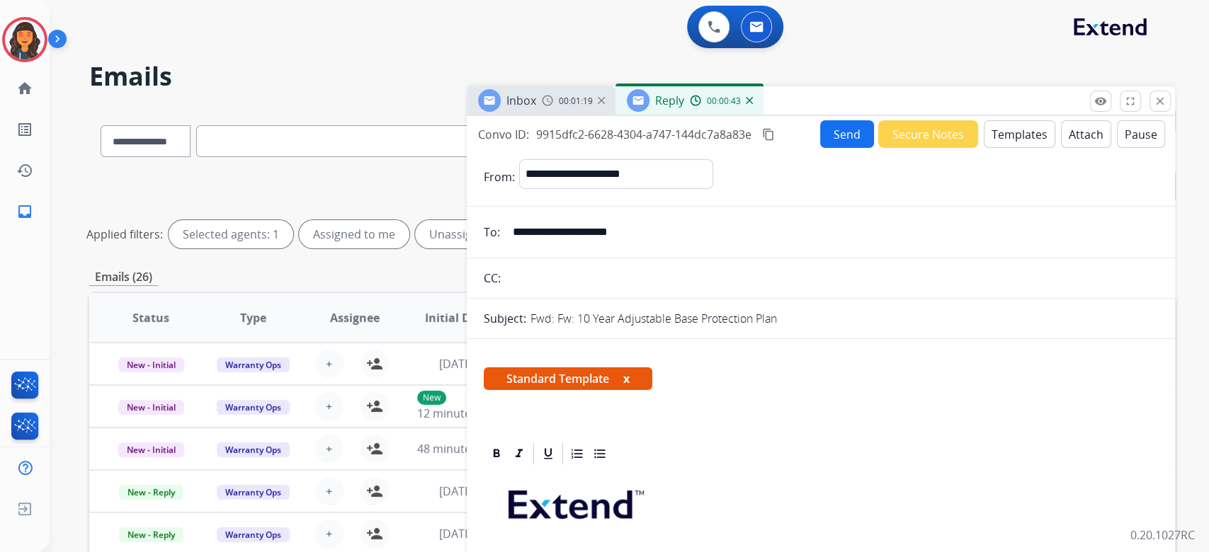
click at [771, 135] on mat-icon "content_copy" at bounding box center [768, 134] width 13 height 13
click at [845, 137] on button "Send" at bounding box center [847, 134] width 54 height 28
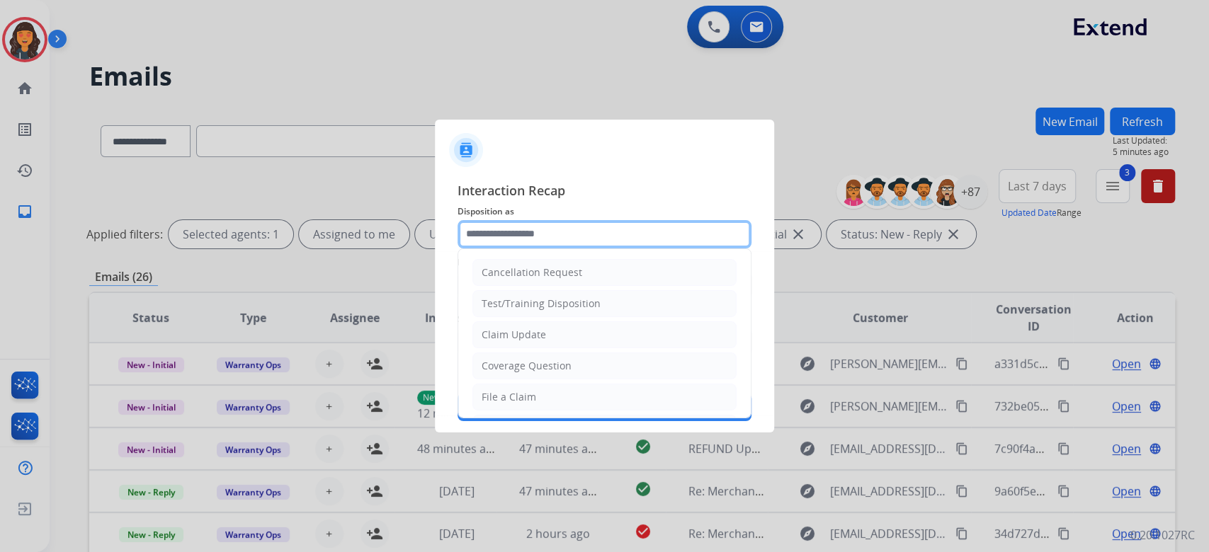
click at [543, 235] on input "text" at bounding box center [604, 234] width 294 height 28
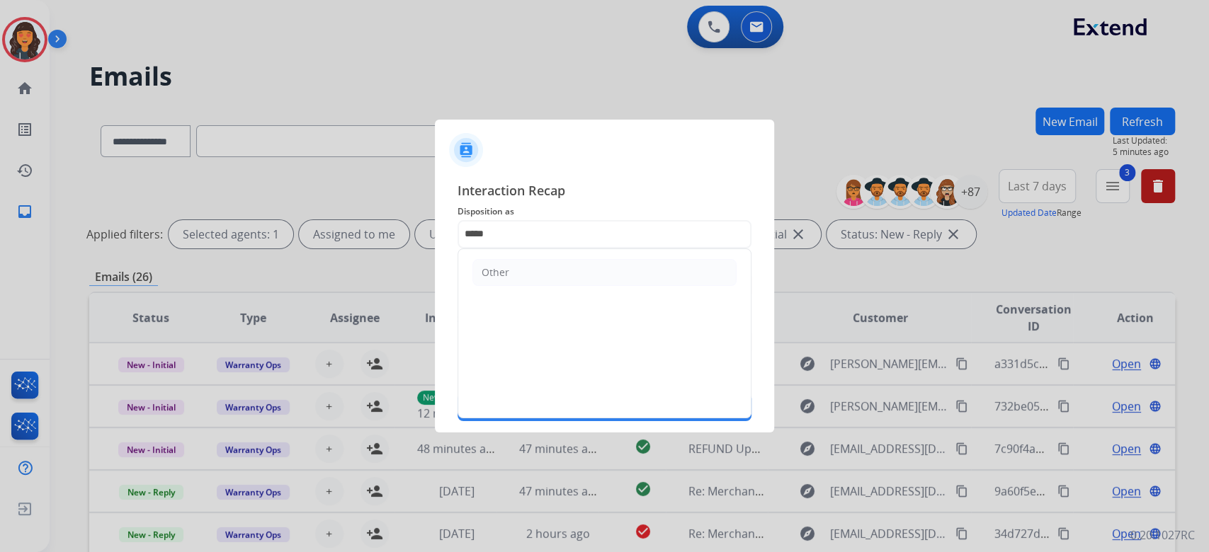
click at [504, 290] on ul "Other" at bounding box center [604, 272] width 292 height 47
click at [504, 279] on div "Other" at bounding box center [495, 273] width 28 height 14
type input "*****"
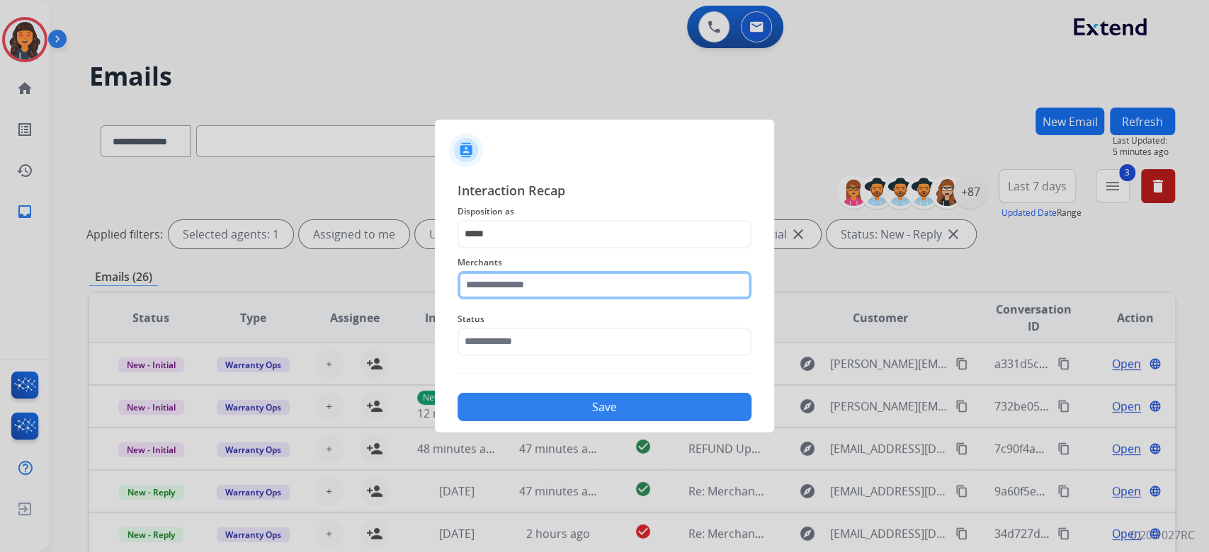
click at [504, 292] on input "text" at bounding box center [604, 285] width 294 height 28
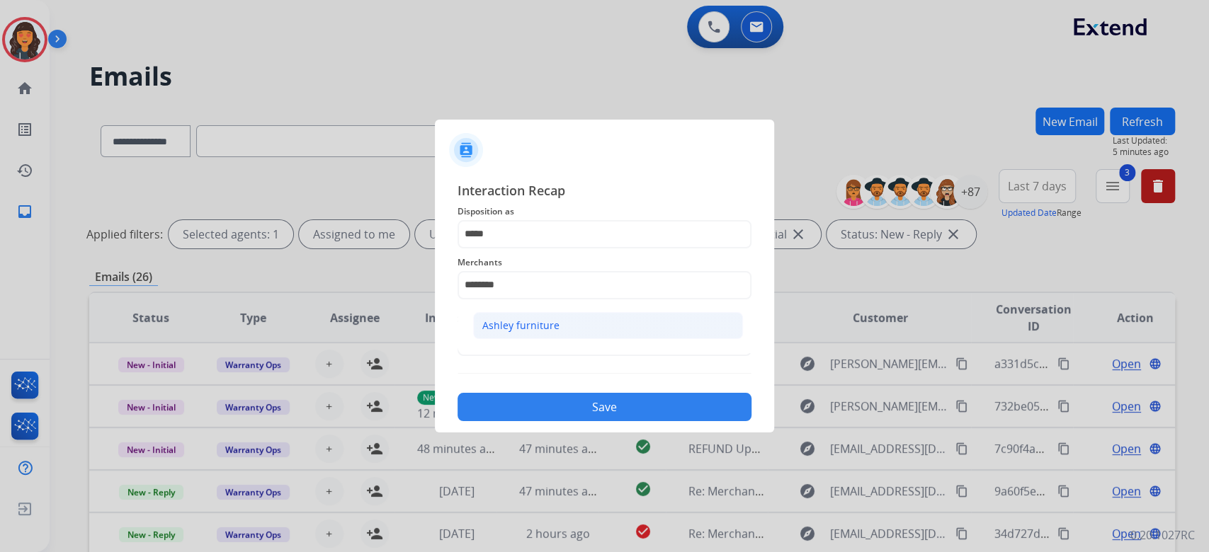
click at [506, 333] on li "Ashley furniture" at bounding box center [608, 325] width 270 height 27
type input "**********"
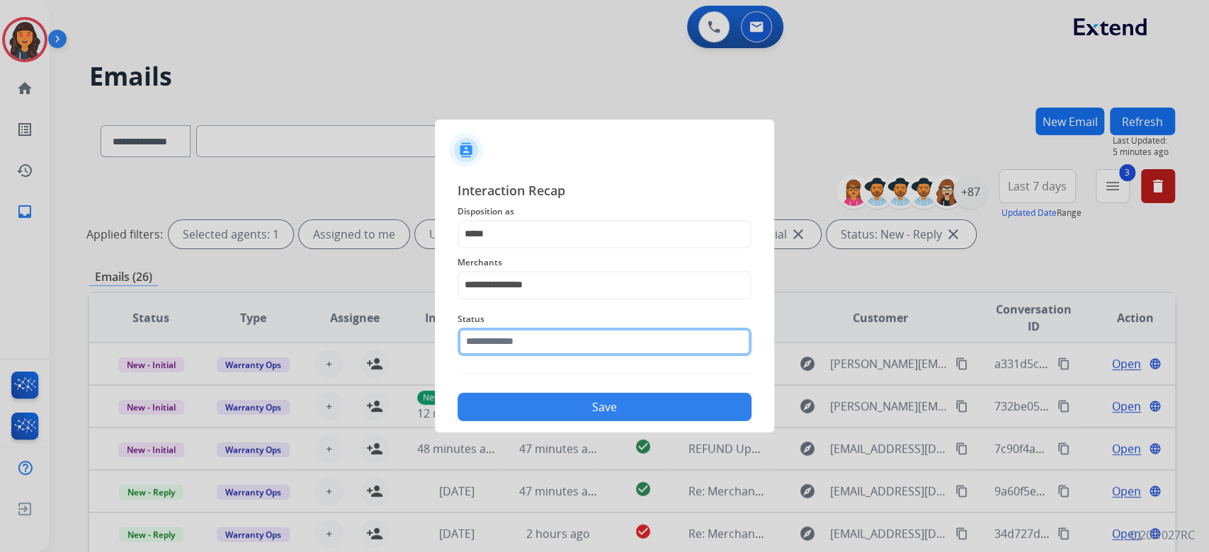
click at [506, 335] on input "text" at bounding box center [604, 342] width 294 height 28
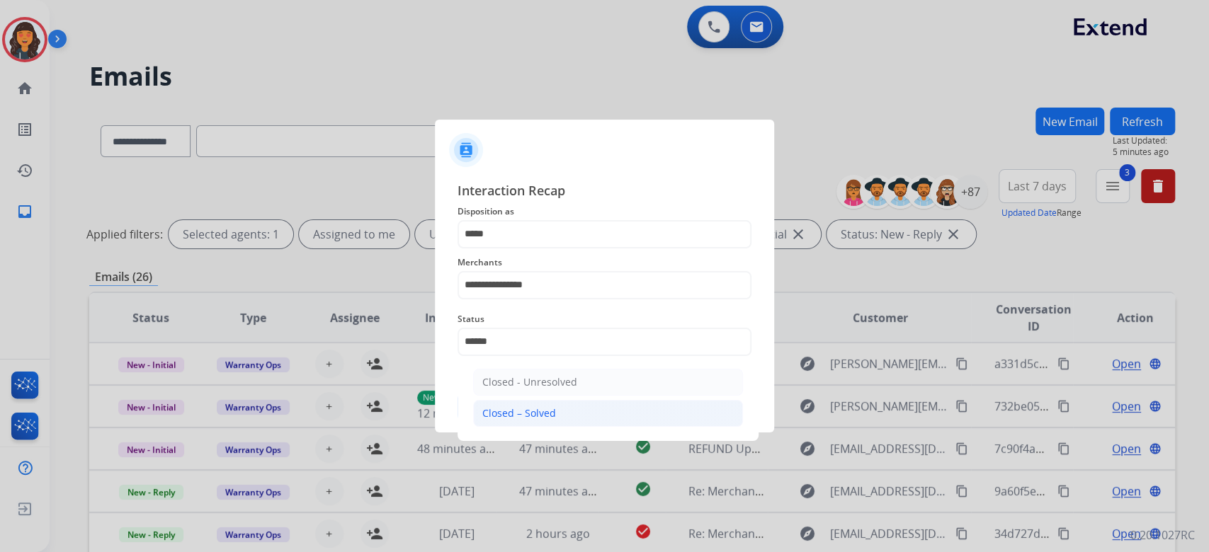
click at [580, 418] on li "Closed – Solved" at bounding box center [608, 413] width 270 height 27
type input "**********"
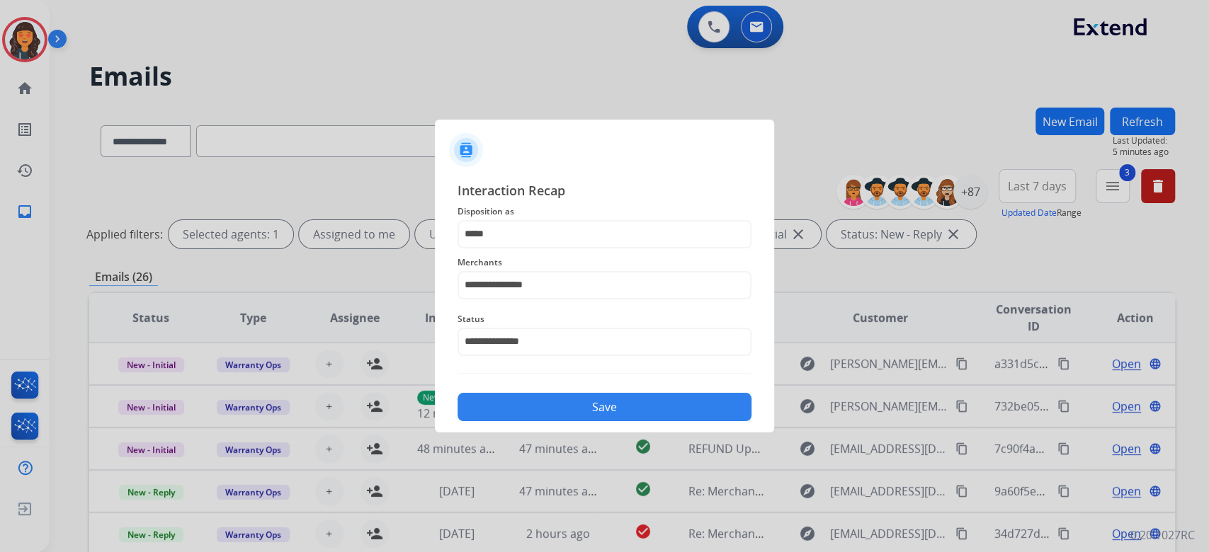
click at [579, 409] on button "Save" at bounding box center [604, 407] width 294 height 28
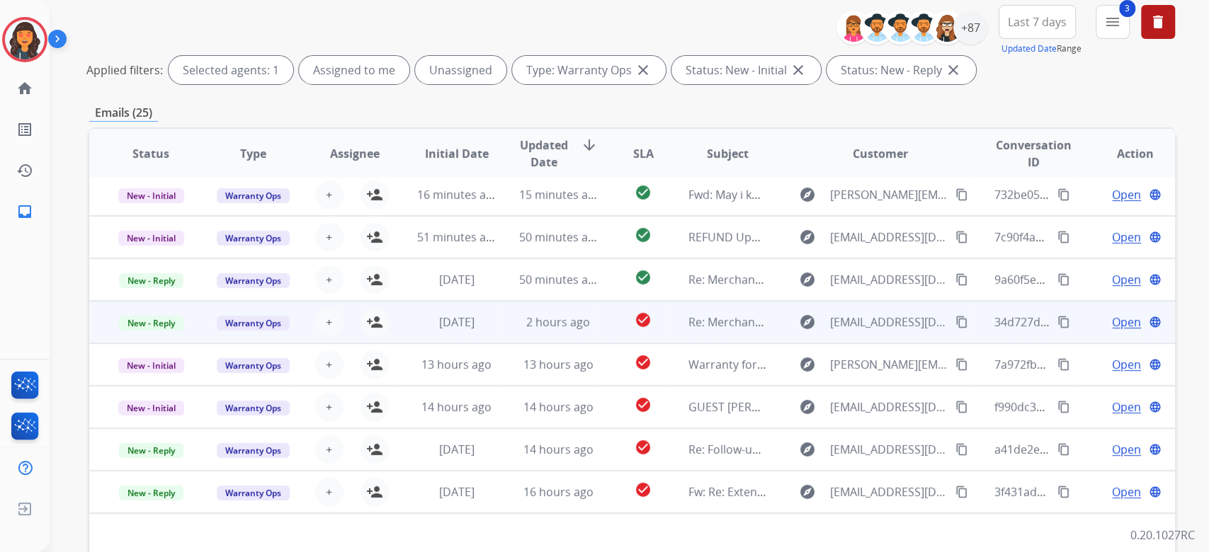
scroll to position [287, 0]
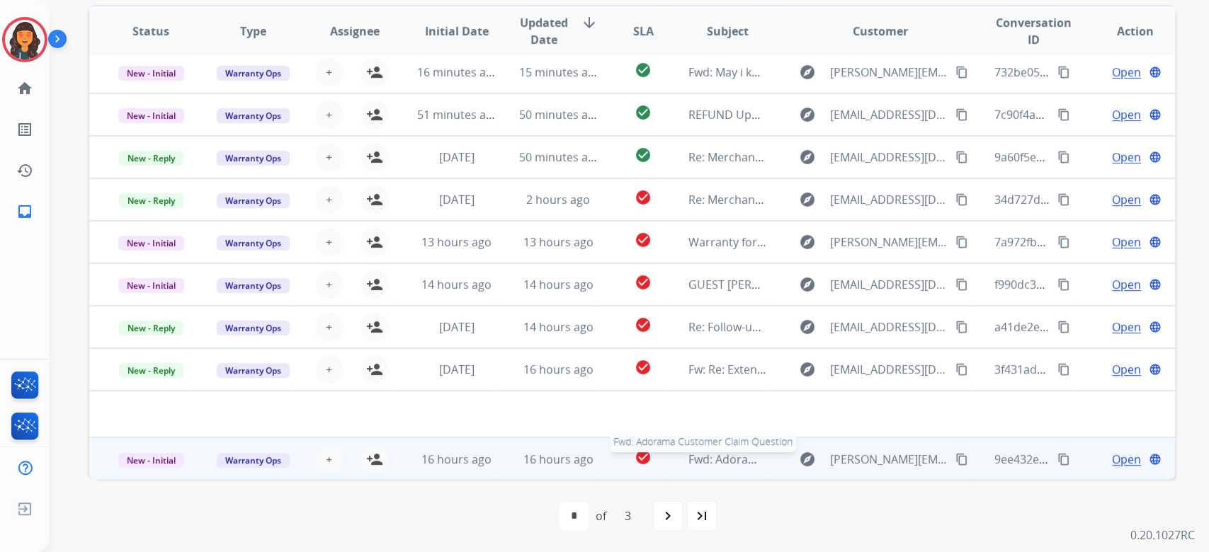
click at [726, 454] on span "Fwd: Adorama Customer Claim Question" at bounding box center [796, 460] width 217 height 16
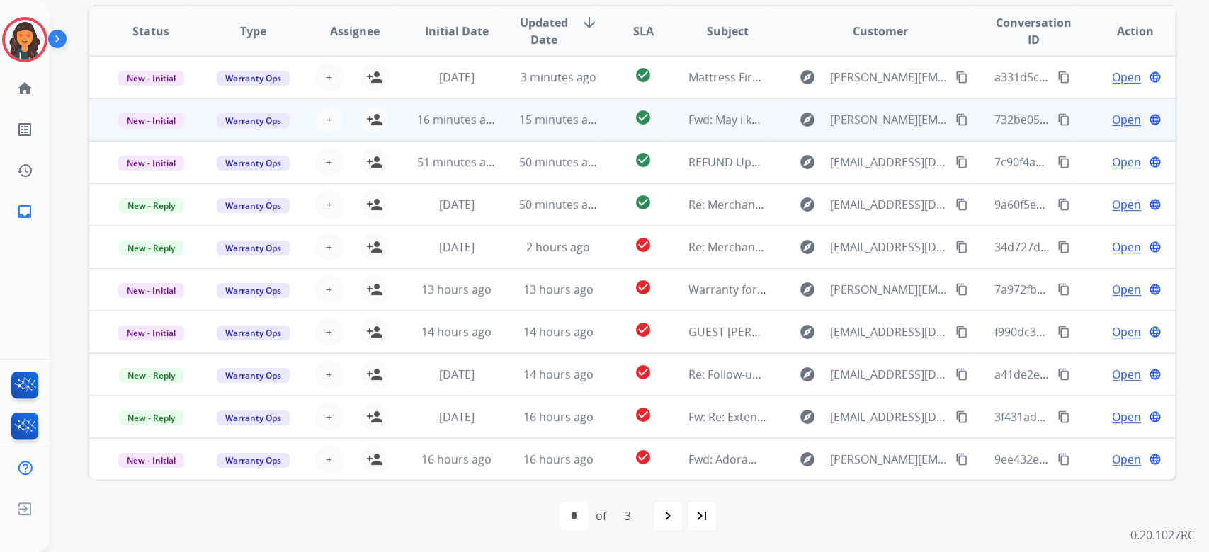
scroll to position [0, 0]
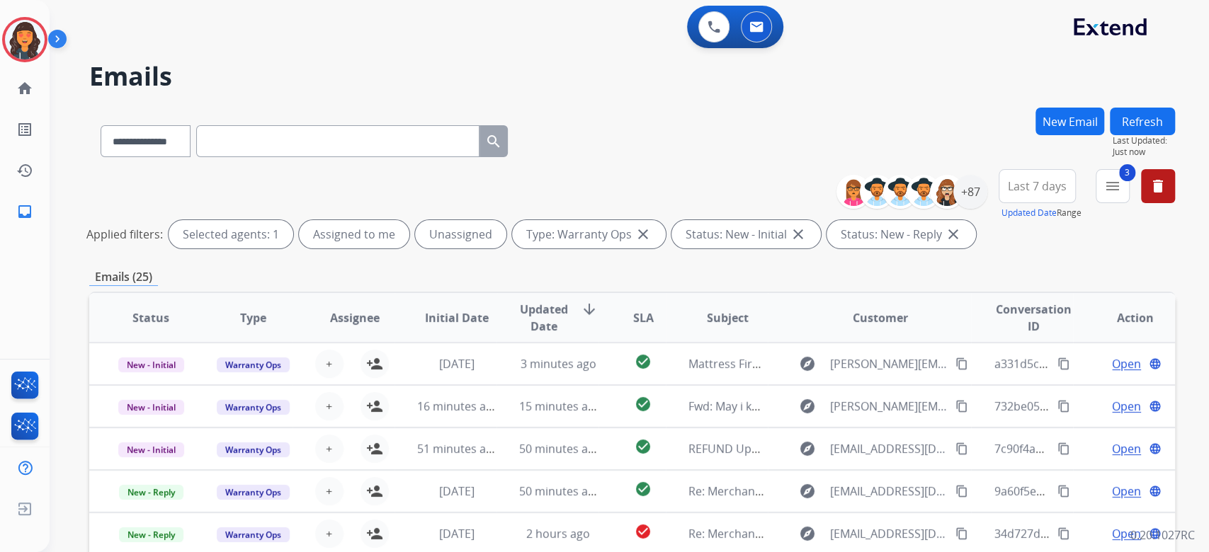
click at [302, 144] on input "text" at bounding box center [337, 141] width 283 height 32
paste input "**********"
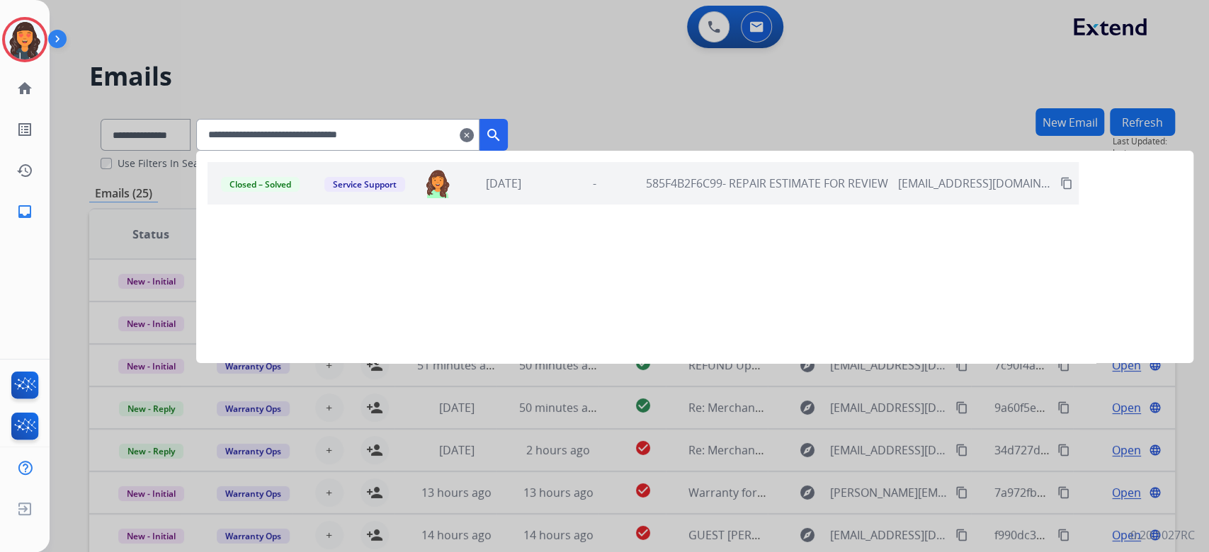
type input "**********"
click at [663, 190] on span "585F4B2F6C99- REPAIR ESTIMATE FOR REVIEW" at bounding box center [767, 184] width 242 height 16
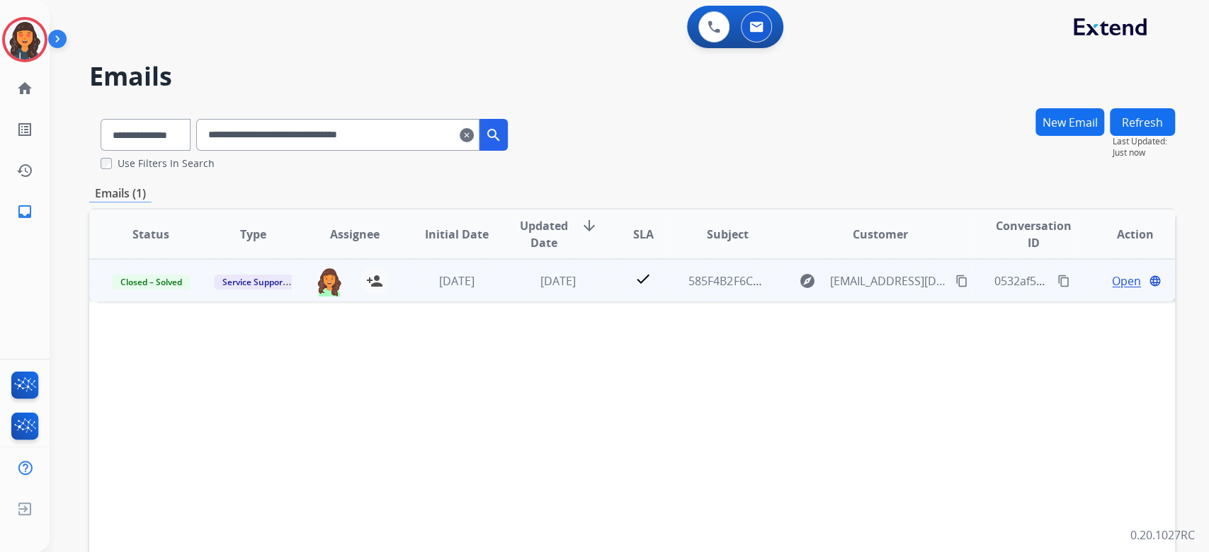
click at [1112, 280] on span "Open" at bounding box center [1126, 281] width 29 height 17
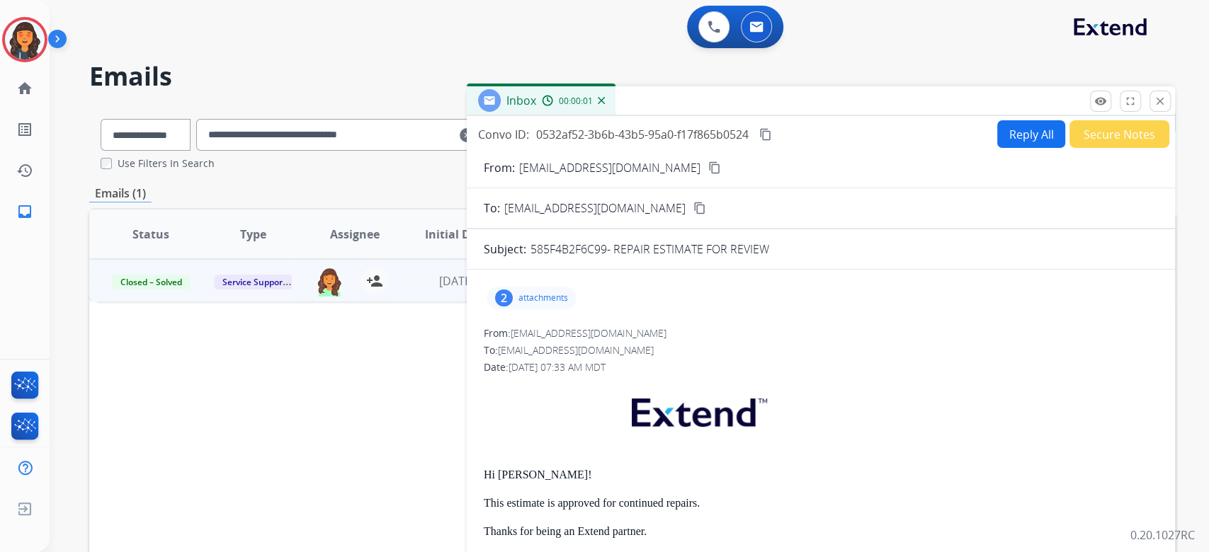
click at [997, 137] on button "Reply All" at bounding box center [1031, 134] width 68 height 28
select select "**********"
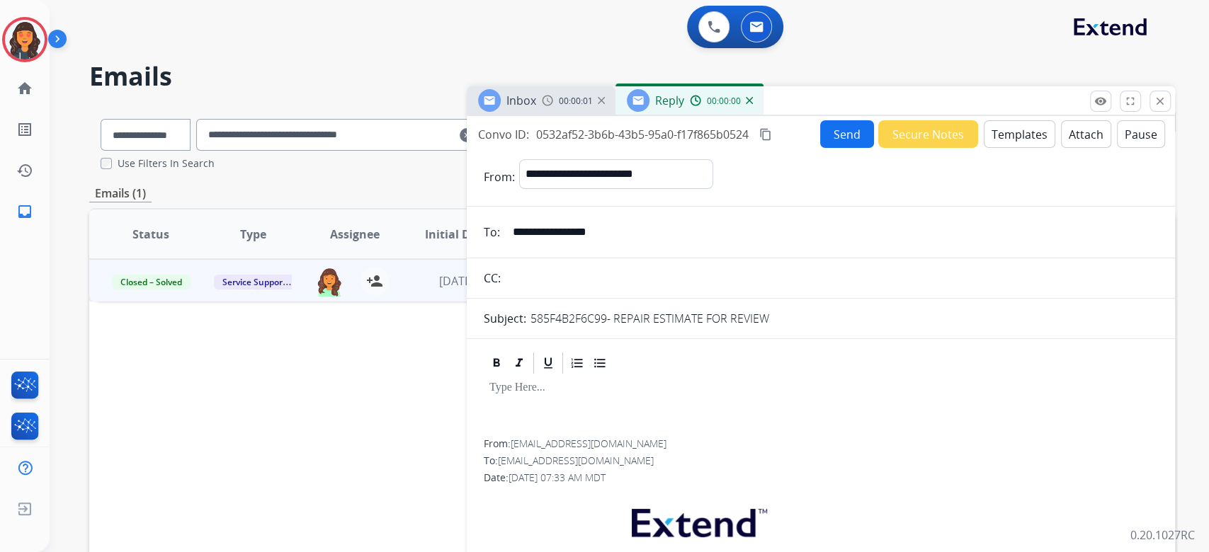
click at [997, 137] on button "Templates" at bounding box center [1019, 134] width 72 height 28
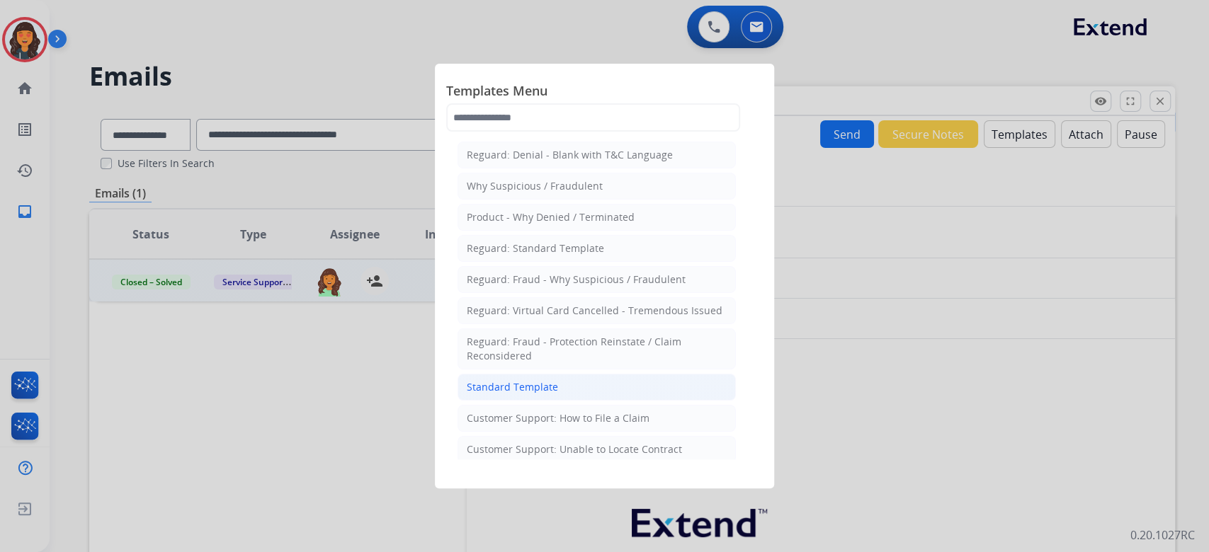
click at [520, 392] on div "Standard Template" at bounding box center [512, 387] width 91 height 14
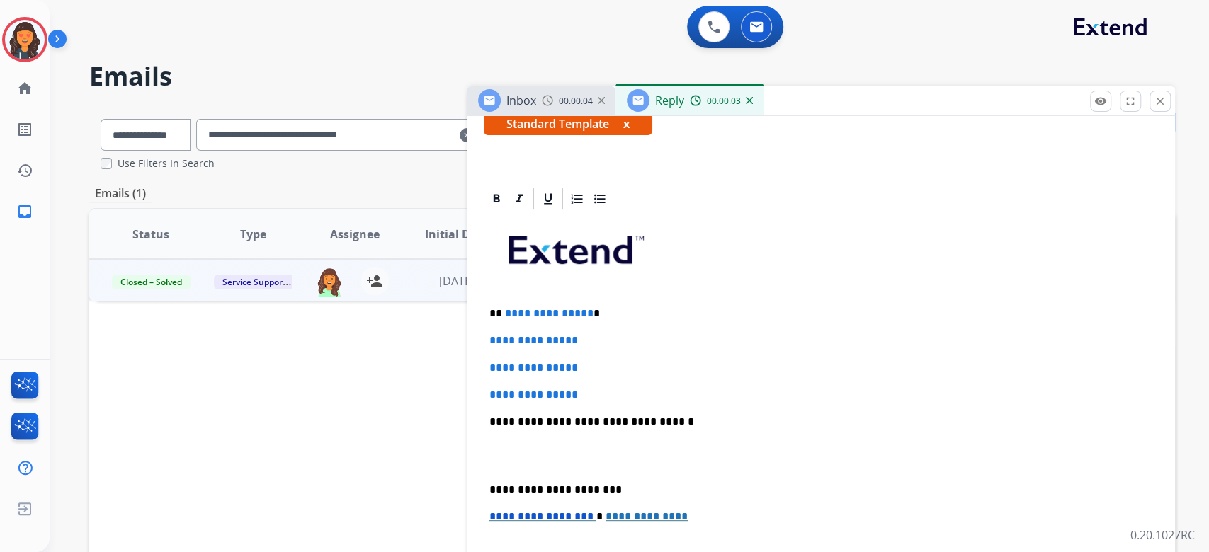
scroll to position [283, 0]
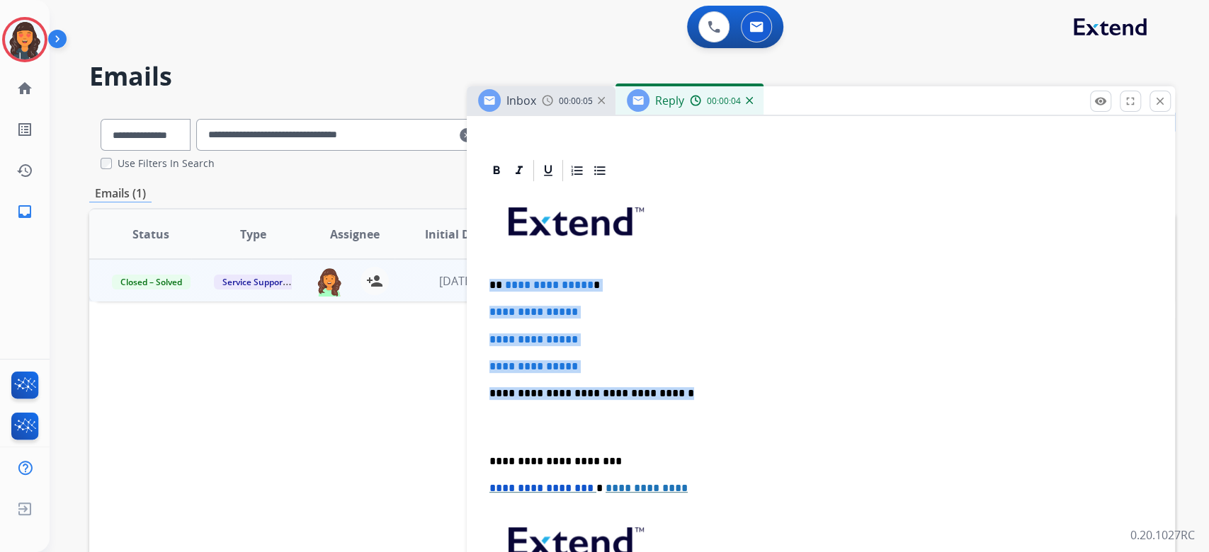
drag, startPoint x: 713, startPoint y: 388, endPoint x: 482, endPoint y: 282, distance: 254.1
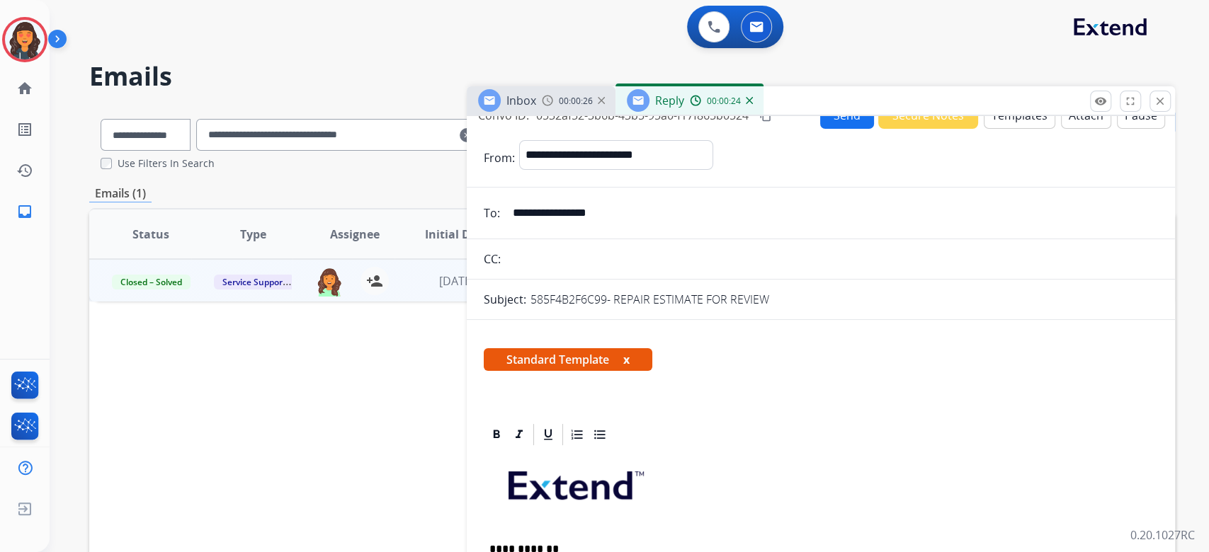
scroll to position [0, 0]
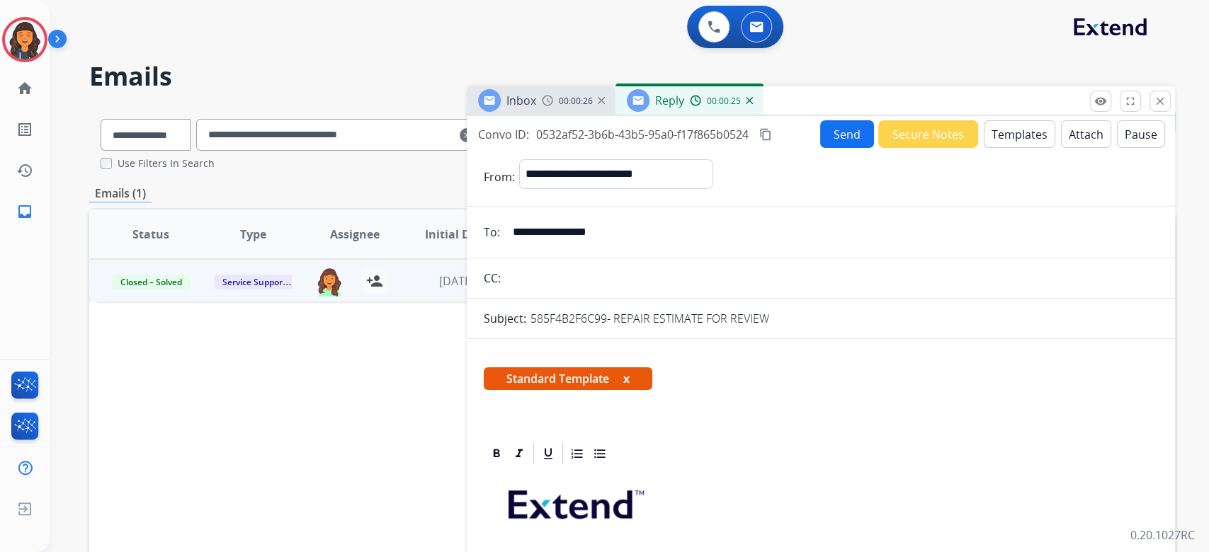
click at [772, 137] on mat-icon "content_copy" at bounding box center [765, 134] width 13 height 13
click at [845, 133] on button "Send" at bounding box center [847, 134] width 54 height 28
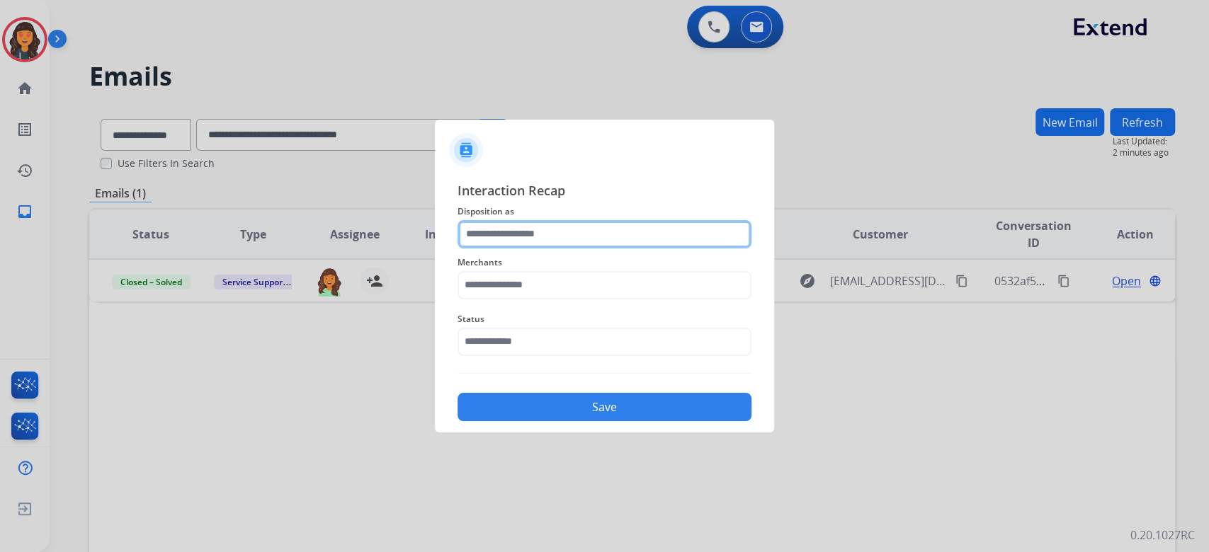
click at [550, 230] on input "text" at bounding box center [604, 234] width 294 height 28
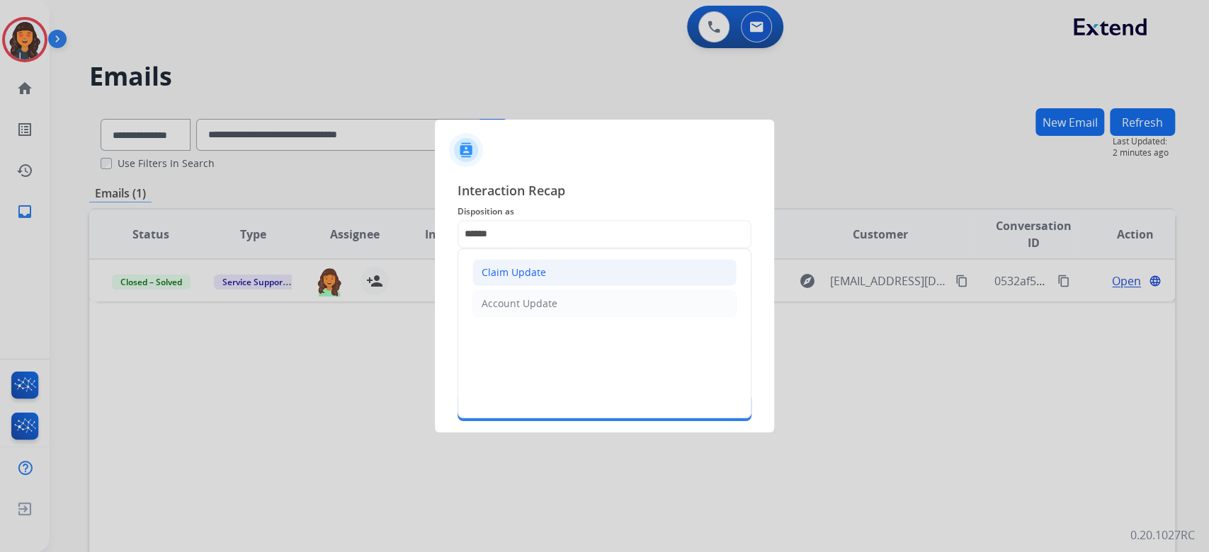
click at [521, 275] on div "Claim Update" at bounding box center [513, 273] width 64 height 14
type input "**********"
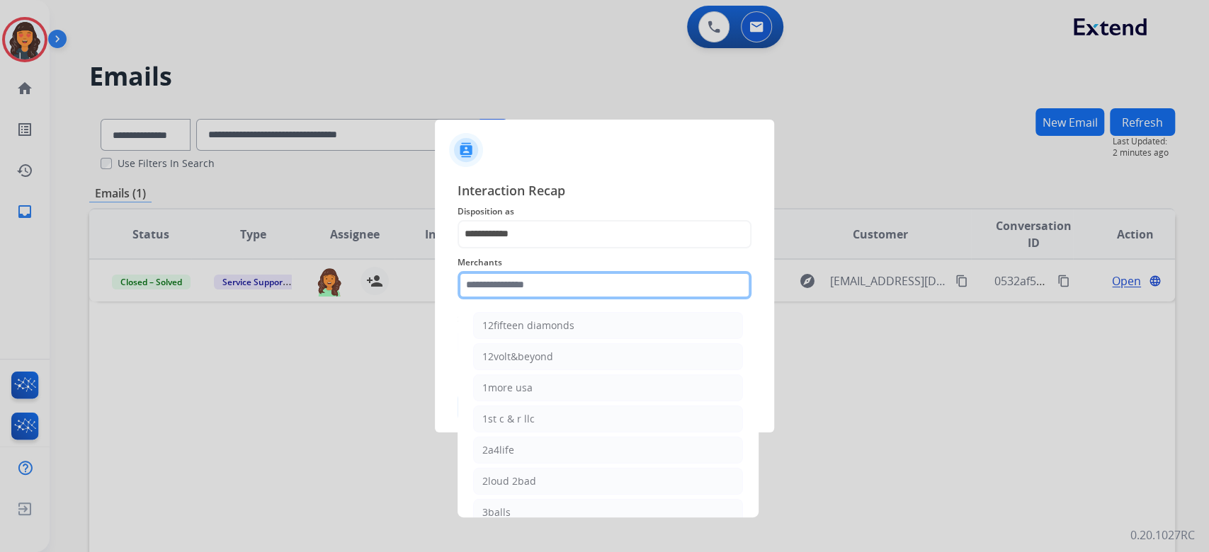
click at [521, 275] on input "text" at bounding box center [604, 285] width 294 height 28
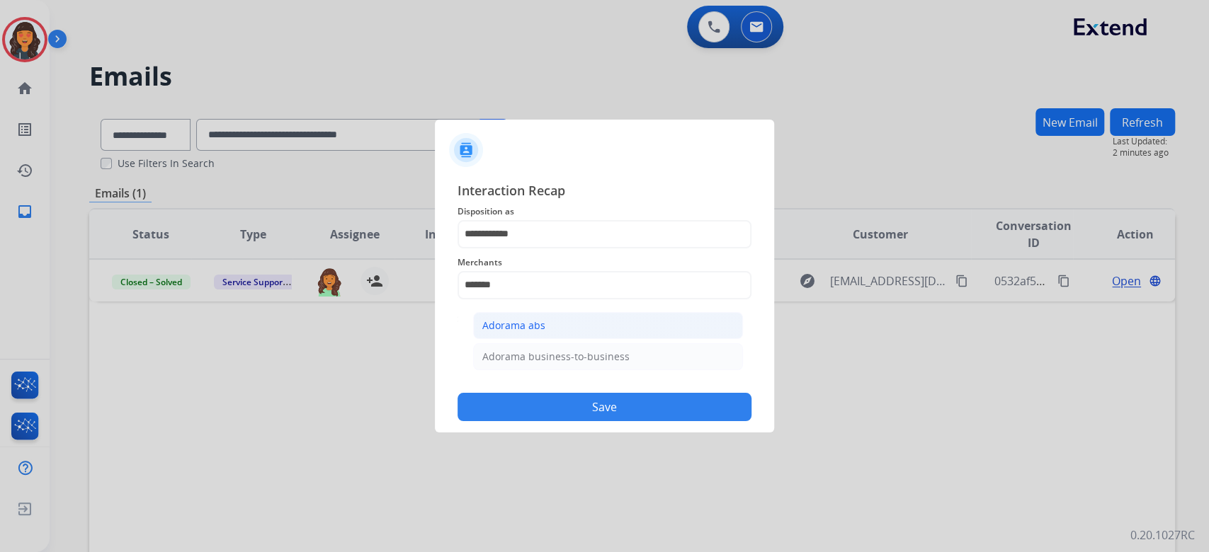
click at [523, 319] on div "Adorama abs" at bounding box center [513, 326] width 63 height 14
type input "**********"
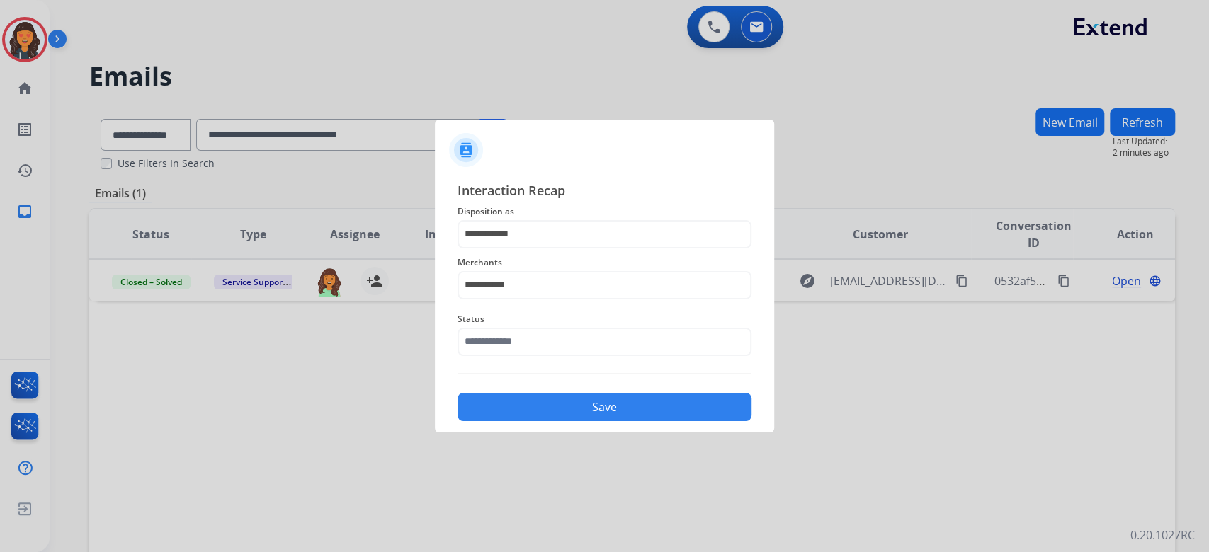
click at [521, 318] on span "Status" at bounding box center [604, 319] width 294 height 17
click at [521, 337] on input "text" at bounding box center [604, 342] width 294 height 28
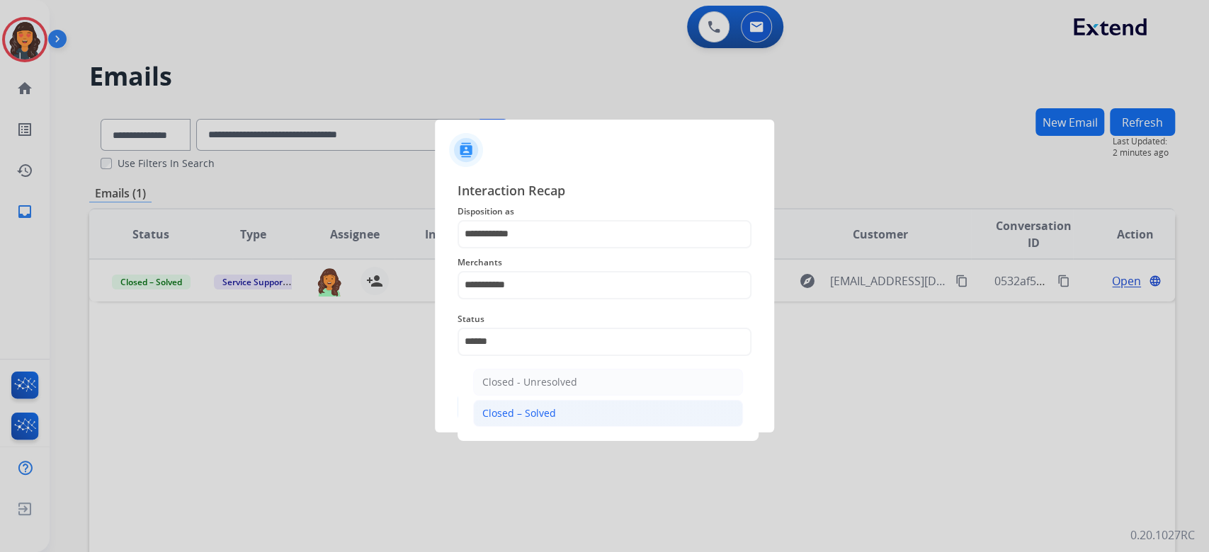
click at [506, 423] on li "Closed – Solved" at bounding box center [608, 413] width 270 height 27
type input "**********"
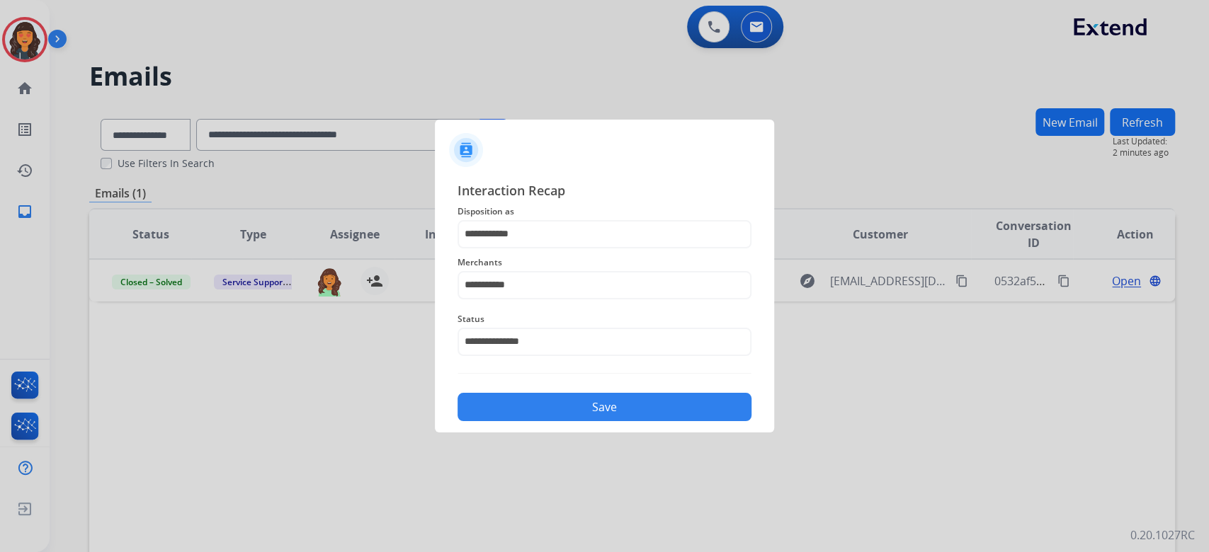
click at [502, 415] on button "Save" at bounding box center [604, 407] width 294 height 28
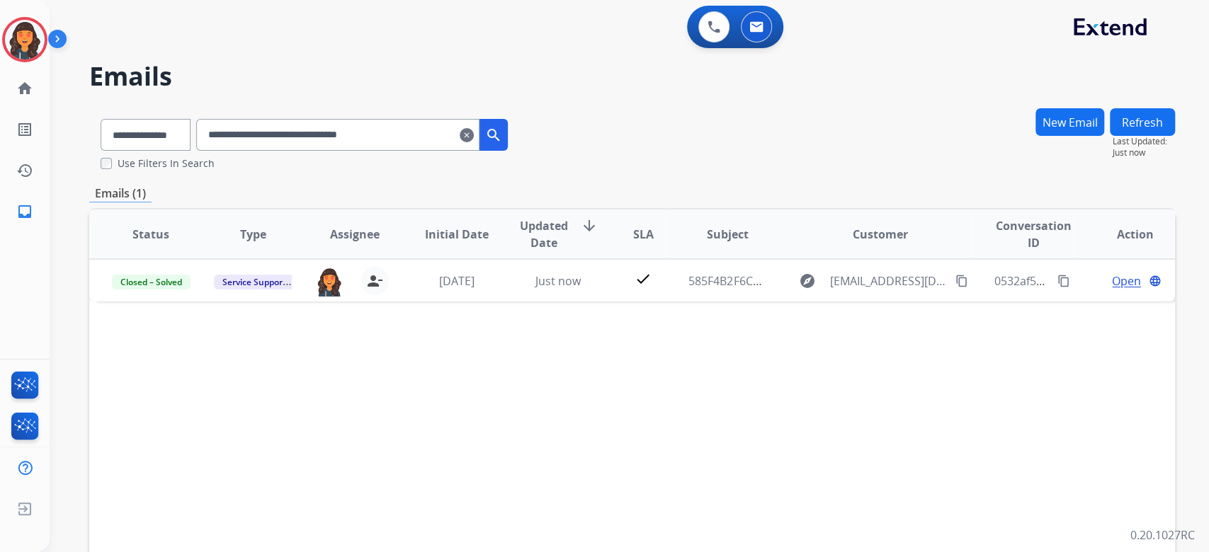
click at [474, 135] on mat-icon "clear" at bounding box center [467, 135] width 14 height 17
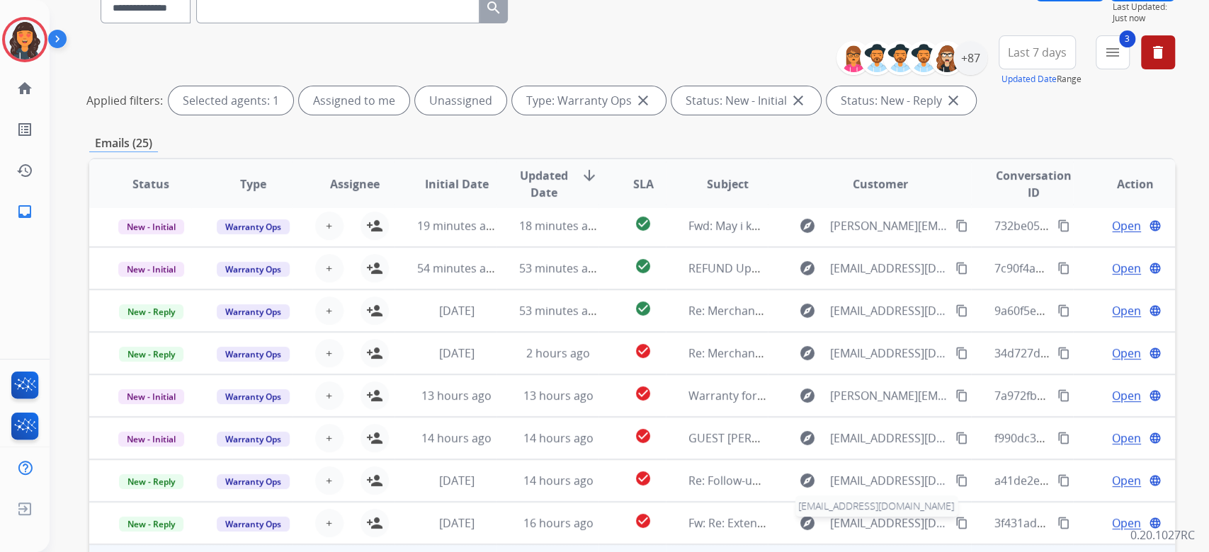
scroll to position [287, 0]
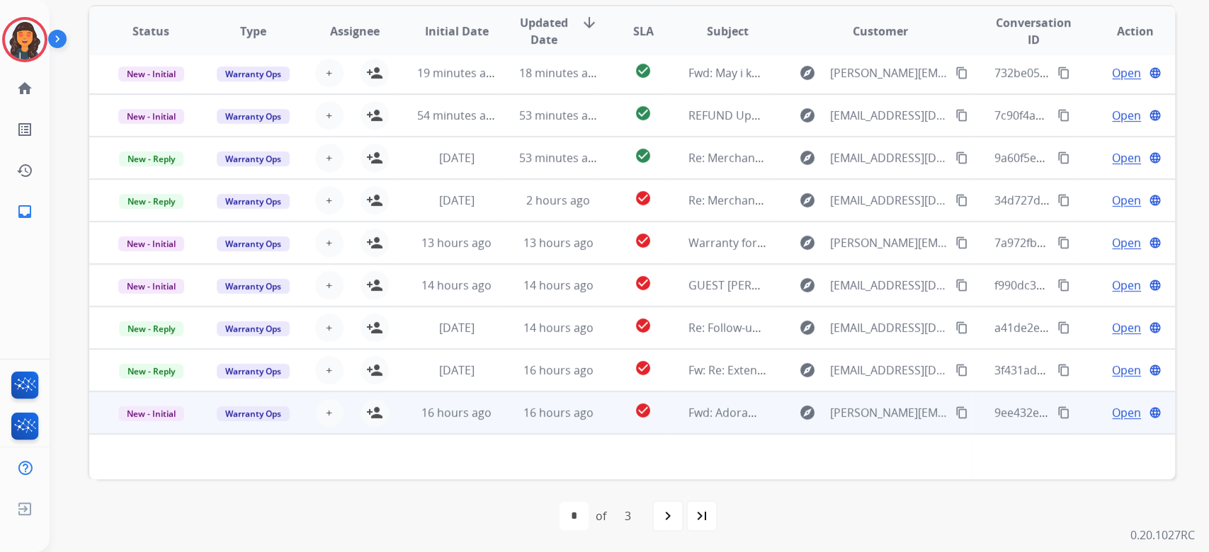
click at [882, 423] on td "explore kate.garofalo@extend.com content_copy" at bounding box center [869, 413] width 203 height 42
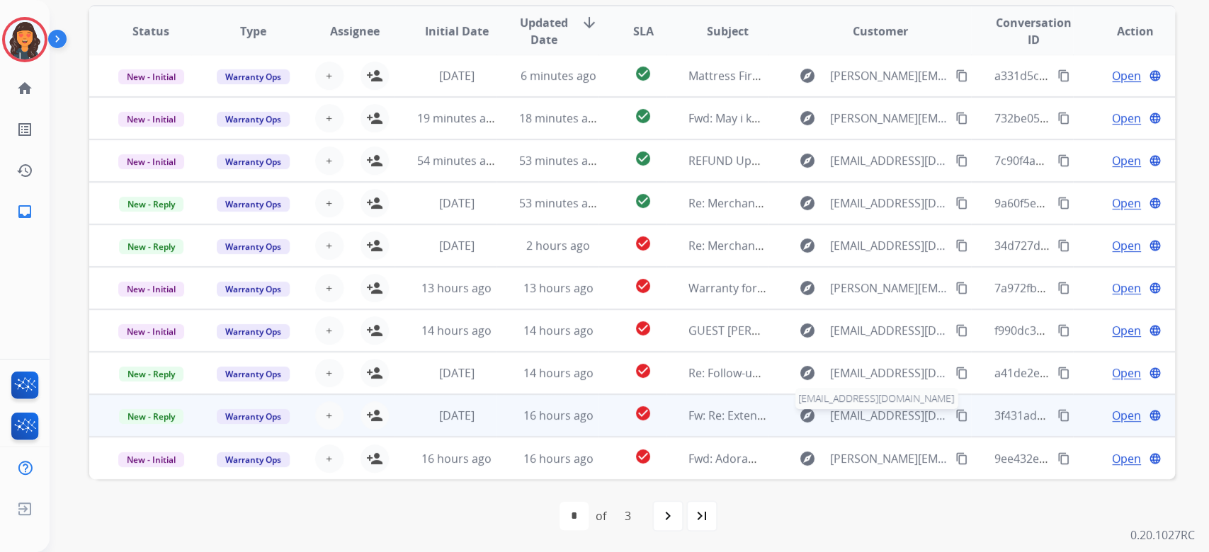
scroll to position [1, 0]
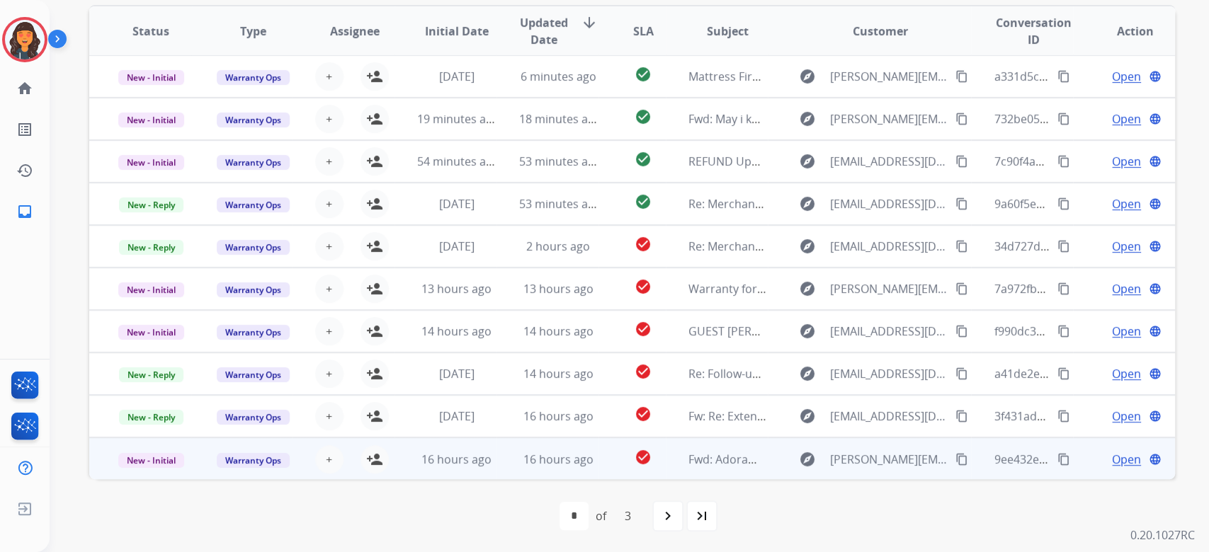
click at [1058, 457] on mat-icon "content_copy" at bounding box center [1063, 459] width 13 height 13
click at [360, 458] on button "person_add Assign to Me" at bounding box center [374, 459] width 28 height 28
click at [702, 464] on span "Fwd: Adorama Customer Claim Question" at bounding box center [796, 460] width 217 height 16
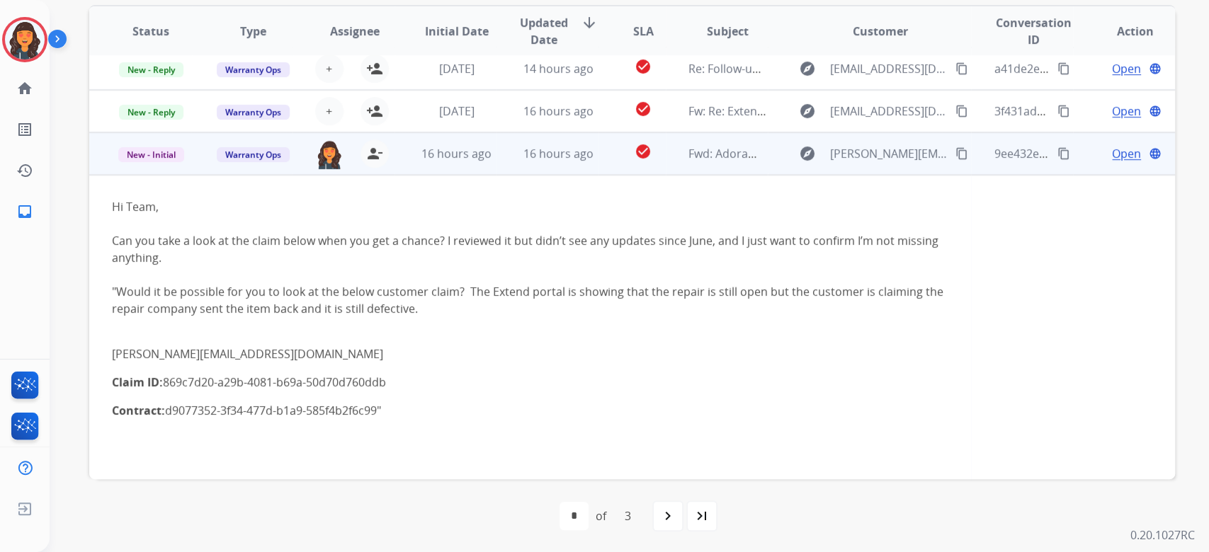
scroll to position [288, 0]
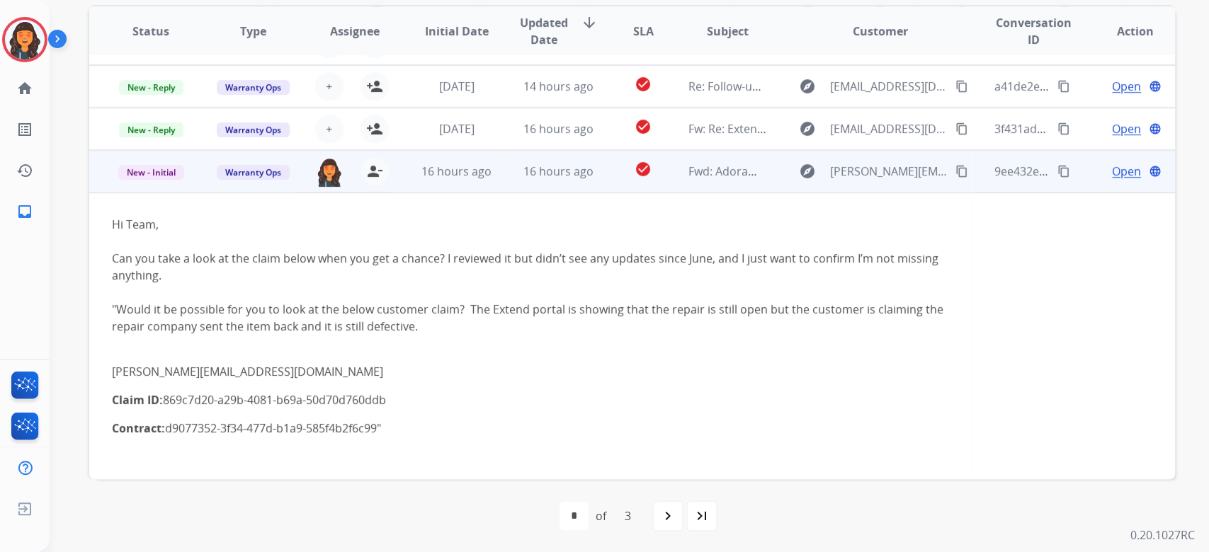
click at [1116, 167] on span "Open" at bounding box center [1126, 171] width 29 height 17
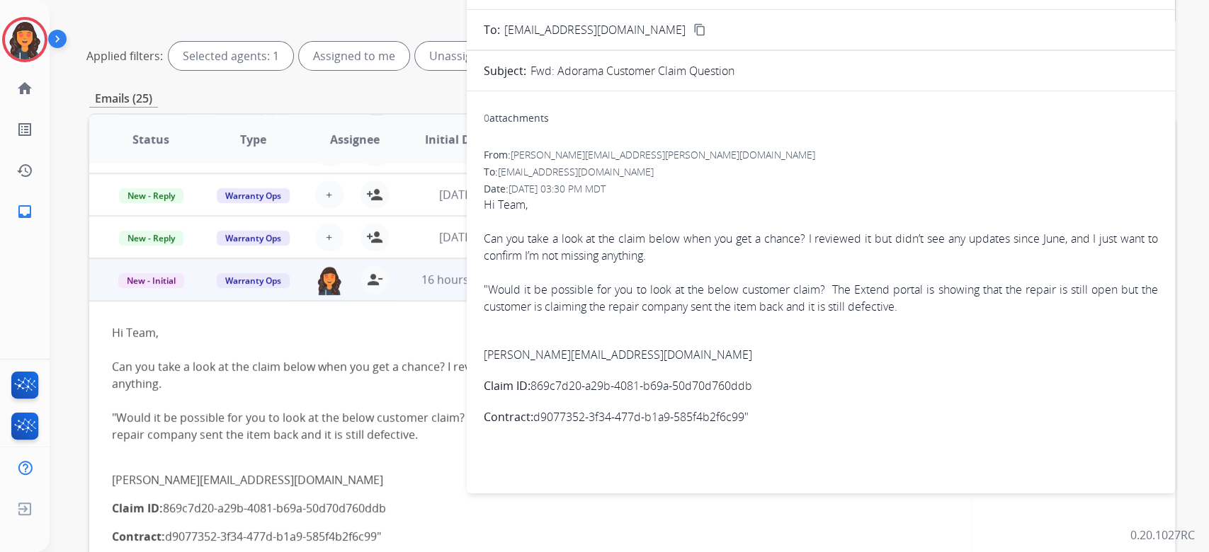
scroll to position [98, 0]
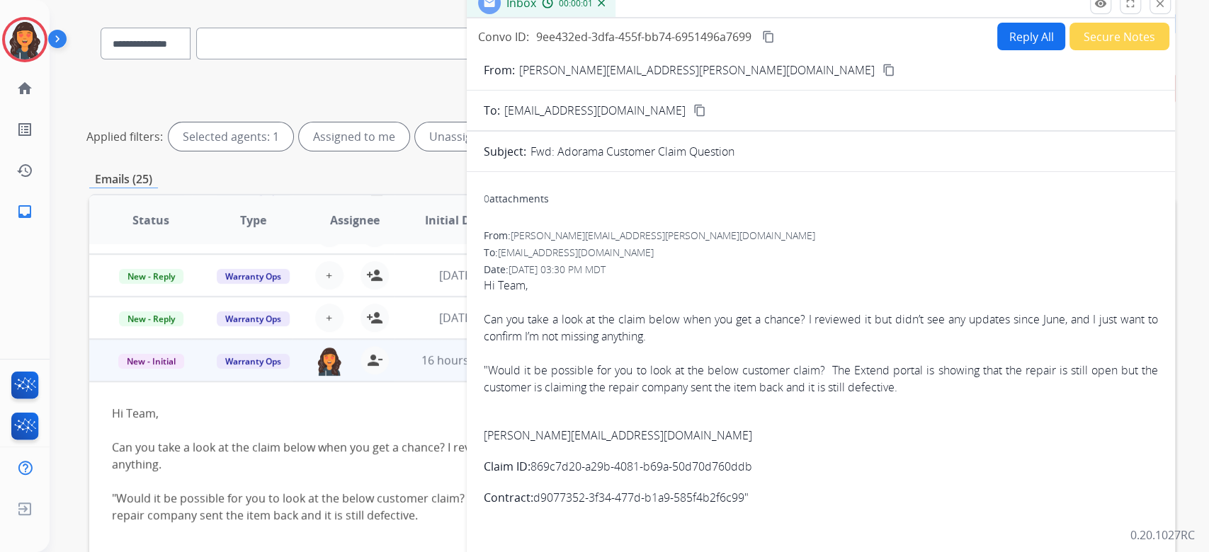
click at [1015, 25] on button "Reply All" at bounding box center [1031, 37] width 68 height 28
select select "**********"
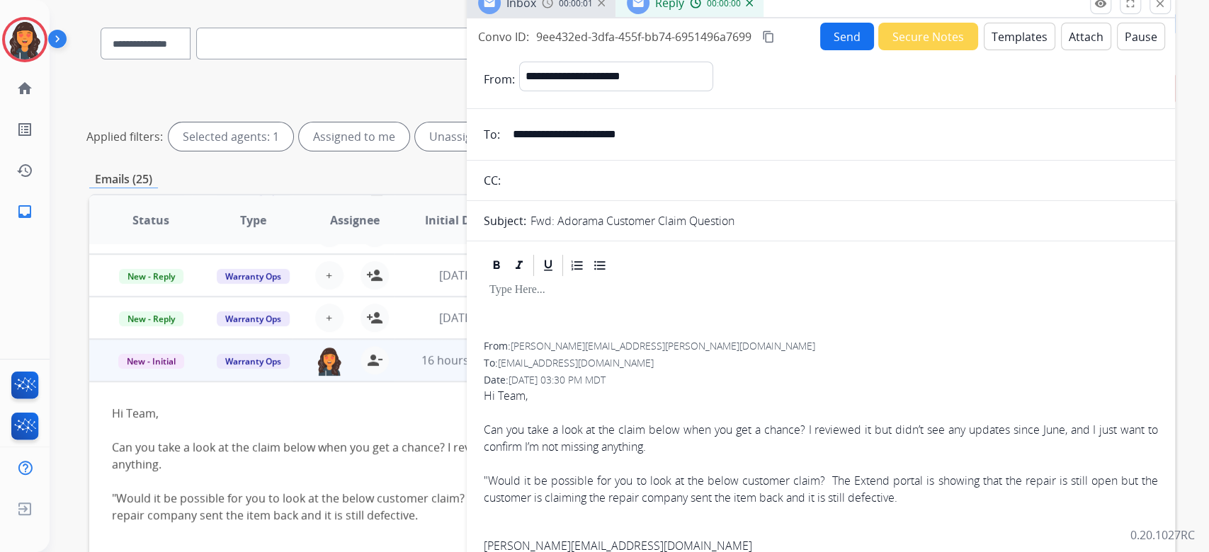
click at [998, 40] on button "Templates" at bounding box center [1019, 37] width 72 height 28
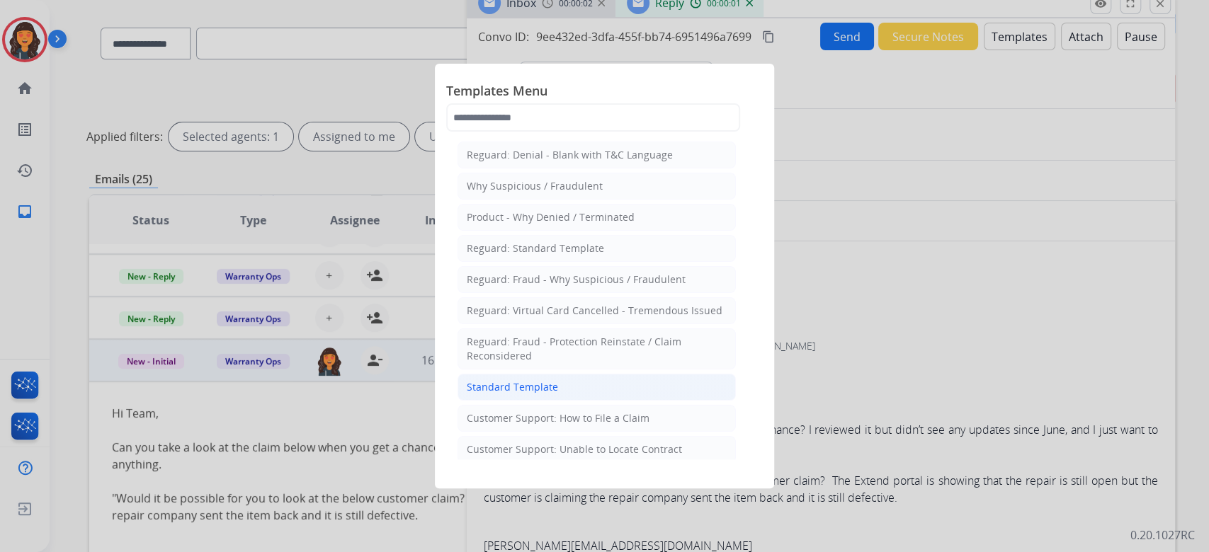
click at [498, 384] on div "Standard Template" at bounding box center [512, 387] width 91 height 14
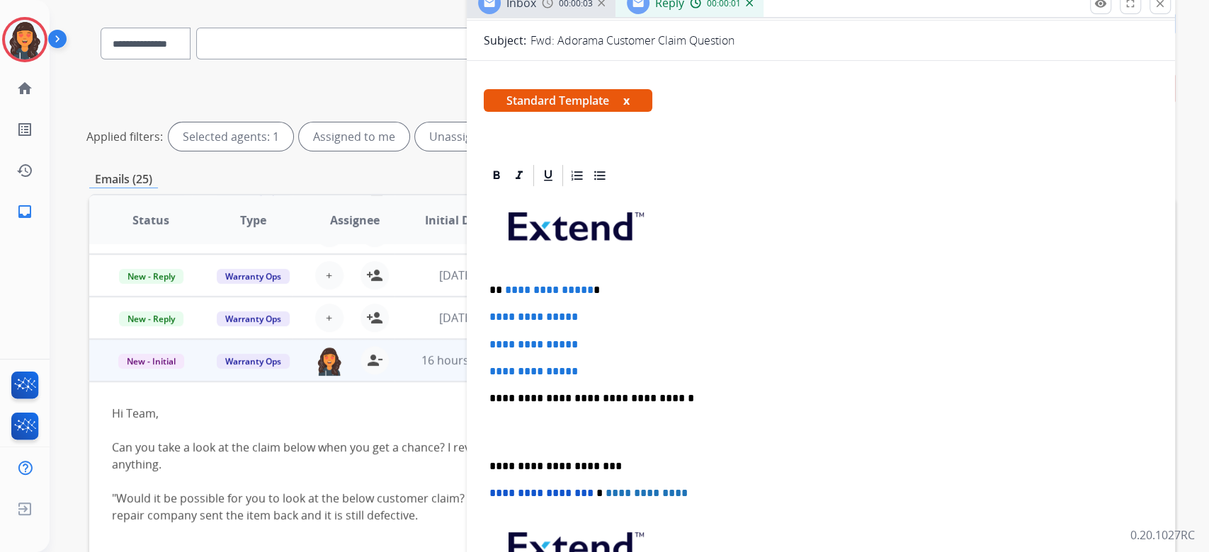
scroll to position [188, 0]
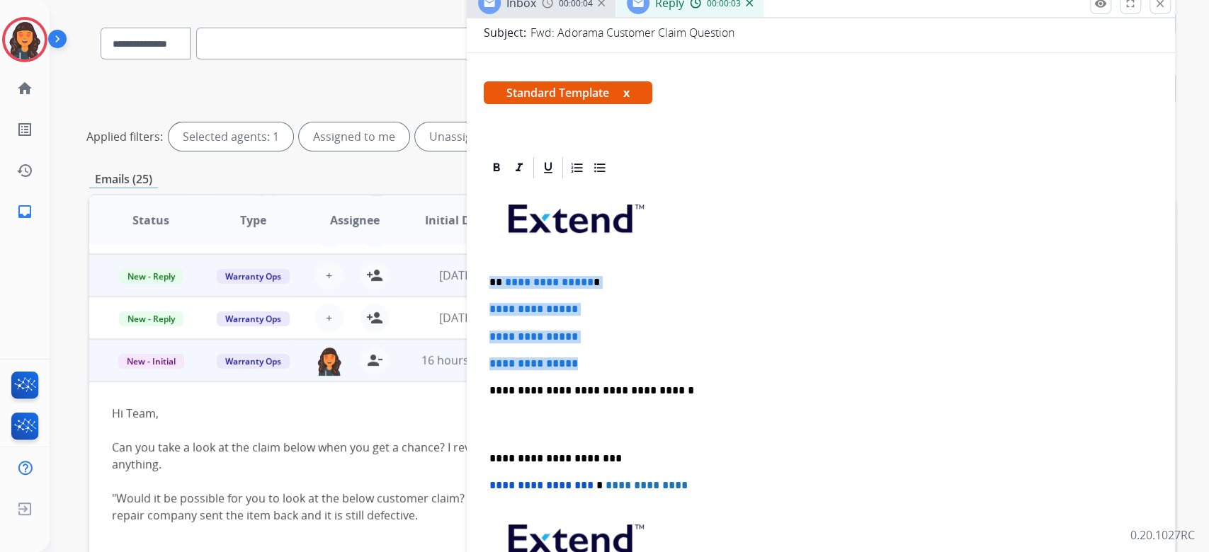
drag, startPoint x: 624, startPoint y: 358, endPoint x: 420, endPoint y: 264, distance: 224.6
click at [420, 264] on div "**********" at bounding box center [631, 376] width 1085 height 732
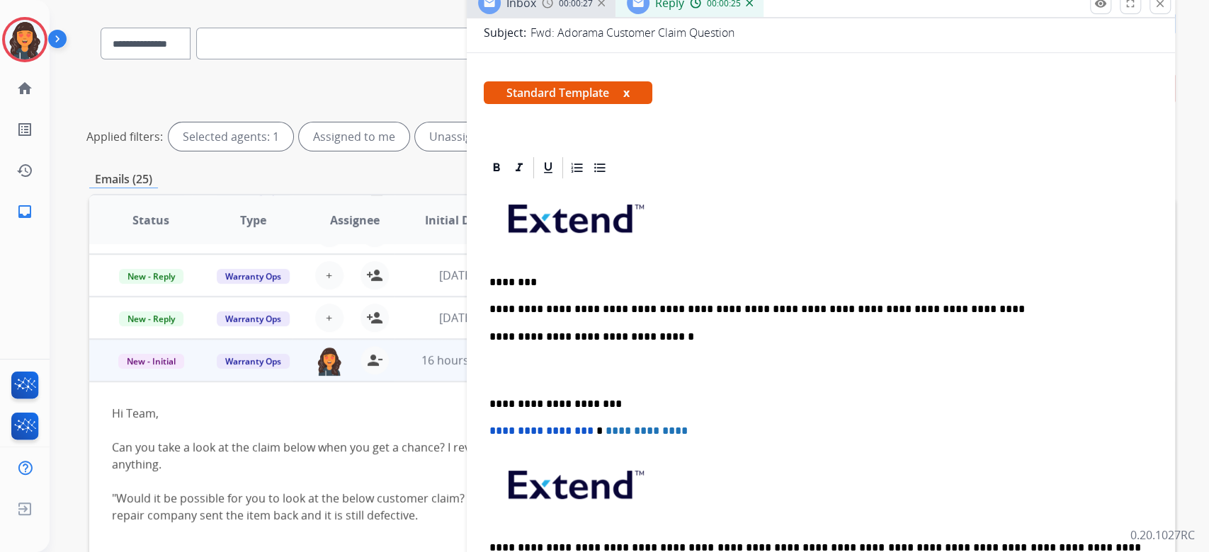
click at [673, 333] on p "**********" at bounding box center [814, 337] width 651 height 13
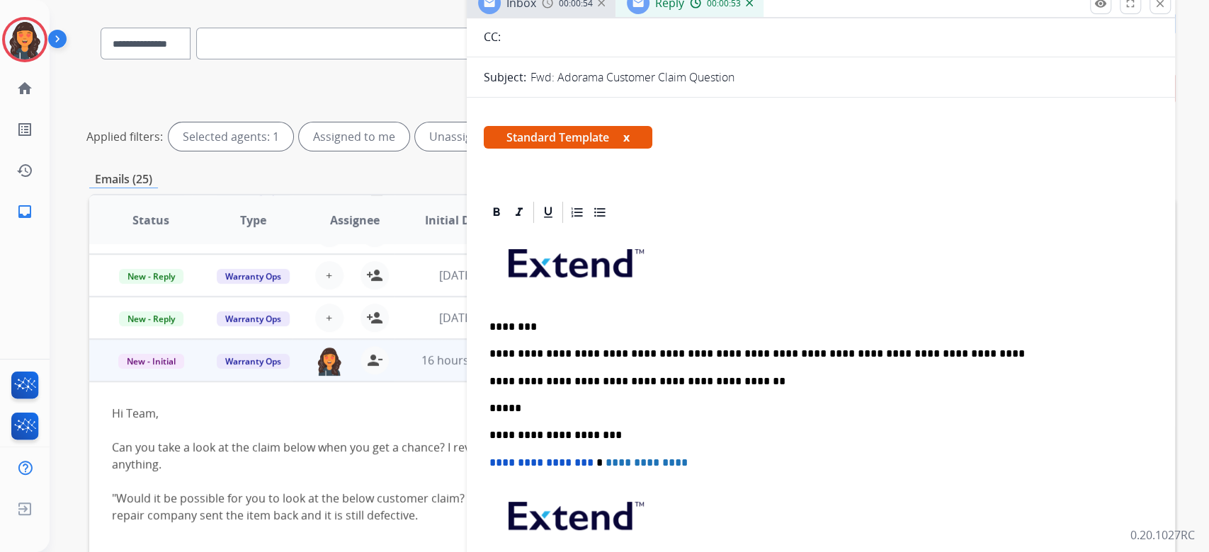
scroll to position [0, 0]
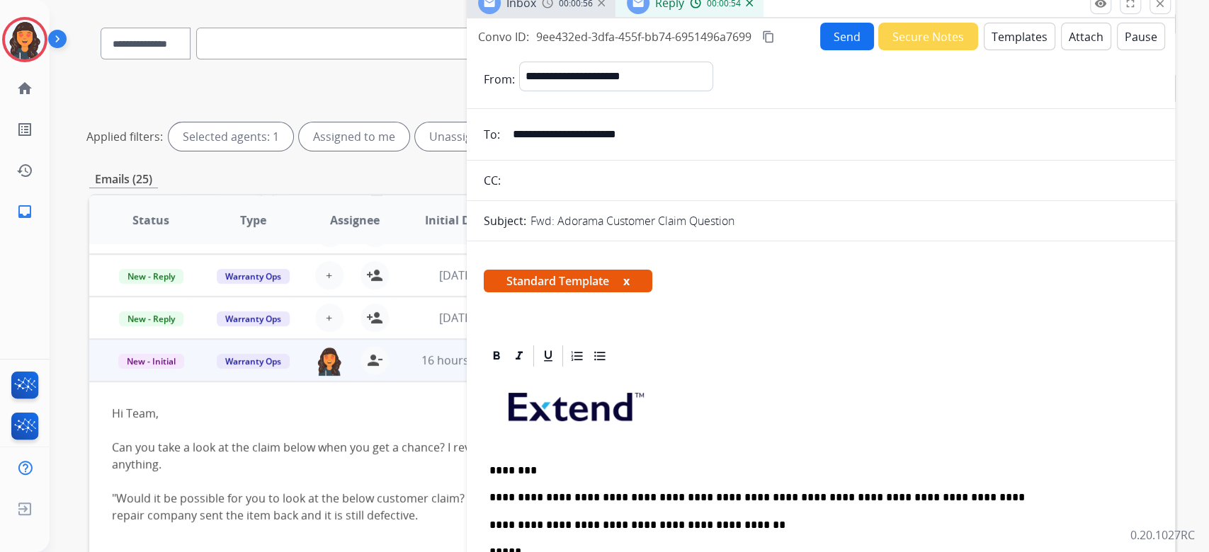
click at [820, 38] on button "Send" at bounding box center [847, 37] width 54 height 28
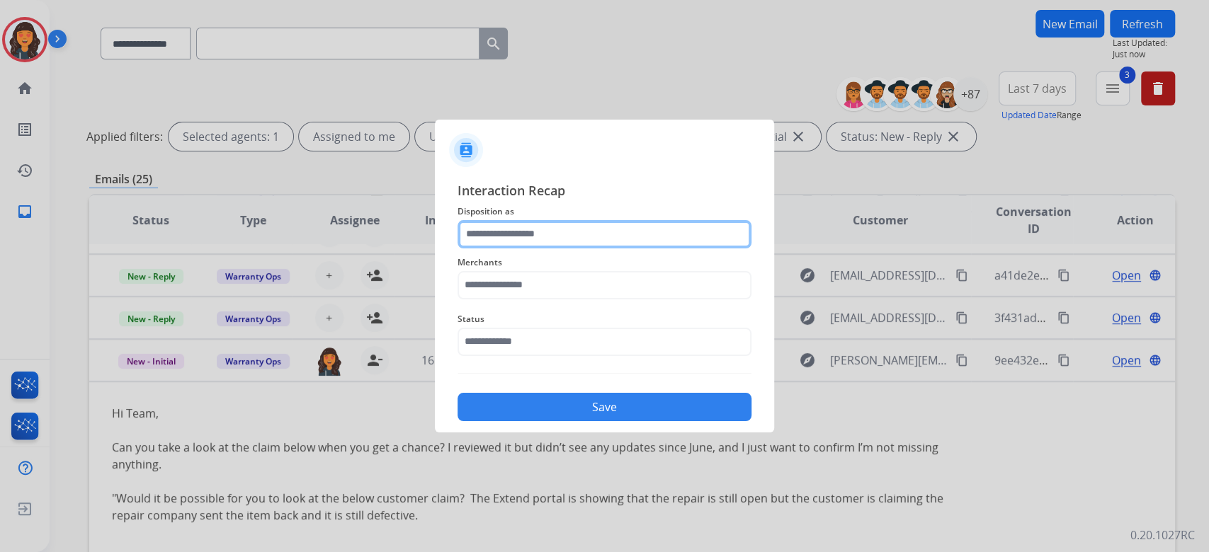
click at [562, 241] on input "text" at bounding box center [604, 234] width 294 height 28
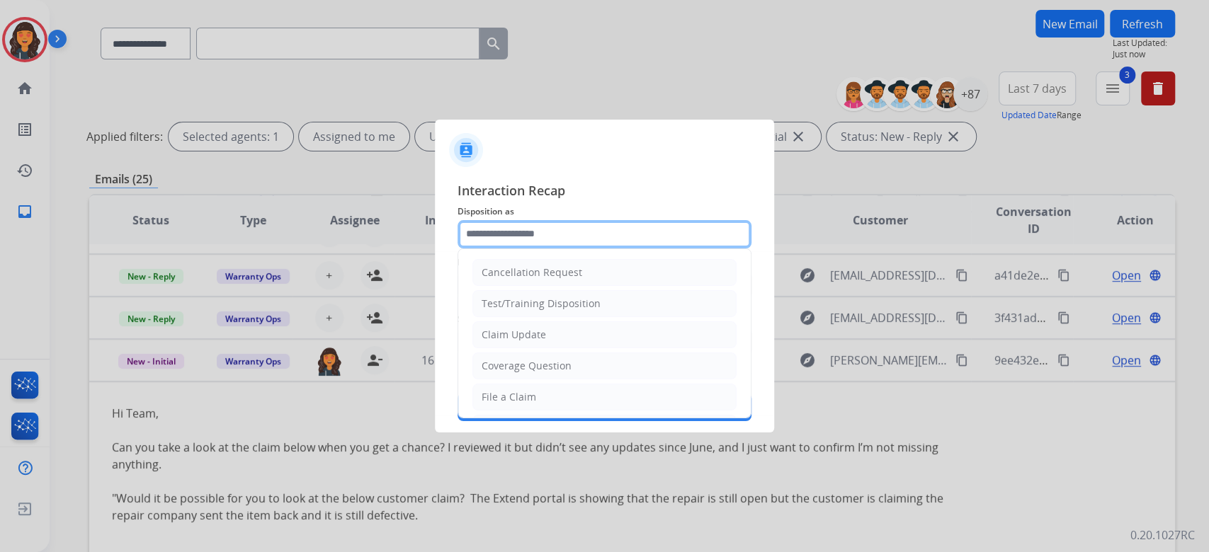
type input "*"
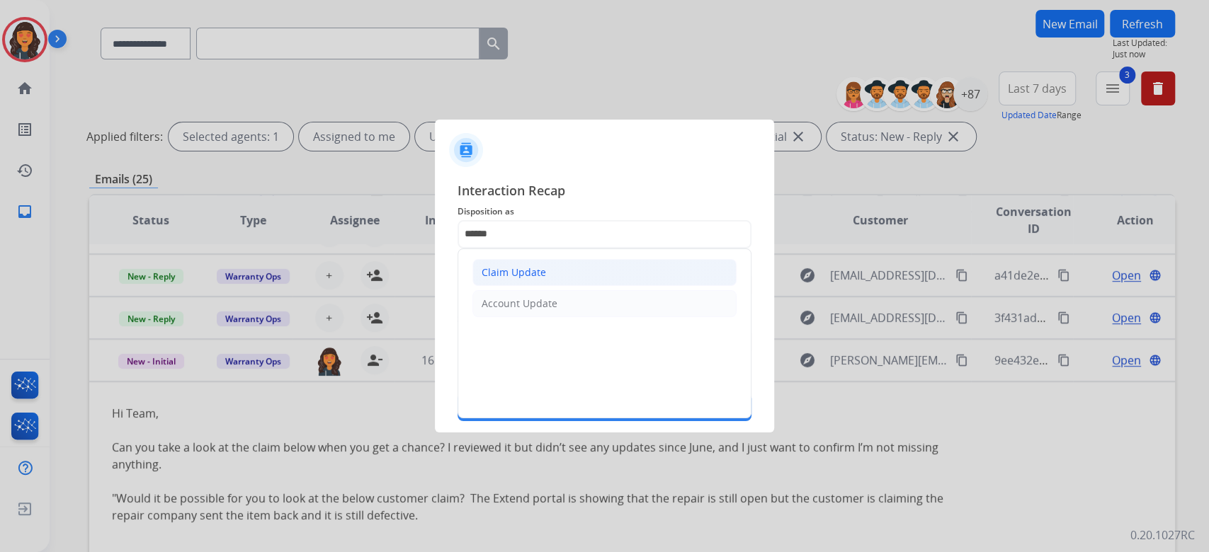
click at [534, 280] on li "Claim Update" at bounding box center [604, 272] width 264 height 27
type input "**********"
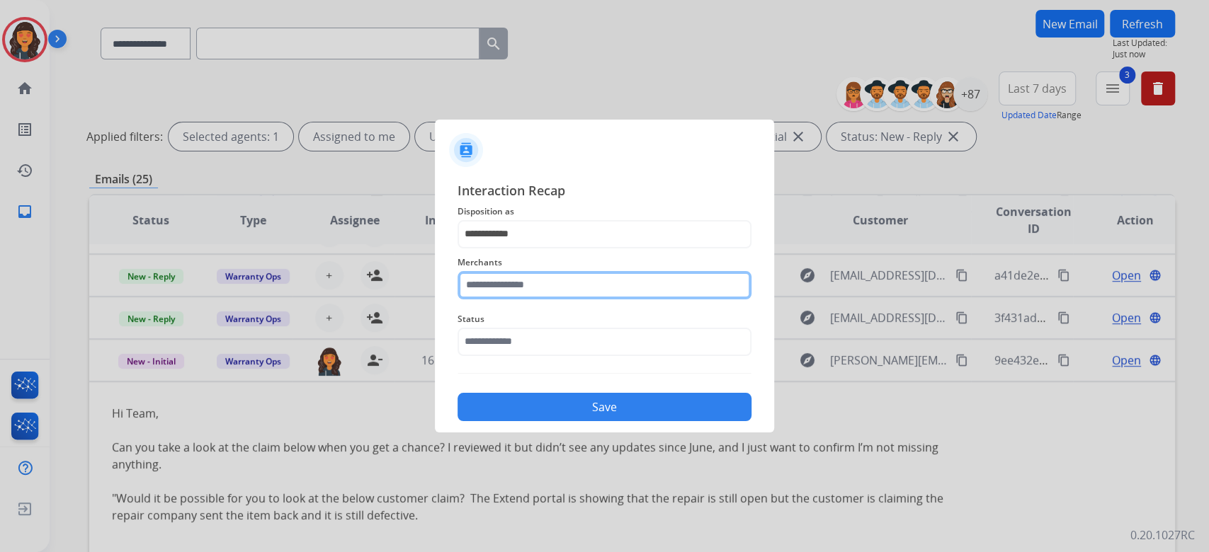
click at [534, 280] on input "text" at bounding box center [604, 285] width 294 height 28
type input "**********"
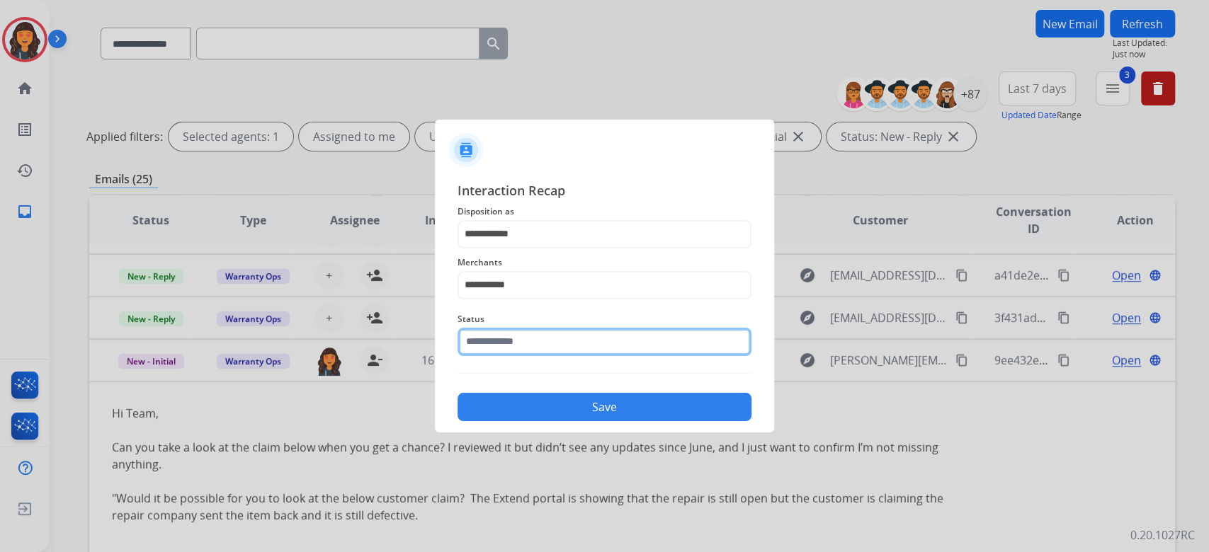
click at [493, 331] on input "text" at bounding box center [604, 342] width 294 height 28
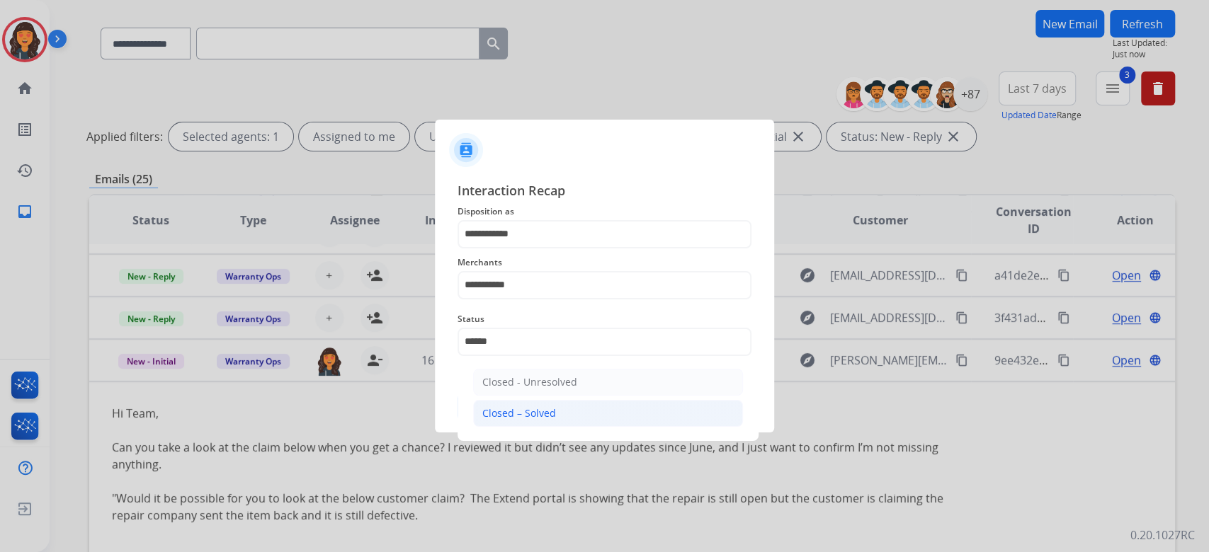
click at [504, 400] on li "Closed – Solved" at bounding box center [608, 413] width 270 height 27
type input "**********"
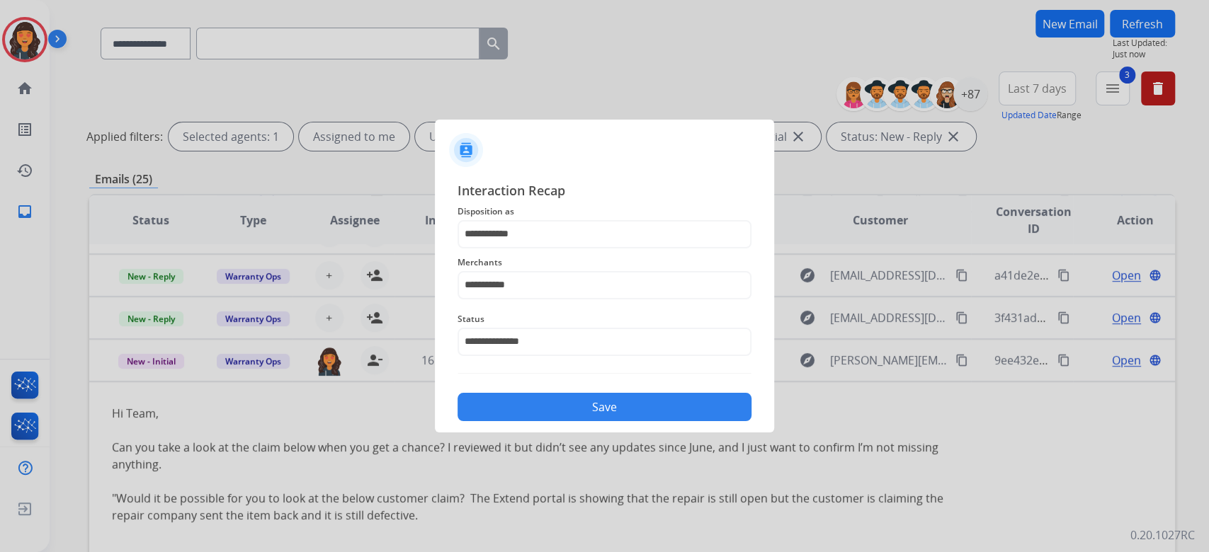
click at [504, 401] on button "Save" at bounding box center [604, 407] width 294 height 28
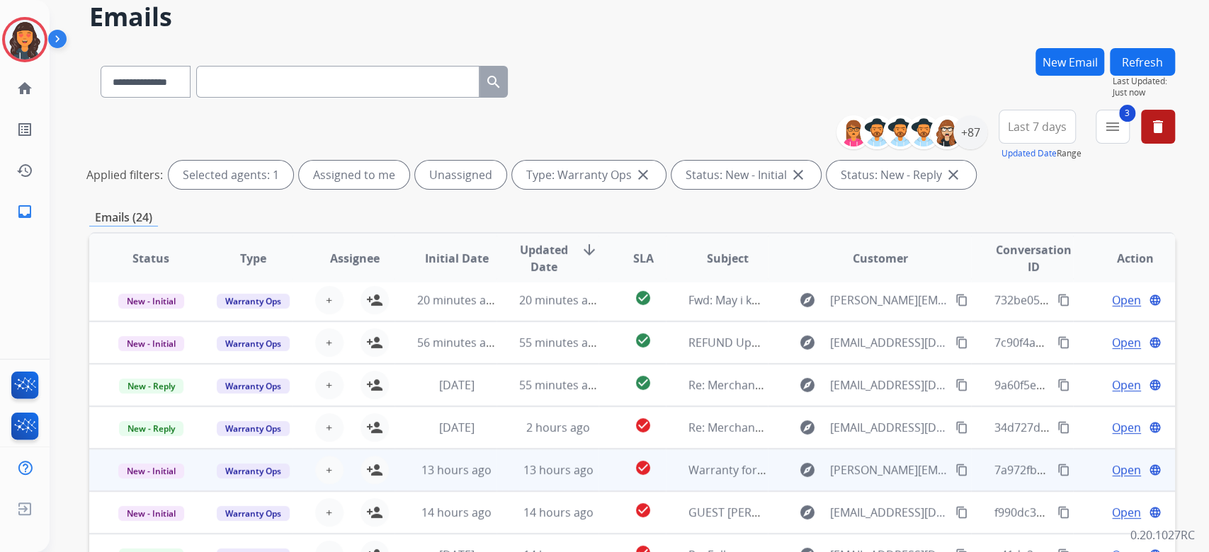
scroll to position [287, 0]
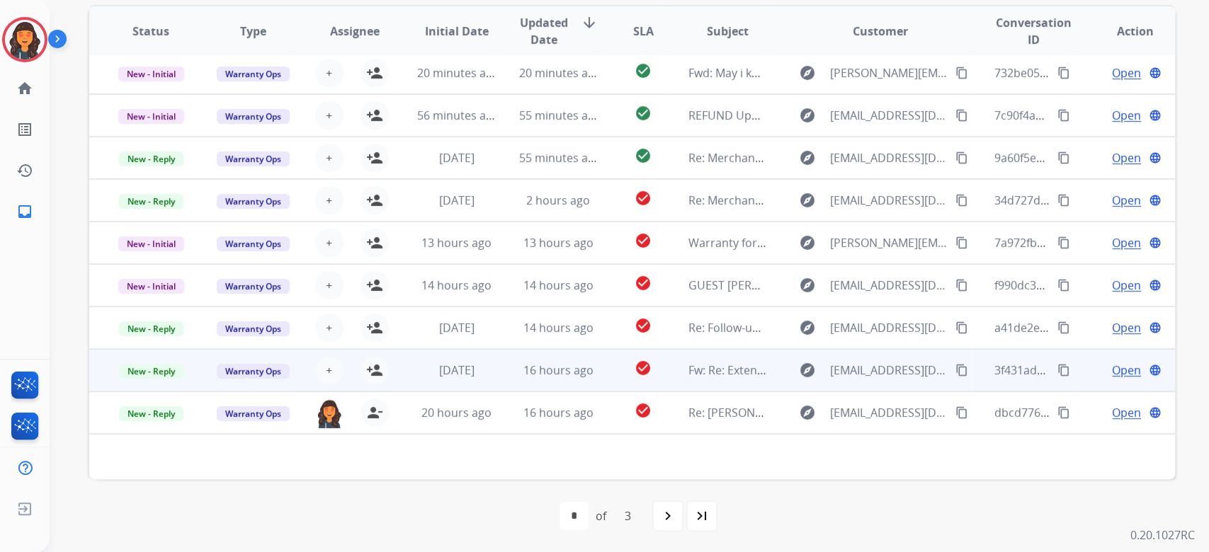
click at [712, 415] on span "Re: KIERAN OLIVER/481C446923" at bounding box center [776, 413] width 176 height 16
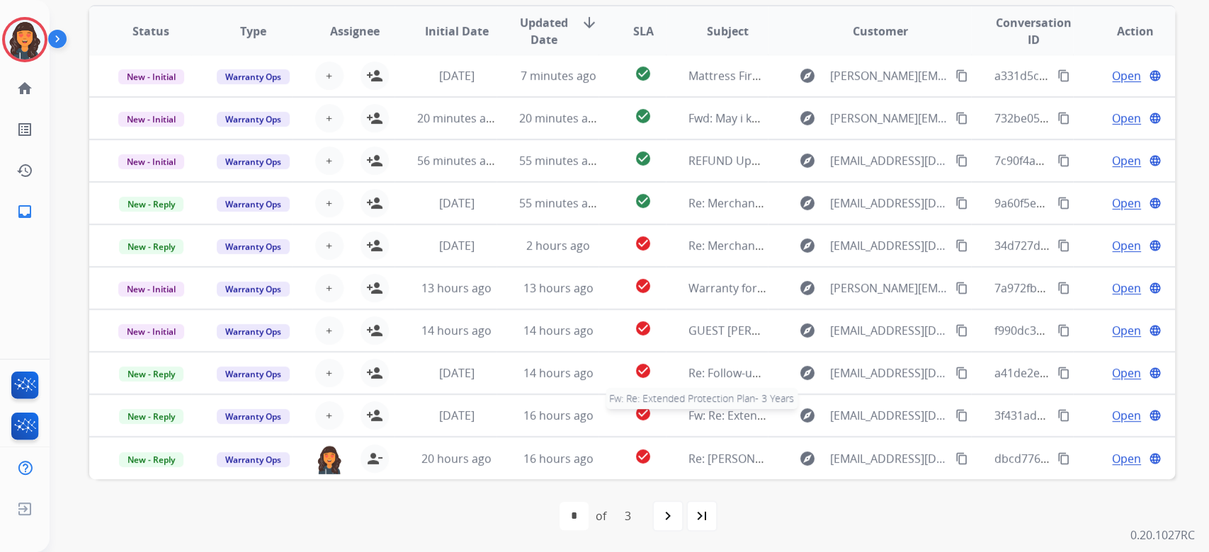
scroll to position [1, 0]
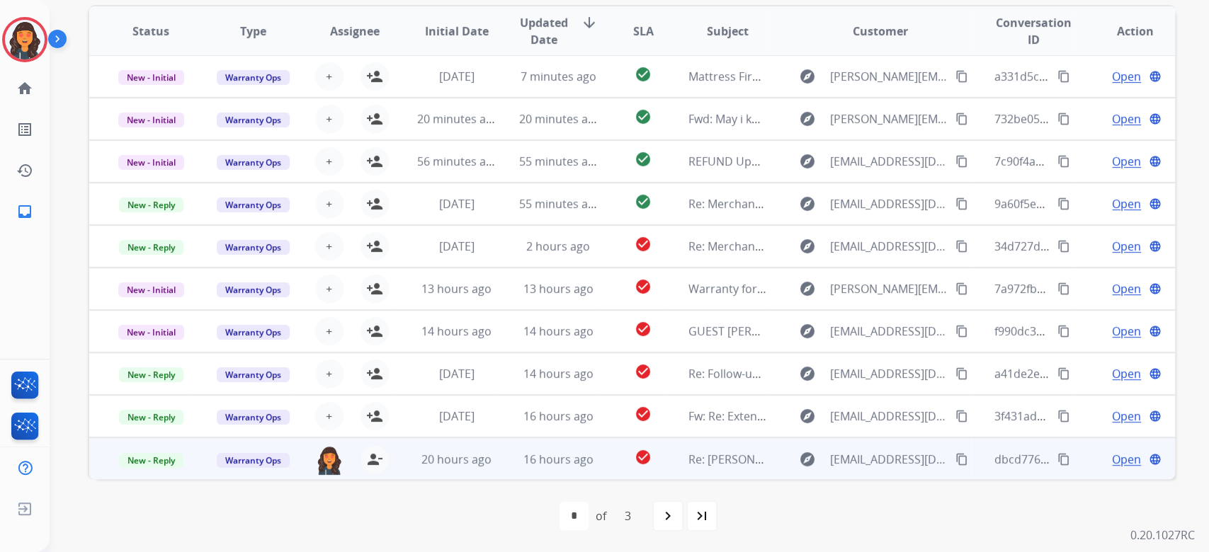
click at [730, 465] on div "Re: KIERAN OLIVER/481C446923" at bounding box center [727, 459] width 79 height 17
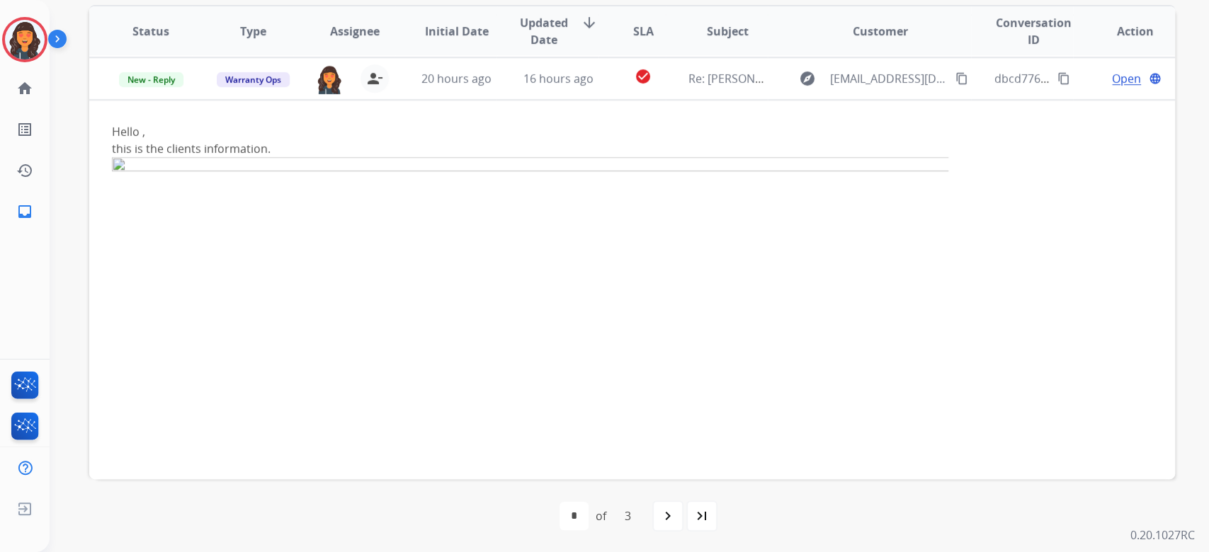
scroll to position [382, 0]
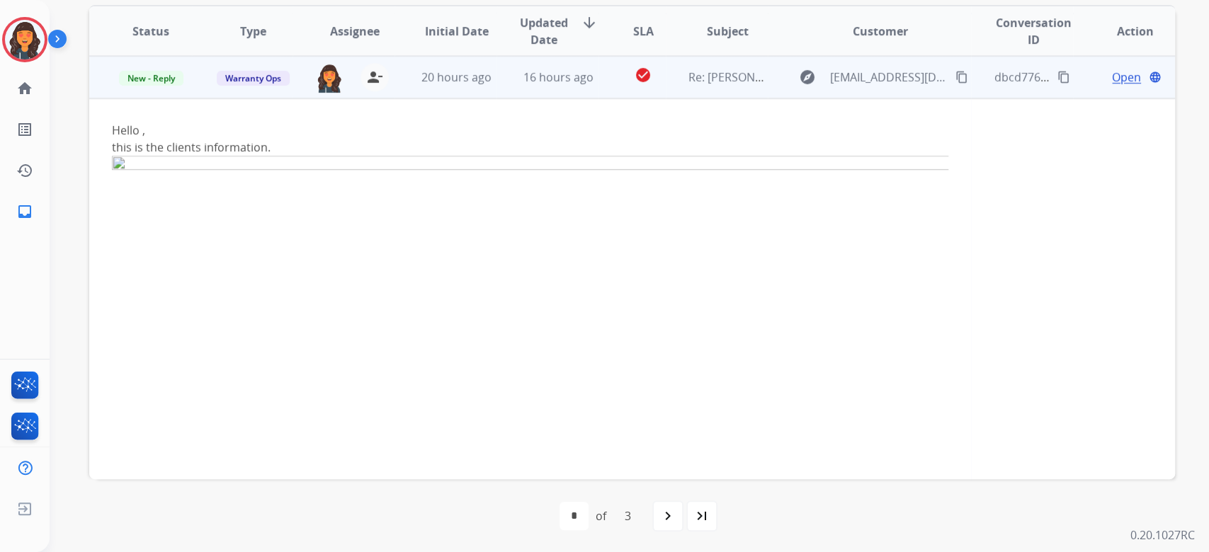
click at [1115, 74] on span "Open" at bounding box center [1126, 77] width 29 height 17
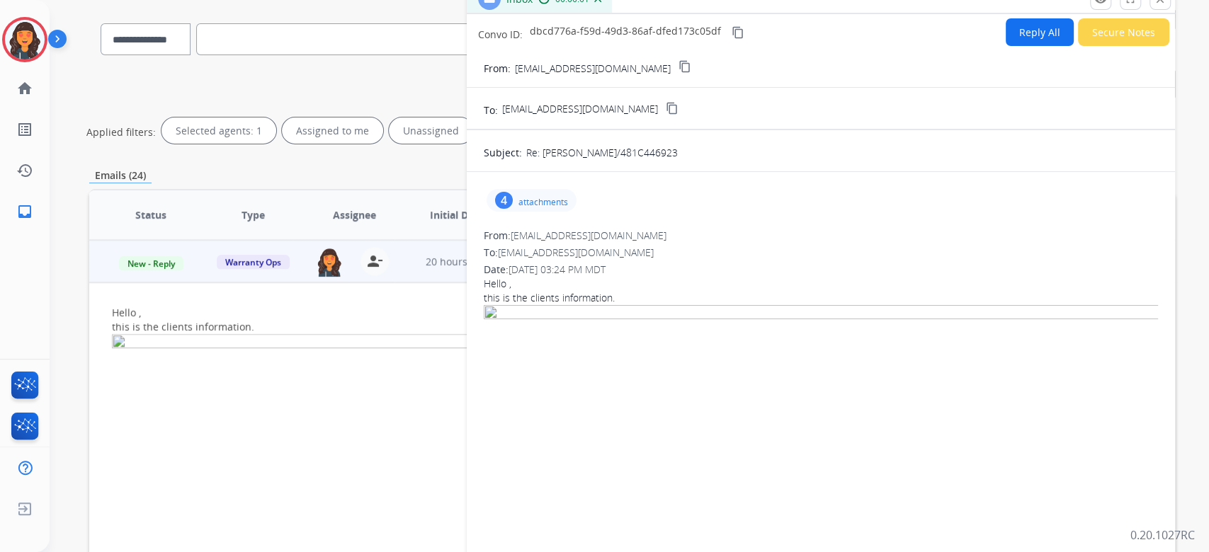
scroll to position [91, 0]
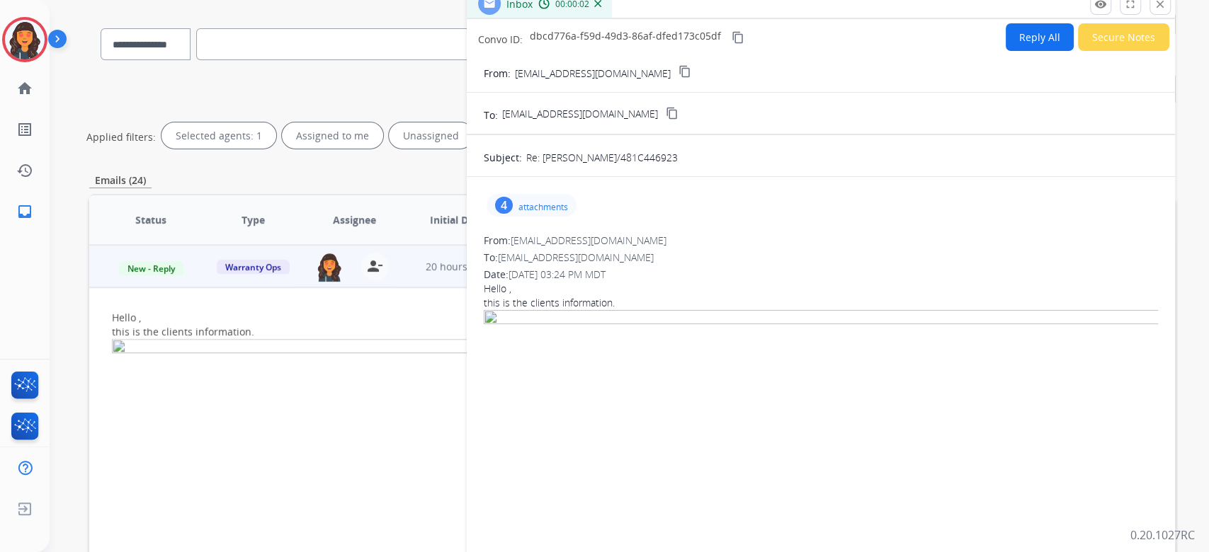
click at [537, 202] on p "attachments" at bounding box center [543, 207] width 50 height 11
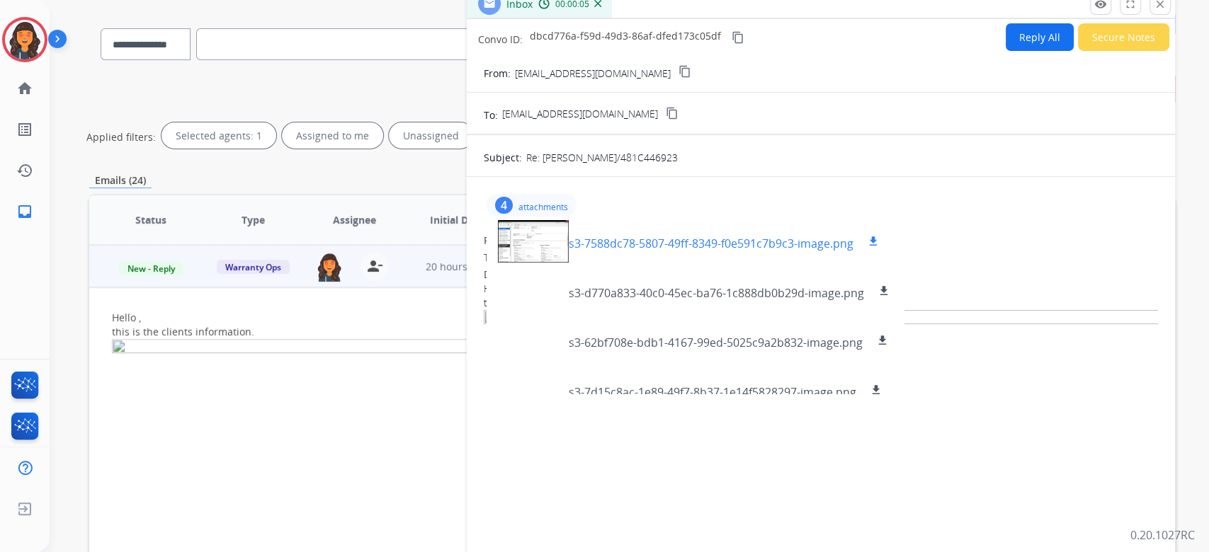
click at [597, 245] on p "s3-7588dc78-5807-49ff-8349-f0e591c7b9c3-image.png" at bounding box center [711, 243] width 285 height 17
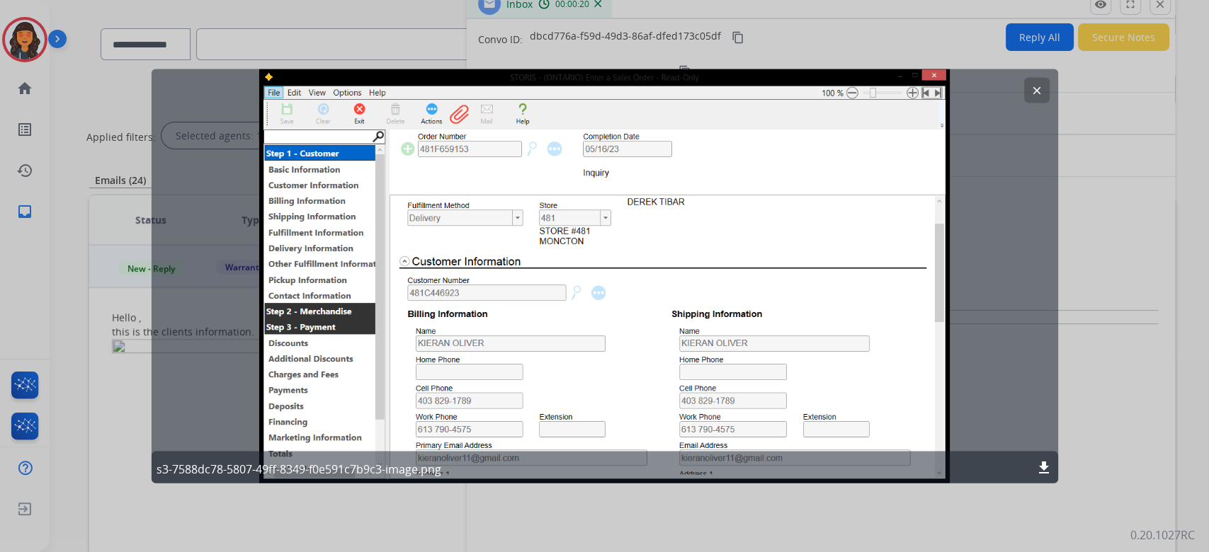
click at [821, 415] on div "clear s3-7588dc78-5807-49ff-8349-f0e591c7b9c3-image.png download" at bounding box center [604, 276] width 906 height 414
click at [1045, 90] on button "clear" at bounding box center [1036, 90] width 25 height 25
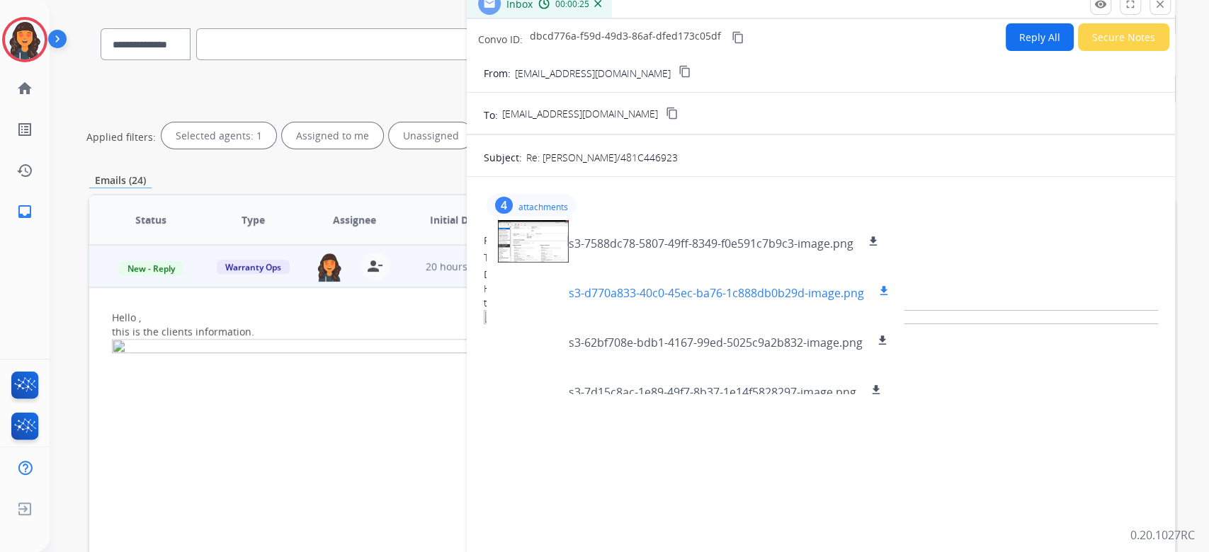
click at [603, 292] on p "s3-d770a833-40c0-45ec-ba76-1c888db0b29d-image.png" at bounding box center [716, 293] width 295 height 17
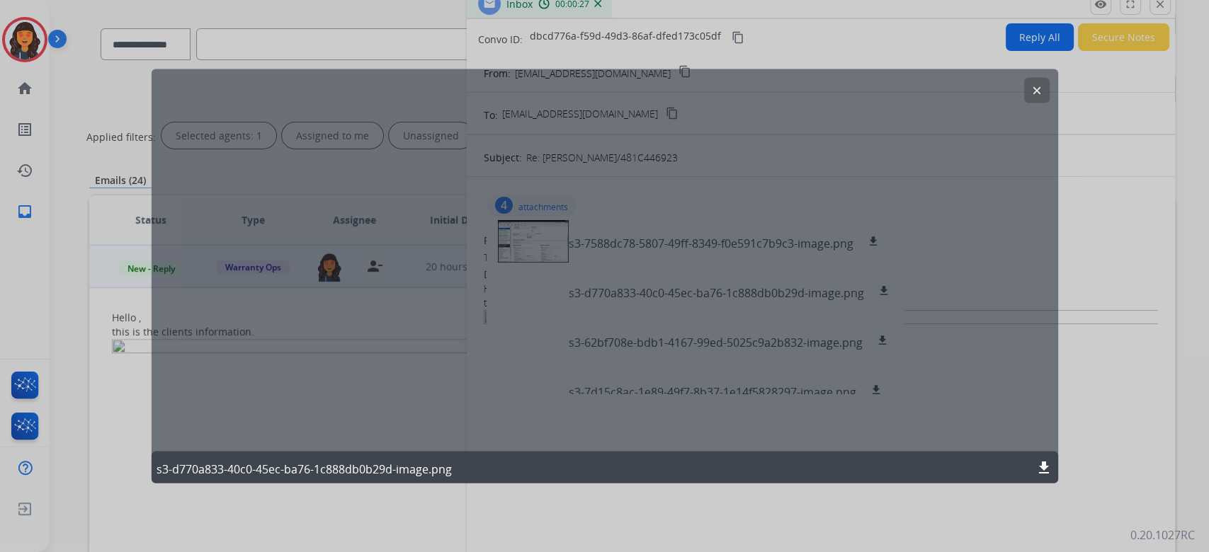
click at [1042, 469] on mat-icon "download" at bounding box center [1043, 467] width 17 height 17
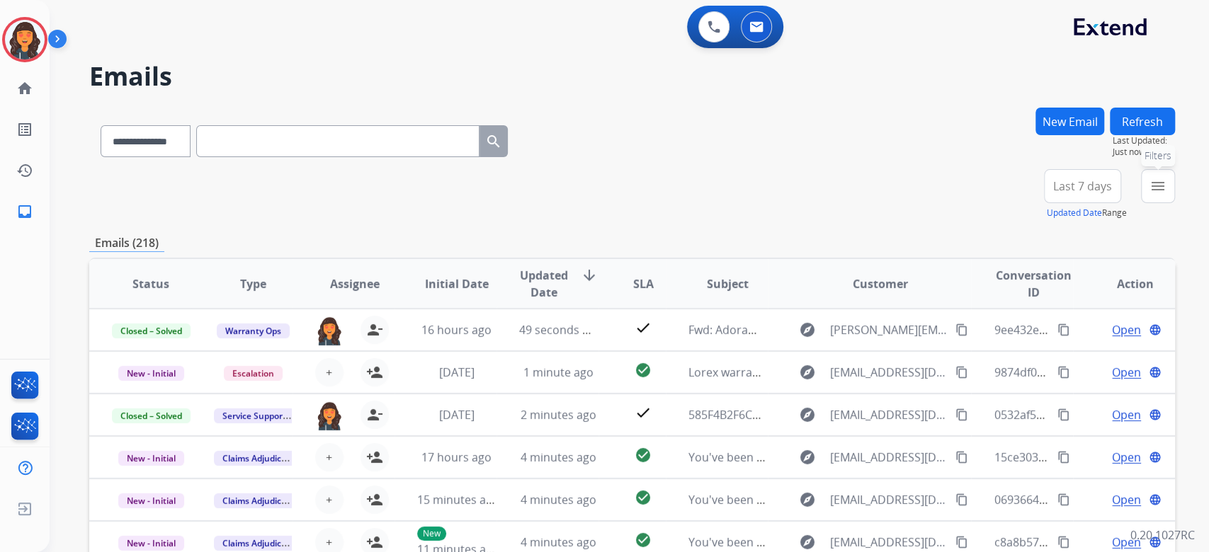
click at [1171, 181] on button "menu Filters" at bounding box center [1158, 186] width 34 height 34
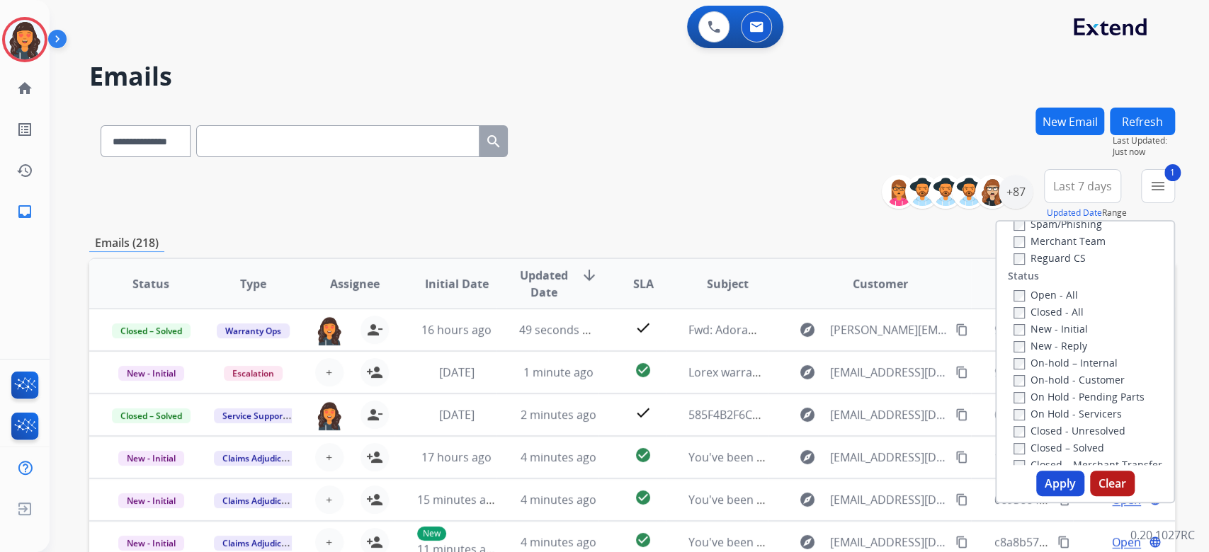
scroll to position [188, 0]
click at [1054, 484] on button "Apply" at bounding box center [1060, 483] width 48 height 25
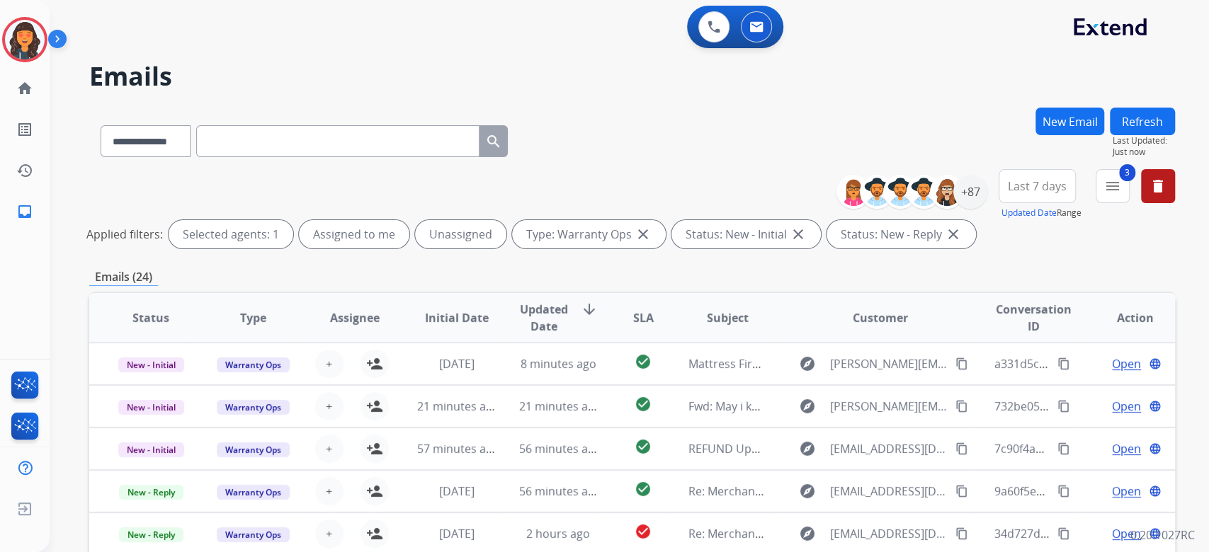
click at [715, 151] on div "**********" at bounding box center [631, 139] width 1085 height 62
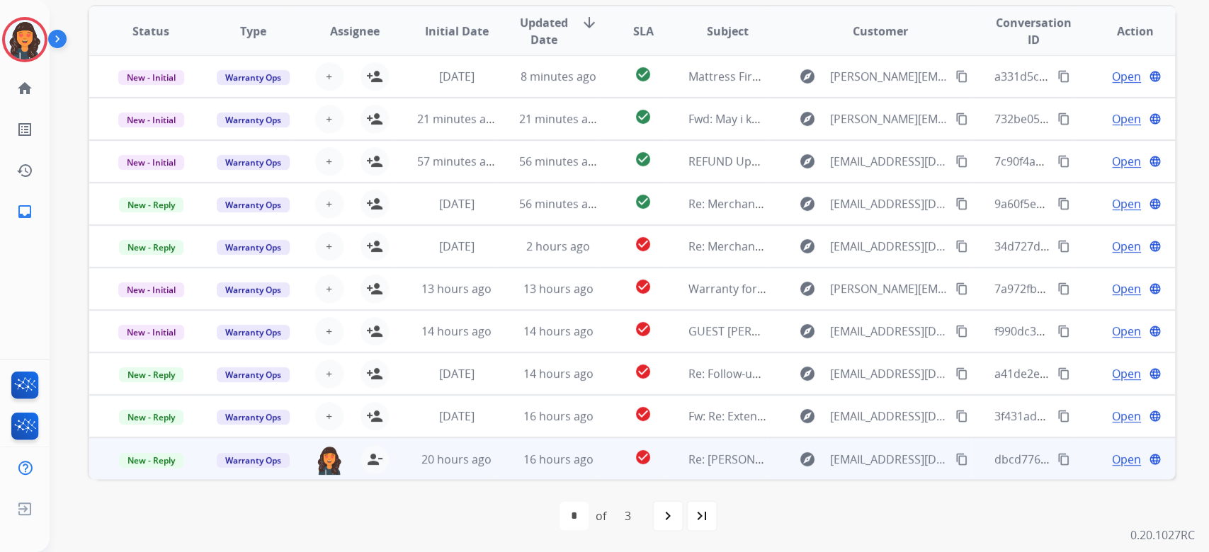
drag, startPoint x: 375, startPoint y: 455, endPoint x: 390, endPoint y: 477, distance: 26.5
click at [376, 455] on mat-icon "person_remove" at bounding box center [374, 459] width 17 height 17
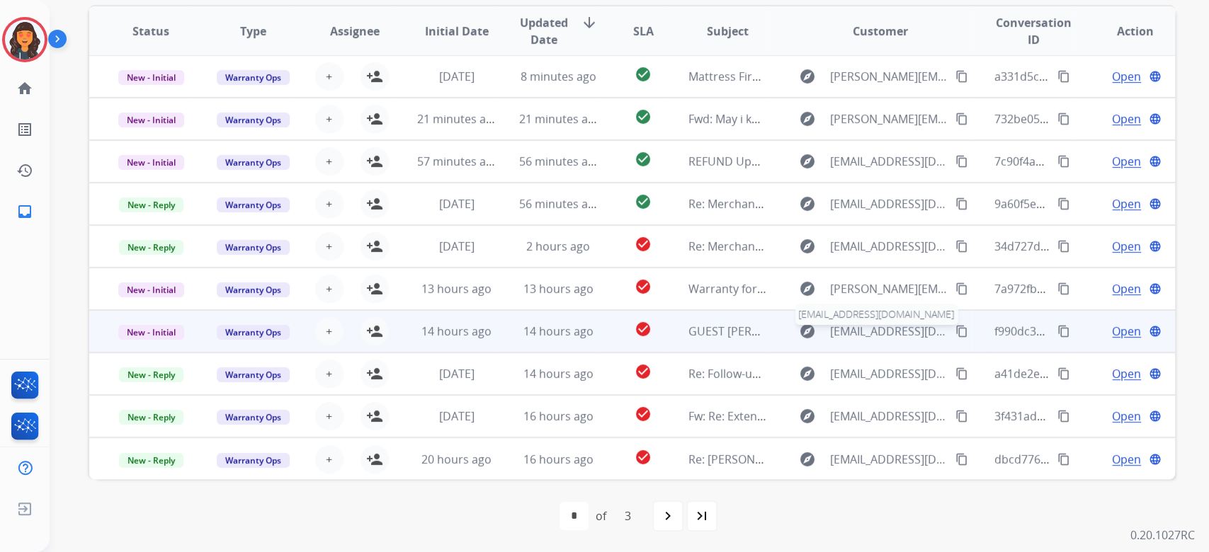
click at [830, 337] on span "[EMAIL_ADDRESS][DOMAIN_NAME]" at bounding box center [889, 331] width 118 height 17
type input "**********"
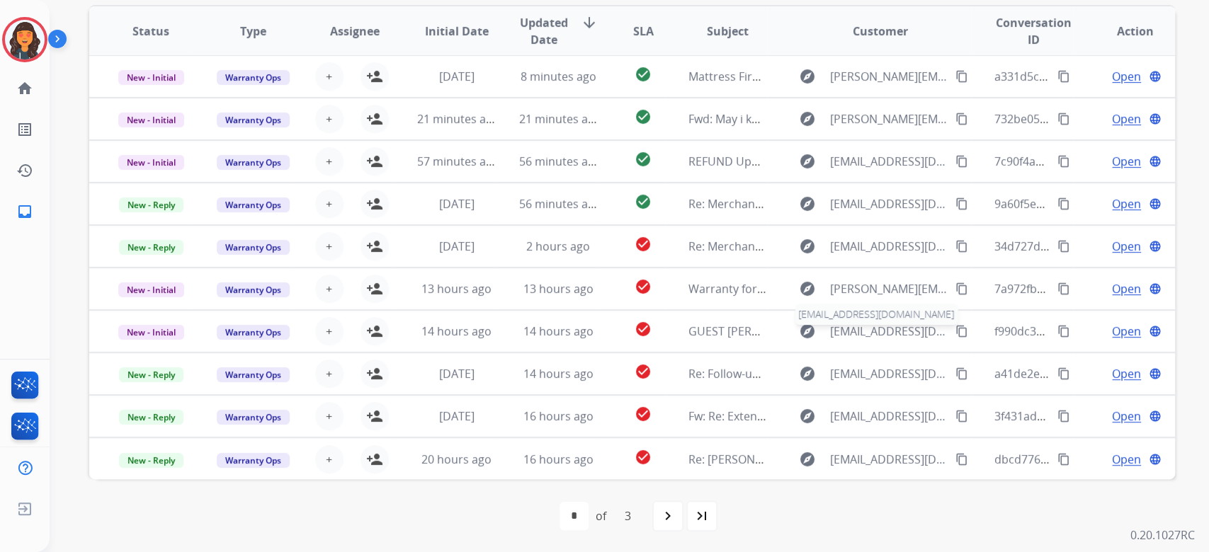
scroll to position [0, 0]
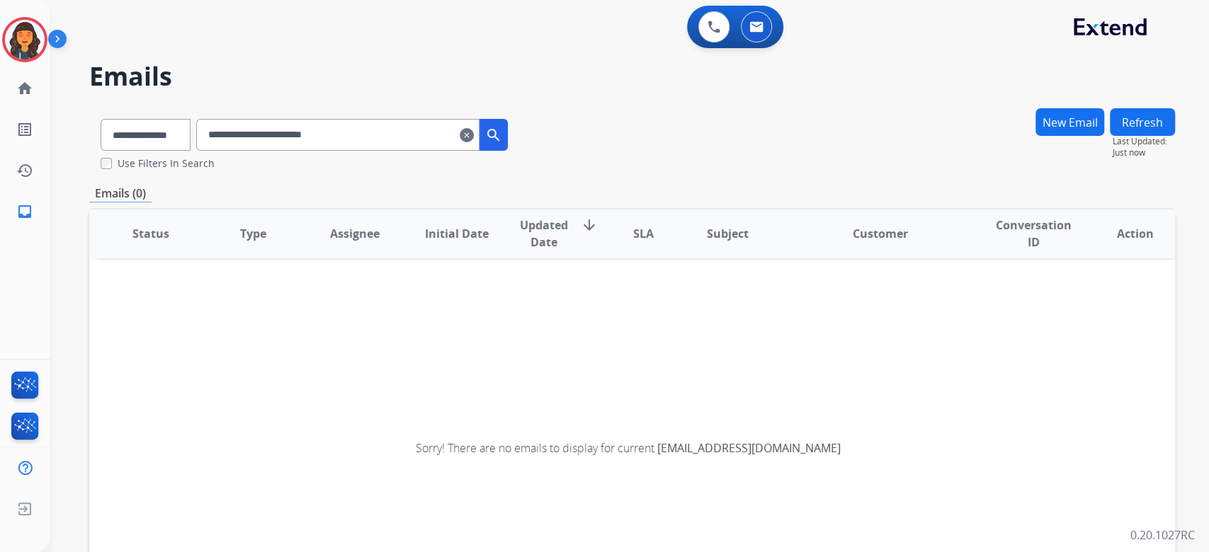
click at [474, 134] on mat-icon "clear" at bounding box center [467, 135] width 14 height 17
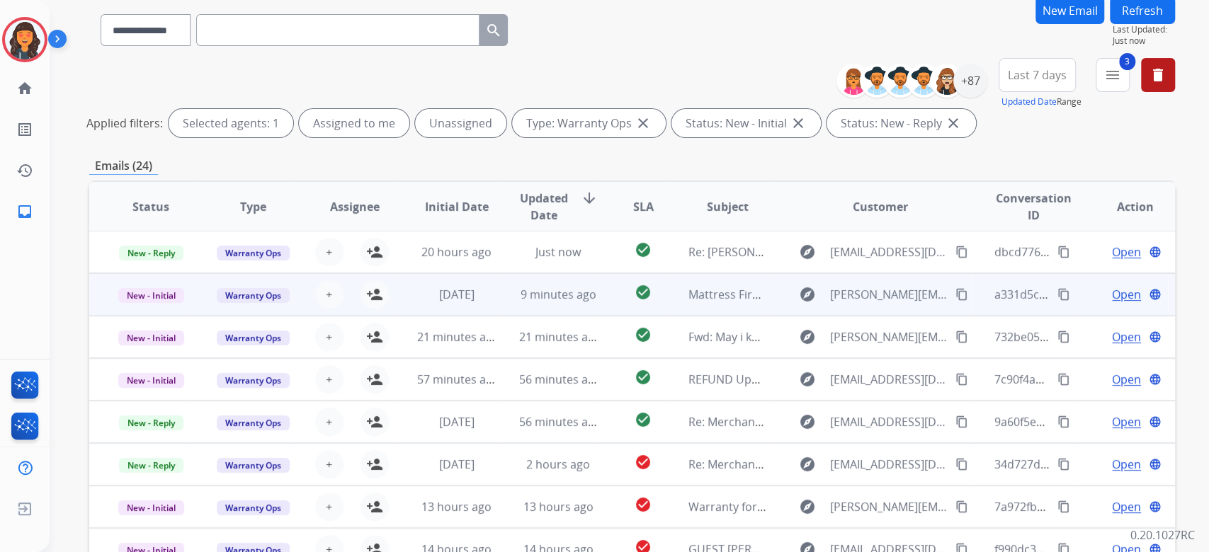
scroll to position [287, 0]
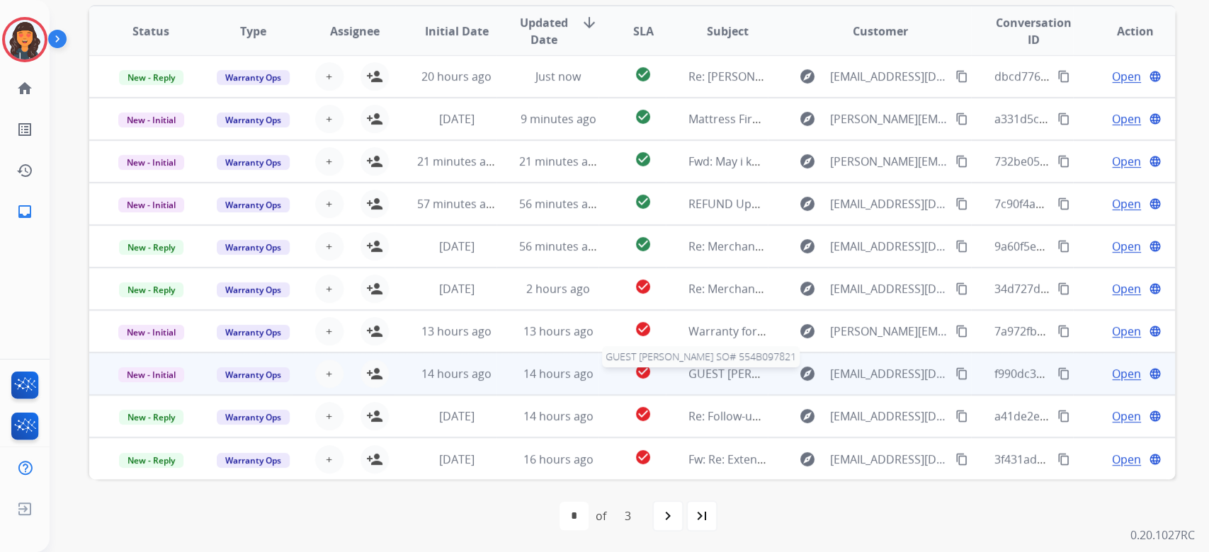
click at [719, 378] on span "GUEST [PERSON_NAME] SO# 554B097821" at bounding box center [797, 374] width 219 height 16
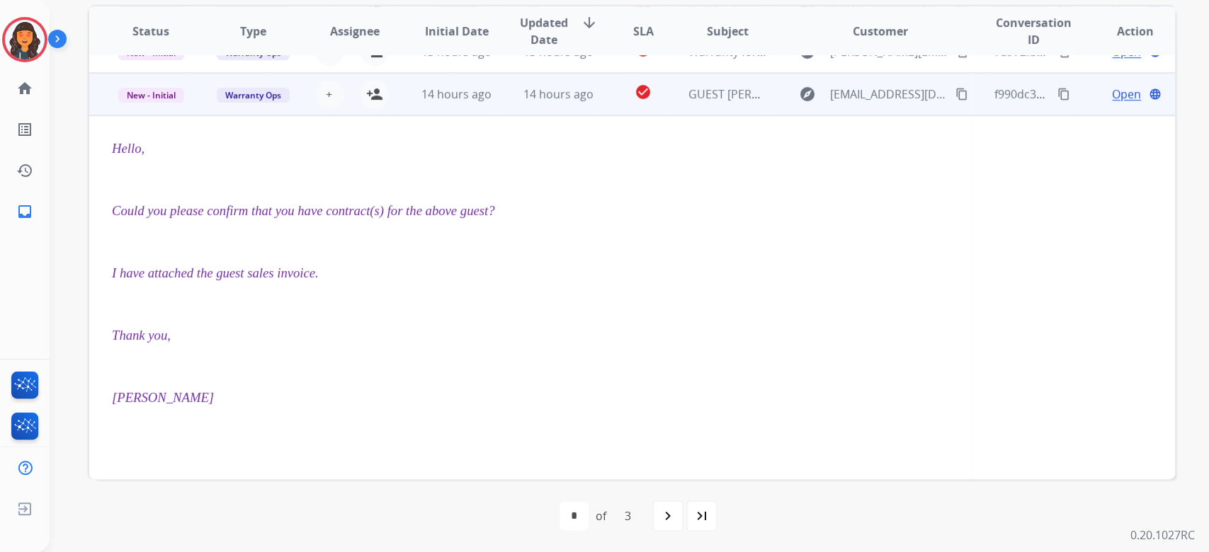
scroll to position [297, 0]
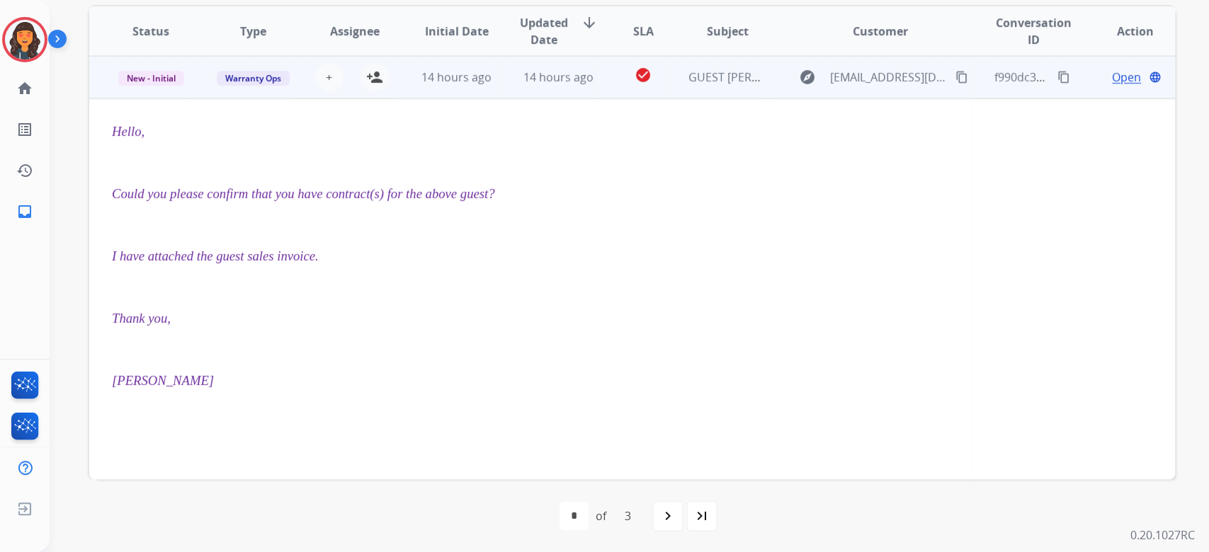
click at [1112, 79] on span "Open" at bounding box center [1126, 77] width 29 height 17
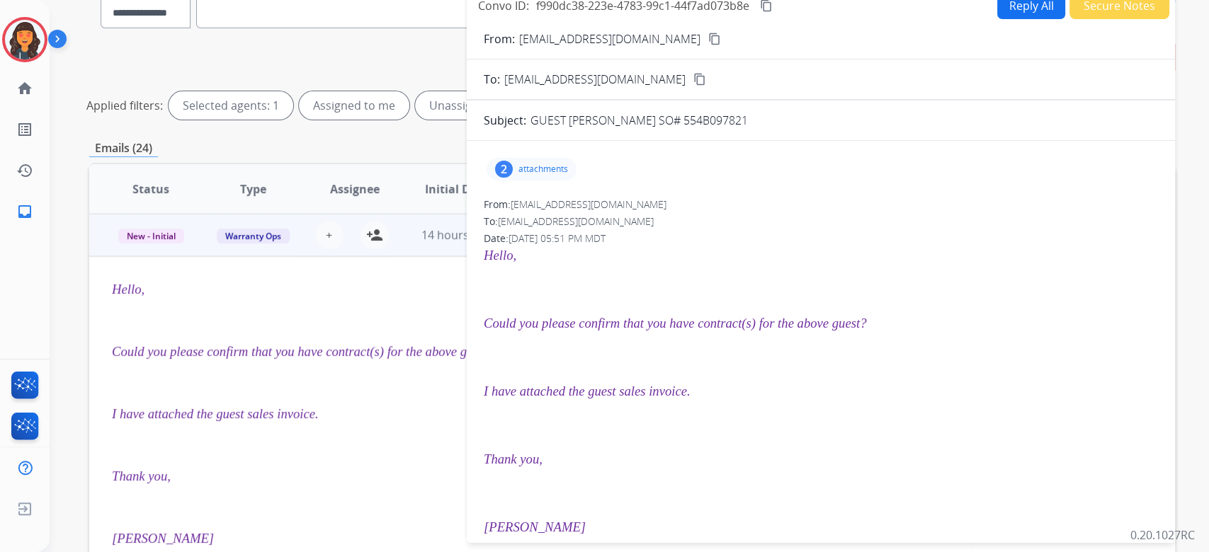
scroll to position [98, 0]
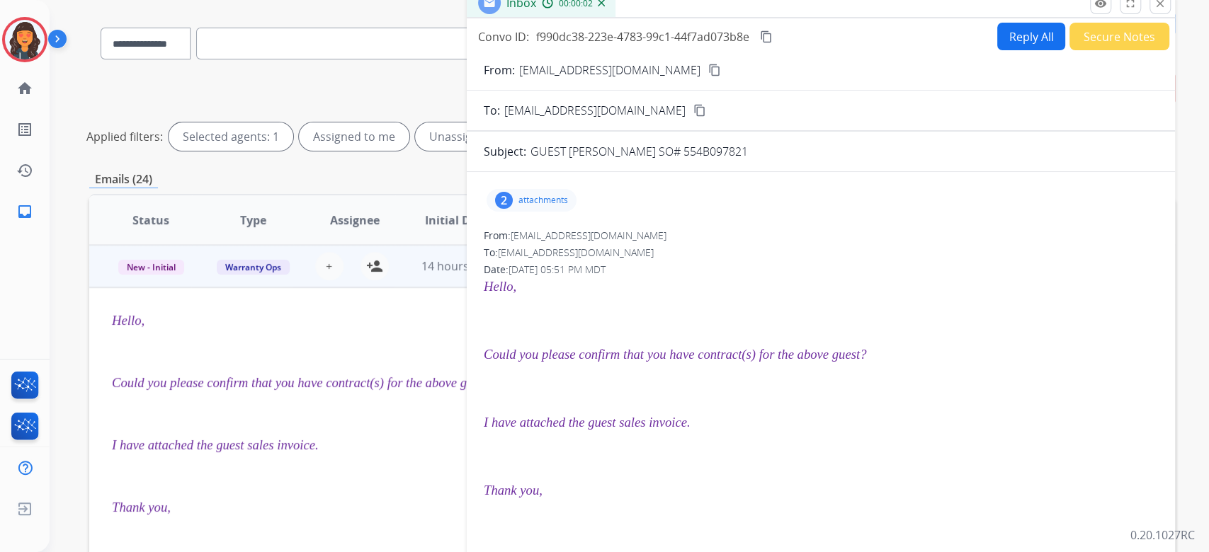
click at [564, 193] on div "2 attachments" at bounding box center [531, 200] width 90 height 23
click at [595, 278] on p "QUITA HOWARD SALES INVOICE.pdf" at bounding box center [575, 286] width 154 height 17
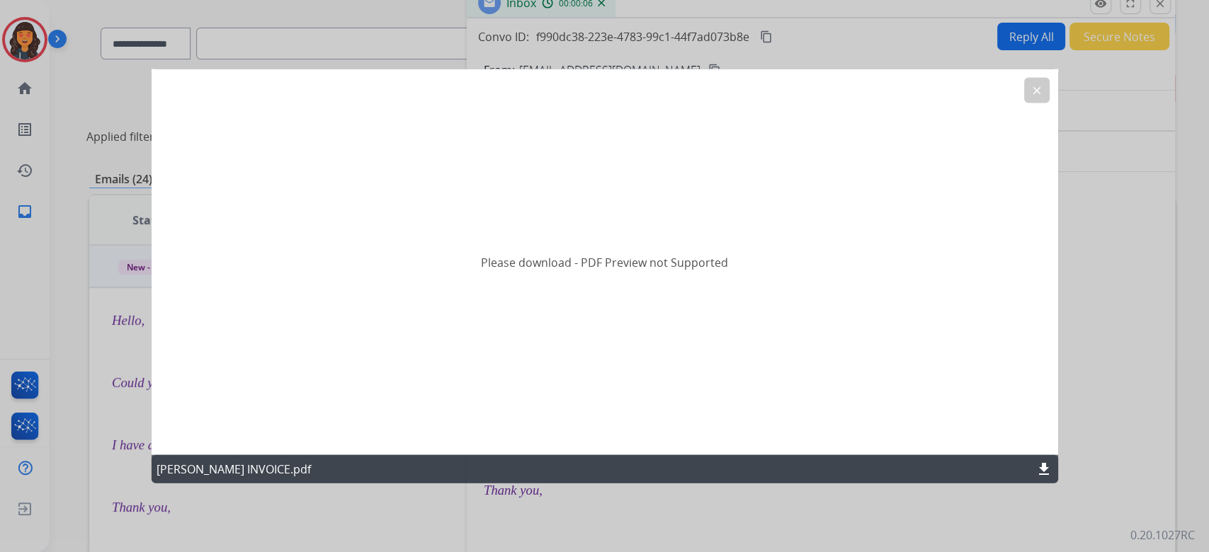
click at [1031, 465] on div "QUITA HOWARD SALES INVOICE.pdf download" at bounding box center [604, 469] width 906 height 28
click at [1036, 467] on mat-icon "download" at bounding box center [1043, 469] width 17 height 17
click at [1041, 94] on mat-icon "clear" at bounding box center [1036, 90] width 13 height 13
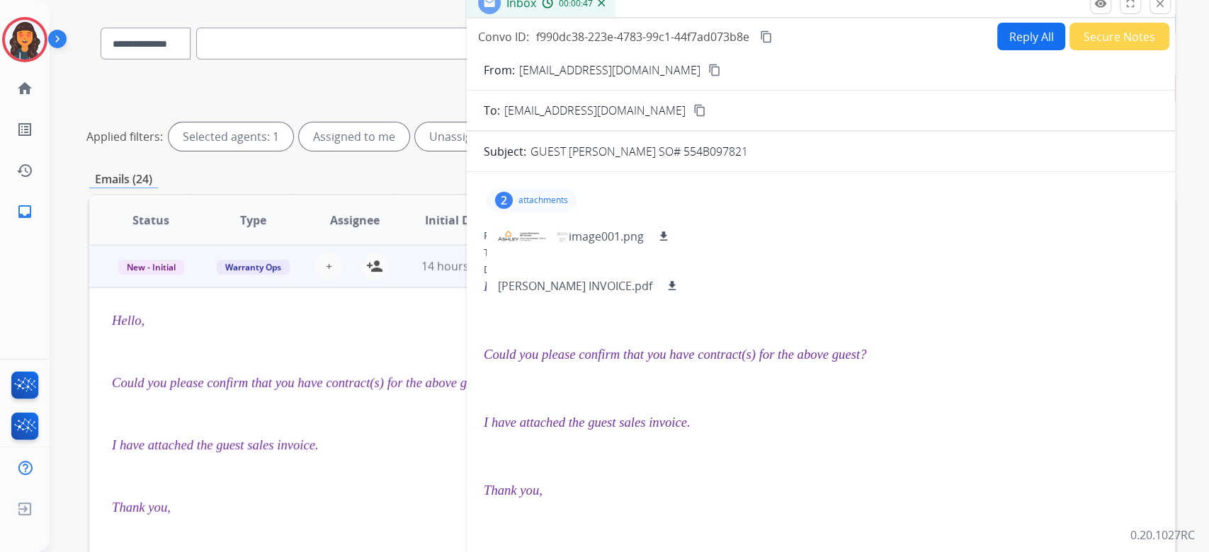
click at [539, 200] on p "attachments" at bounding box center [543, 200] width 50 height 11
click at [1014, 37] on button "Reply All" at bounding box center [1031, 37] width 68 height 28
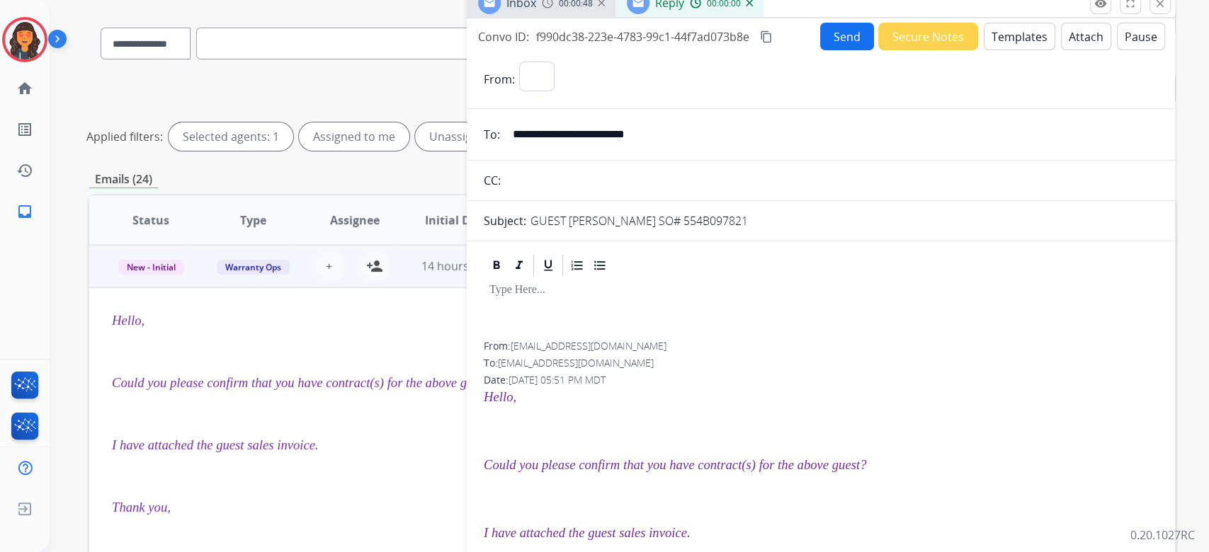
select select "**********"
click at [1020, 36] on button "Templates" at bounding box center [1019, 37] width 72 height 28
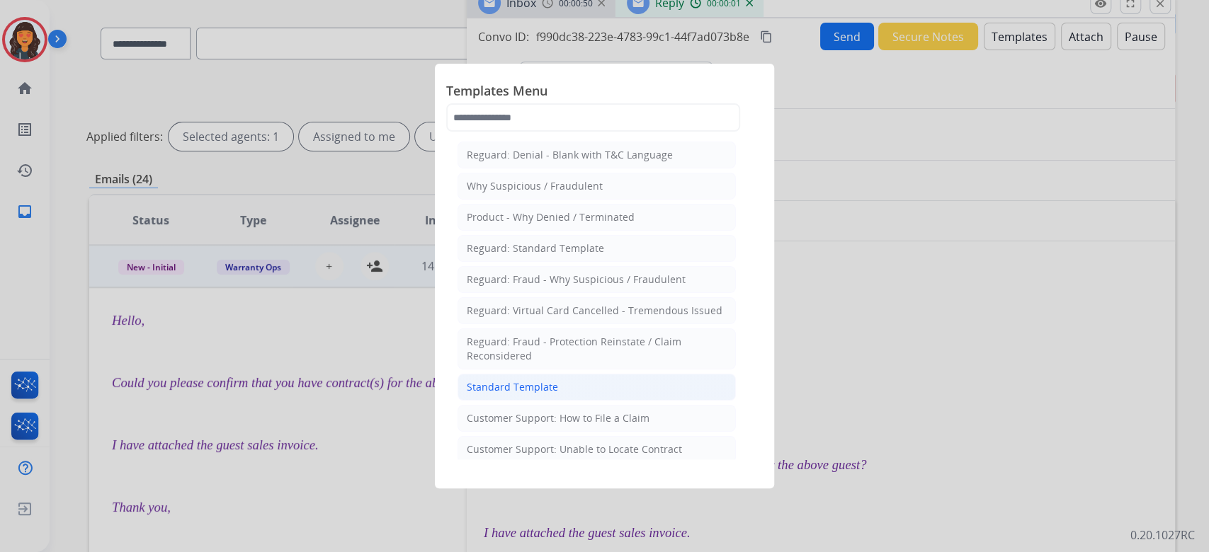
click at [483, 393] on div "Standard Template" at bounding box center [512, 387] width 91 height 14
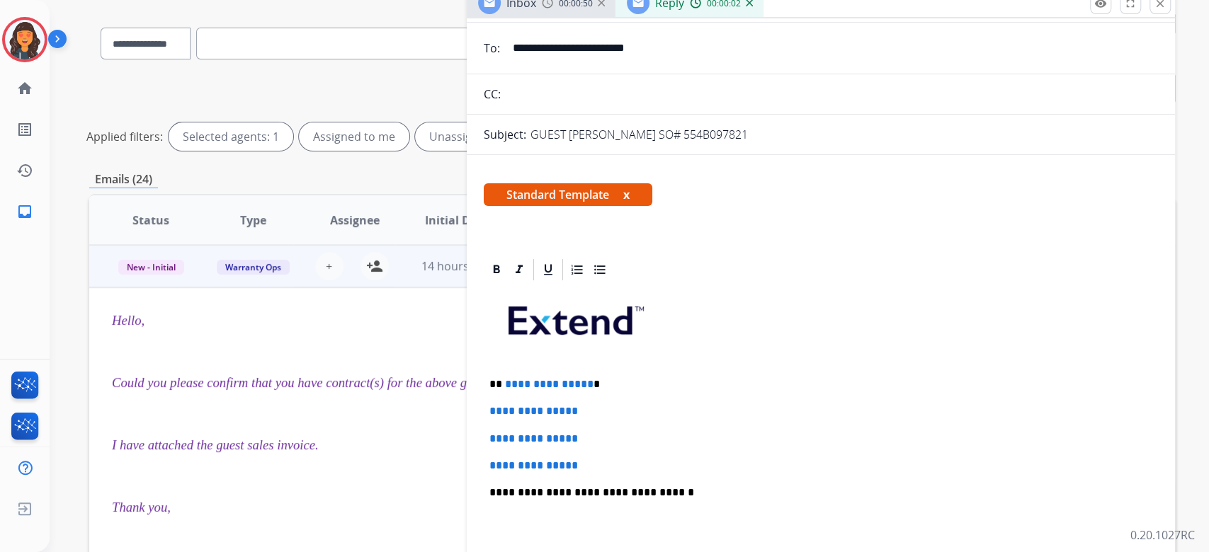
scroll to position [283, 0]
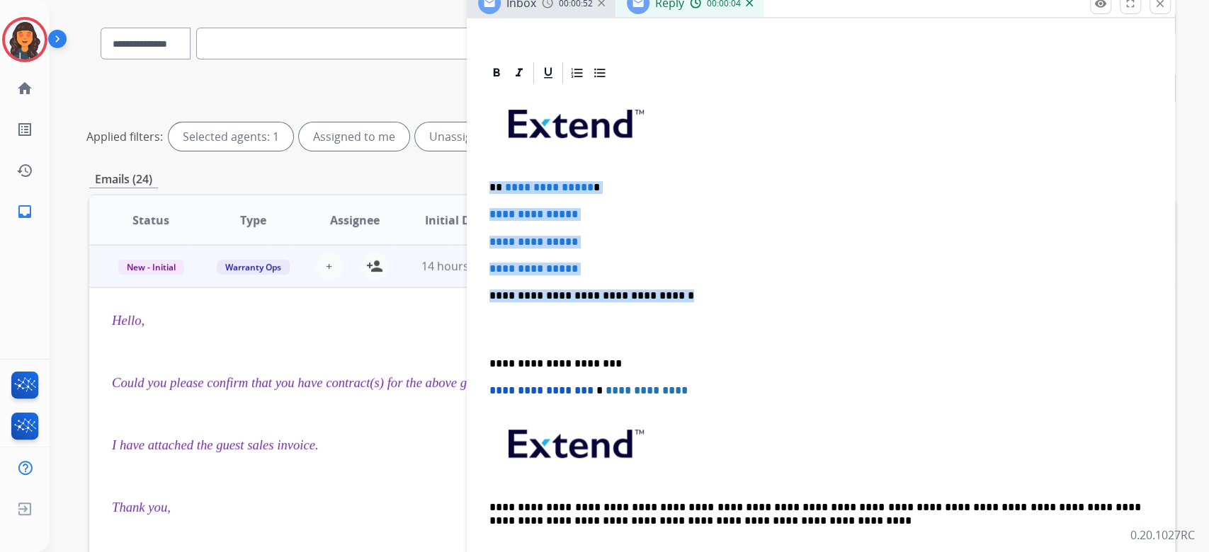
drag, startPoint x: 678, startPoint y: 295, endPoint x: 484, endPoint y: 189, distance: 220.8
click at [484, 189] on div "**********" at bounding box center [821, 329] width 674 height 487
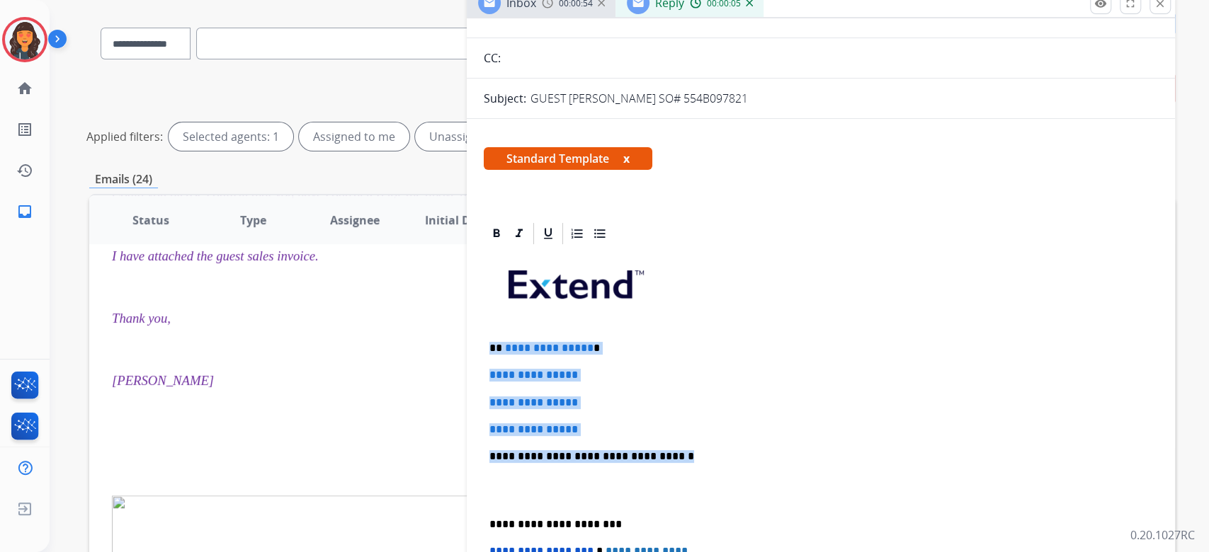
scroll to position [94, 0]
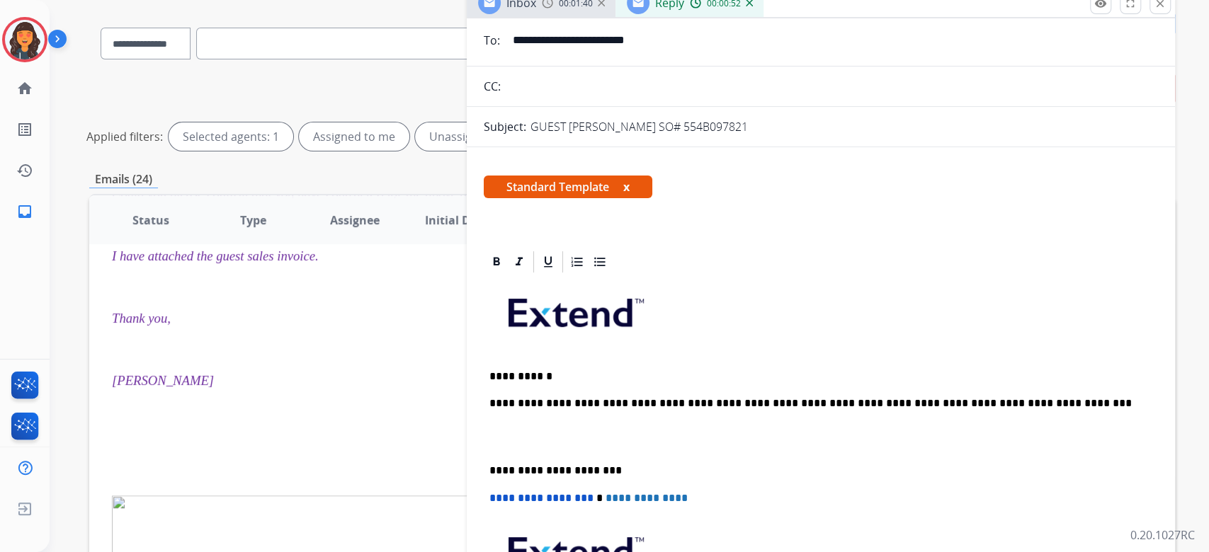
click at [494, 425] on p at bounding box center [820, 438] width 663 height 26
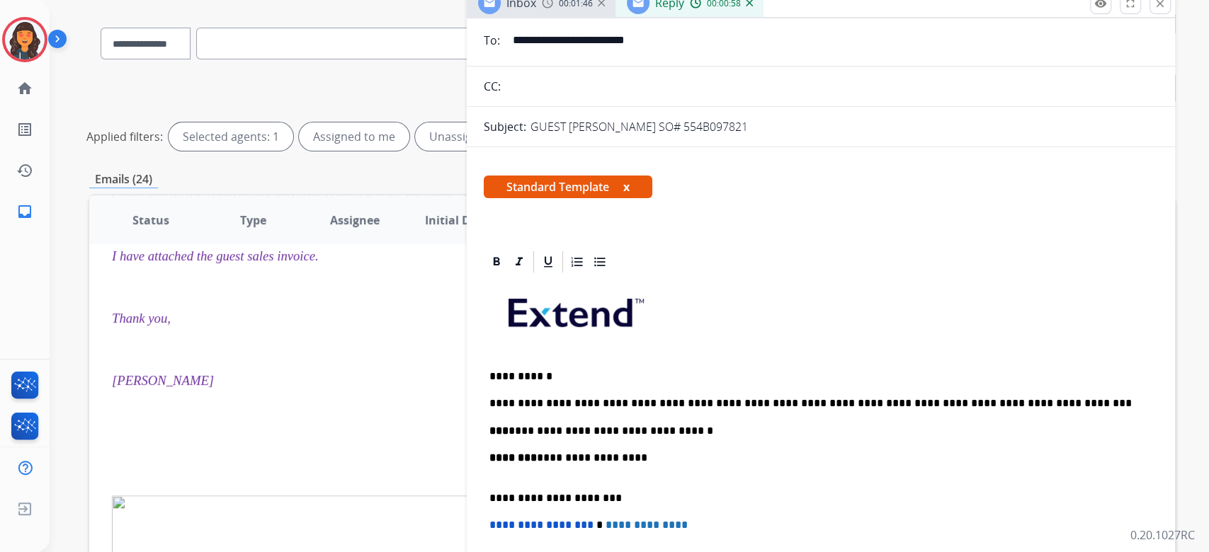
drag, startPoint x: 714, startPoint y: 463, endPoint x: 714, endPoint y: 475, distance: 12.1
click at [714, 467] on p "**********" at bounding box center [814, 465] width 651 height 26
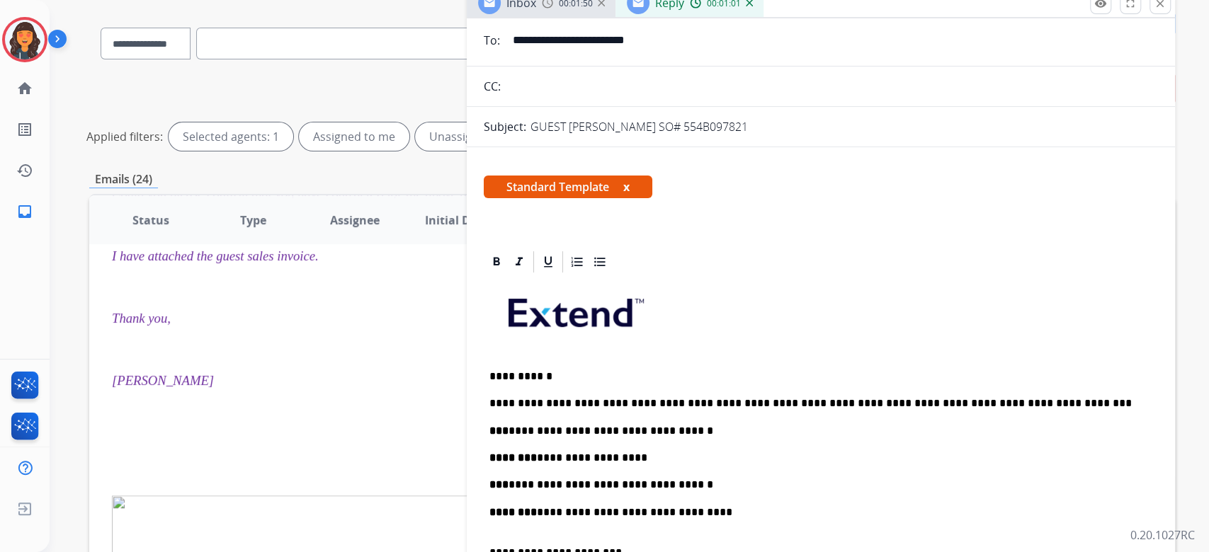
click at [744, 479] on p "**********" at bounding box center [814, 485] width 651 height 13
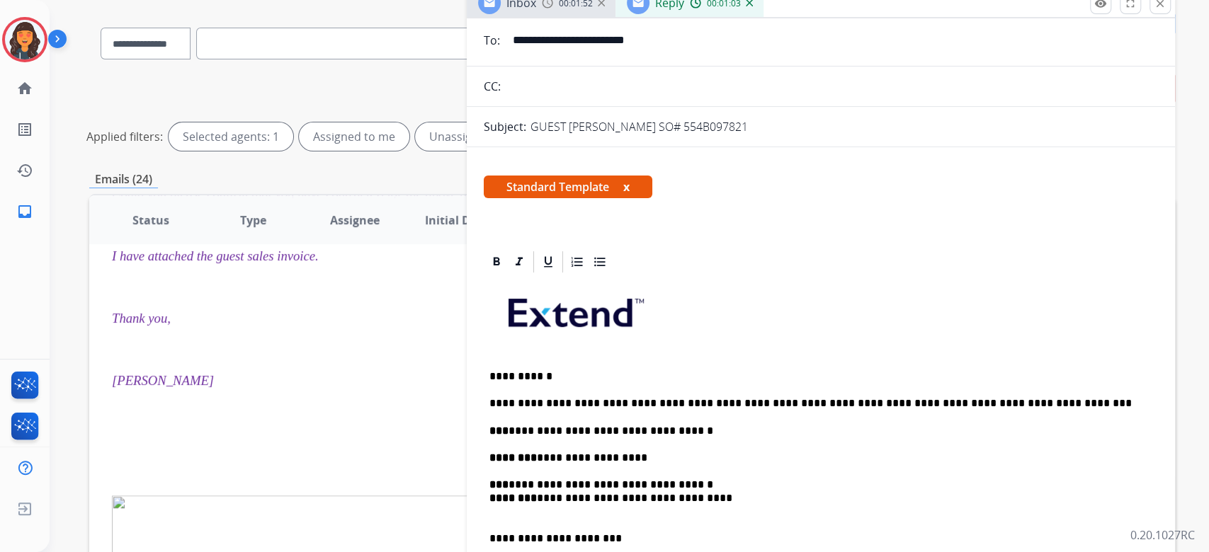
click at [739, 426] on p "**********" at bounding box center [814, 431] width 651 height 13
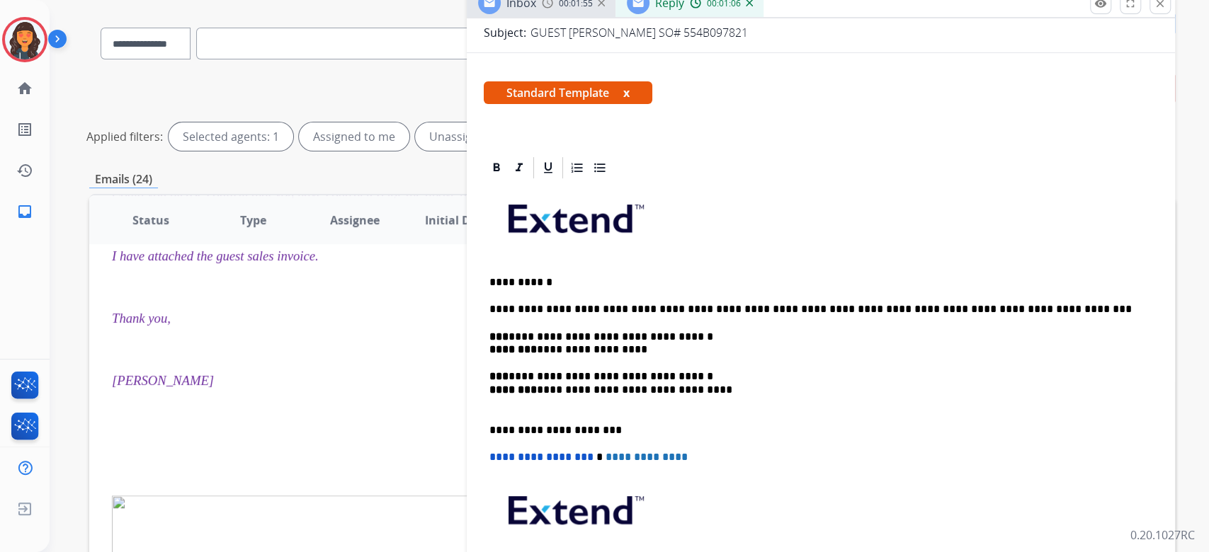
scroll to position [0, 0]
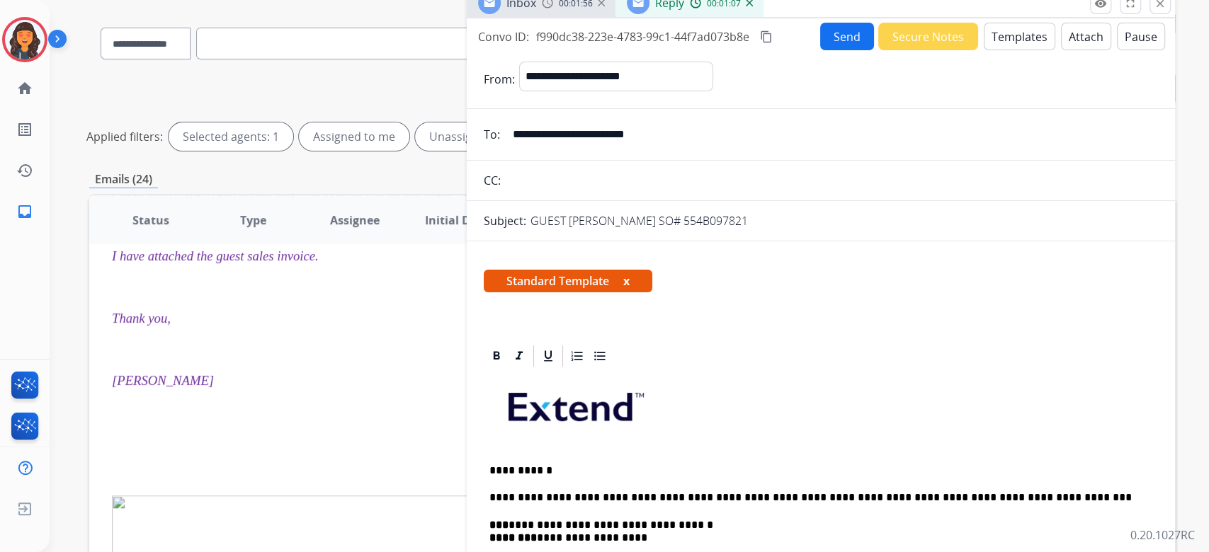
click at [770, 37] on mat-icon "content_copy" at bounding box center [766, 36] width 13 height 13
click at [826, 40] on button "Send" at bounding box center [847, 37] width 54 height 28
